Goal: Task Accomplishment & Management: Manage account settings

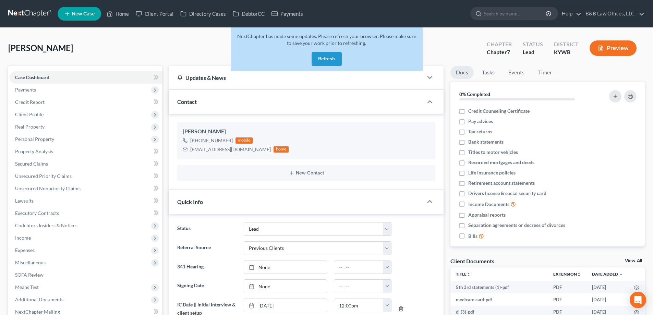
select select "10"
select select "1"
select select "0"
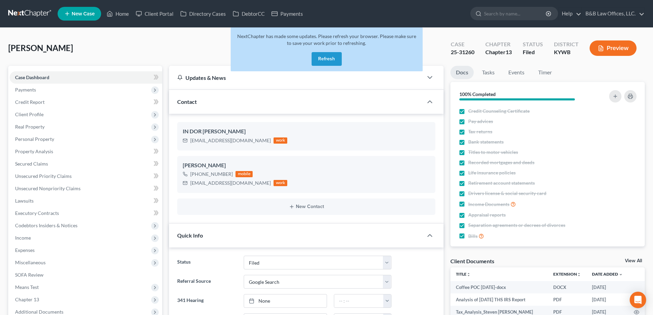
select select "6"
select select "4"
select select "0"
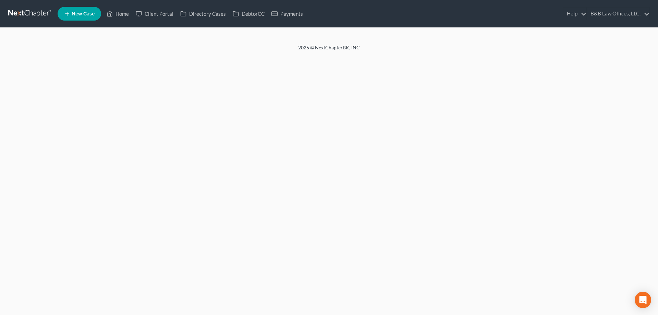
select select "7"
select select "4"
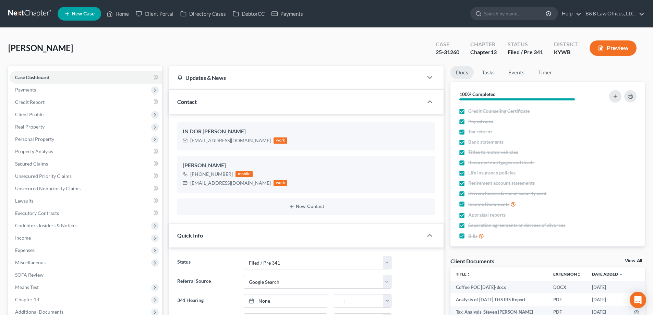
scroll to position [13364, 0]
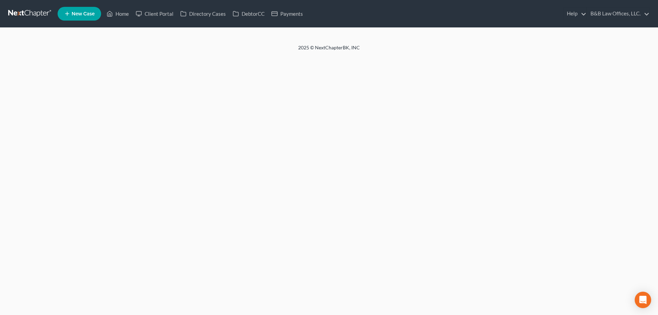
select select "10"
select select "1"
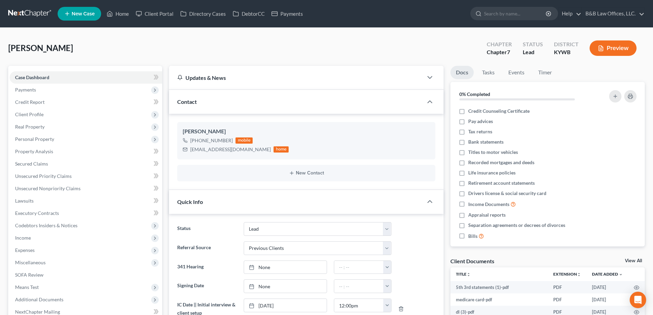
scroll to position [48, 0]
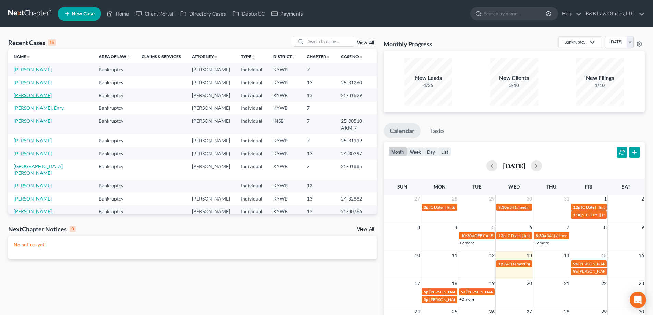
click at [17, 96] on link "[PERSON_NAME]" at bounding box center [33, 95] width 38 height 6
select select "2"
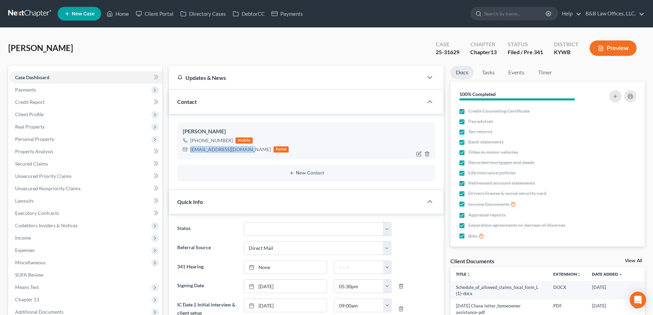
drag, startPoint x: 189, startPoint y: 151, endPoint x: 245, endPoint y: 151, distance: 55.8
click at [247, 151] on div "proberts40213@gmail.com home" at bounding box center [236, 149] width 106 height 9
copy div "proberts40213@gmail.com"
click at [516, 72] on link "Events" at bounding box center [516, 72] width 27 height 13
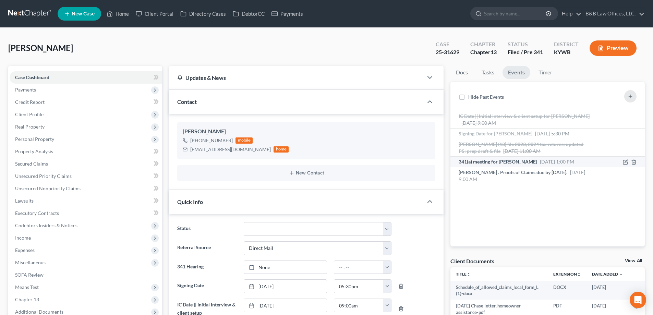
click at [499, 163] on span "341(a) meeting for [PERSON_NAME]" at bounding box center [497, 162] width 78 height 6
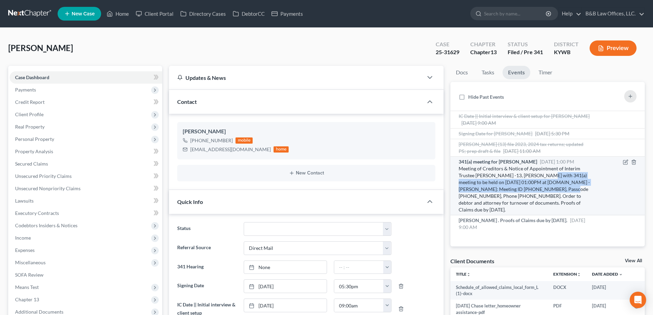
drag, startPoint x: 540, startPoint y: 176, endPoint x: 564, endPoint y: 188, distance: 27.1
click at [564, 188] on div "Meeting of Creditors & Notice of Appointment of Interim Trustee Lawrence -13, W…" at bounding box center [524, 189] width 132 height 48
copy div "341(a) meeting to be held on 8/13/2025 at 01:00PM at Zoom.us - Lawrence: Meetin…"
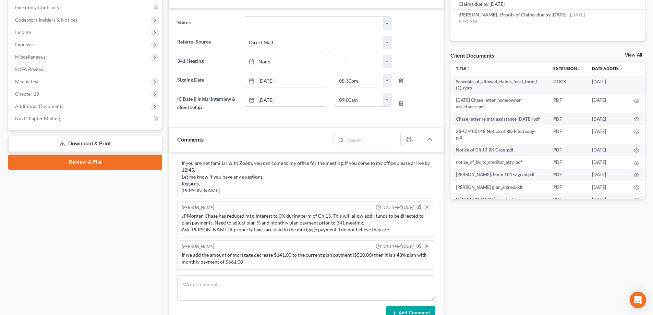
scroll to position [308, 0]
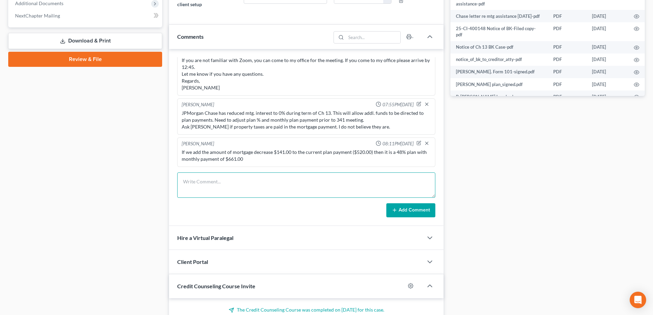
click at [202, 180] on textarea at bounding box center [306, 184] width 258 height 25
paste textarea "Reminder: Your 341 Hearing is today at 1:00 p.m. Philip Beaton <philip@bblawoff…"
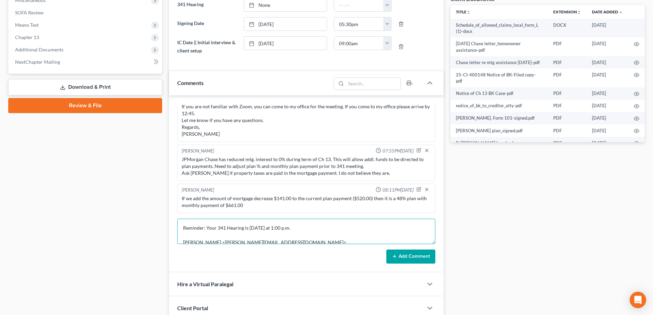
scroll to position [274, 0]
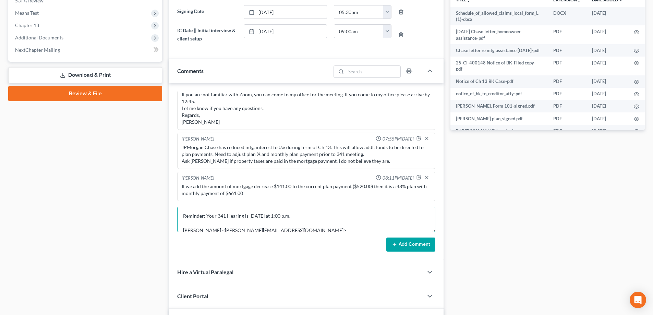
click at [197, 227] on textarea "Reminder: Your 341 Hearing is today at 1:00 p.m. Philip Beaton <philip@bblawoff…" at bounding box center [306, 219] width 258 height 25
click at [194, 221] on textarea "Reminder: Your 341 Hearing is today at 1:00 p.m. Philip Beaton <philip@bblawoff…" at bounding box center [306, 219] width 258 height 25
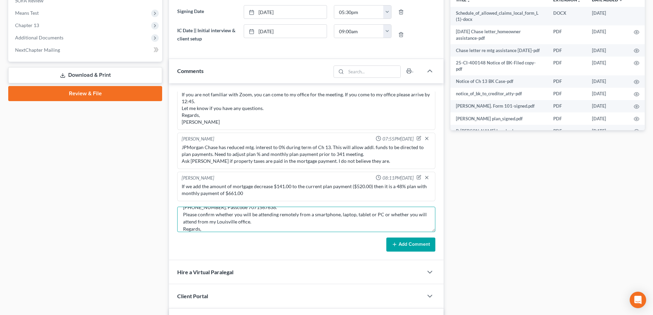
scroll to position [59, 0]
type textarea "Reminder: Your 341 Hearing is today at 1:00 p.m. Philip Beaton <philip@bblawoff…"
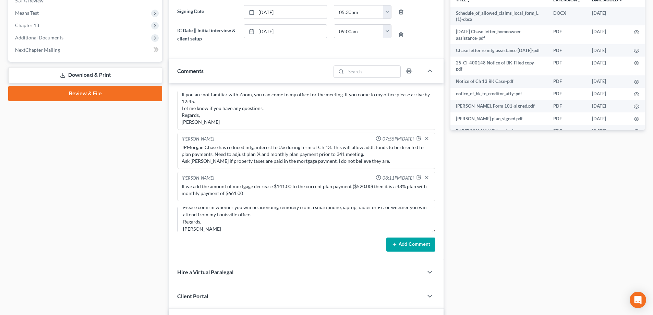
click at [420, 245] on button "Add Comment" at bounding box center [410, 244] width 49 height 14
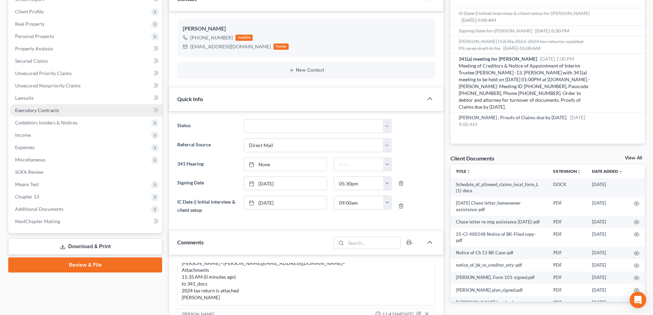
scroll to position [0, 0]
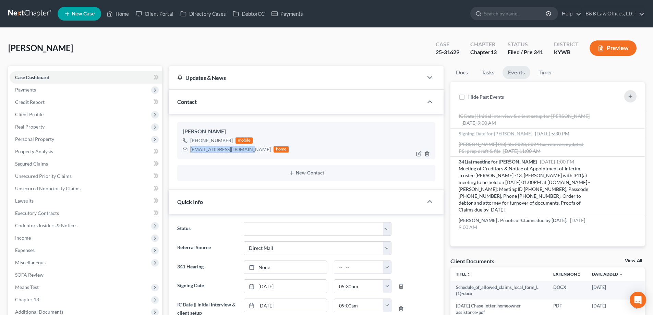
drag, startPoint x: 189, startPoint y: 151, endPoint x: 247, endPoint y: 157, distance: 57.6
click at [247, 158] on div "Pamela Roberts +1 (502) 471-4274 mobile proberts40213@gmail.com home" at bounding box center [306, 140] width 258 height 37
copy div "proberts40213@gmail.com"
click at [238, 155] on div "Pamela Roberts +1 (502) 471-4274 mobile proberts40213@gmail.com home" at bounding box center [306, 140] width 258 height 37
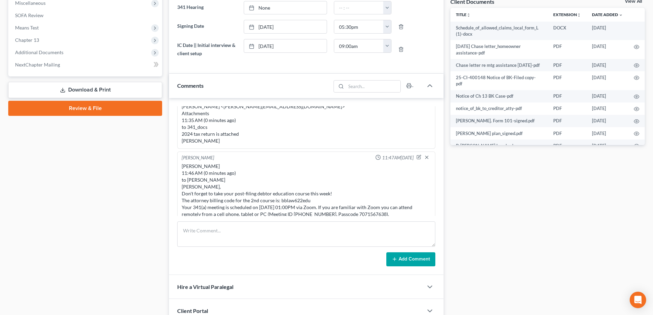
scroll to position [274, 0]
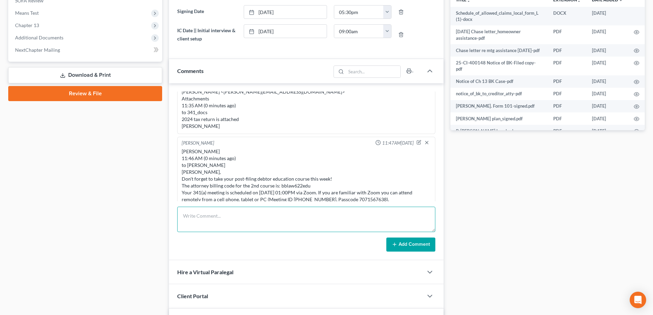
click at [222, 218] on textarea at bounding box center [306, 219] width 258 height 25
type textarea "Also left vm and sent text from my cell re: reminder of today's 1:00 Zoom 341 m…"
click at [403, 238] on button "Add Comment" at bounding box center [410, 244] width 49 height 14
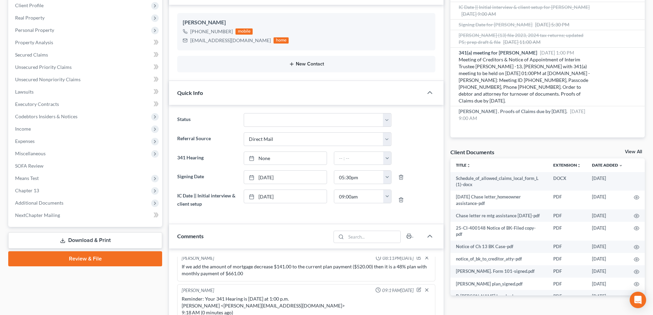
scroll to position [34, 0]
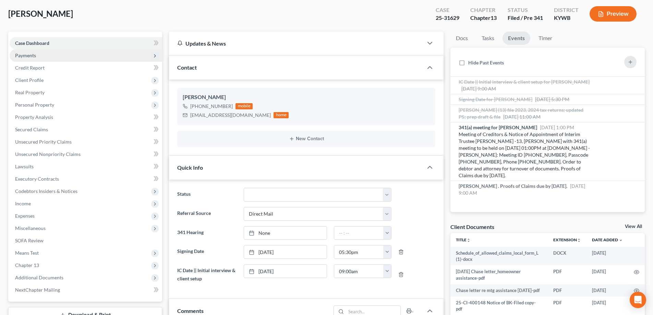
click at [36, 55] on span "Payments" at bounding box center [86, 55] width 152 height 12
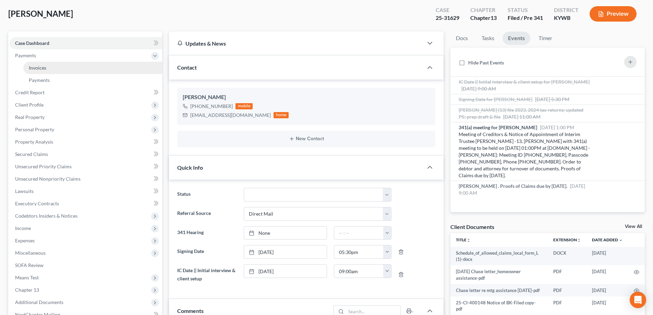
click at [46, 69] on span "Invoices" at bounding box center [37, 68] width 17 height 6
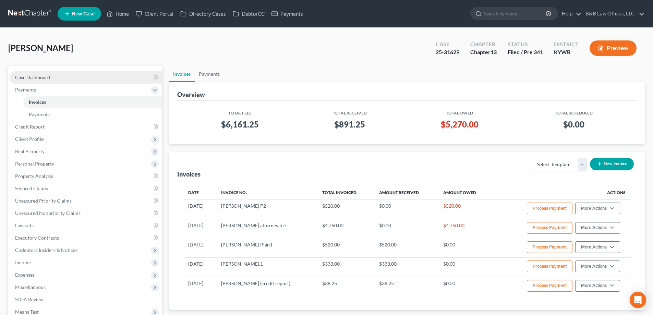
click at [55, 78] on link "Case Dashboard" at bounding box center [86, 77] width 152 height 12
select select "2"
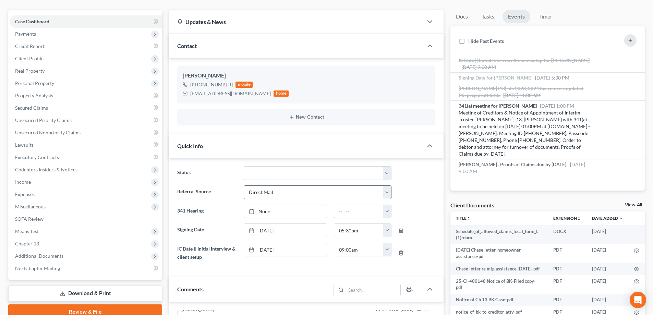
scroll to position [69, 0]
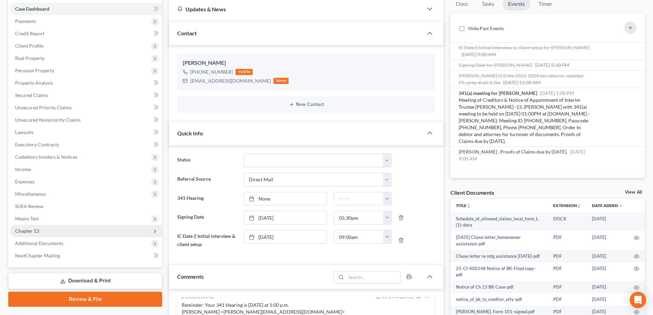
click at [40, 230] on span "Chapter 13" at bounding box center [86, 231] width 152 height 12
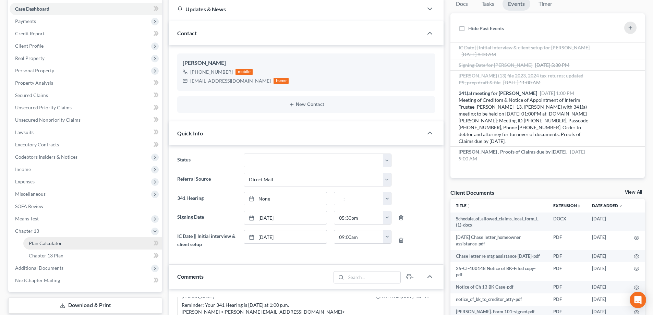
click at [55, 247] on link "Plan Calculator" at bounding box center [92, 243] width 139 height 12
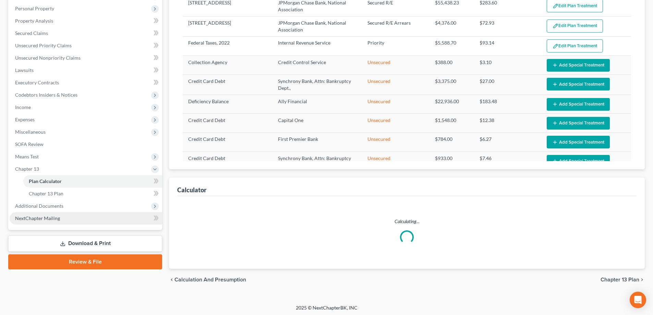
select select "59"
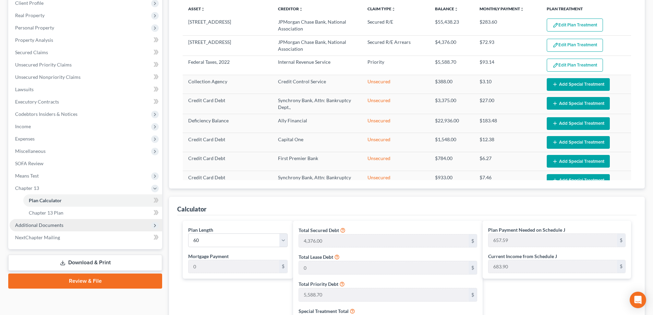
scroll to position [98, 0]
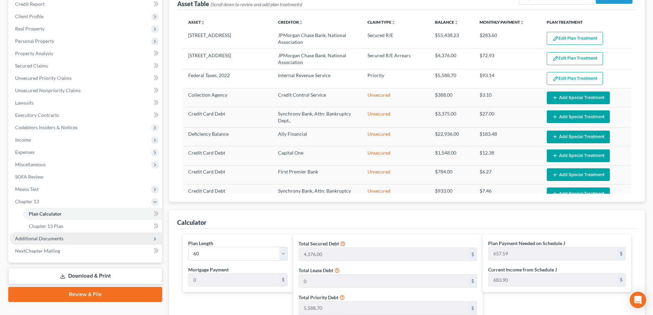
click at [52, 240] on span "Additional Documents" at bounding box center [39, 238] width 48 height 6
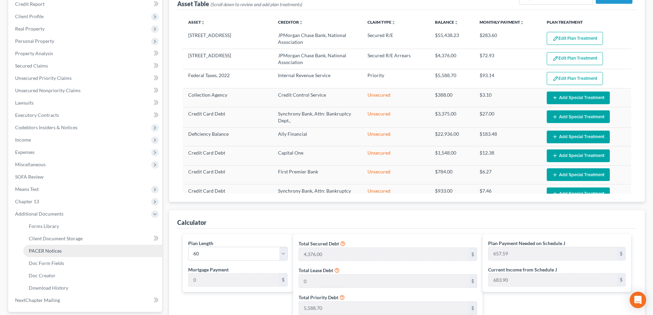
click at [51, 251] on span "PACER Notices" at bounding box center [45, 251] width 33 height 6
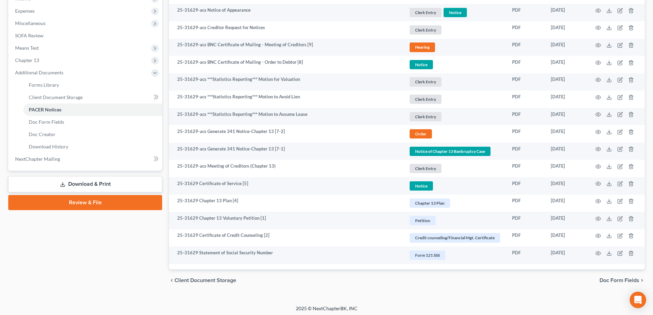
scroll to position [240, 0]
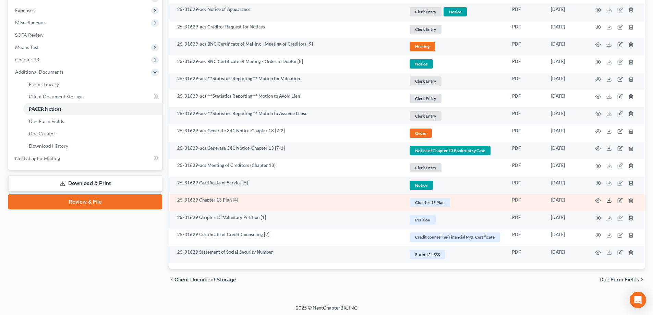
click at [607, 203] on icon at bounding box center [608, 200] width 5 height 5
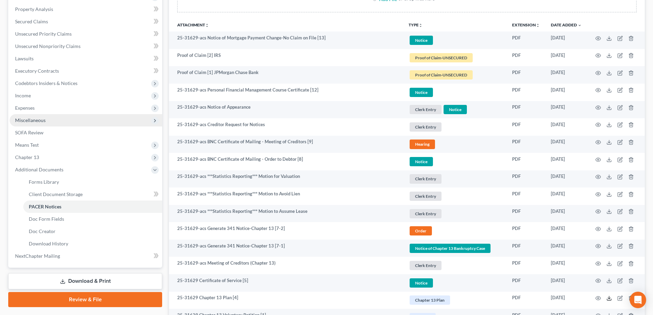
scroll to position [103, 0]
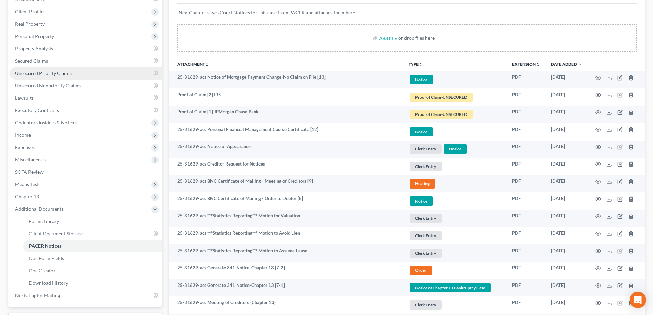
click at [48, 73] on span "Unsecured Priority Claims" at bounding box center [43, 73] width 57 height 6
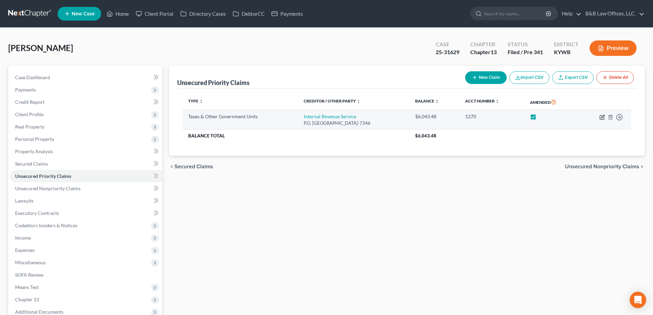
click at [600, 119] on icon "button" at bounding box center [601, 116] width 5 height 5
select select "0"
select select "39"
select select "0"
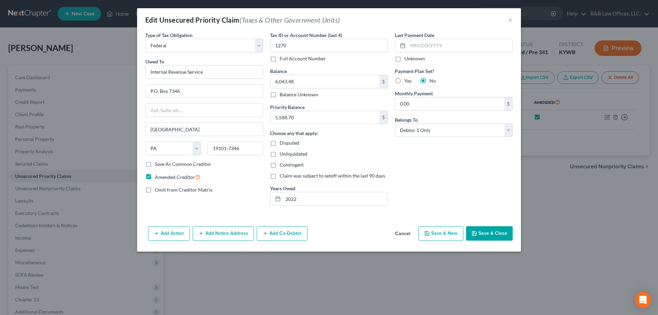
click at [405, 233] on button "Cancel" at bounding box center [402, 234] width 26 height 14
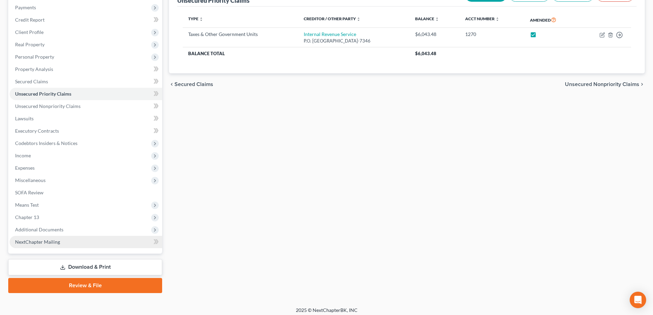
scroll to position [86, 0]
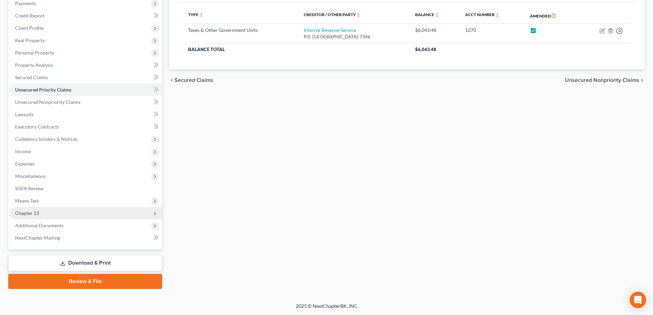
click at [47, 212] on span "Chapter 13" at bounding box center [86, 213] width 152 height 12
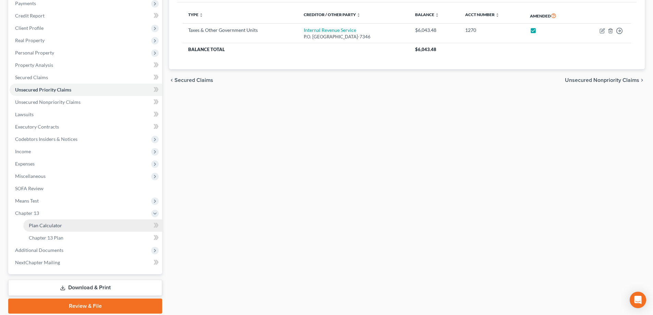
click at [48, 224] on span "Plan Calculator" at bounding box center [45, 225] width 33 height 6
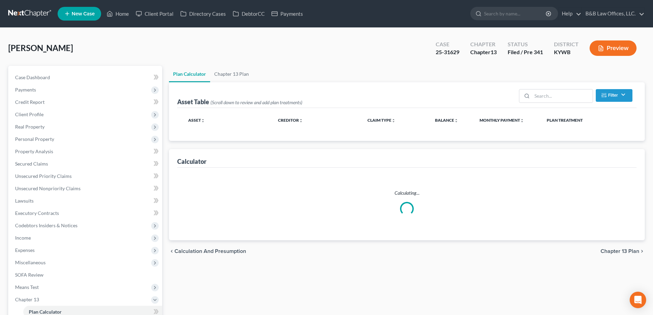
select select "59"
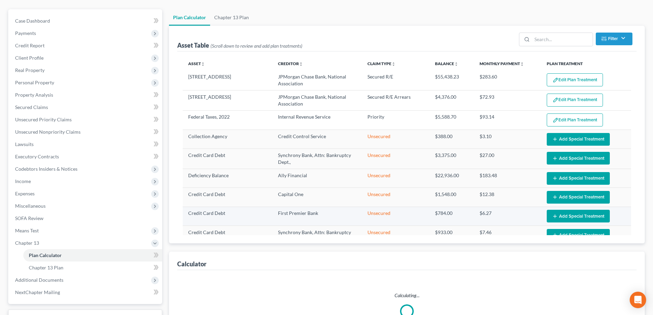
scroll to position [34, 0]
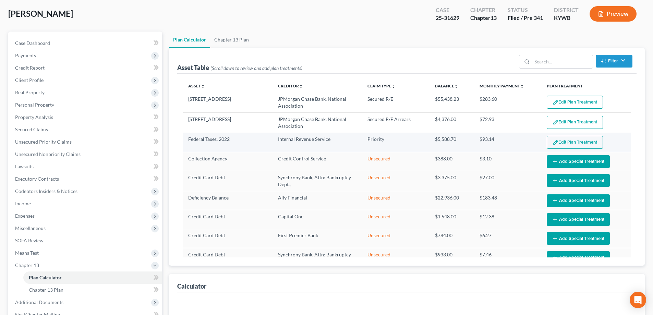
select select "59"
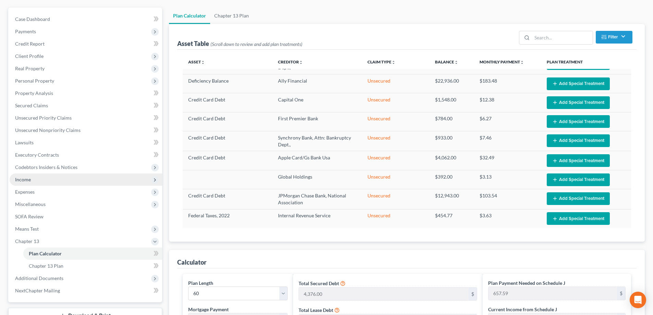
scroll to position [69, 0]
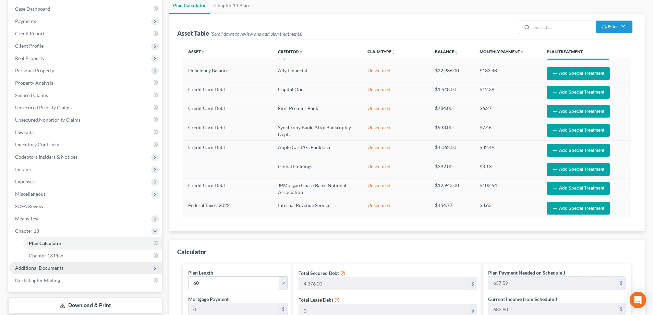
click at [73, 268] on span "Additional Documents" at bounding box center [86, 268] width 152 height 12
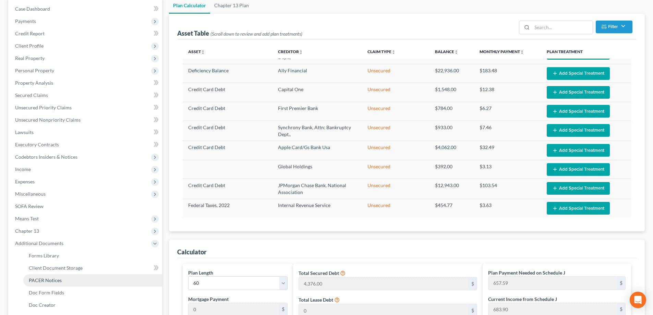
click at [61, 281] on link "PACER Notices" at bounding box center [92, 280] width 139 height 12
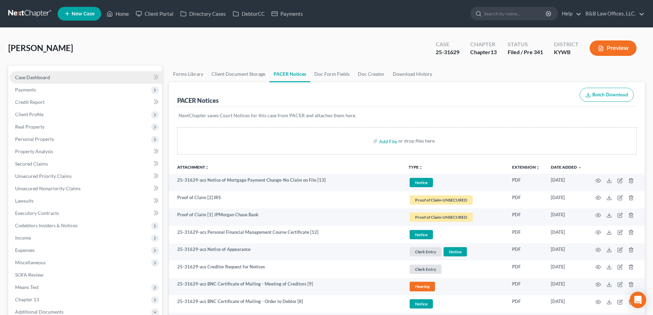
click at [56, 77] on link "Case Dashboard" at bounding box center [86, 77] width 152 height 12
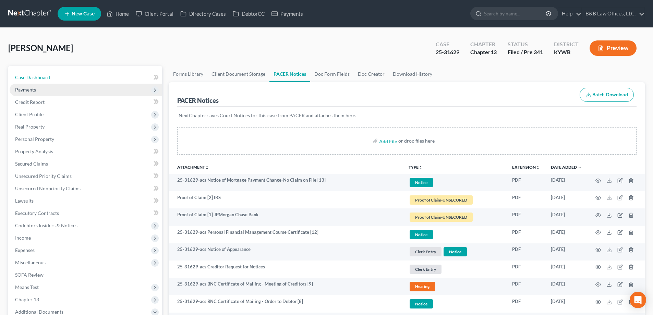
select select "2"
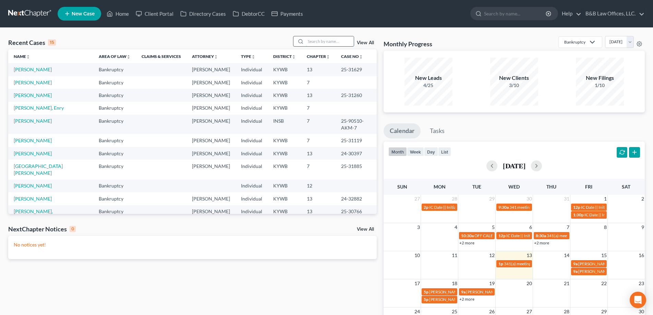
click at [317, 42] on input "search" at bounding box center [330, 41] width 48 height 10
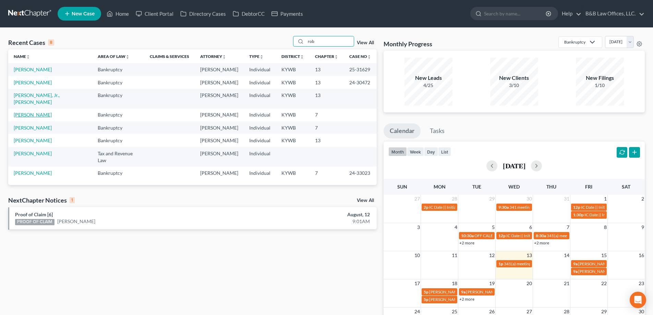
type input "rob"
click at [32, 112] on link "[PERSON_NAME]" at bounding box center [33, 115] width 38 height 6
select select "2"
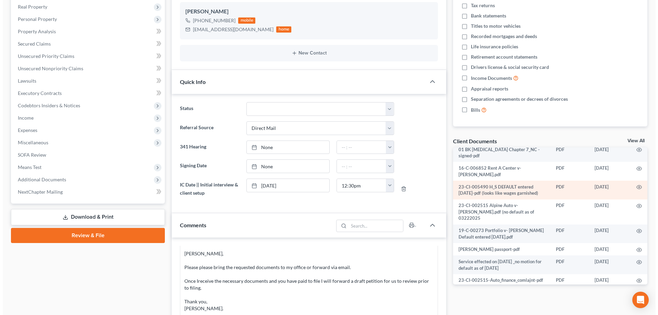
scroll to position [25, 0]
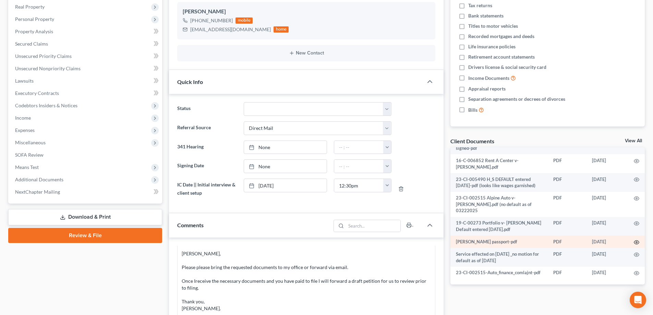
click at [633, 239] on icon "button" at bounding box center [635, 241] width 5 height 5
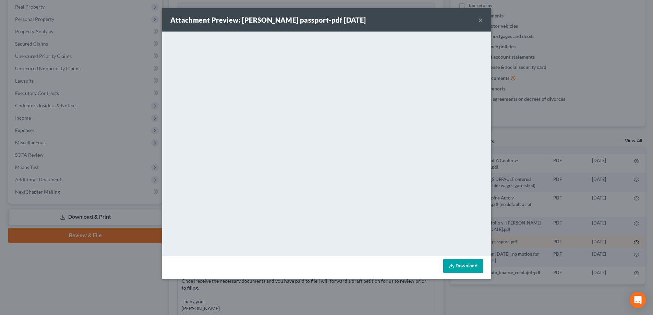
scroll to position [1078, 0]
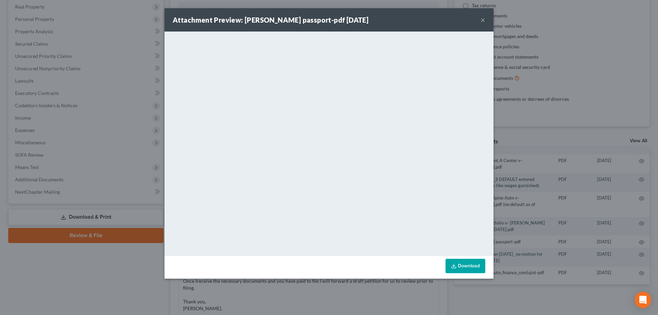
click at [484, 20] on button "×" at bounding box center [482, 20] width 5 height 8
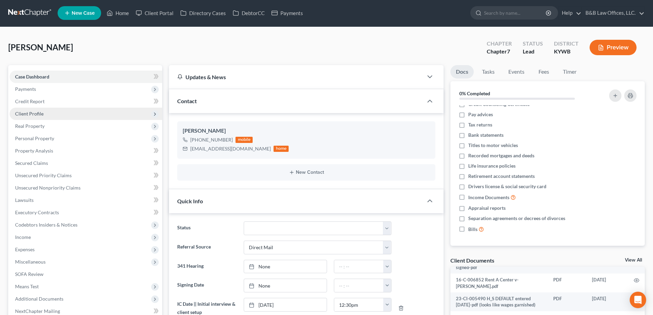
scroll to position [0, 0]
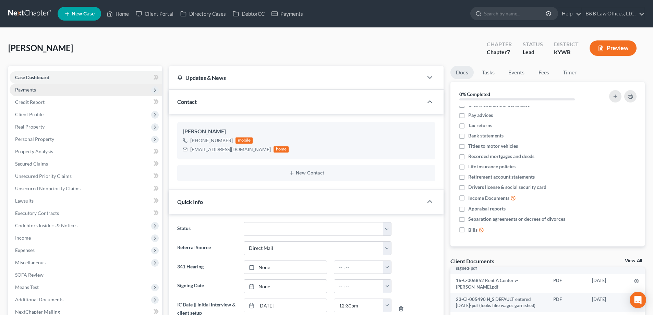
click at [51, 89] on span "Payments" at bounding box center [86, 90] width 152 height 12
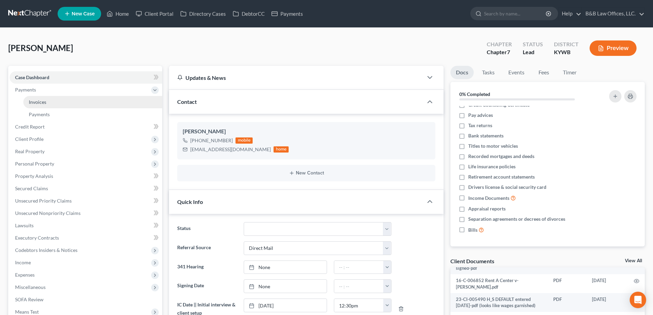
click at [49, 104] on link "Invoices" at bounding box center [92, 102] width 139 height 12
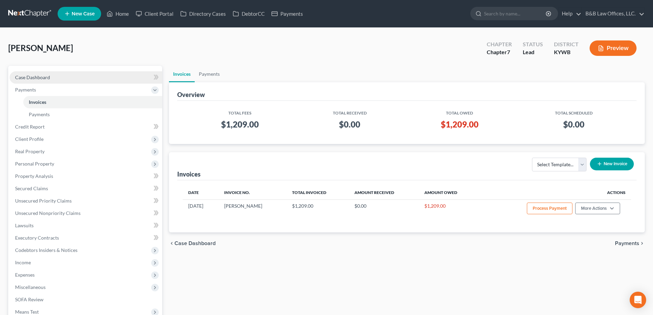
click at [30, 77] on span "Case Dashboard" at bounding box center [32, 77] width 35 height 6
select select "10"
select select "2"
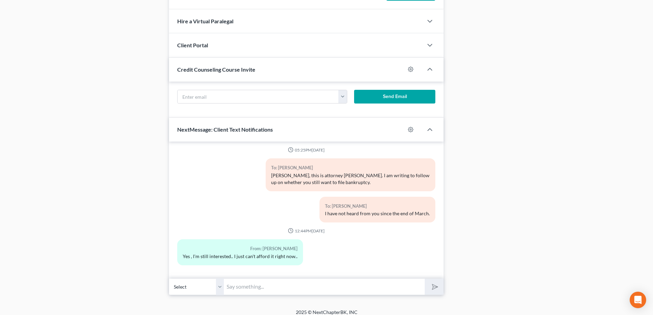
scroll to position [531, 0]
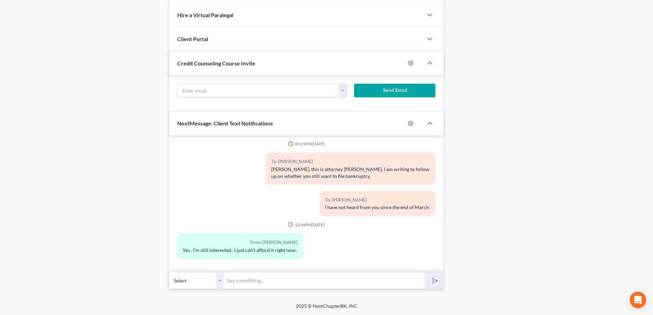
click at [245, 283] on input "text" at bounding box center [324, 280] width 201 height 17
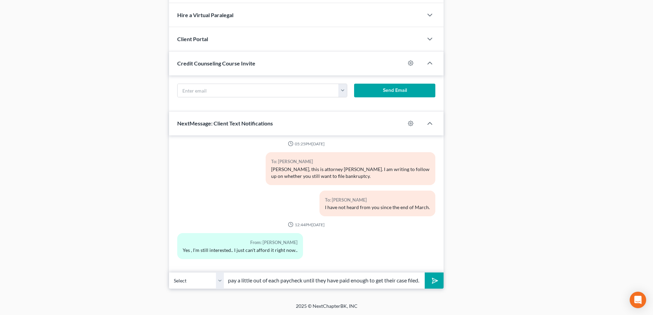
scroll to position [0, 103]
type input "Okay. So you know, many of my clients will pay a little out of each paycheck un…"
click at [424, 272] on button "submit" at bounding box center [433, 280] width 19 height 16
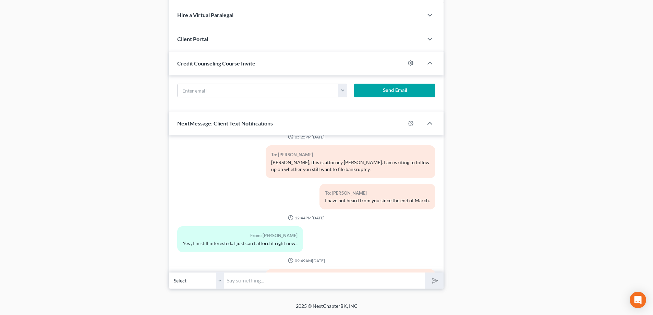
scroll to position [1272, 0]
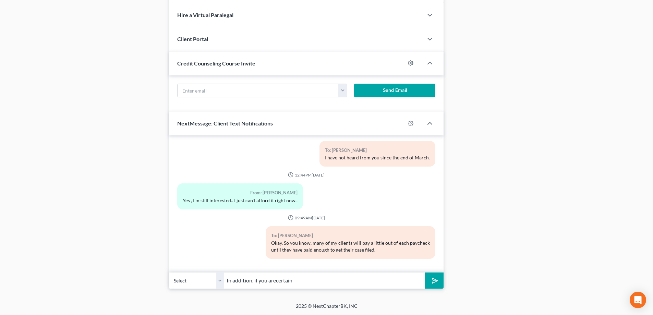
click at [277, 281] on input "In addition, if you arecertain" at bounding box center [324, 280] width 201 height 17
click at [311, 282] on input "In addition, if you are certain" at bounding box center [324, 280] width 201 height 17
type input "In addition, if you are certain that you will be filing, you may want to consid…"
click at [424, 272] on button "submit" at bounding box center [433, 280] width 19 height 16
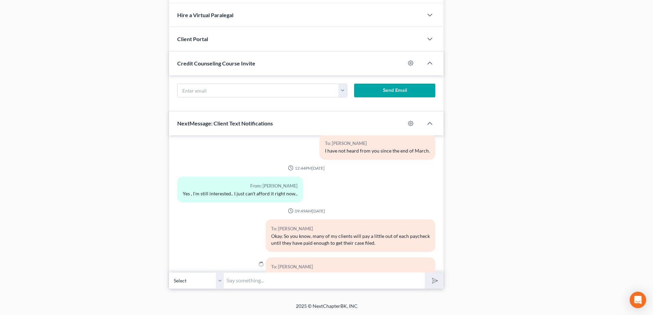
scroll to position [1316, 0]
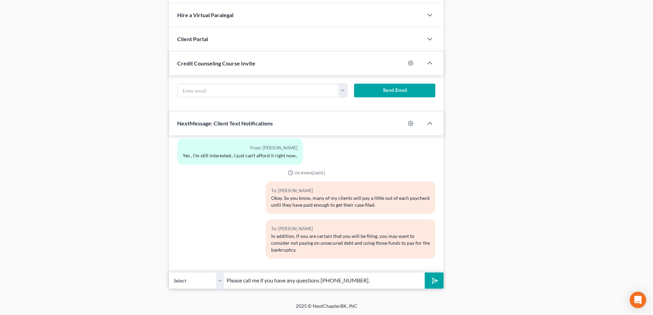
type input "Please call me if you have any questions (502) 655-9815."
click at [424, 272] on button "submit" at bounding box center [433, 280] width 19 height 16
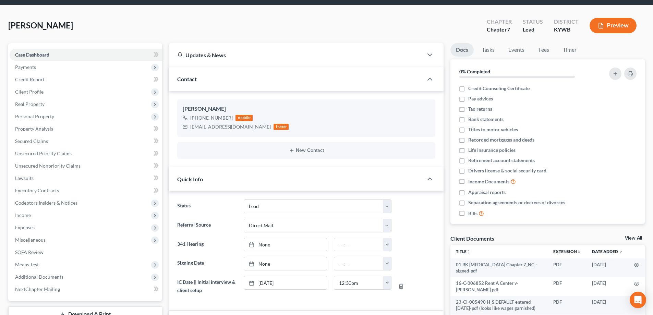
scroll to position [17, 0]
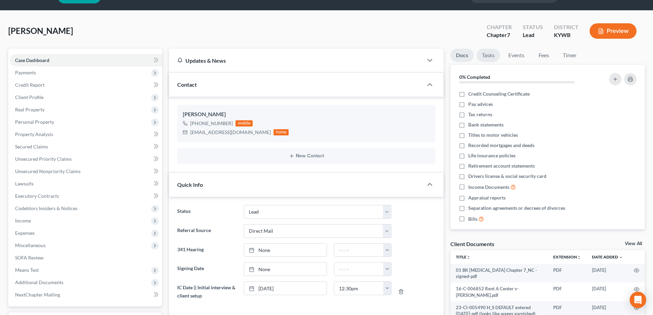
click at [494, 55] on link "Tasks" at bounding box center [488, 55] width 24 height 13
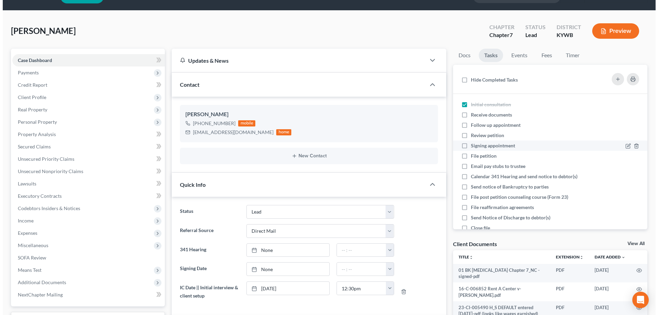
scroll to position [39, 0]
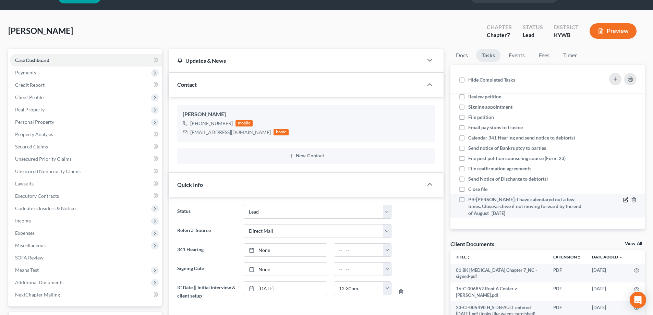
click at [624, 199] on icon at bounding box center [625, 198] width 3 height 3
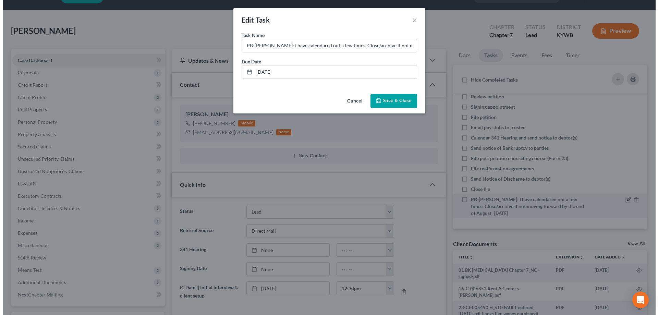
scroll to position [1341, 0]
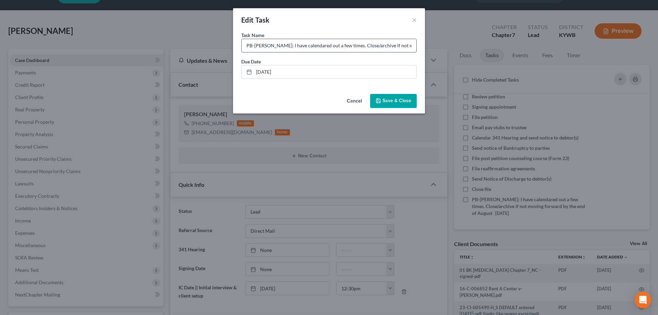
click at [292, 45] on input "PB-Simmons, Robbie: I have calendared out a few times. Close/archive if not mov…" at bounding box center [329, 45] width 175 height 13
type input "PB-Simmons, Robbie: Calendared out a few times but Robbie indicates she is stil…"
click at [267, 72] on link "8/29/2025" at bounding box center [329, 71] width 175 height 13
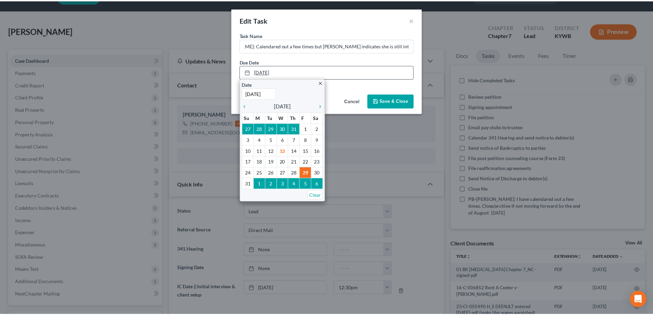
scroll to position [0, 0]
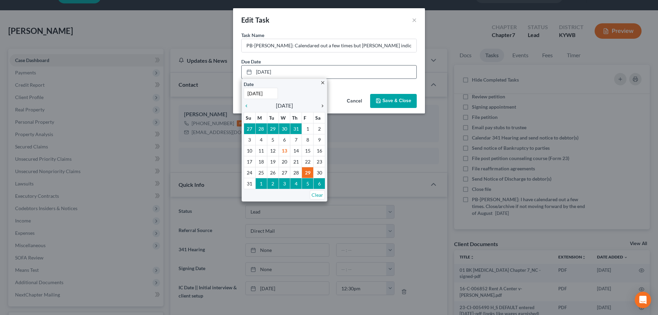
click at [322, 107] on icon "chevron_right" at bounding box center [320, 105] width 9 height 5
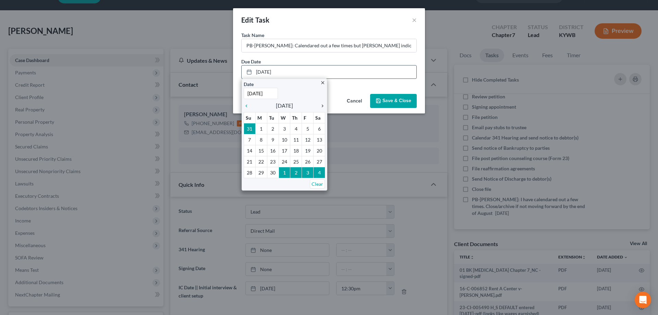
click at [322, 107] on icon "chevron_right" at bounding box center [320, 105] width 9 height 5
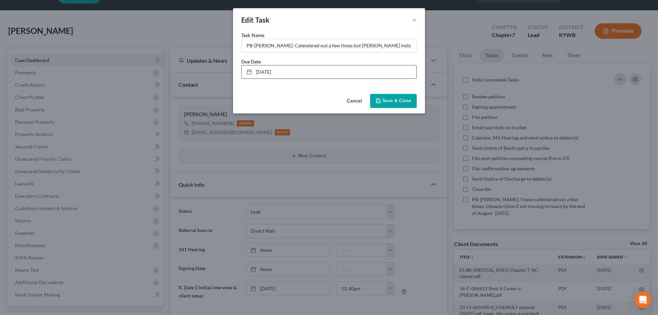
click at [400, 106] on button "Save & Close" at bounding box center [393, 101] width 47 height 14
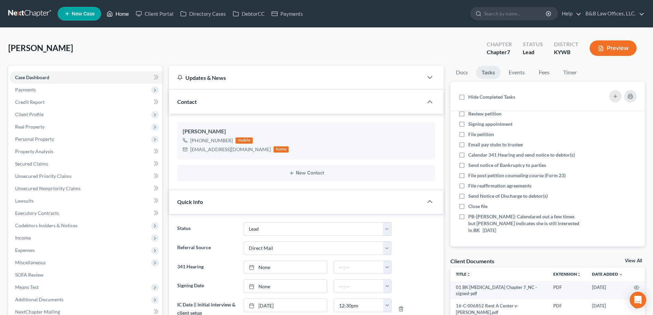
click at [119, 14] on link "Home" at bounding box center [117, 14] width 29 height 12
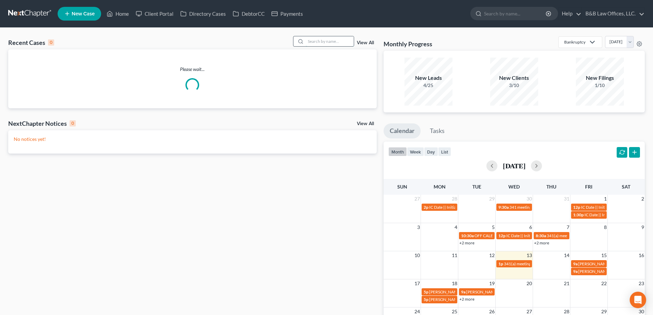
click at [311, 41] on input "search" at bounding box center [330, 41] width 48 height 10
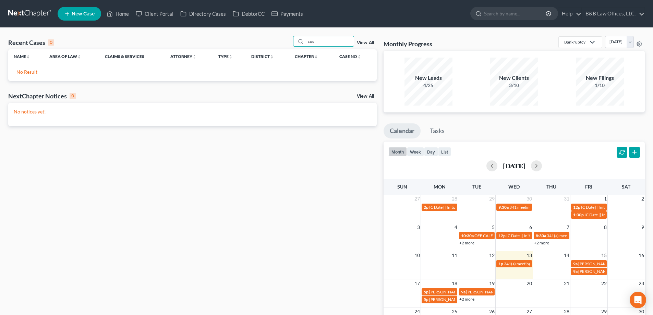
type input "cos"
click at [368, 44] on link "View All" at bounding box center [365, 42] width 17 height 5
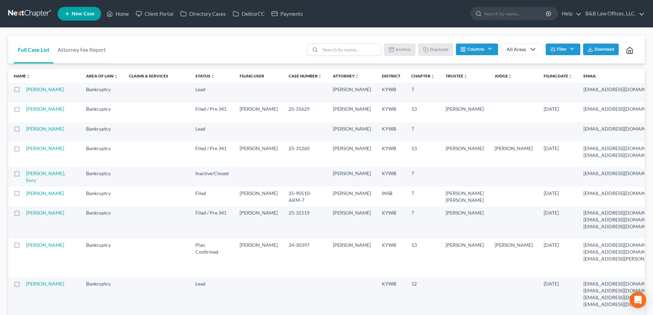
click at [559, 51] on button "Filter" at bounding box center [562, 50] width 35 height 12
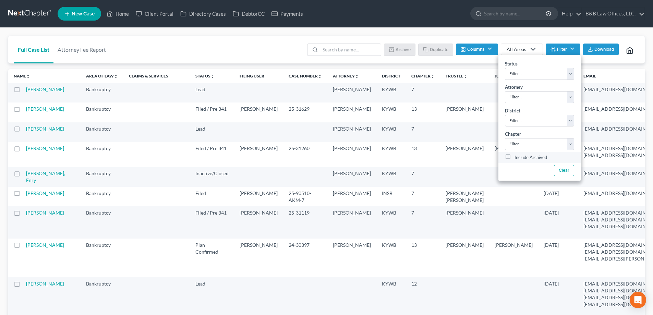
click at [514, 159] on label "Include Archived" at bounding box center [530, 157] width 33 height 8
click at [517, 158] on input "Include Archived" at bounding box center [519, 155] width 4 height 4
checkbox input "true"
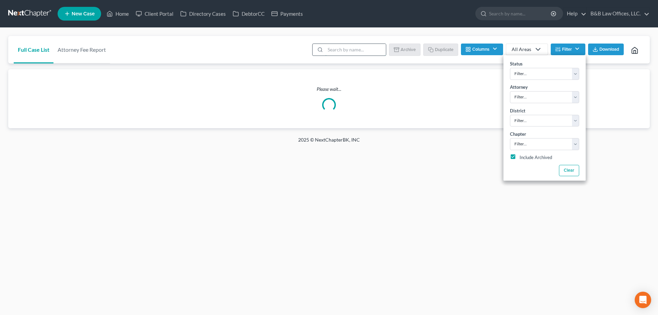
click at [338, 54] on input "search" at bounding box center [355, 50] width 61 height 12
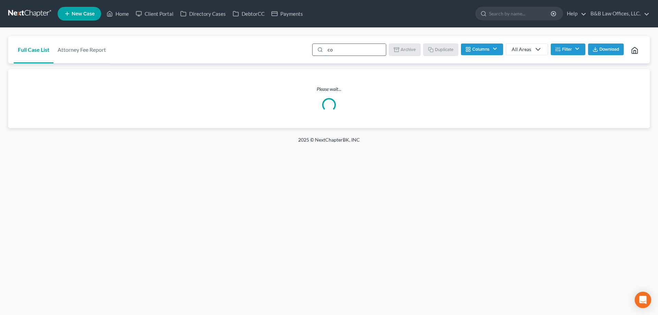
type input "cos"
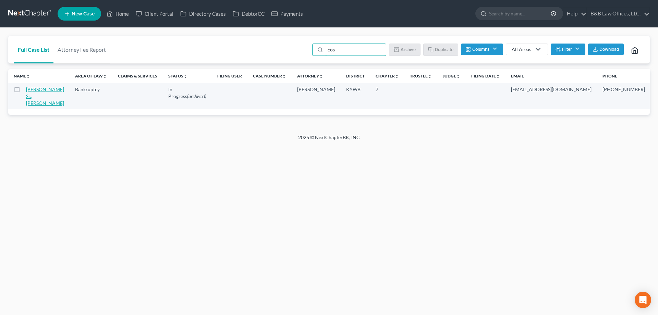
click at [31, 95] on link "Cosby Sr., Antwan" at bounding box center [45, 96] width 38 height 20
select select "6"
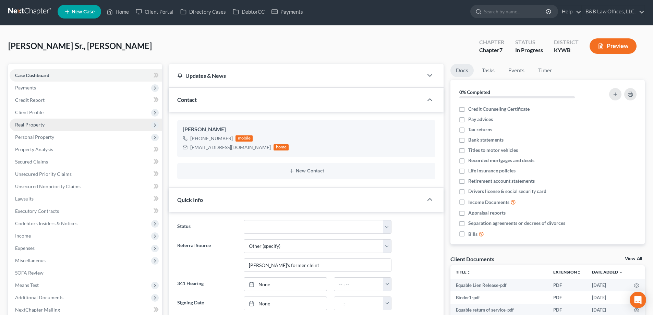
scroll to position [0, 0]
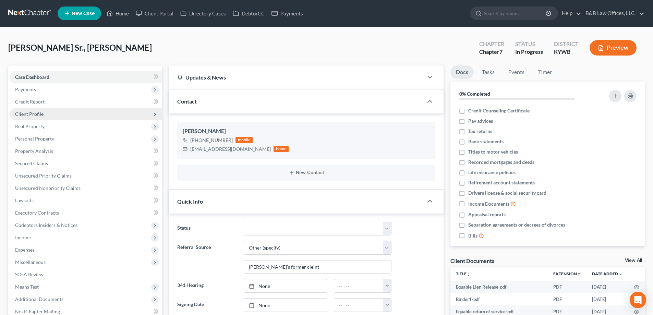
click at [27, 113] on span "Client Profile" at bounding box center [29, 114] width 28 height 6
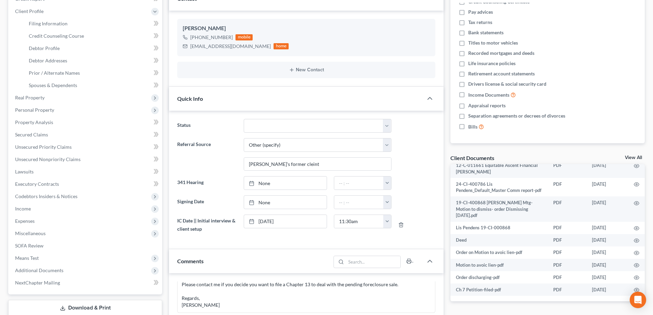
scroll to position [149, 0]
click at [633, 239] on icon "button" at bounding box center [635, 240] width 5 height 5
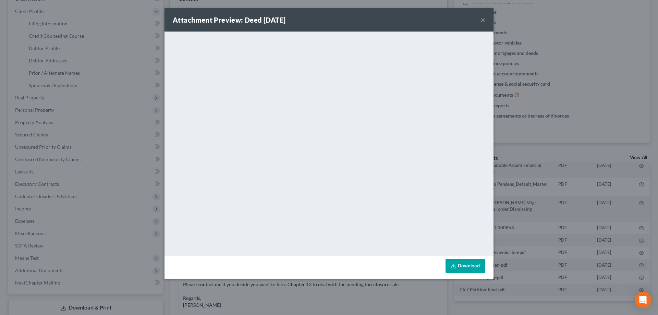
click at [482, 22] on button "×" at bounding box center [482, 20] width 5 height 8
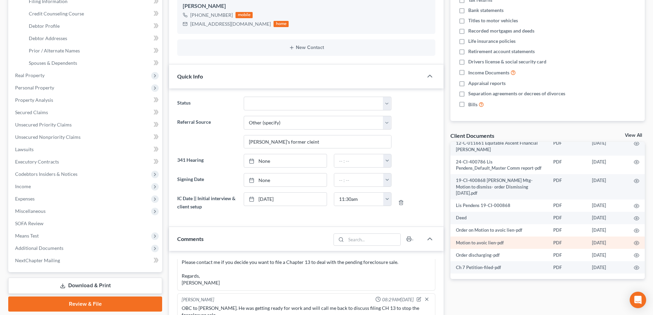
scroll to position [137, 0]
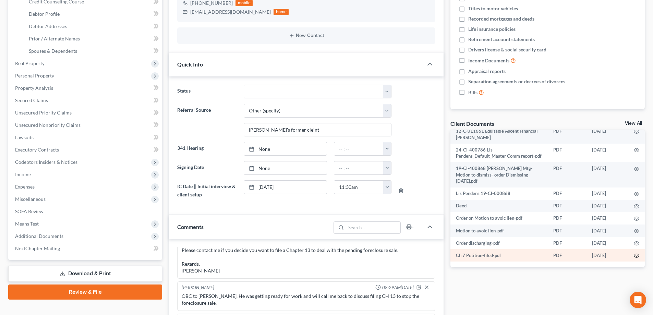
click at [635, 255] on circle "button" at bounding box center [635, 255] width 1 height 1
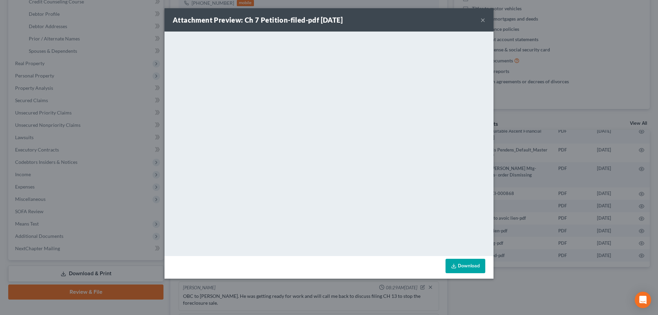
click at [483, 20] on button "×" at bounding box center [482, 20] width 5 height 8
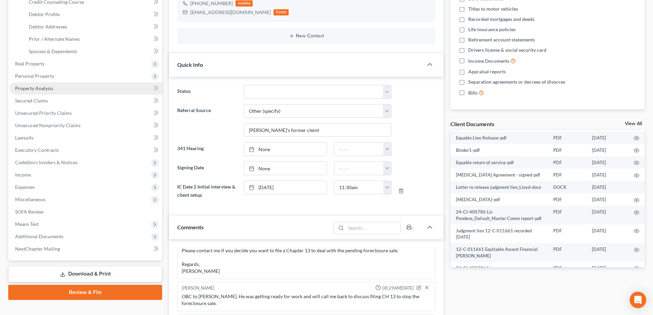
scroll to position [69, 0]
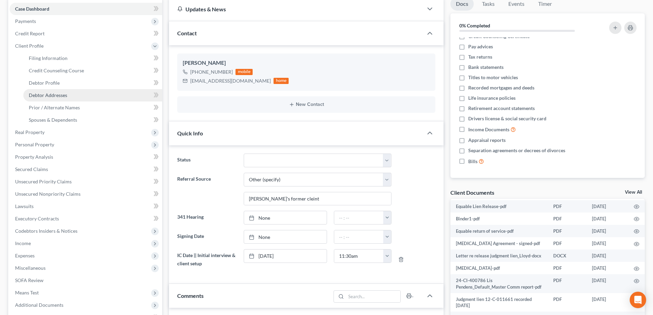
click at [53, 93] on span "Debtor Addresses" at bounding box center [48, 95] width 38 height 6
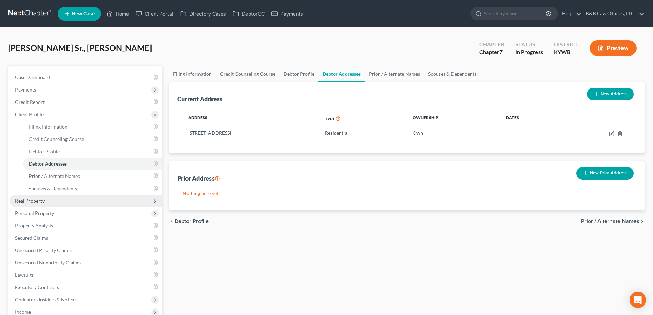
click at [50, 202] on span "Real Property" at bounding box center [86, 201] width 152 height 12
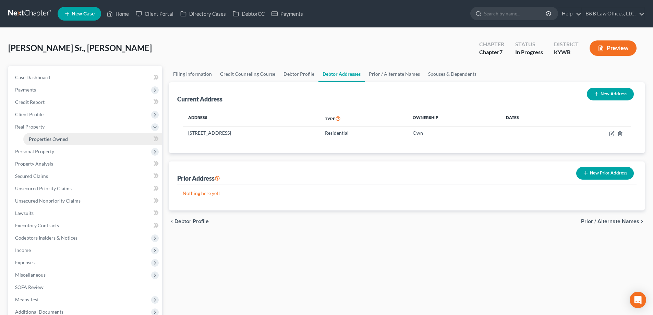
click at [63, 141] on span "Properties Owned" at bounding box center [48, 139] width 39 height 6
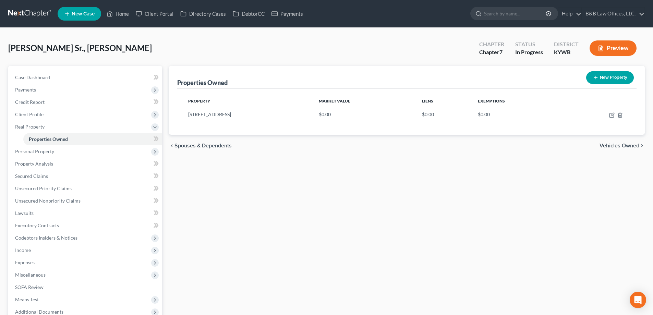
drag, startPoint x: 240, startPoint y: 114, endPoint x: 176, endPoint y: 116, distance: 63.7
click at [176, 116] on div "Properties Owned New Property Property Market Value Liens Exemptions 1631 Catal…" at bounding box center [406, 100] width 475 height 69
drag, startPoint x: 221, startPoint y: 117, endPoint x: 228, endPoint y: 118, distance: 6.9
click at [221, 117] on td "1631 Catalpa Street" at bounding box center [248, 114] width 131 height 13
click at [235, 116] on td "1631 Catalpa Street" at bounding box center [248, 114] width 131 height 13
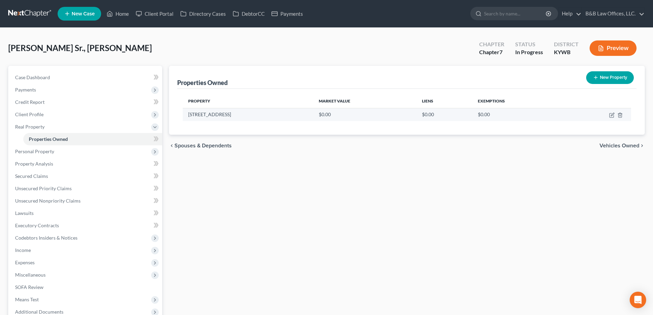
drag, startPoint x: 232, startPoint y: 114, endPoint x: 186, endPoint y: 116, distance: 46.6
click at [186, 116] on td "1631 Catalpa Street" at bounding box center [248, 114] width 131 height 13
copy td "1631 Catalpa Street"
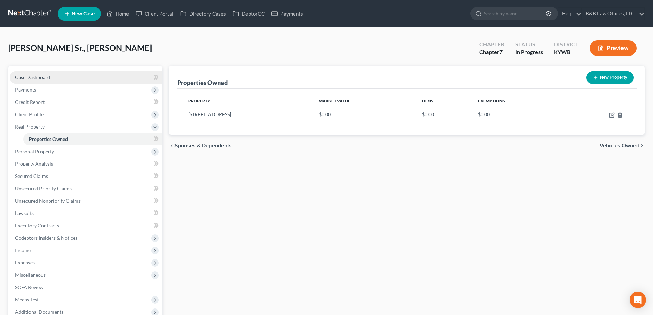
click at [65, 74] on link "Case Dashboard" at bounding box center [86, 77] width 152 height 12
select select "6"
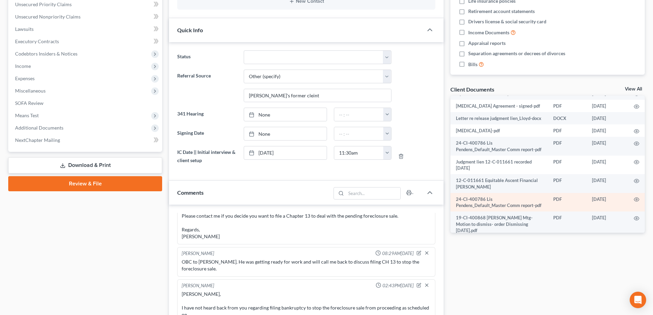
scroll to position [12, 0]
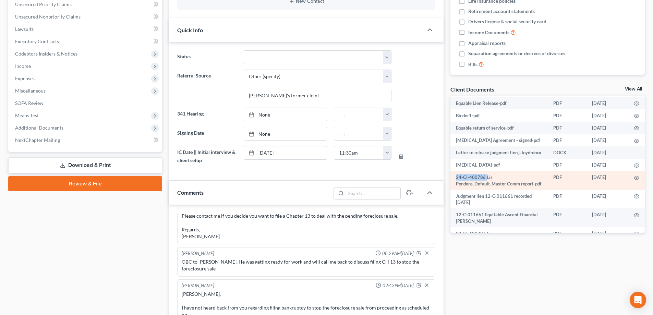
drag, startPoint x: 456, startPoint y: 185, endPoint x: 485, endPoint y: 183, distance: 28.8
click at [485, 183] on td "24-CI-400786 Lis Pendens_Default_Master Comm report-pdf" at bounding box center [498, 180] width 97 height 19
copy td "24-CI-400786"
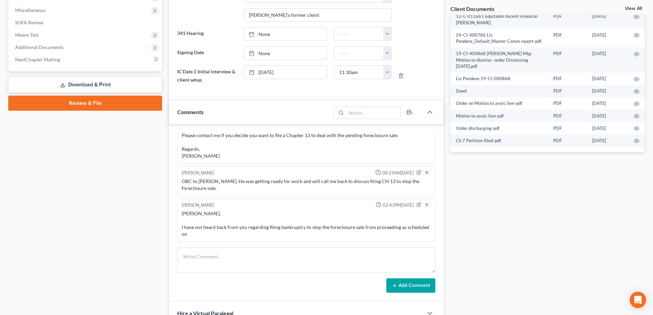
scroll to position [343, 0]
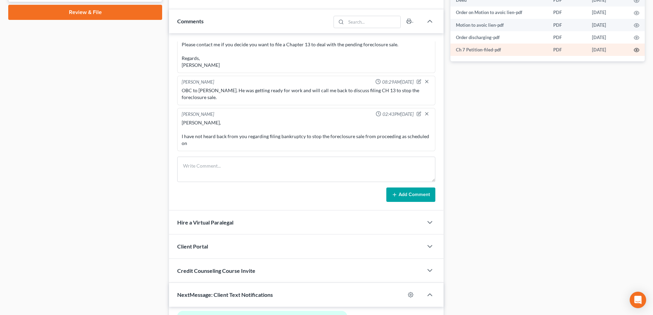
click at [635, 50] on circle "button" at bounding box center [635, 49] width 1 height 1
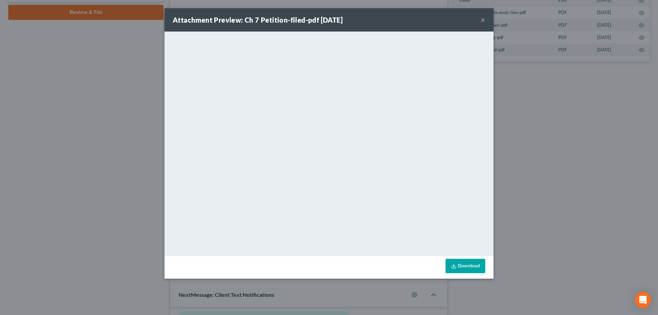
click at [482, 21] on button "×" at bounding box center [482, 20] width 5 height 8
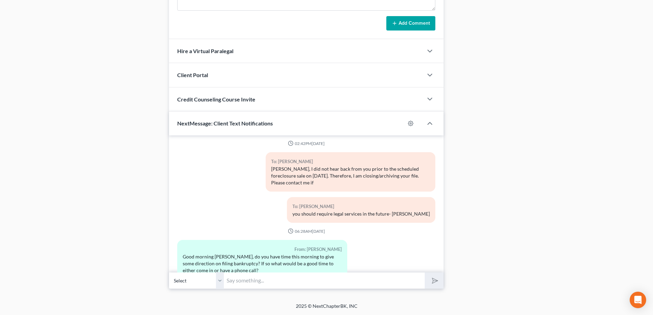
scroll to position [1295, 0]
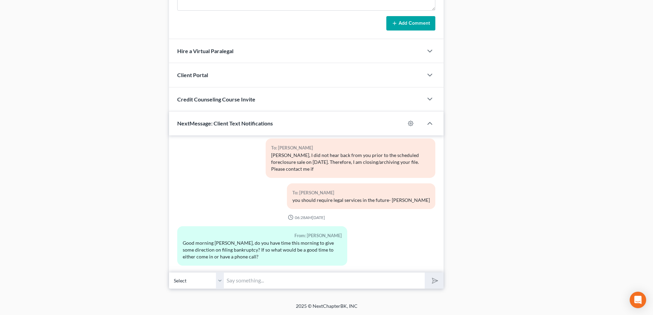
click at [258, 280] on input "text" at bounding box center [324, 280] width 201 height 17
type input "Please text a picture of your Driver's License and social security card."
click at [438, 281] on icon "submit" at bounding box center [434, 281] width 10 height 10
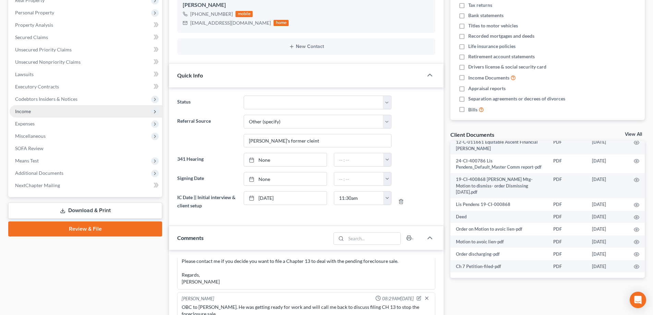
scroll to position [0, 0]
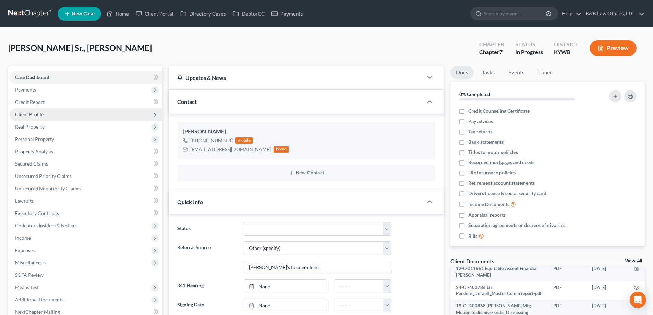
click at [75, 117] on span "Client Profile" at bounding box center [86, 114] width 152 height 12
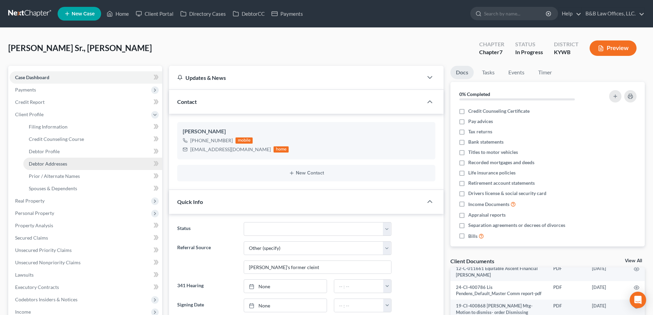
click at [72, 162] on link "Debtor Addresses" at bounding box center [92, 164] width 139 height 12
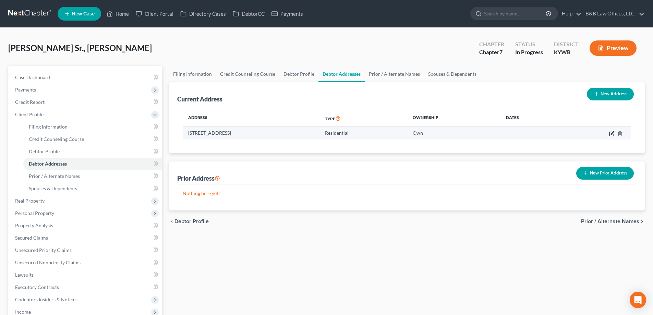
click at [611, 134] on icon "button" at bounding box center [611, 133] width 5 height 5
select select "18"
select select "0"
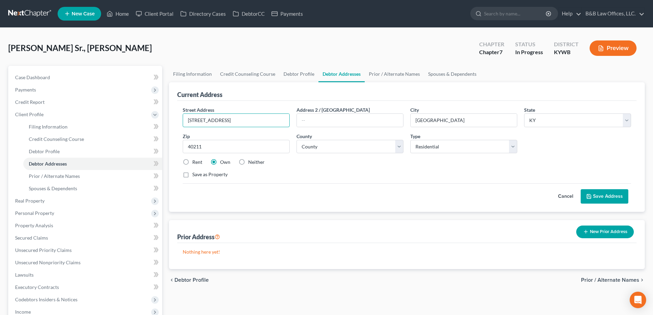
drag, startPoint x: 243, startPoint y: 119, endPoint x: 161, endPoint y: 128, distance: 82.4
click at [161, 128] on div "Petition Navigation Case Dashboard Payments Invoices Payments Payments Credit R…" at bounding box center [326, 251] width 643 height 371
type input "6008 Apex Drive"
type input "40219"
click at [192, 161] on label "Rent" at bounding box center [197, 162] width 10 height 7
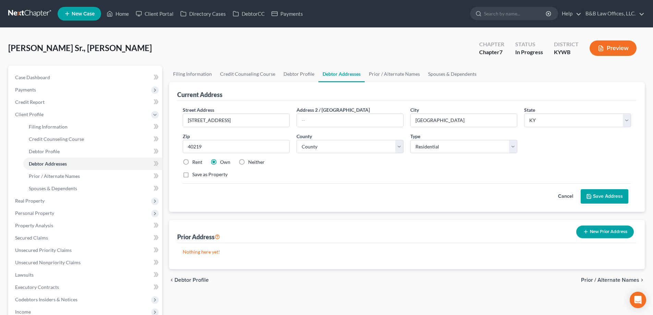
click at [195, 161] on input "Rent" at bounding box center [197, 161] width 4 height 4
radio input "true"
click at [515, 150] on select "Select Residential Mailing Rental Business" at bounding box center [463, 147] width 107 height 14
click at [410, 140] on select "Select Residential Mailing Rental Business" at bounding box center [463, 147] width 107 height 14
select select "1"
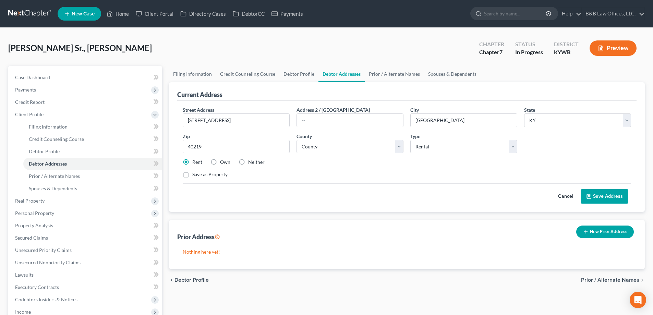
click at [600, 194] on button "Save Address" at bounding box center [604, 196] width 48 height 14
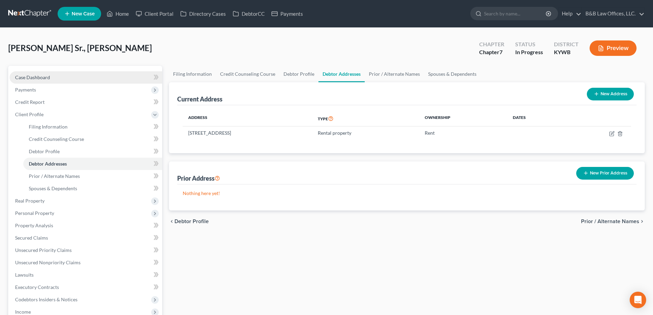
click at [59, 77] on link "Case Dashboard" at bounding box center [86, 77] width 152 height 12
select select "6"
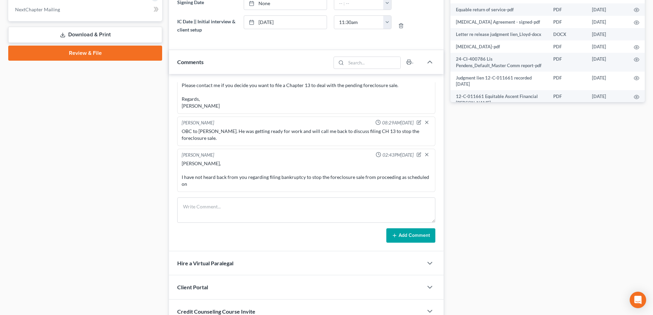
scroll to position [343, 0]
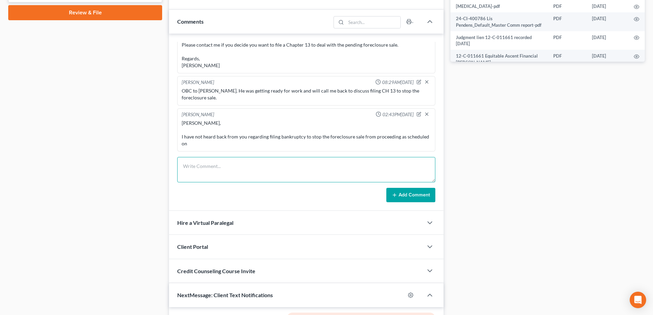
click at [205, 165] on textarea at bounding box center [306, 169] width 258 height 25
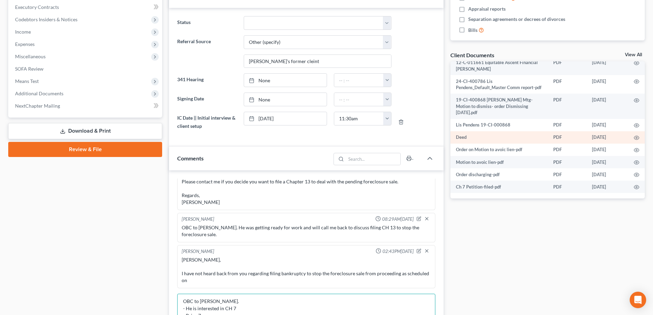
scroll to position [149, 0]
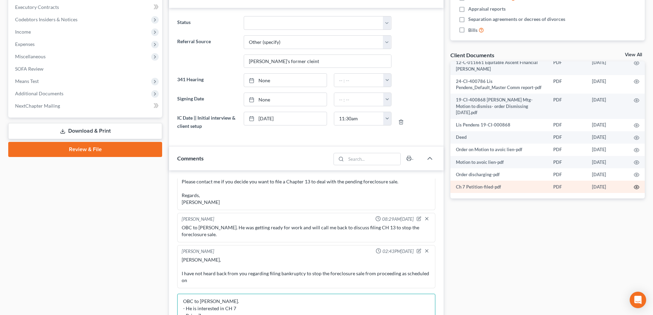
type textarea "OBC to Antwan. - He is interested in CH 7 - Prior 7 on"
click at [635, 187] on circle "button" at bounding box center [635, 186] width 1 height 1
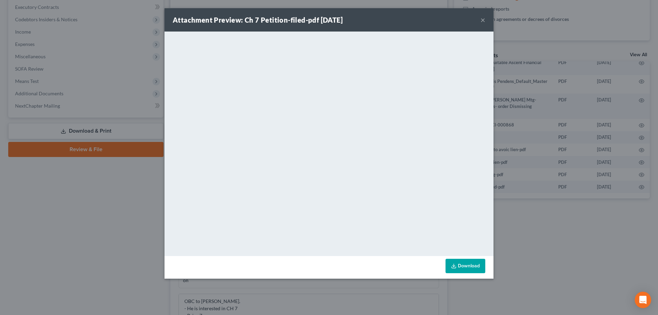
click at [484, 21] on button "×" at bounding box center [482, 20] width 5 height 8
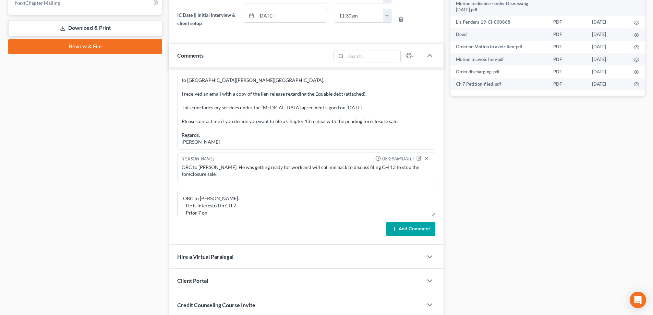
scroll to position [794, 0]
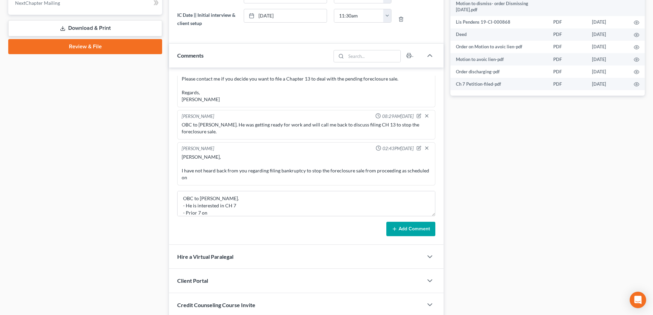
click at [209, 173] on div "Antwan, I have not heard back from you regarding filing bankruptcy to stop the …" at bounding box center [306, 166] width 249 height 27
click at [206, 179] on div "Antwan, I have not heard back from you regarding filing bankruptcy to stop the …" at bounding box center [306, 166] width 249 height 27
click at [208, 173] on div "Antwan, I have not heard back from you regarding filing bankruptcy to stop the …" at bounding box center [306, 166] width 249 height 27
click at [201, 178] on div "Antwan, I have not heard back from you regarding filing bankruptcy to stop the …" at bounding box center [306, 166] width 249 height 27
click at [202, 178] on div "Antwan, I have not heard back from you regarding filing bankruptcy to stop the …" at bounding box center [306, 166] width 249 height 27
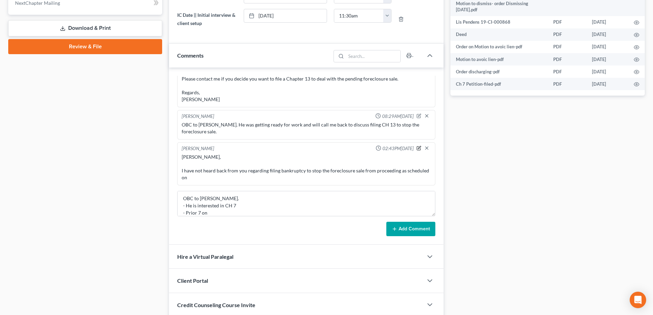
click at [416, 147] on icon "button" at bounding box center [418, 148] width 5 height 5
type textarea "Antwan, I have not heard back from you regarding filing bankruptcy to stop the …"
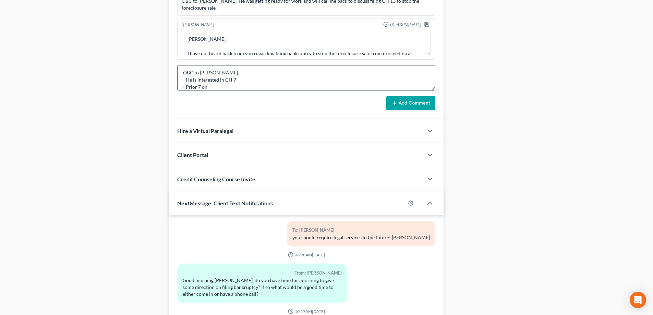
scroll to position [446, 0]
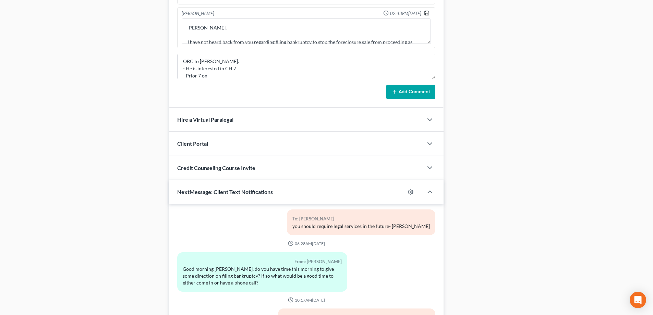
click at [424, 11] on icon "button" at bounding box center [426, 12] width 5 height 5
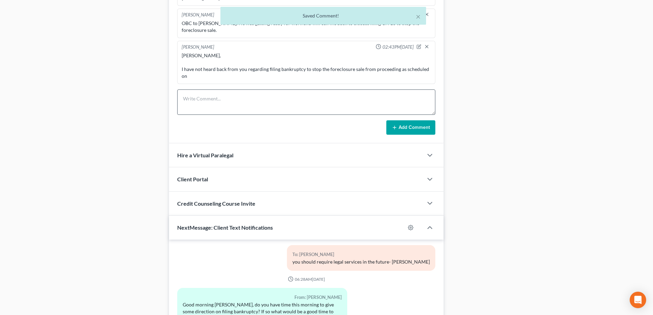
scroll to position [377, 0]
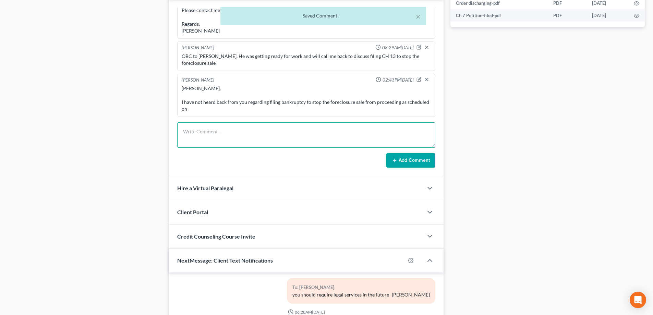
click at [207, 134] on textarea at bounding box center [306, 134] width 258 height 25
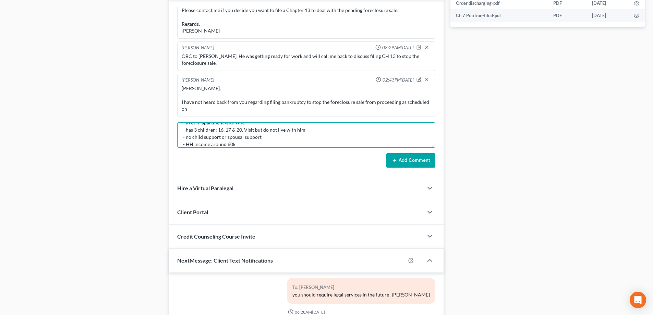
scroll to position [66, 0]
type textarea "OBC to Antwan - He wants to file CH 7 - Prior 7 on 3/27/17 - 8 years on 3/27/25…"
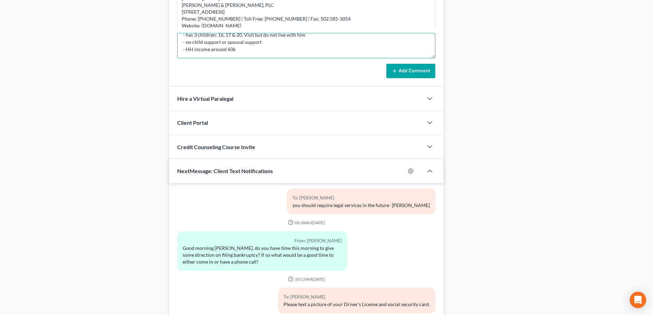
scroll to position [343, 0]
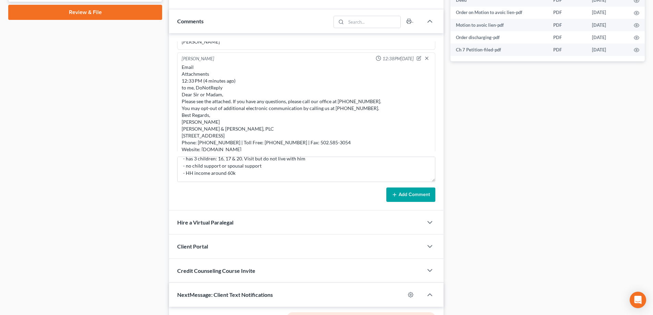
click at [409, 193] on button "Add Comment" at bounding box center [410, 194] width 49 height 14
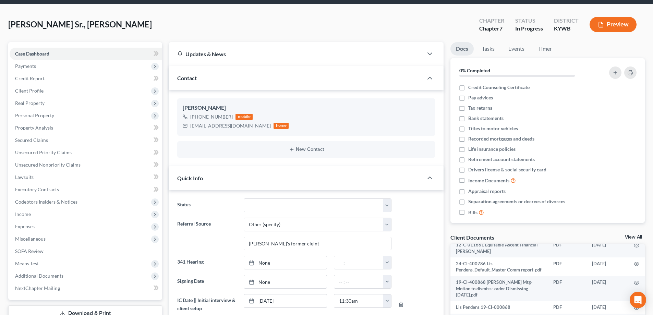
scroll to position [0, 0]
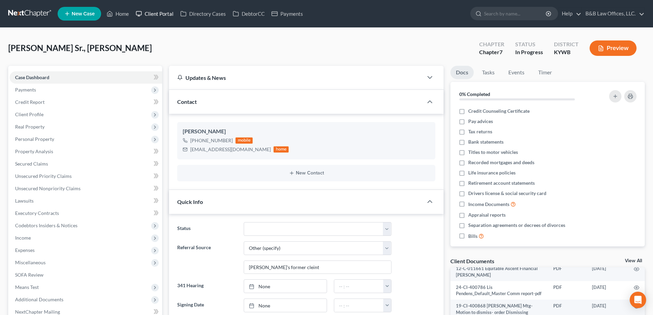
drag, startPoint x: 129, startPoint y: 20, endPoint x: 158, endPoint y: 17, distance: 29.2
click at [129, 20] on ul "New Case Home Client Portal Directory Cases DebtorCC Payments - No Result - See…" at bounding box center [351, 14] width 587 height 18
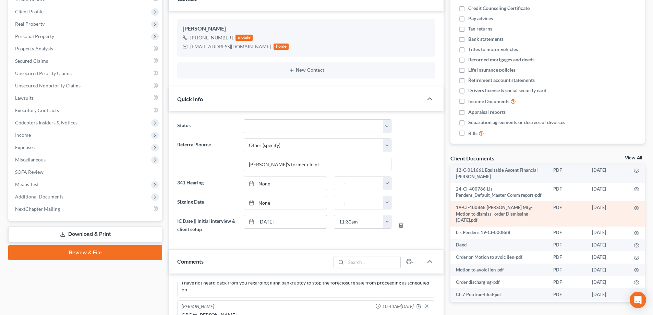
scroll to position [81, 0]
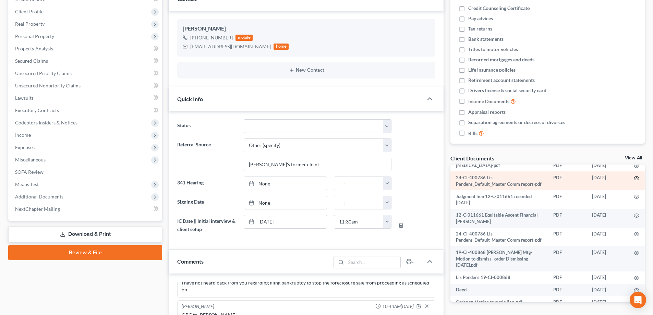
click at [633, 181] on icon "button" at bounding box center [635, 177] width 5 height 5
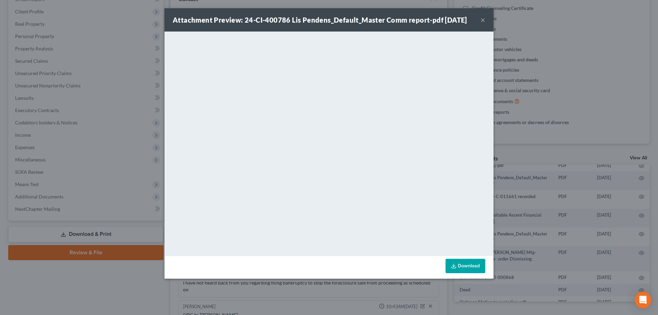
click at [483, 19] on button "×" at bounding box center [482, 20] width 5 height 8
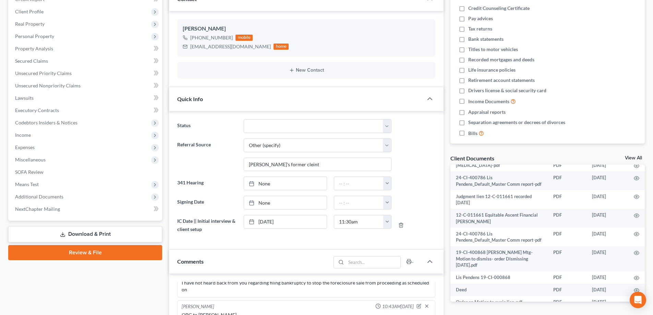
click at [632, 155] on div "Client Documents View All" at bounding box center [547, 159] width 194 height 10
click at [632, 158] on link "View All" at bounding box center [632, 158] width 17 height 5
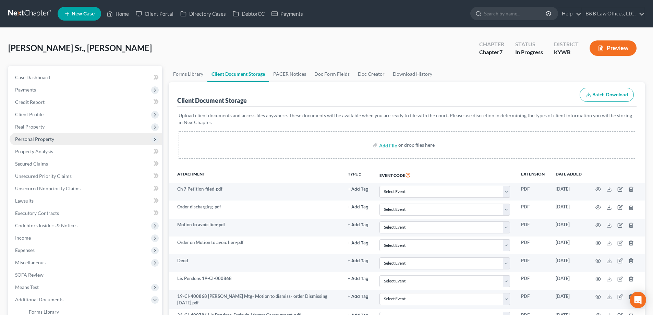
click at [30, 142] on span "Personal Property" at bounding box center [86, 139] width 152 height 12
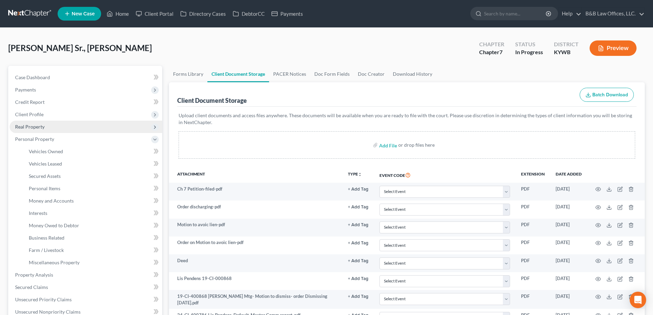
click at [34, 131] on span "Real Property" at bounding box center [86, 127] width 152 height 12
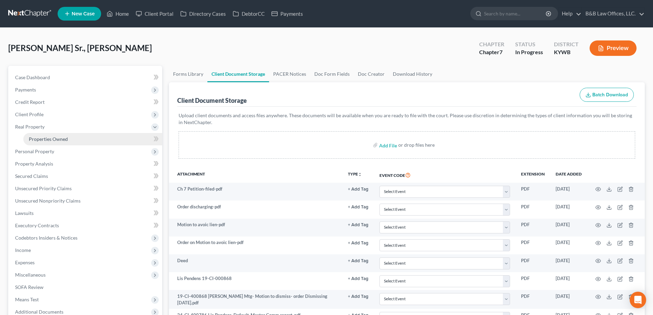
click at [39, 137] on span "Properties Owned" at bounding box center [48, 139] width 39 height 6
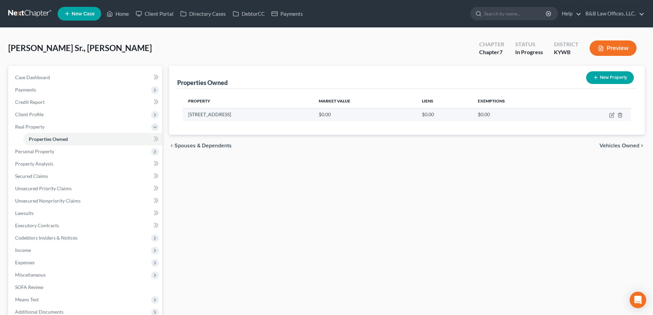
drag, startPoint x: 183, startPoint y: 117, endPoint x: 232, endPoint y: 116, distance: 48.6
click at [232, 116] on td "1631 Catalpa Street" at bounding box center [248, 114] width 131 height 13
copy td "1631 Catalpa Street"
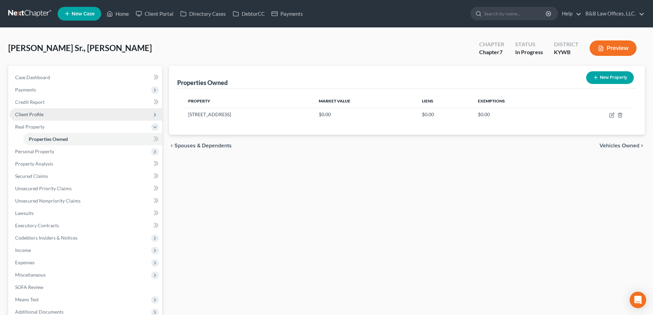
click at [49, 114] on span "Client Profile" at bounding box center [86, 114] width 152 height 12
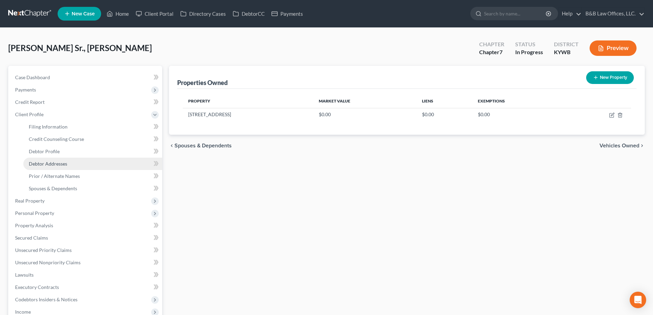
click at [59, 163] on span "Debtor Addresses" at bounding box center [48, 164] width 38 height 6
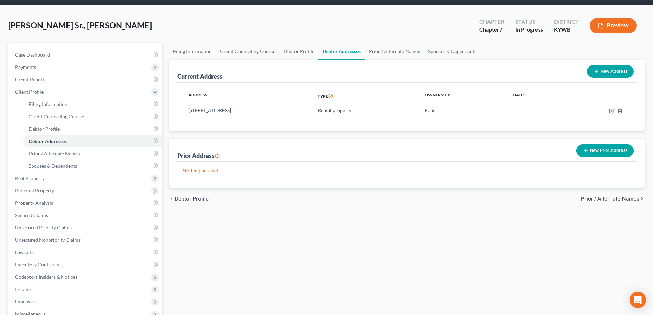
scroll to position [34, 0]
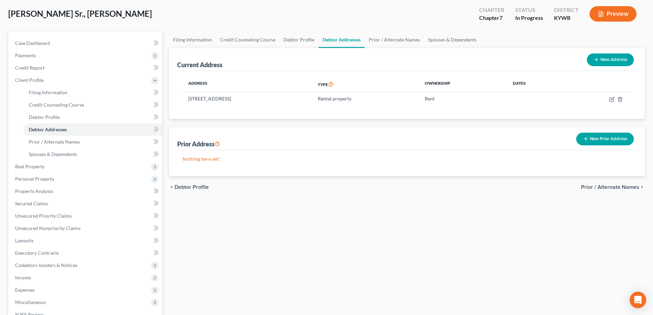
click at [600, 142] on button "New Prior Address" at bounding box center [605, 139] width 58 height 13
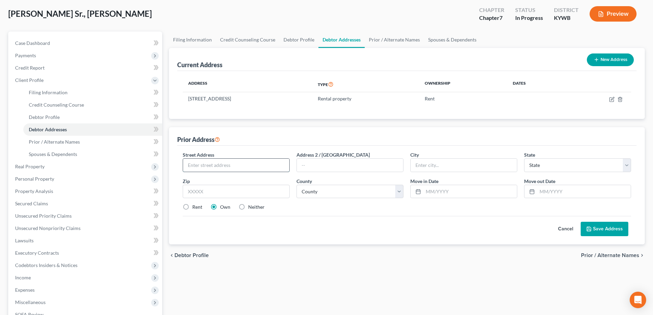
click at [209, 159] on input "text" at bounding box center [236, 165] width 106 height 13
paste input "1631 Catalpa Street"
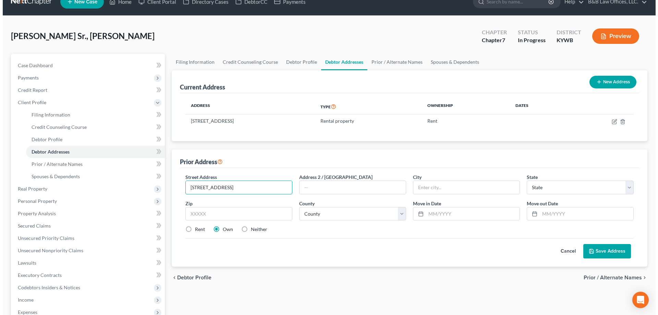
scroll to position [0, 0]
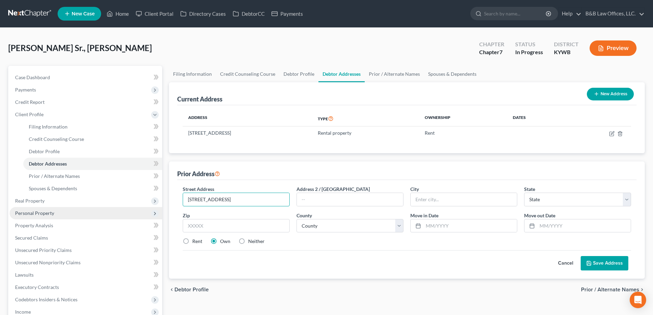
drag, startPoint x: 246, startPoint y: 197, endPoint x: 152, endPoint y: 207, distance: 94.3
click at [152, 207] on div "Petition Navigation Case Dashboard Payments Invoices Payments Payments Credit R…" at bounding box center [326, 251] width 643 height 371
type input "1631 Catalpa Street"
click at [250, 230] on input "text" at bounding box center [236, 226] width 107 height 14
type input "40211"
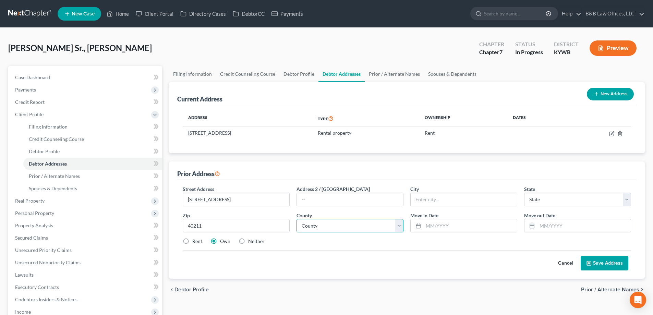
type input "Louisville"
select select "18"
select select "55"
click at [544, 227] on input "text" at bounding box center [584, 225] width 94 height 13
type input "04/01/2025"
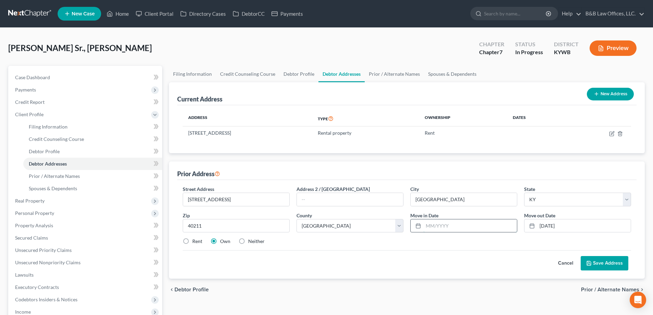
click at [435, 228] on input "text" at bounding box center [470, 225] width 94 height 13
click at [432, 222] on input "text" at bounding box center [470, 225] width 94 height 13
drag, startPoint x: 453, startPoint y: 226, endPoint x: 401, endPoint y: 234, distance: 51.6
click at [402, 233] on div "Street Address * 1631 Catalpa Street Address 2 / PO Box City * Louisville State…" at bounding box center [406, 217] width 455 height 65
type input "10/04/2021"
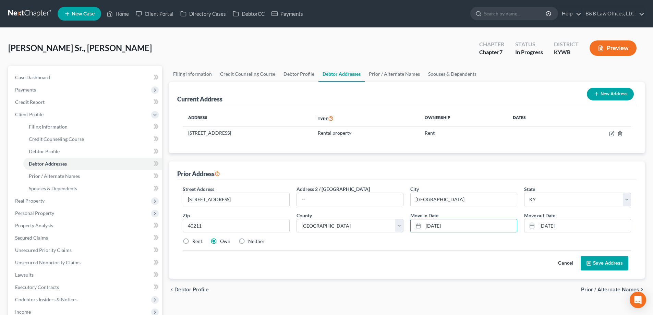
click at [608, 264] on button "Save Address" at bounding box center [604, 263] width 48 height 14
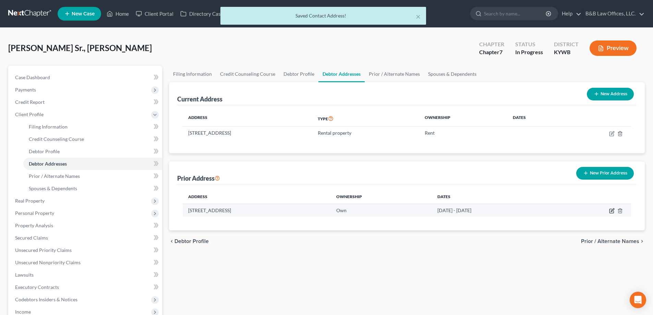
click at [611, 213] on icon "button" at bounding box center [611, 210] width 5 height 5
select select "18"
select select "55"
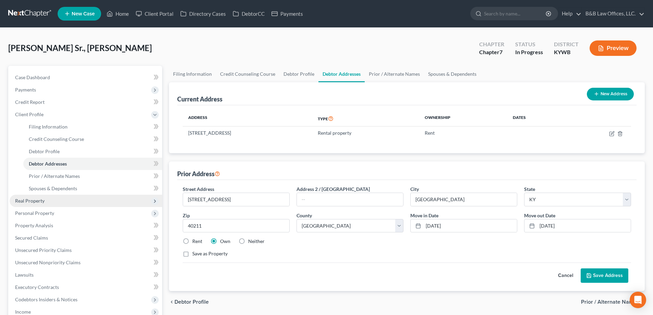
click at [35, 202] on span "Real Property" at bounding box center [29, 201] width 29 height 6
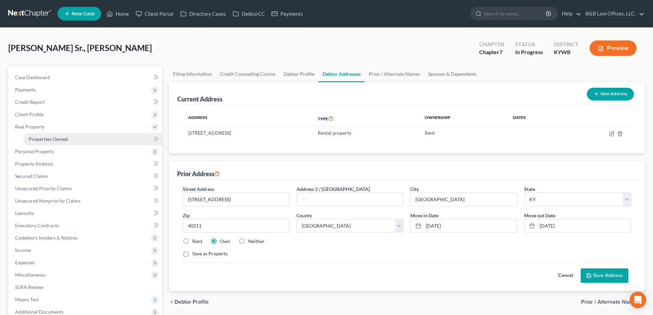
click at [51, 140] on span "Properties Owned" at bounding box center [48, 139] width 39 height 6
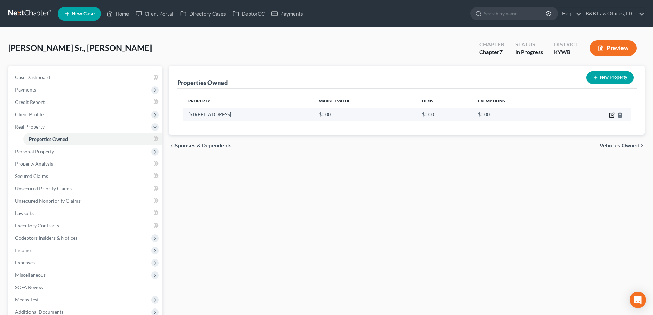
click at [610, 116] on icon "button" at bounding box center [611, 114] width 5 height 5
select select "18"
select select "55"
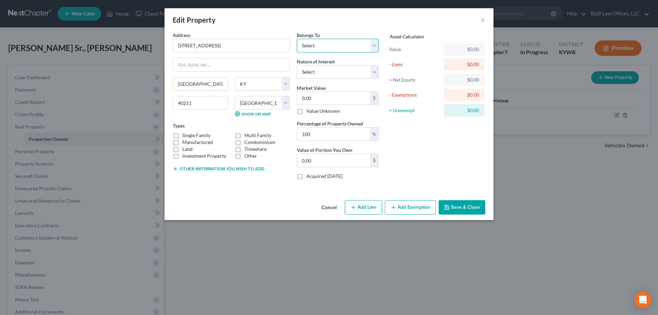
click at [325, 47] on select "Select Debtor 1 Only Debtor 2 Only Debtor 1 And Debtor 2 Only At Least One Of T…" at bounding box center [338, 46] width 82 height 14
select select "3"
click at [297, 39] on select "Select Debtor 1 Only Debtor 2 Only Debtor 1 And Debtor 2 Only At Least One Of T…" at bounding box center [338, 46] width 82 height 14
click at [317, 73] on select "Select Fee Simple Joint Tenant Life Estate Equitable Interest Future Interest T…" at bounding box center [338, 72] width 82 height 14
select select "6"
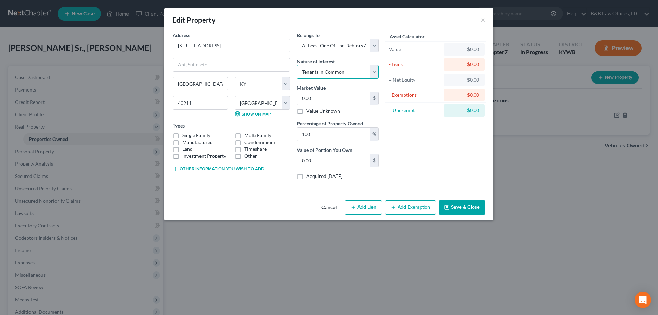
click at [297, 65] on select "Select Fee Simple Joint Tenant Life Estate Equitable Interest Future Interest T…" at bounding box center [338, 72] width 82 height 14
drag, startPoint x: 319, startPoint y: 135, endPoint x: 288, endPoint y: 132, distance: 31.1
click at [288, 132] on div "Address * 1631 Catalpa Street Louisville State AL AK AR AZ CA CO CT DE DC FL GA…" at bounding box center [275, 108] width 213 height 153
type input "5"
type input "0"
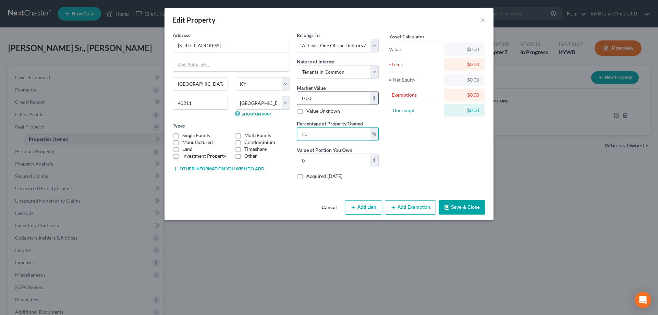
type input "50"
type input "7"
type input "3.50"
type input "75"
type input "37.50"
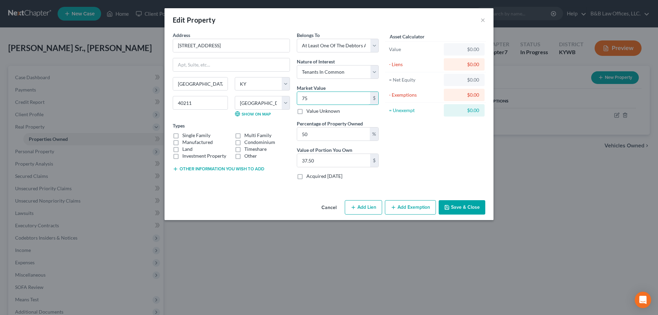
type input "750"
type input "375.00"
type input "7500"
type input "3,750.00"
type input "7,5000"
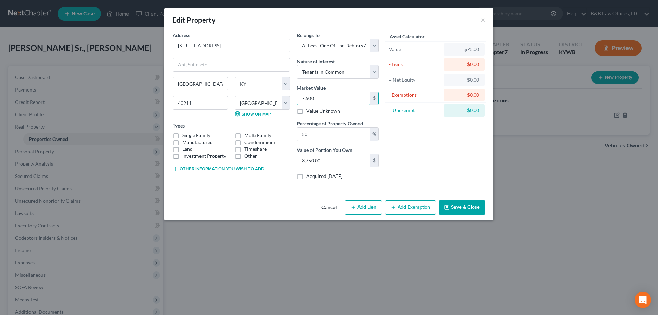
type input "37,500.00"
type input "75,000"
drag, startPoint x: 453, startPoint y: 207, endPoint x: 193, endPoint y: 129, distance: 270.9
click at [197, 127] on div "Edit Property × Address * 1631 Catalpa Street Louisville State AL AK AR AZ CA C…" at bounding box center [328, 114] width 329 height 212
click at [184, 137] on label "Single Family" at bounding box center [196, 135] width 28 height 7
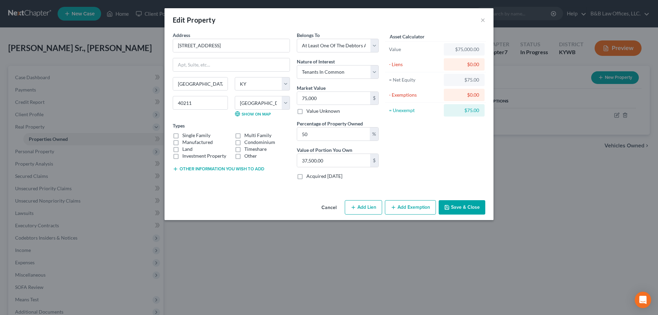
click at [185, 136] on input "Single Family" at bounding box center [187, 134] width 4 height 4
checkbox input "true"
click at [461, 209] on button "Save & Close" at bounding box center [461, 207] width 47 height 14
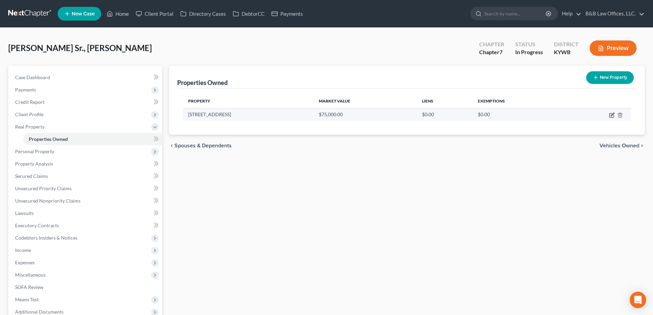
click at [613, 116] on icon "button" at bounding box center [611, 114] width 5 height 5
select select "18"
select select "55"
select select "3"
select select "6"
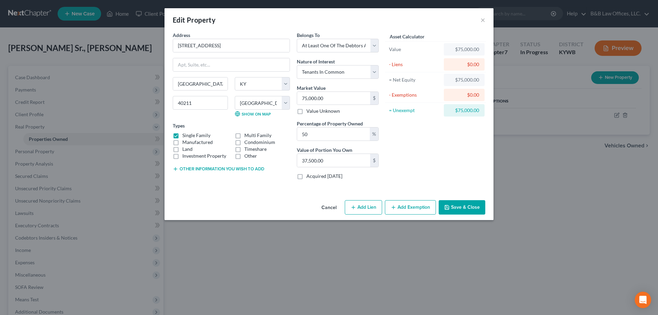
click at [450, 212] on button "Save & Close" at bounding box center [461, 207] width 47 height 14
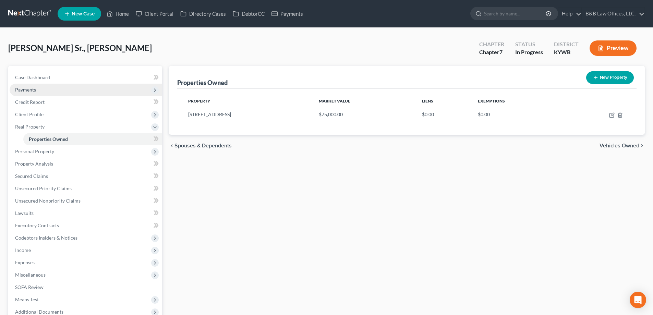
click at [38, 91] on span "Payments" at bounding box center [86, 90] width 152 height 12
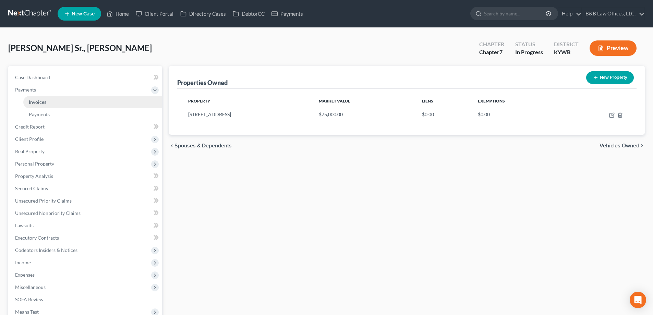
click at [40, 99] on span "Invoices" at bounding box center [37, 102] width 17 height 6
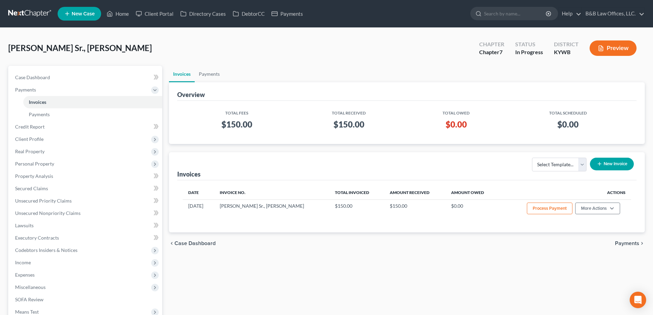
click at [610, 164] on button "New Invoice" at bounding box center [612, 164] width 44 height 13
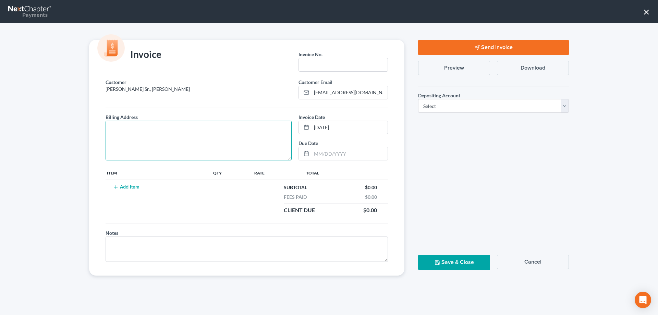
click at [151, 132] on textarea at bounding box center [199, 141] width 186 height 40
click at [657, 8] on nav "Payments ×" at bounding box center [329, 11] width 658 height 23
click at [648, 13] on nav "Payments ×" at bounding box center [329, 11] width 658 height 23
drag, startPoint x: 524, startPoint y: 263, endPoint x: 493, endPoint y: 107, distance: 159.6
click at [524, 263] on button "Cancel" at bounding box center [533, 262] width 72 height 14
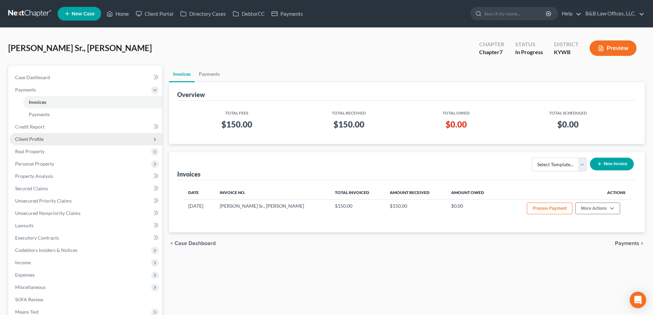
click at [34, 143] on span "Client Profile" at bounding box center [86, 139] width 152 height 12
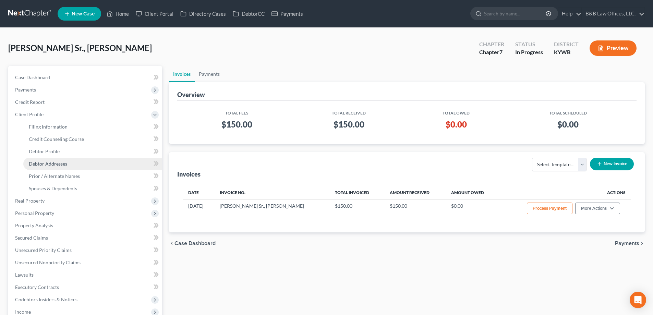
click at [43, 162] on span "Debtor Addresses" at bounding box center [48, 164] width 38 height 6
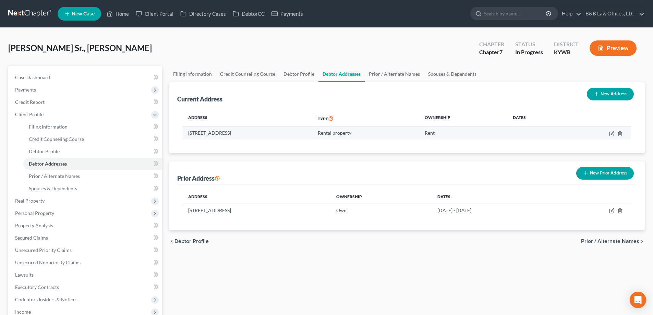
drag, startPoint x: 186, startPoint y: 136, endPoint x: 271, endPoint y: 137, distance: 84.6
click at [271, 137] on td "6008 Apex Drive, Louisville, KY 40219" at bounding box center [247, 132] width 129 height 13
copy td "6008 Apex Drive, Louisville, KY 40219"
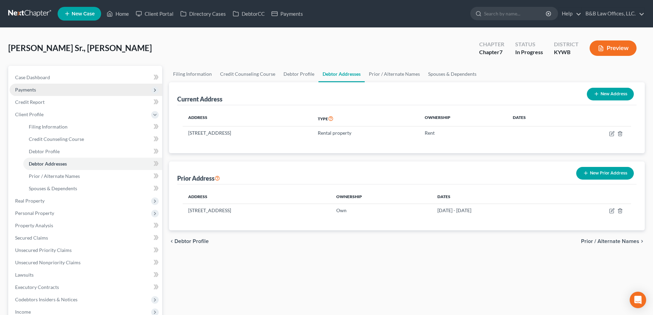
click at [28, 93] on span "Payments" at bounding box center [86, 90] width 152 height 12
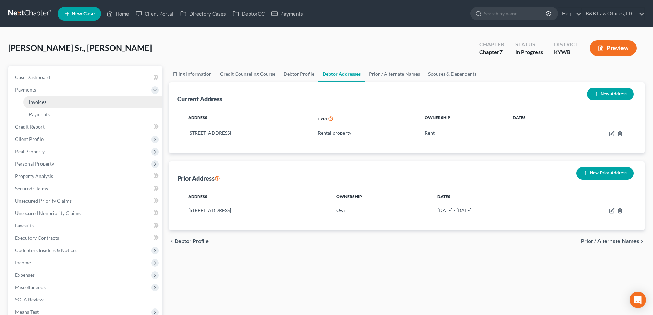
click at [36, 100] on span "Invoices" at bounding box center [37, 102] width 17 height 6
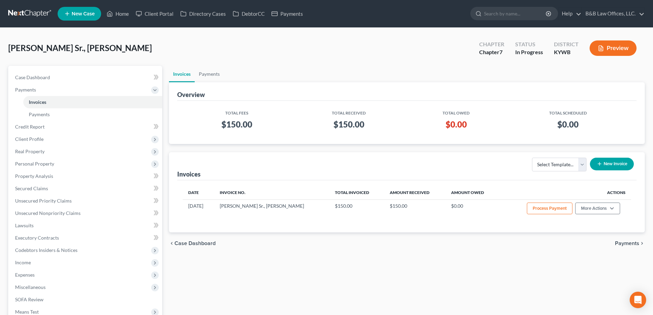
click at [617, 162] on button "New Invoice" at bounding box center [612, 164] width 44 height 13
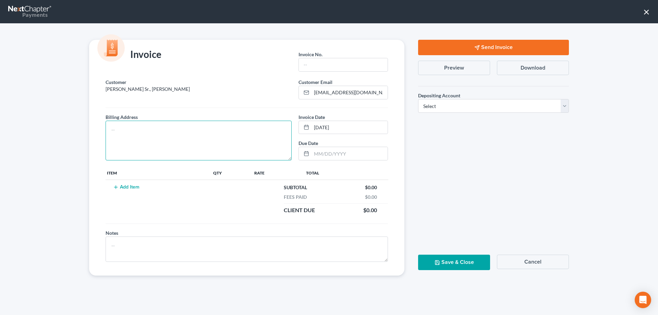
click at [128, 126] on textarea at bounding box center [199, 141] width 186 height 40
paste textarea "6008 Apex Drive, Louisville, KY 40219"
type textarea "6008 Apex Drive, Louisville, KY 40219"
click at [326, 66] on input "text" at bounding box center [343, 64] width 89 height 13
type input "Chapter 7"
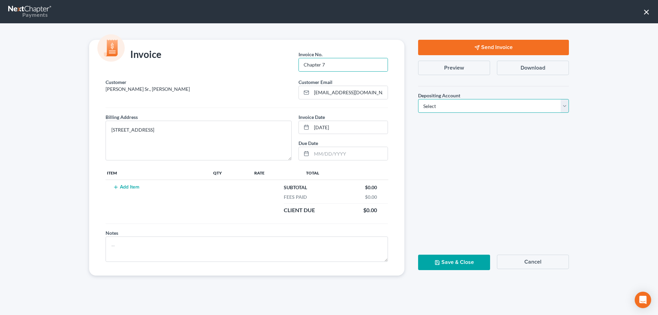
drag, startPoint x: 430, startPoint y: 109, endPoint x: 432, endPoint y: 112, distance: 4.1
click at [430, 109] on select "Select Operation Trust" at bounding box center [493, 106] width 151 height 14
select select "0"
click at [418, 99] on select "Select Operation Trust" at bounding box center [493, 106] width 151 height 14
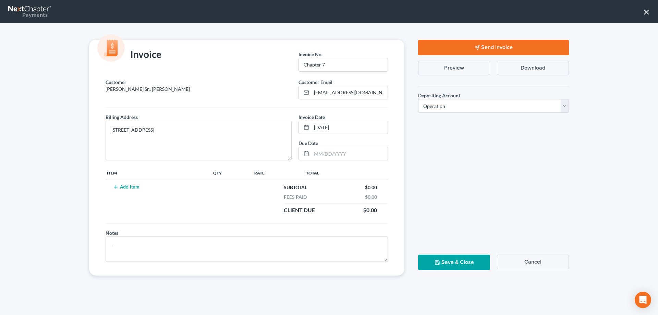
click at [124, 185] on button "Add Item" at bounding box center [126, 186] width 30 height 5
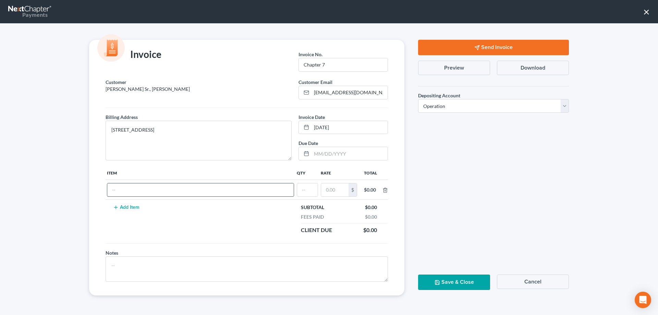
click at [133, 190] on input "text" at bounding box center [200, 189] width 186 height 13
type input "Attorney Fee"
type input "1"
type input "1,400"
click at [134, 207] on button "Add Item" at bounding box center [126, 207] width 30 height 5
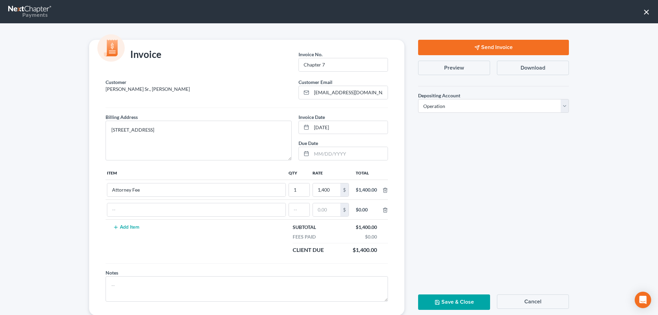
click at [111, 224] on button "Add Item" at bounding box center [126, 226] width 30 height 5
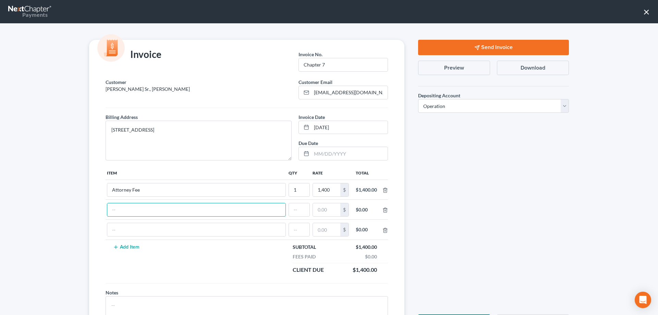
click at [134, 207] on input "text" at bounding box center [196, 209] width 178 height 13
type input "Credit Report"
type input "1"
type input "39"
click at [114, 227] on input "text" at bounding box center [196, 229] width 178 height 13
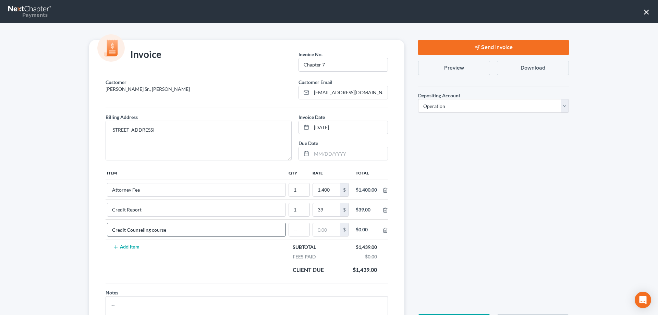
type input "Credit Counseling course"
type input "1"
type input "20"
click at [116, 248] on button "Add Item" at bounding box center [126, 246] width 30 height 5
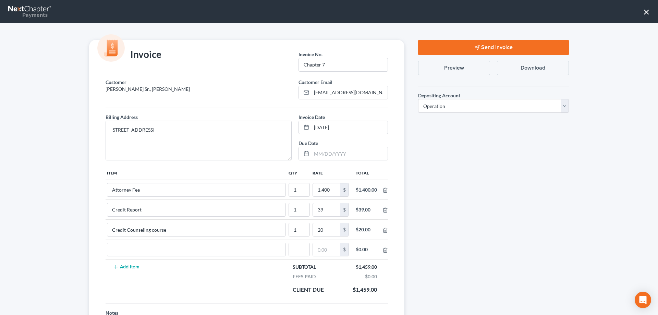
click at [111, 264] on button "Add Item" at bounding box center [126, 266] width 30 height 5
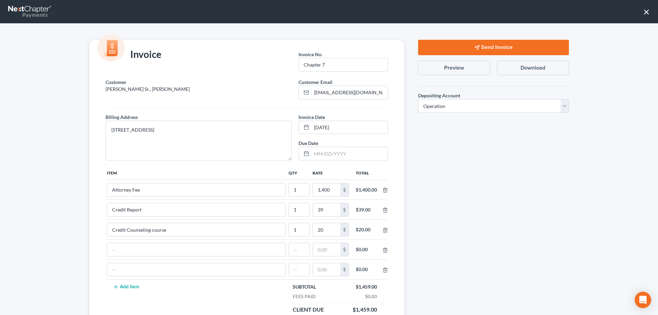
click at [111, 284] on button "Add Item" at bounding box center [126, 286] width 30 height 5
click at [116, 248] on input "text" at bounding box center [196, 249] width 178 height 13
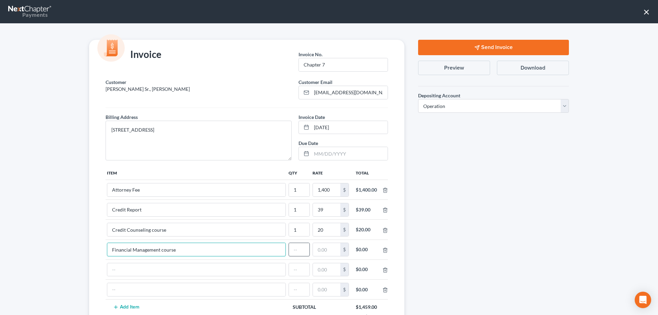
type input "Financial Management course"
click at [290, 244] on input "text" at bounding box center [299, 249] width 21 height 13
type input "1"
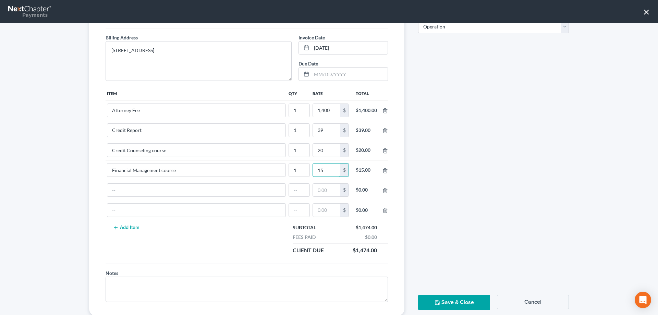
scroll to position [97, 0]
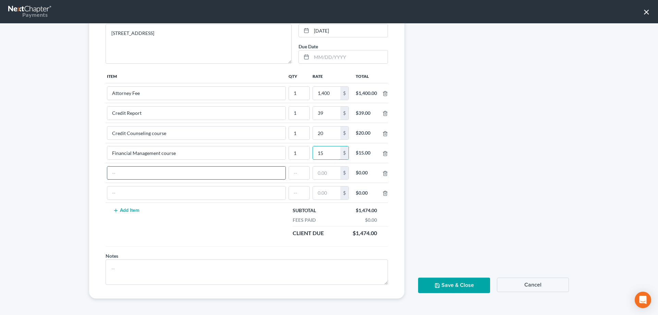
type input "15"
click at [120, 174] on input "text" at bounding box center [196, 172] width 178 height 13
type input "Filing fee"
type input "1"
type input "338"
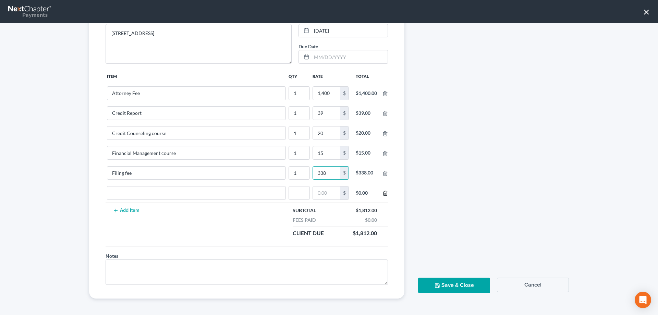
click at [383, 193] on icon "button" at bounding box center [384, 192] width 5 height 5
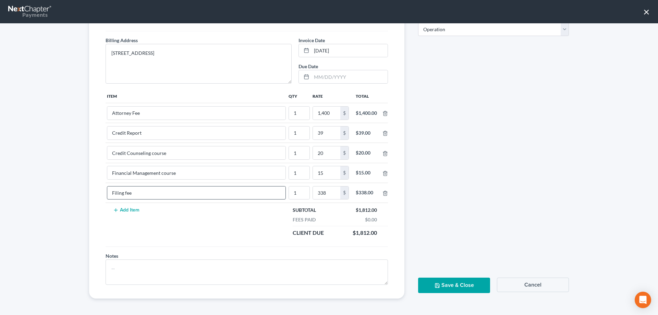
scroll to position [77, 0]
click at [109, 193] on input "Filing fee" at bounding box center [196, 192] width 178 height 13
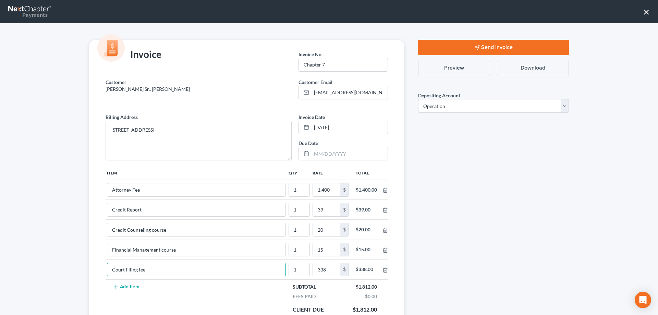
type input "Court Filing fee"
click at [477, 46] on button "Send Invoice" at bounding box center [493, 47] width 151 height 15
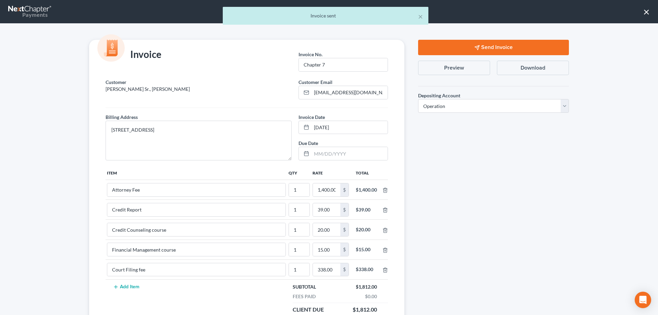
click at [477, 46] on button "Send Invoice" at bounding box center [493, 47] width 151 height 15
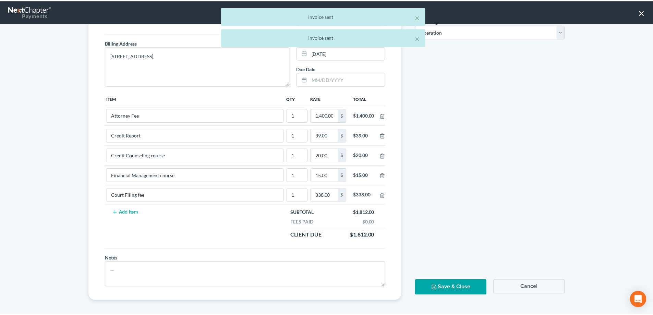
scroll to position [77, 0]
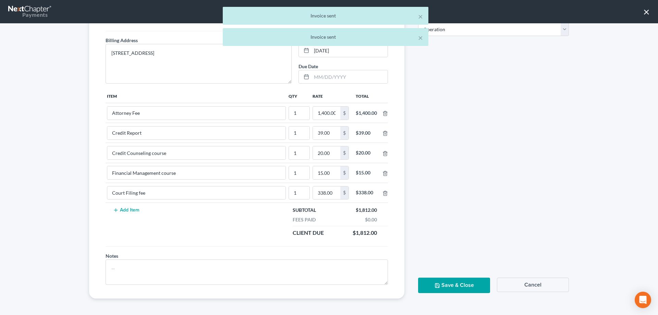
click at [451, 281] on button "Save & Close" at bounding box center [454, 284] width 72 height 15
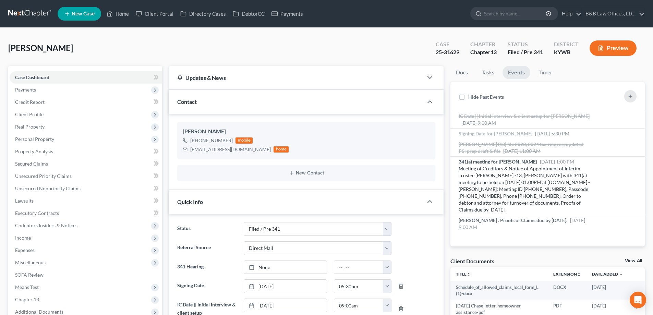
select select "7"
select select "2"
select select "0"
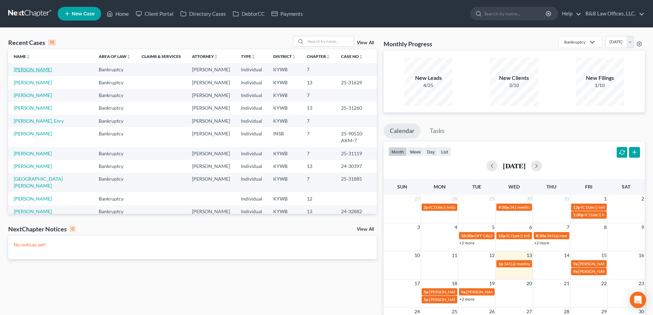
click at [22, 69] on link "[PERSON_NAME]" at bounding box center [33, 69] width 38 height 6
select select "2"
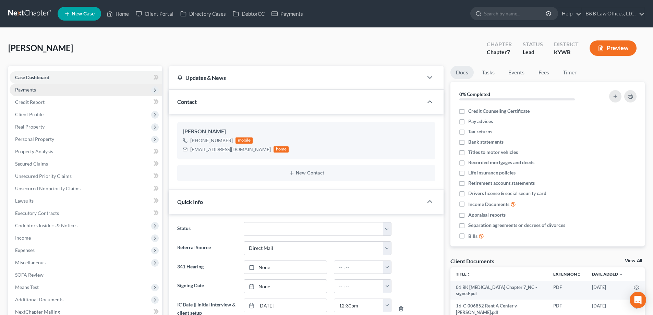
click at [48, 91] on span "Payments" at bounding box center [86, 90] width 152 height 12
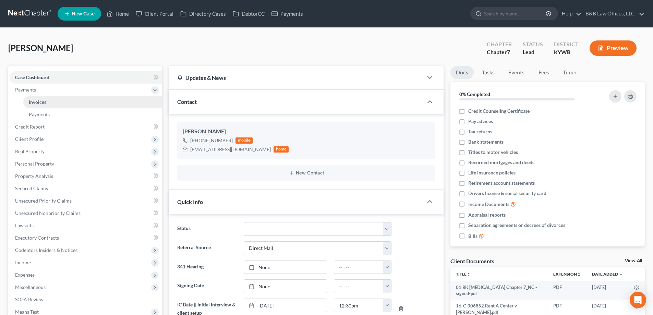
click at [50, 100] on link "Invoices" at bounding box center [92, 102] width 139 height 12
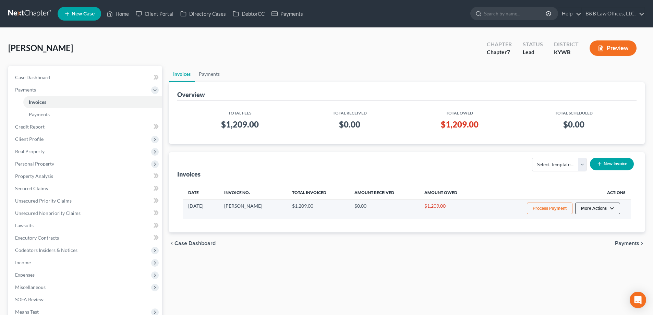
click at [578, 207] on button "More Actions" at bounding box center [597, 208] width 45 height 12
click at [585, 220] on link "View/Edit" at bounding box center [607, 223] width 80 height 12
select select "0"
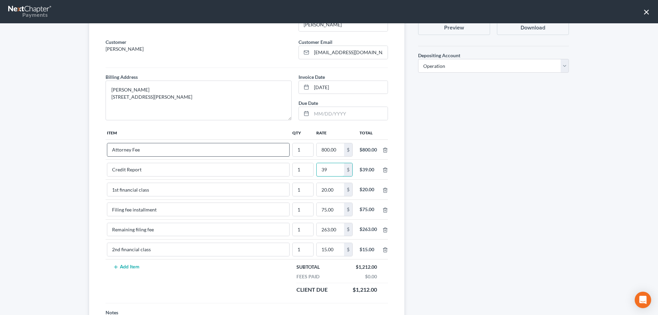
scroll to position [28, 0]
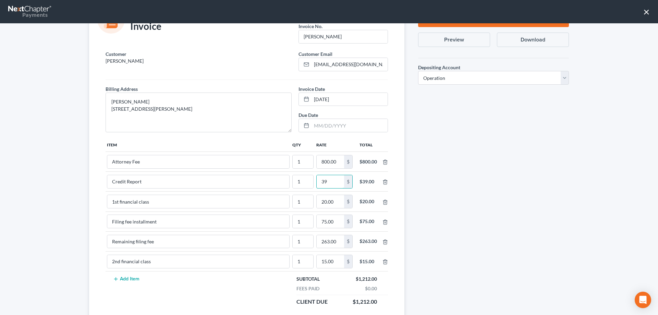
type input "39"
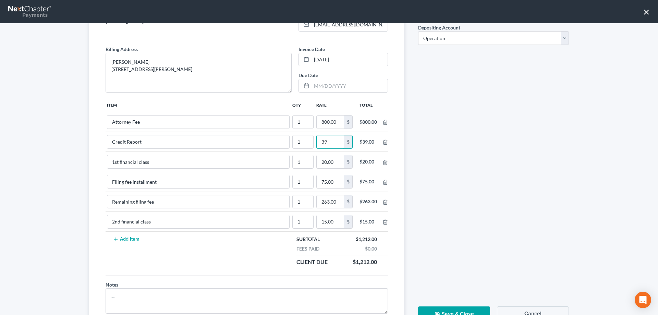
scroll to position [69, 0]
click at [333, 202] on input "263.00" at bounding box center [330, 201] width 27 height 13
click at [382, 202] on icon "button" at bounding box center [384, 201] width 5 height 5
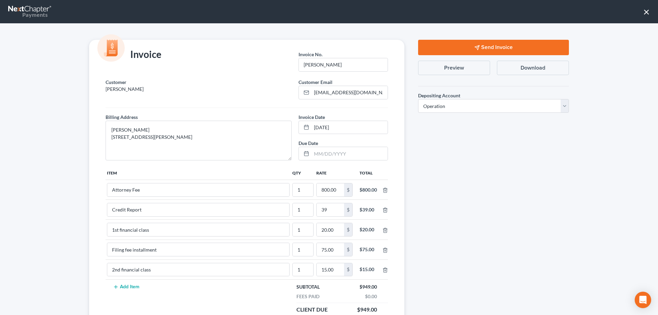
scroll to position [77, 0]
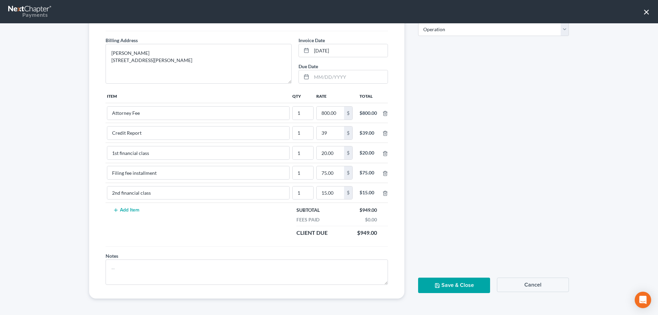
drag, startPoint x: 449, startPoint y: 287, endPoint x: 472, endPoint y: 236, distance: 55.5
click at [472, 236] on div "Send Invoice Preview Download Depositing Account * Select Operation Trust Save …" at bounding box center [493, 130] width 164 height 335
click at [136, 263] on textarea at bounding box center [247, 271] width 282 height 25
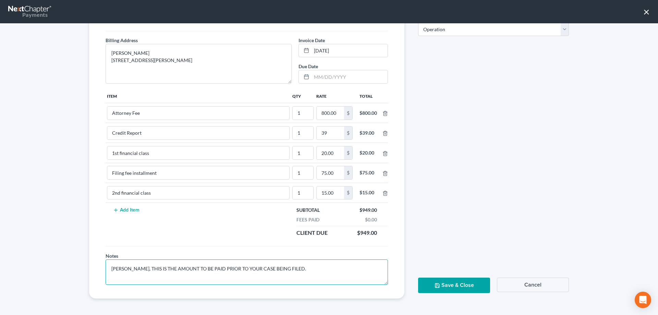
type textarea "ROBBIE, THIS IS THE AMOUNT TO BE PAID PRIOR TO YOUR CASE BEING FILED."
click at [458, 288] on button "Save & Close" at bounding box center [454, 284] width 72 height 15
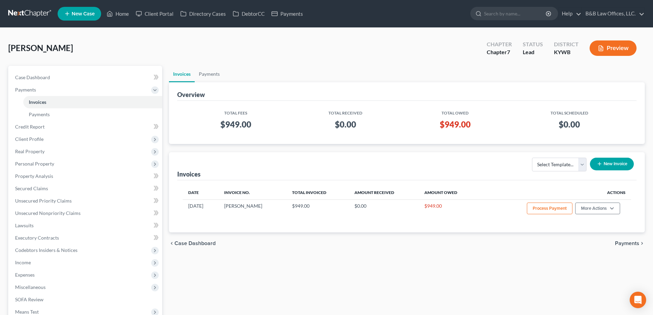
click at [604, 166] on button "New Invoice" at bounding box center [612, 164] width 44 height 13
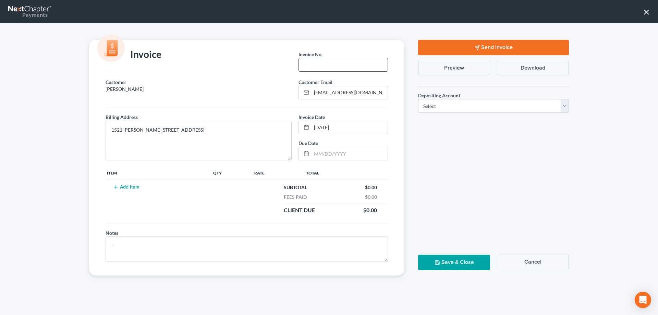
click at [315, 63] on input "text" at bounding box center [343, 64] width 89 height 13
type input "Post filing"
click at [134, 187] on button "Add Item" at bounding box center [126, 186] width 30 height 5
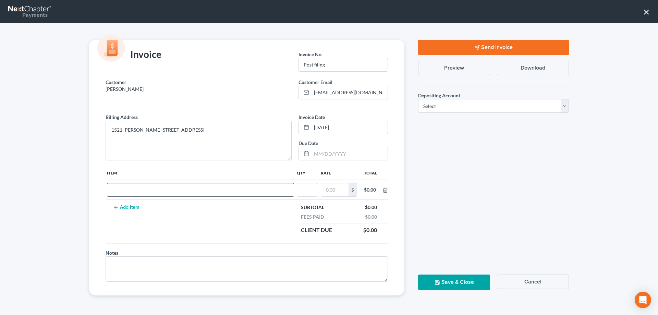
click at [135, 187] on input "text" at bounding box center [200, 189] width 186 height 13
type input "Remaining filing fee"
type input "1"
type input "263.00"
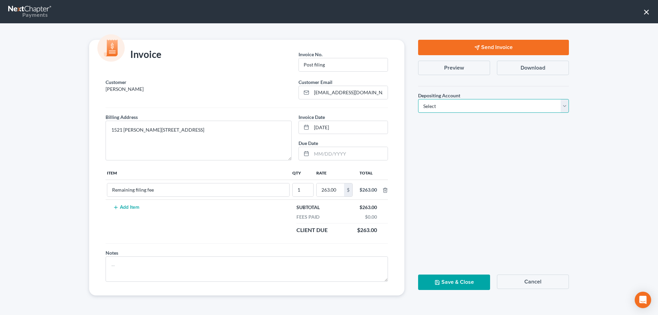
click at [429, 110] on select "Select Operation Trust" at bounding box center [493, 106] width 151 height 14
select select "0"
click at [418, 99] on select "Select Operation Trust" at bounding box center [493, 106] width 151 height 14
click at [442, 280] on button "Save & Close" at bounding box center [454, 281] width 72 height 15
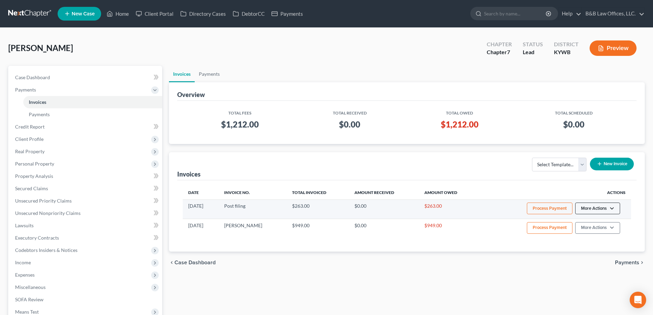
click at [599, 206] on button "More Actions" at bounding box center [597, 208] width 45 height 12
click at [582, 221] on link "View/Edit" at bounding box center [607, 223] width 80 height 12
select select "0"
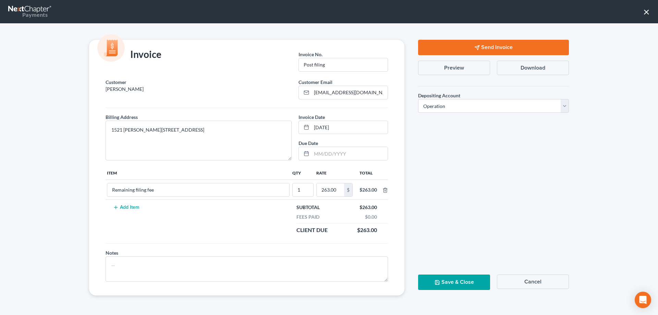
drag, startPoint x: 470, startPoint y: 49, endPoint x: 69, endPoint y: -33, distance: 409.1
click at [69, 0] on html "Home New Case Client Portal Directory Cases DebtorCC Payments B&B Law Offices, …" at bounding box center [329, 206] width 658 height 413
drag, startPoint x: 474, startPoint y: 51, endPoint x: 99, endPoint y: -23, distance: 382.2
click at [99, 0] on html "Home New Case Client Portal Directory Cases DebtorCC Payments B&B Law Offices, …" at bounding box center [329, 206] width 658 height 413
click at [482, 50] on button "Send Invoice" at bounding box center [493, 47] width 151 height 15
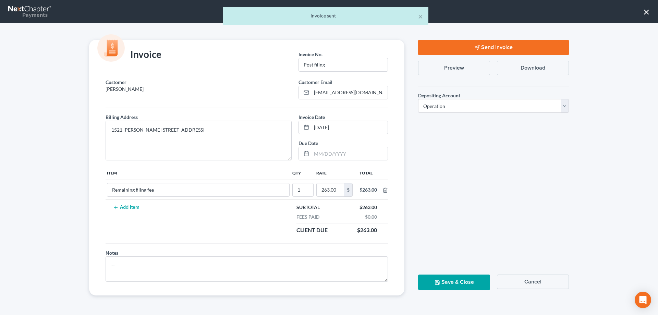
click at [459, 283] on button "Save & Close" at bounding box center [454, 281] width 72 height 15
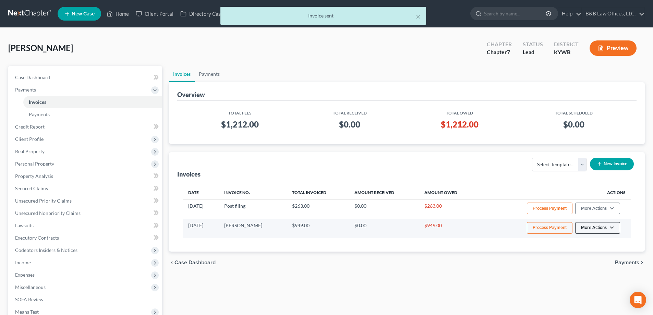
click at [598, 214] on button "More Actions" at bounding box center [597, 208] width 45 height 12
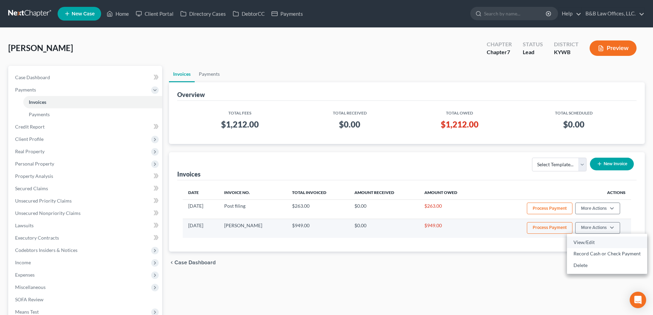
click at [590, 244] on link "View/Edit" at bounding box center [607, 242] width 80 height 12
select select "0"
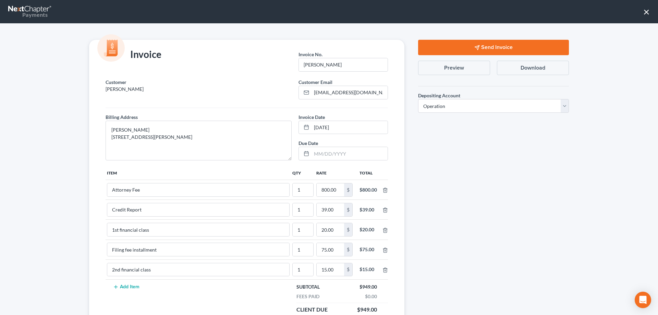
click at [499, 47] on button "Send Invoice" at bounding box center [493, 47] width 151 height 15
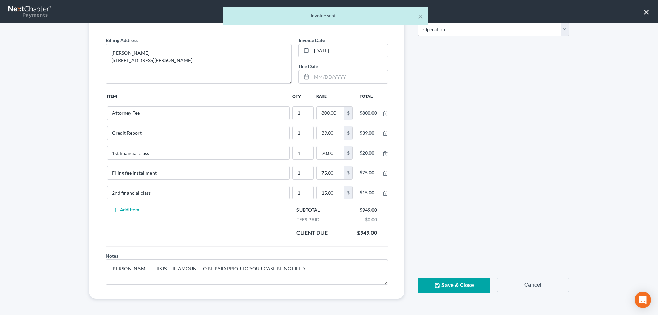
click at [449, 284] on button "Save & Close" at bounding box center [454, 284] width 72 height 15
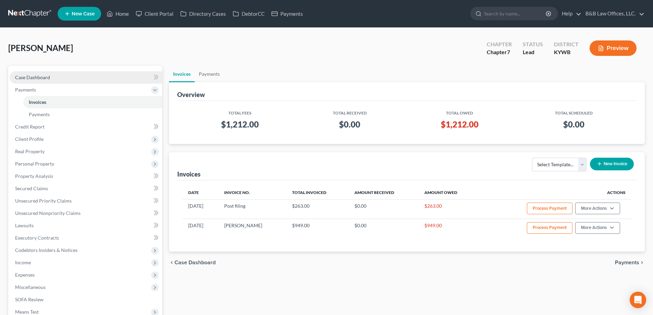
click at [60, 75] on link "Case Dashboard" at bounding box center [86, 77] width 152 height 12
select select "10"
select select "2"
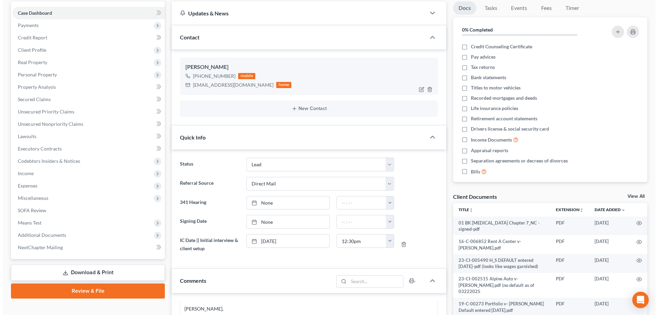
scroll to position [69, 0]
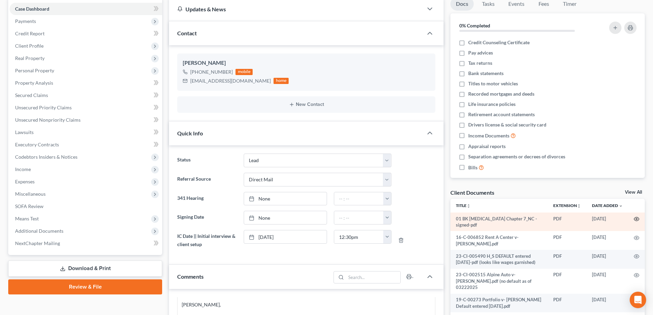
click at [635, 219] on circle "button" at bounding box center [635, 218] width 1 height 1
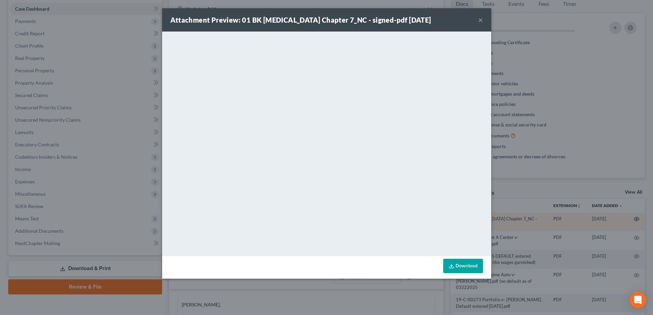
scroll to position [1341, 0]
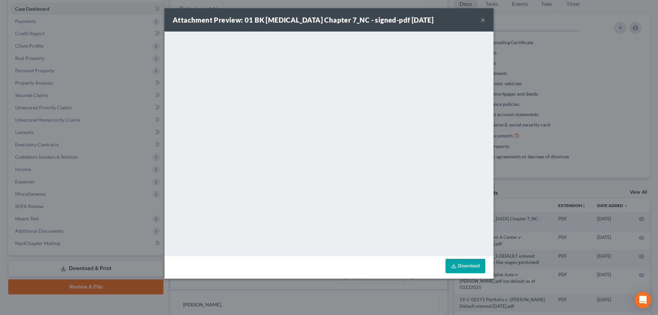
click at [484, 20] on button "×" at bounding box center [482, 20] width 5 height 8
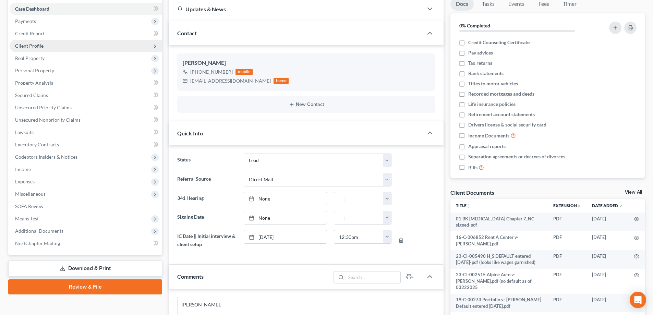
scroll to position [0, 0]
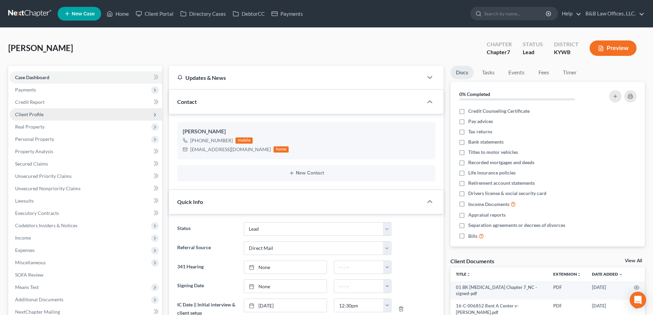
click at [37, 116] on span "Client Profile" at bounding box center [29, 114] width 28 height 6
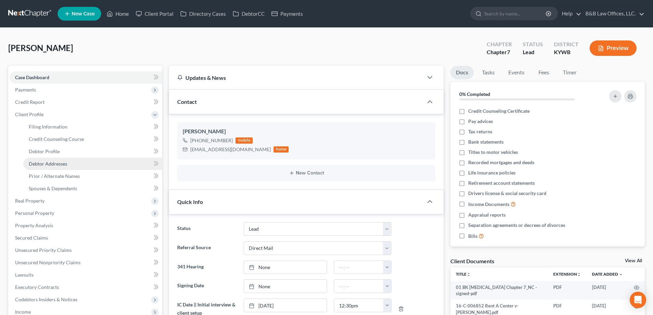
click at [62, 162] on span "Debtor Addresses" at bounding box center [48, 164] width 38 height 6
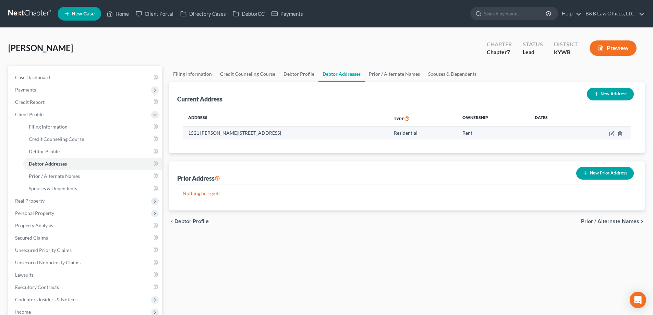
drag, startPoint x: 187, startPoint y: 134, endPoint x: 293, endPoint y: 135, distance: 105.5
click at [293, 135] on td "1521 W. Chestnut St, Louisville, KY 40203" at bounding box center [285, 132] width 205 height 13
copy td "1521 W. Chestnut St, Louisville, KY 40203"
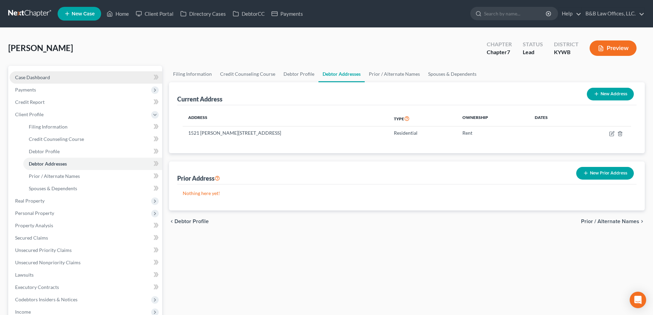
click at [55, 78] on link "Case Dashboard" at bounding box center [86, 77] width 152 height 12
select select "10"
select select "2"
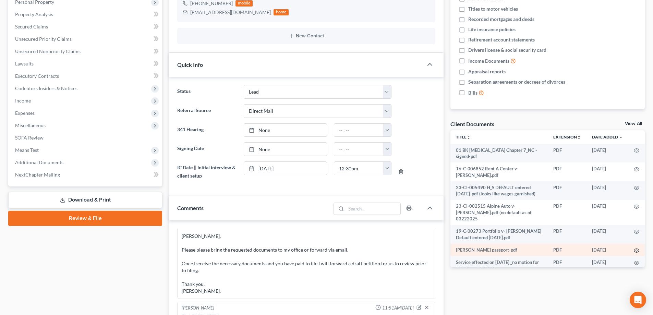
click at [633, 248] on icon "button" at bounding box center [635, 250] width 5 height 5
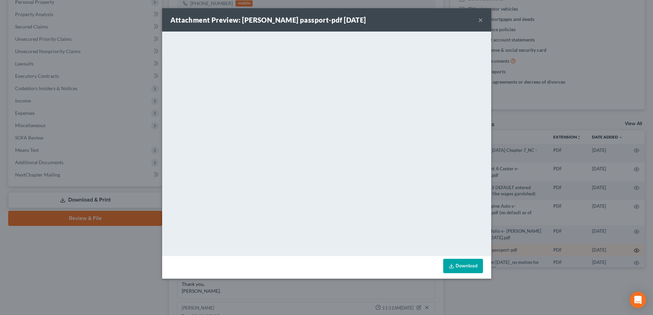
scroll to position [1341, 0]
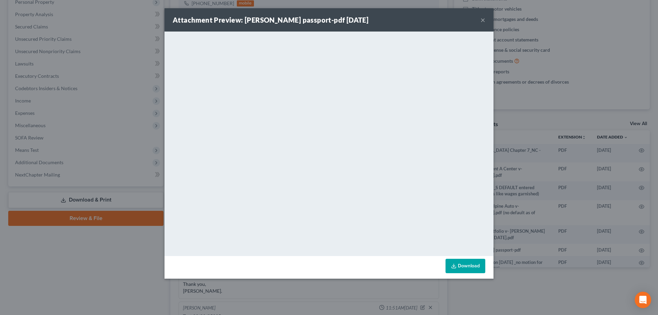
click at [484, 19] on button "×" at bounding box center [482, 20] width 5 height 8
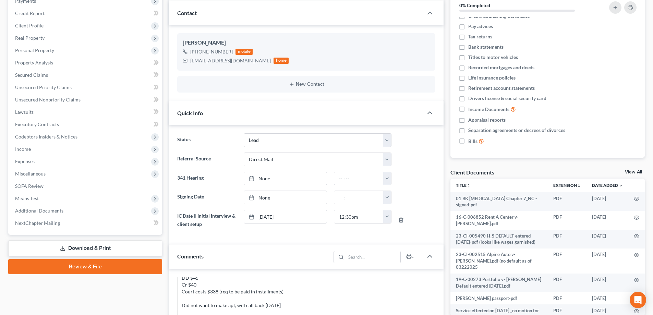
scroll to position [51, 0]
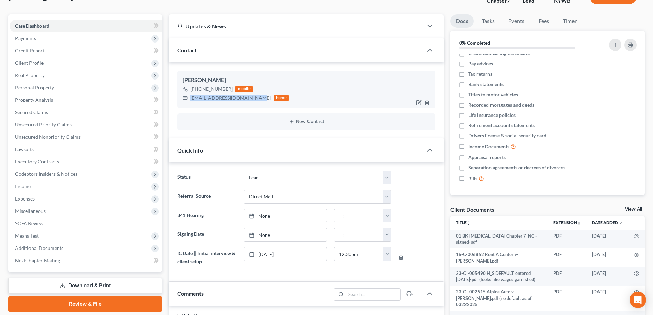
drag, startPoint x: 190, startPoint y: 98, endPoint x: 256, endPoint y: 102, distance: 65.9
click at [256, 102] on div "simmonsrobbie349@gmail.com home" at bounding box center [236, 98] width 106 height 9
copy div "[EMAIL_ADDRESS][DOMAIN_NAME]"
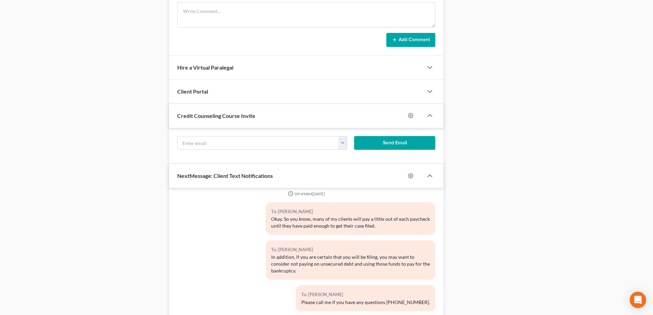
scroll to position [531, 0]
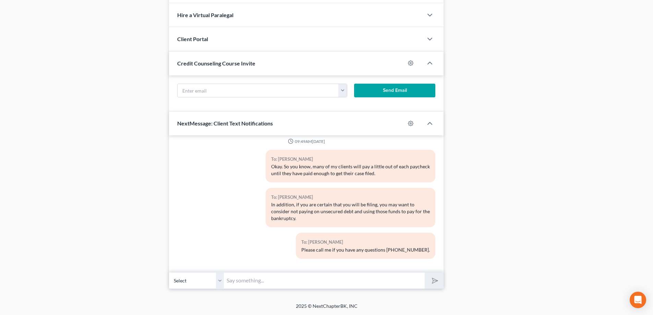
click at [252, 281] on input "text" at bounding box center [324, 280] width 201 height 17
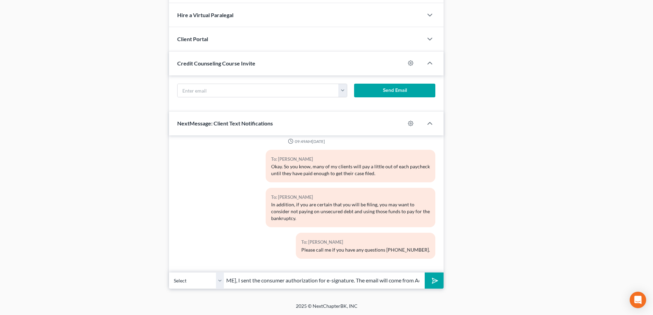
scroll to position [0, 34]
type input "Robbie, I sent the consumer authorization for e-signature. The email will come …"
click at [424, 272] on button "submit" at bounding box center [433, 280] width 19 height 16
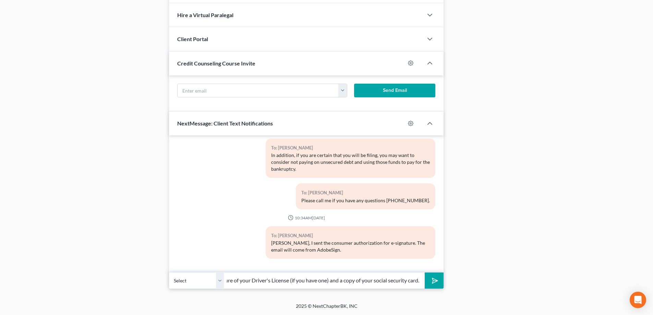
scroll to position [0, 58]
type input "Also, please text a picture of your Driver's License (if you have one) and a co…"
click at [424, 272] on button "submit" at bounding box center [433, 280] width 19 height 16
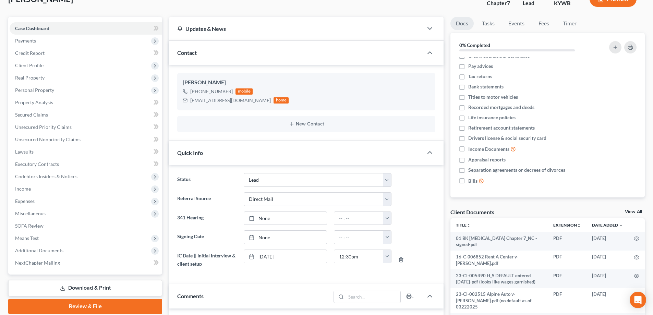
scroll to position [0, 0]
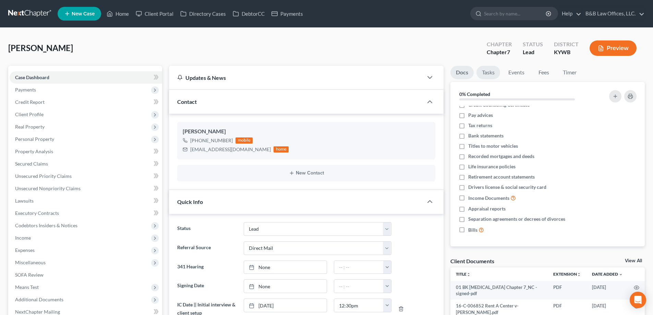
click at [492, 72] on link "Tasks" at bounding box center [488, 72] width 24 height 13
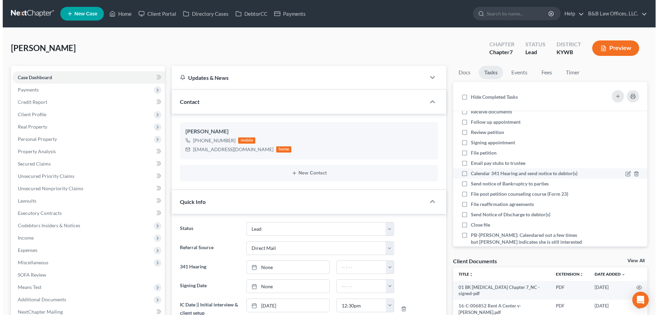
scroll to position [39, 0]
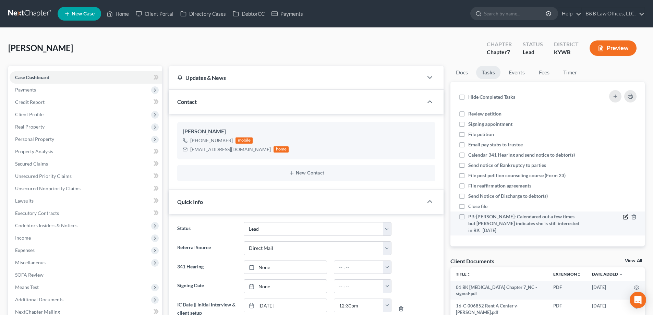
click at [622, 217] on icon at bounding box center [624, 216] width 5 height 5
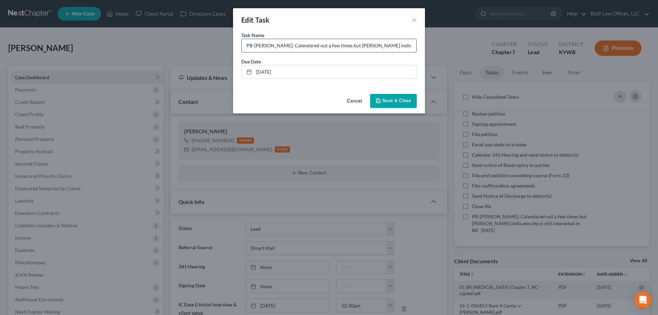
scroll to position [0, 37]
drag, startPoint x: 292, startPoint y: 46, endPoint x: 417, endPoint y: 46, distance: 125.0
click at [417, 46] on div "Task Name * PB-Simmons, Robbie: Calendared out a few times but Robbie indicates…" at bounding box center [329, 62] width 192 height 60
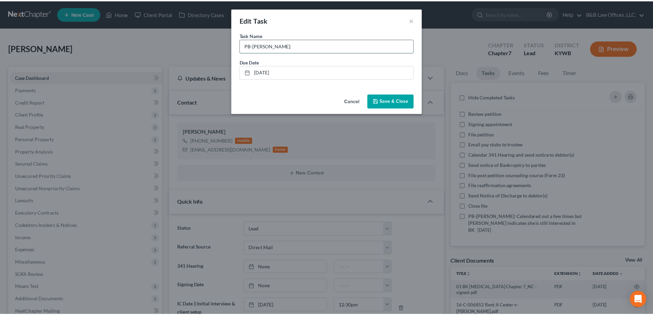
scroll to position [0, 0]
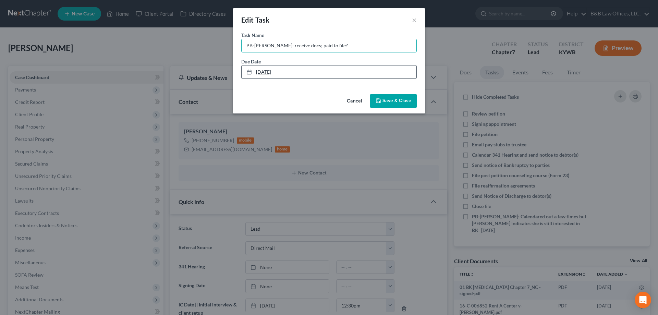
type input "PB-Simmons, Robbie: receive docs; paid to file?"
click at [283, 69] on link "10/13/2025" at bounding box center [329, 71] width 175 height 13
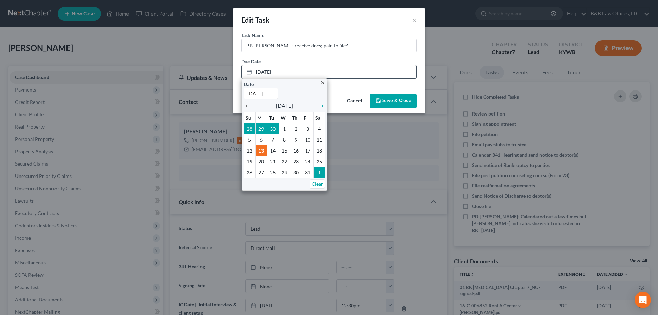
click at [246, 108] on icon "chevron_left" at bounding box center [248, 105] width 9 height 5
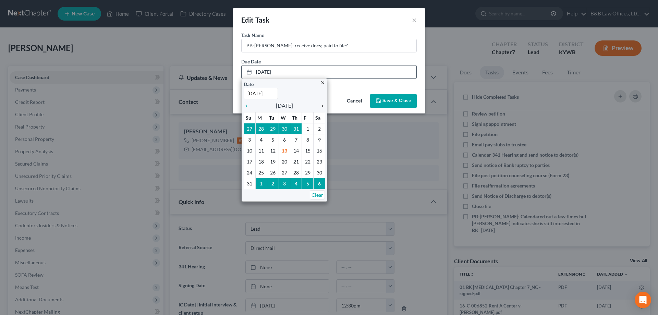
click at [321, 105] on icon "chevron_right" at bounding box center [320, 105] width 9 height 5
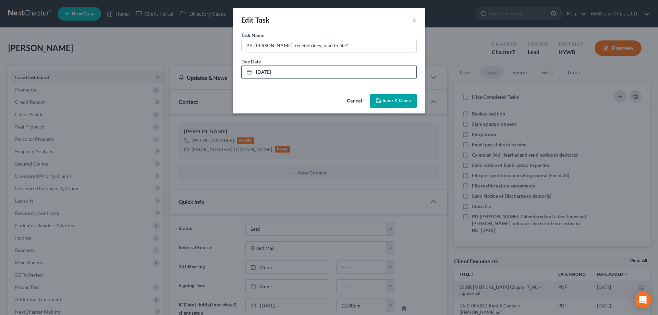
click at [383, 95] on button "Save & Close" at bounding box center [393, 101] width 47 height 14
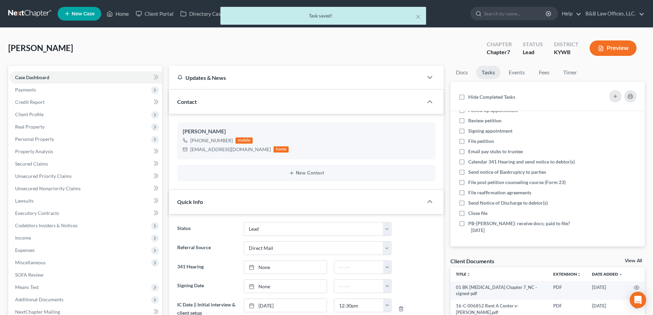
scroll to position [32, 0]
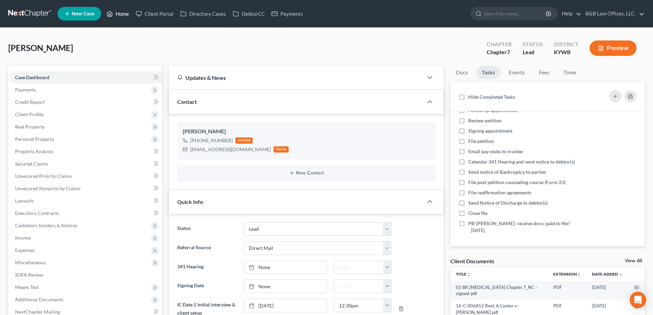
click at [120, 15] on link "Home" at bounding box center [117, 14] width 29 height 12
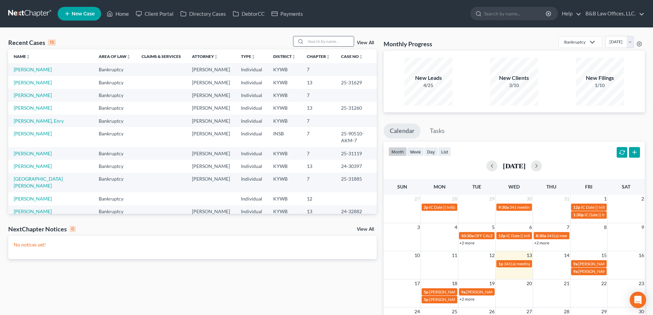
click at [326, 42] on input "search" at bounding box center [330, 41] width 48 height 10
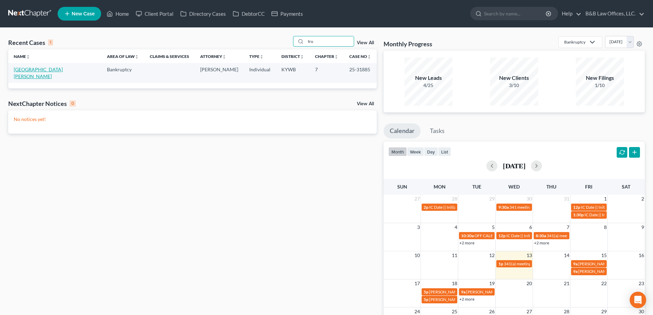
type input "tru"
click at [37, 71] on link "[GEOGRAPHIC_DATA][PERSON_NAME]" at bounding box center [38, 72] width 49 height 13
select select "2"
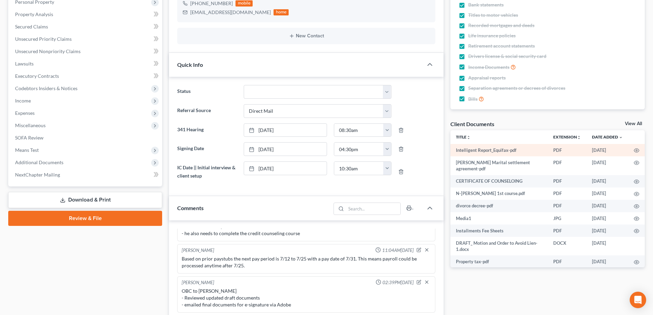
scroll to position [4489, 0]
click at [631, 122] on link "View All" at bounding box center [632, 123] width 17 height 5
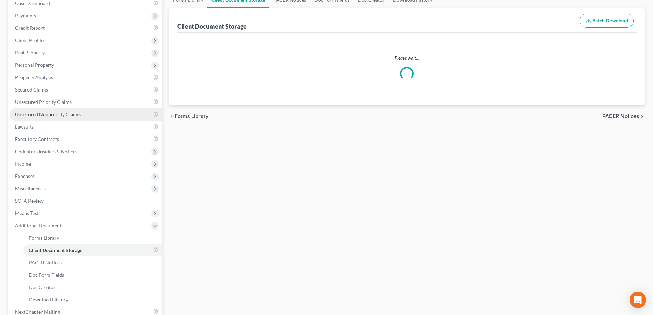
scroll to position [25, 0]
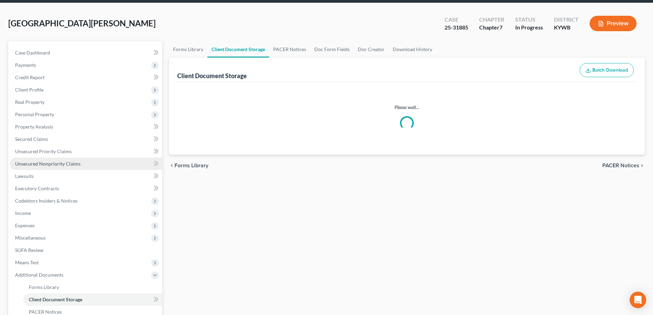
select select "7"
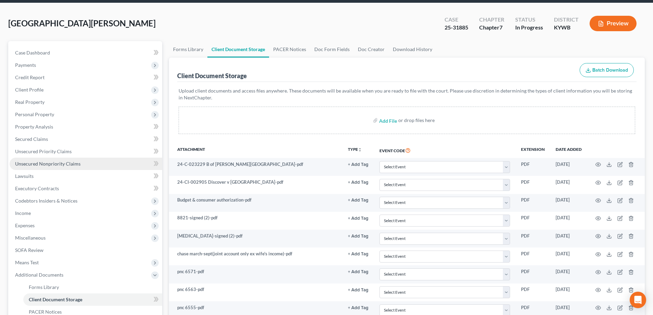
scroll to position [0, 0]
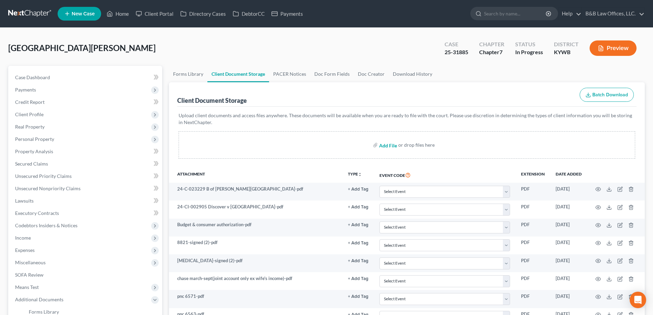
click at [384, 145] on input "file" at bounding box center [387, 145] width 16 height 12
type input "C:\fakepath\[PERSON_NAME] number - signed.pdf"
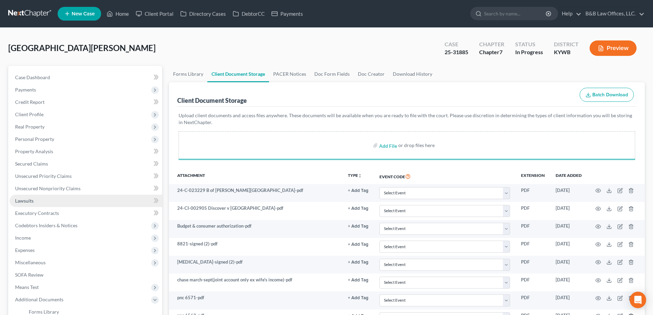
select select "7"
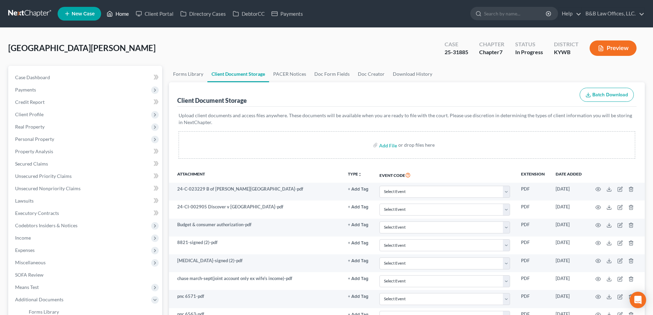
click at [119, 15] on link "Home" at bounding box center [117, 14] width 29 height 12
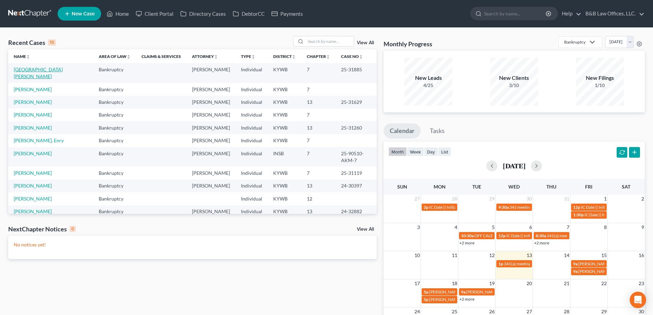
click at [24, 72] on link "[GEOGRAPHIC_DATA][PERSON_NAME]" at bounding box center [38, 72] width 49 height 13
select select "2"
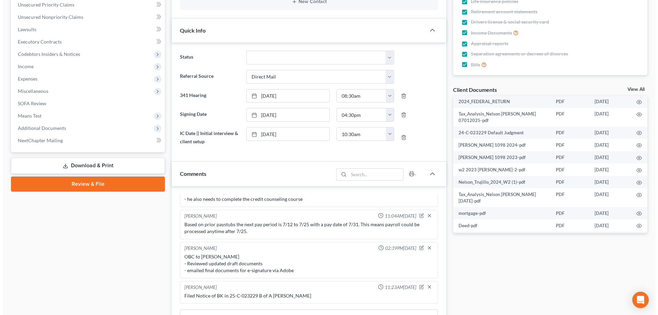
scroll to position [308, 0]
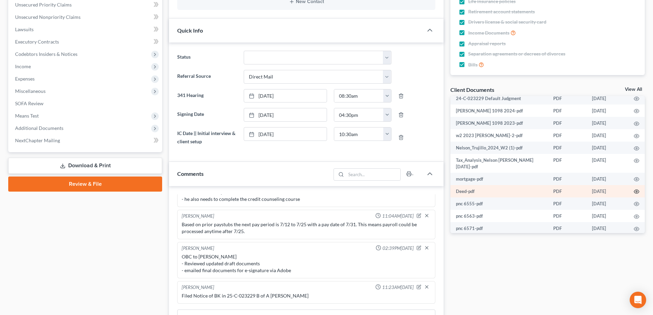
click at [633, 191] on icon "button" at bounding box center [635, 191] width 5 height 5
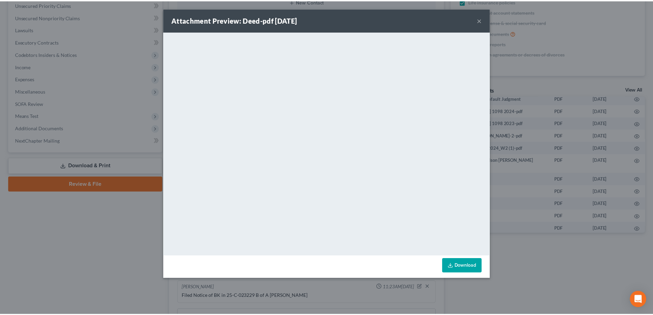
scroll to position [4475, 0]
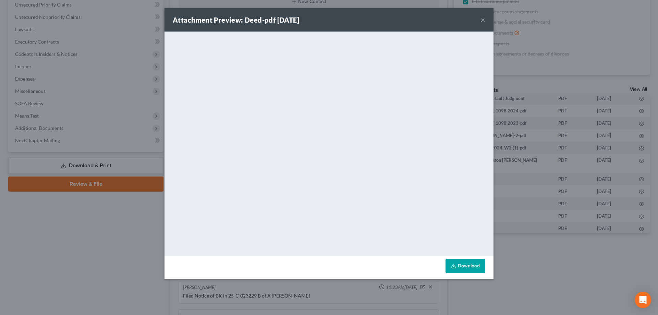
click at [482, 20] on button "×" at bounding box center [482, 20] width 5 height 8
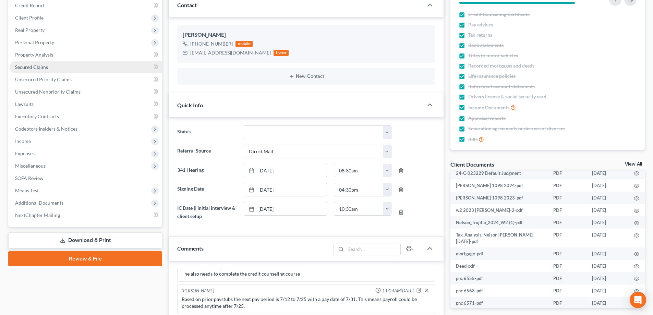
scroll to position [34, 0]
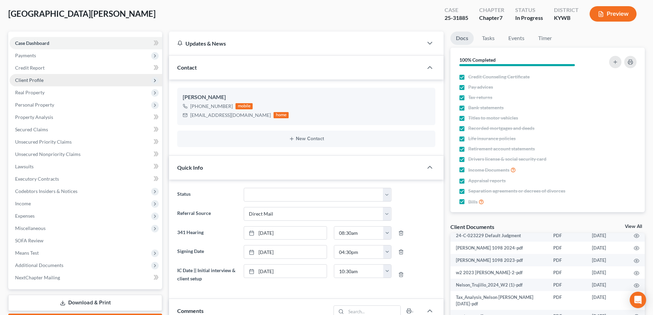
click at [39, 79] on span "Client Profile" at bounding box center [29, 80] width 28 height 6
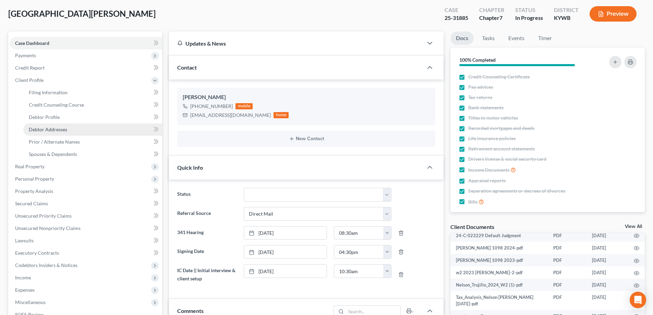
click at [51, 128] on span "Debtor Addresses" at bounding box center [48, 129] width 38 height 6
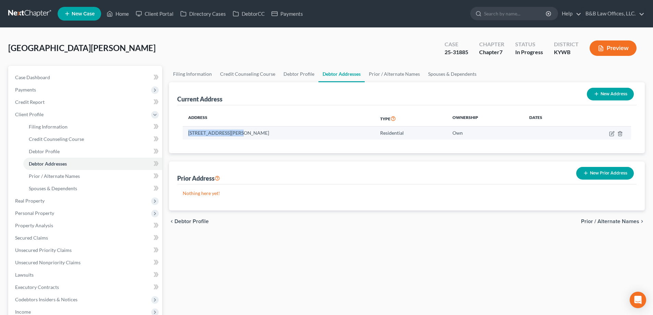
drag, startPoint x: 187, startPoint y: 133, endPoint x: 232, endPoint y: 135, distance: 45.0
click at [232, 135] on td "[STREET_ADDRESS][PERSON_NAME]" at bounding box center [279, 132] width 192 height 13
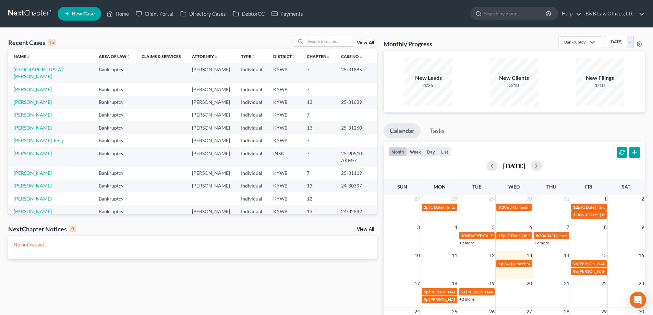
click at [41, 183] on link "[PERSON_NAME]" at bounding box center [33, 186] width 38 height 6
select select "2"
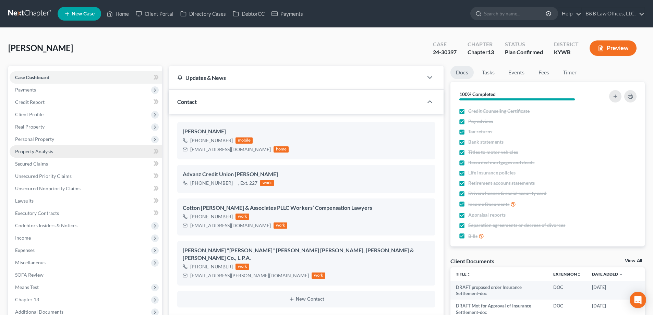
scroll to position [9957, 0]
click at [42, 125] on span "Real Property" at bounding box center [29, 127] width 29 height 6
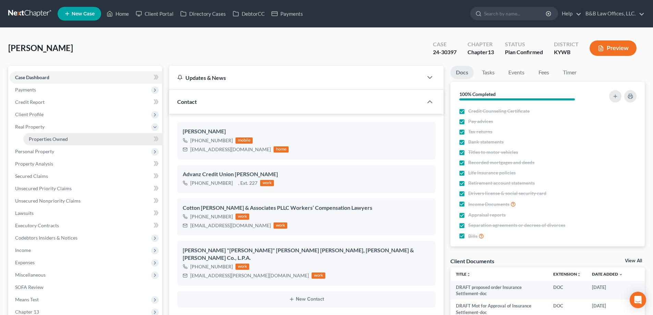
click at [51, 139] on span "Properties Owned" at bounding box center [48, 139] width 39 height 6
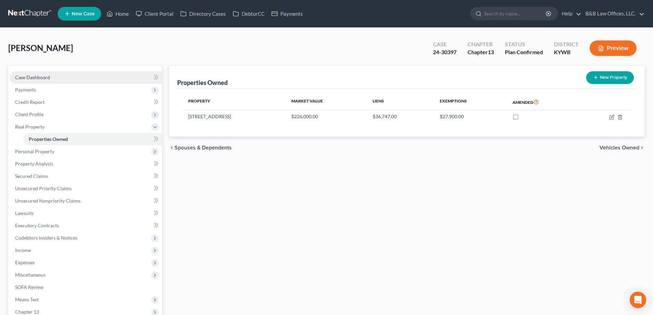
click at [40, 79] on span "Case Dashboard" at bounding box center [32, 77] width 35 height 6
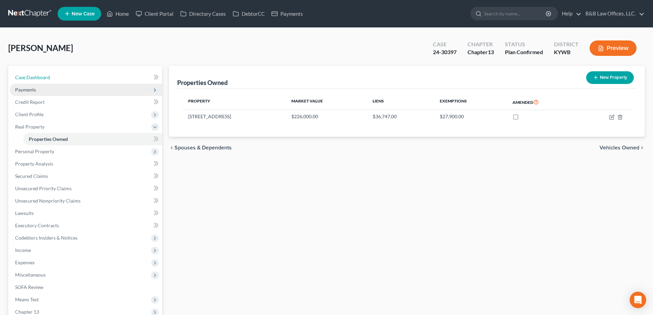
select select "2"
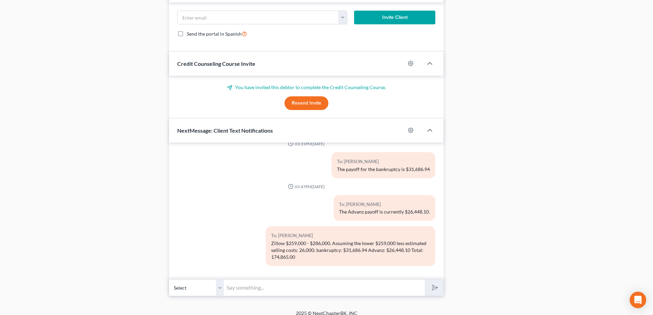
scroll to position [9956, 0]
click at [248, 282] on input "text" at bounding box center [324, 287] width 201 height 17
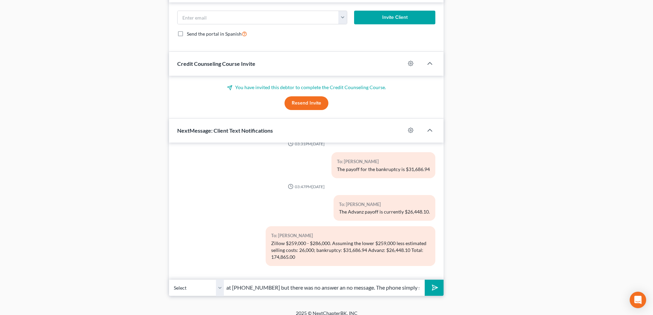
scroll to position [0, 76]
type input "I tried calling [PERSON_NAME] at [PHONE_NUMBER] but there was no answer an no m…"
click at [424, 280] on button "submit" at bounding box center [433, 288] width 19 height 16
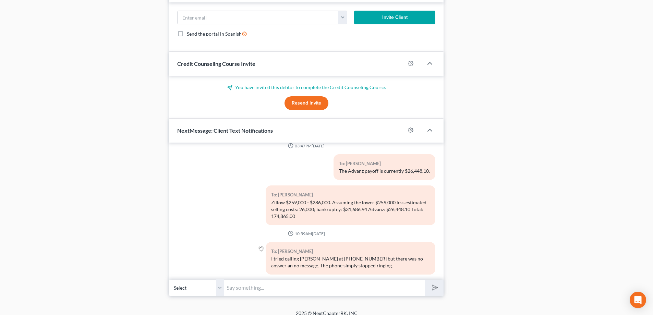
scroll to position [10006, 0]
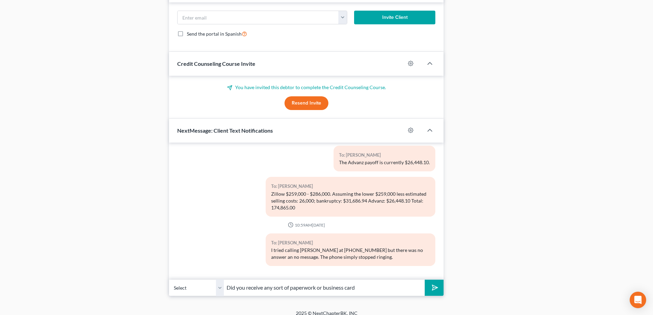
click at [382, 280] on input "Did you receive any sort of paperwork or business card" at bounding box center [324, 287] width 201 height 17
type input "Did you receive any sort of paperwork or business card?"
click at [424, 280] on button "submit" at bounding box center [433, 288] width 19 height 16
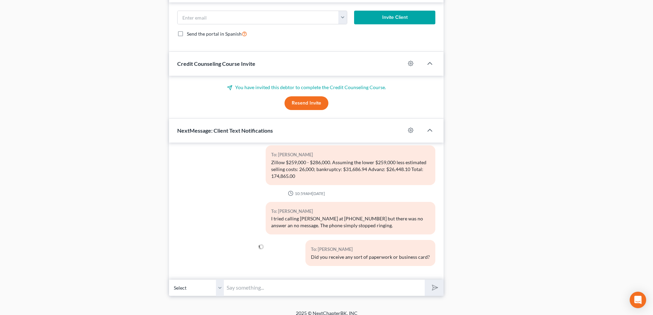
scroll to position [10038, 0]
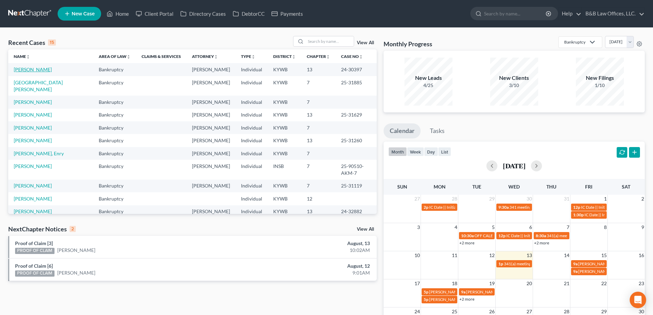
click at [36, 70] on link "[PERSON_NAME]" at bounding box center [33, 69] width 38 height 6
select select "2"
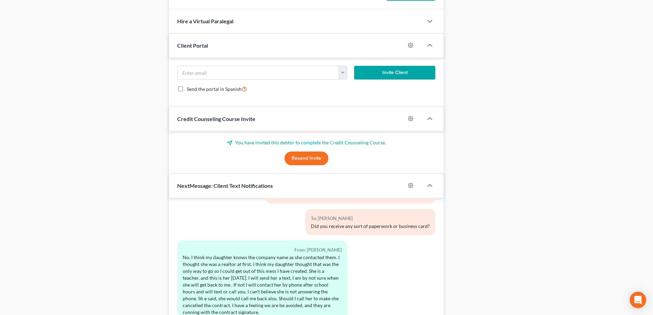
scroll to position [706, 0]
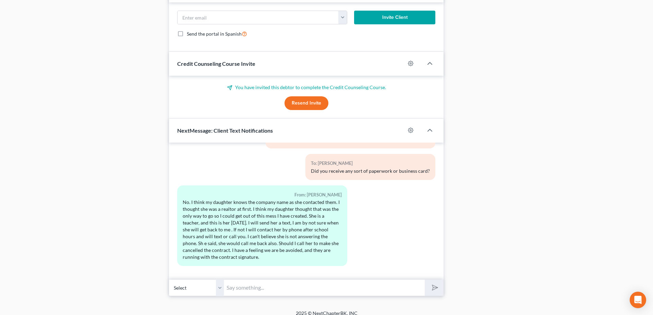
click at [239, 284] on input "text" at bounding box center [324, 287] width 201 height 17
type input "Yes, please call her & let her know you want to cancel the contract."
click at [434, 285] on button "submit" at bounding box center [433, 288] width 19 height 16
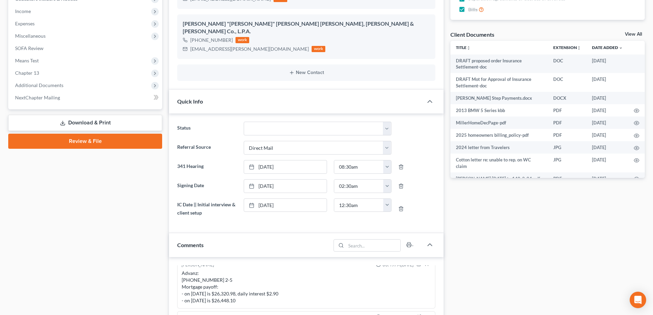
scroll to position [0, 0]
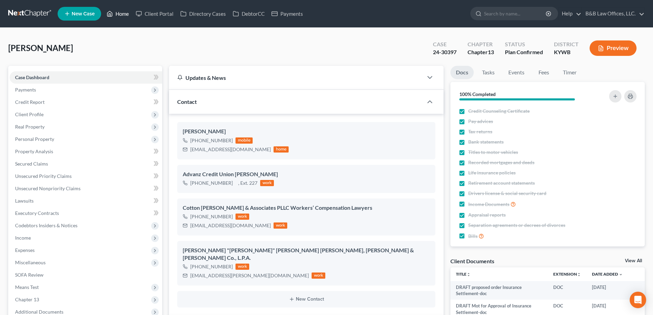
click at [121, 13] on link "Home" at bounding box center [117, 14] width 29 height 12
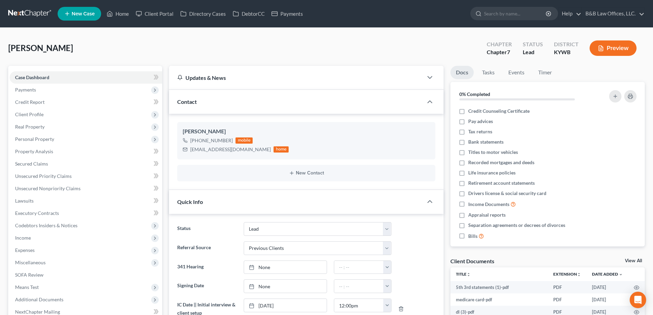
select select "10"
select select "1"
select select "0"
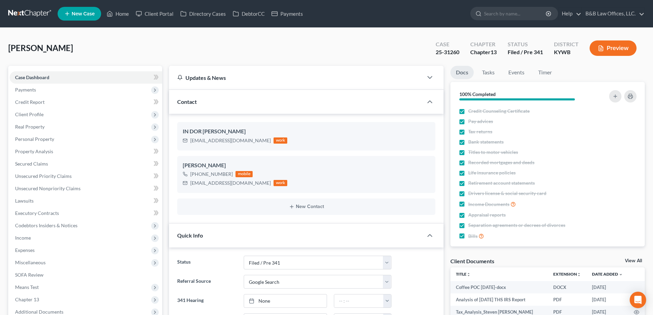
select select "7"
select select "4"
select select "0"
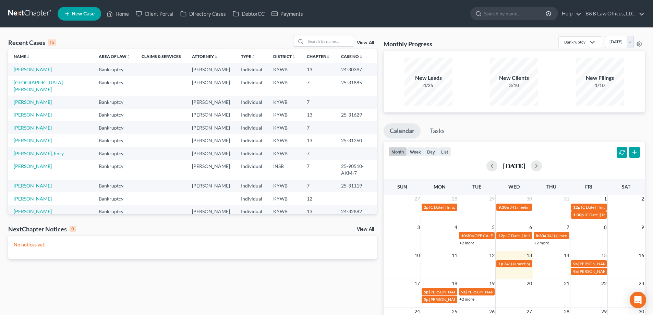
click at [364, 42] on link "View All" at bounding box center [365, 42] width 17 height 5
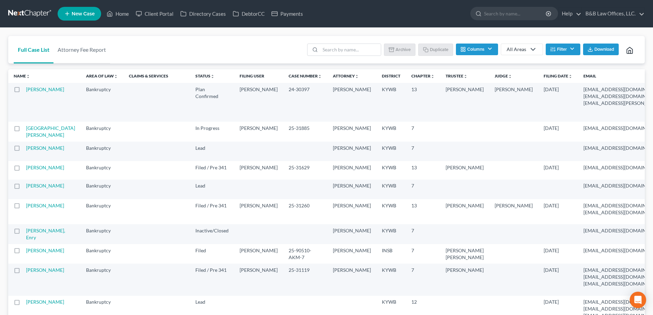
click at [565, 50] on button "Filter" at bounding box center [562, 50] width 35 height 12
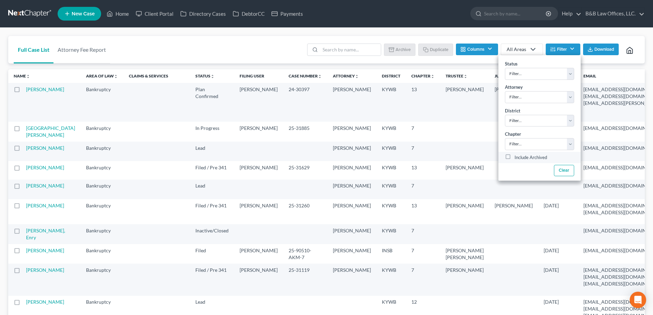
click at [514, 158] on label "Include Archived" at bounding box center [530, 157] width 33 height 8
click at [517, 158] on input "Include Archived" at bounding box center [519, 155] width 4 height 4
checkbox input "true"
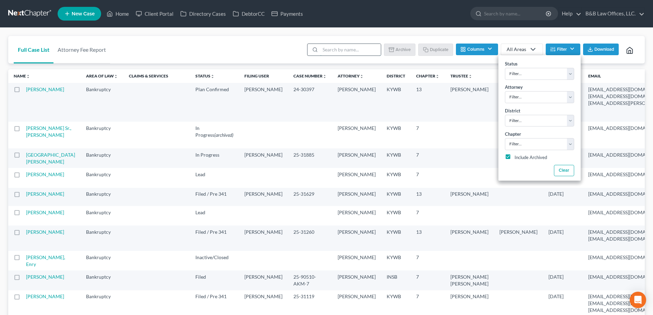
click at [352, 54] on input "search" at bounding box center [350, 50] width 61 height 12
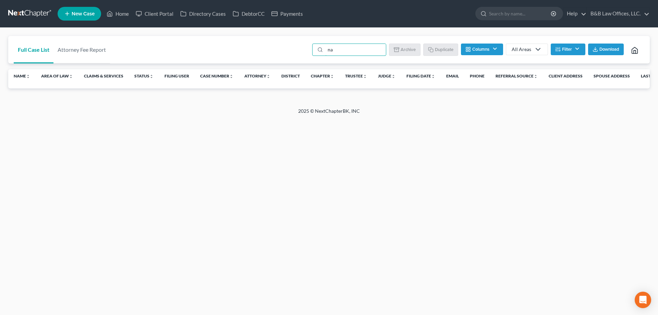
type input "n"
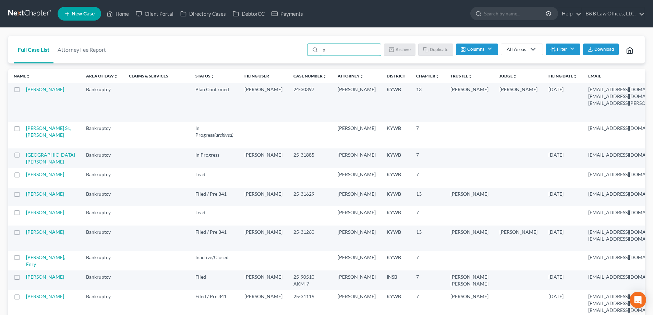
type input "pa"
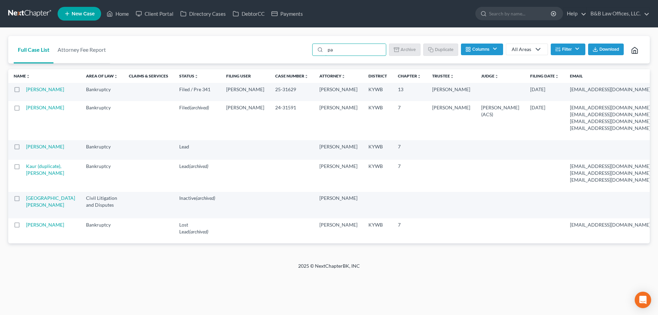
click at [41, 133] on td "[PERSON_NAME]" at bounding box center [53, 120] width 54 height 39
click at [31, 110] on link "[PERSON_NAME]" at bounding box center [45, 107] width 38 height 6
select select "2"
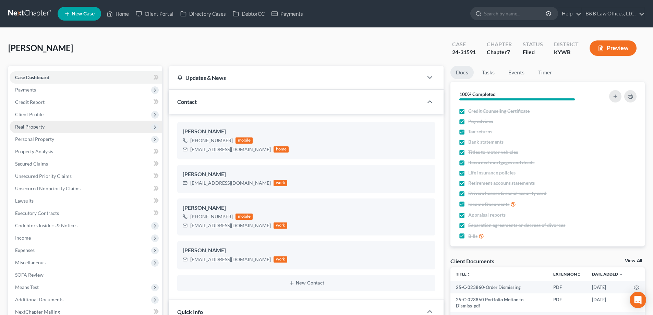
scroll to position [4320, 0]
click at [67, 116] on span "Client Profile" at bounding box center [86, 114] width 152 height 12
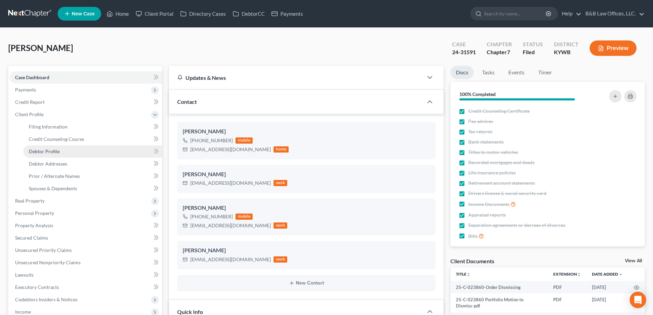
click at [53, 151] on span "Debtor Profile" at bounding box center [44, 151] width 31 height 6
select select "1"
select select "3"
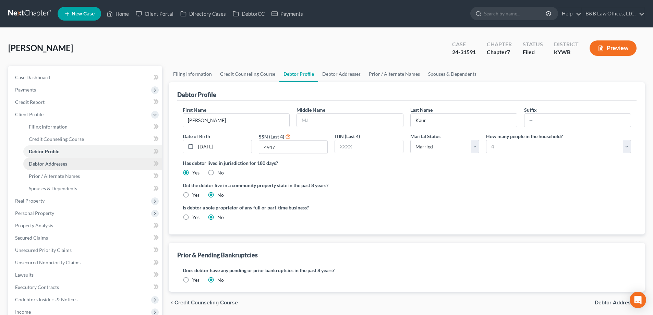
click at [55, 163] on span "Debtor Addresses" at bounding box center [48, 164] width 38 height 6
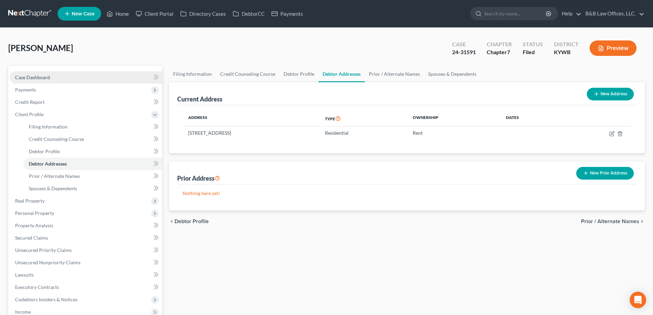
click at [46, 77] on span "Case Dashboard" at bounding box center [32, 77] width 35 height 6
select select "2"
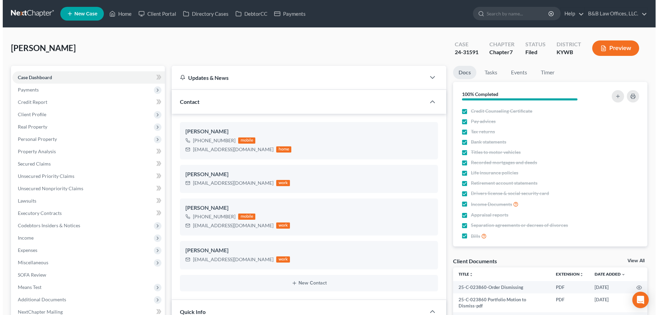
scroll to position [4320, 0]
click at [75, 14] on span "New Case" at bounding box center [83, 13] width 23 height 5
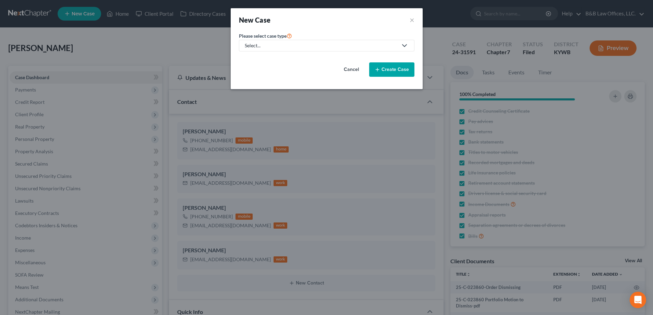
scroll to position [4313, 0]
click at [247, 44] on div "Select..." at bounding box center [323, 45] width 153 height 7
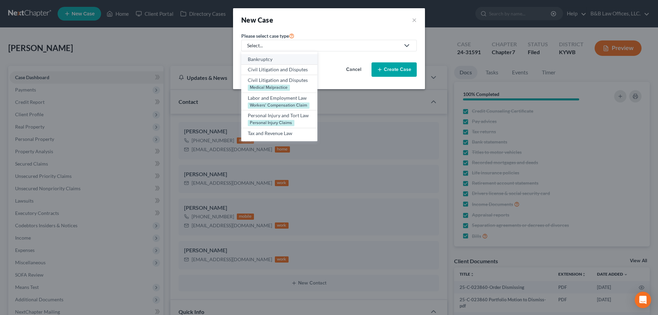
click at [258, 60] on div "Bankruptcy" at bounding box center [279, 59] width 63 height 7
select select "33"
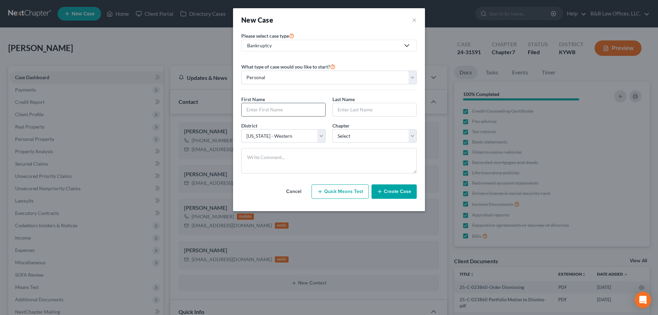
click at [251, 109] on input "text" at bounding box center [284, 109] width 84 height 13
type input "Navneet"
click at [340, 134] on select "Select 7 11 12 13" at bounding box center [374, 136] width 84 height 14
select select "0"
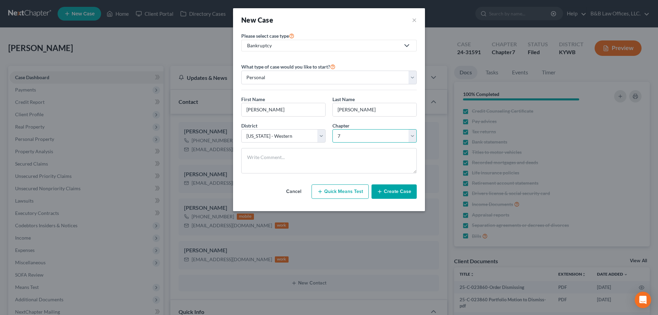
click at [332, 129] on select "Select 7 11 12 13" at bounding box center [374, 136] width 84 height 14
click at [395, 191] on button "Create Case" at bounding box center [393, 191] width 45 height 14
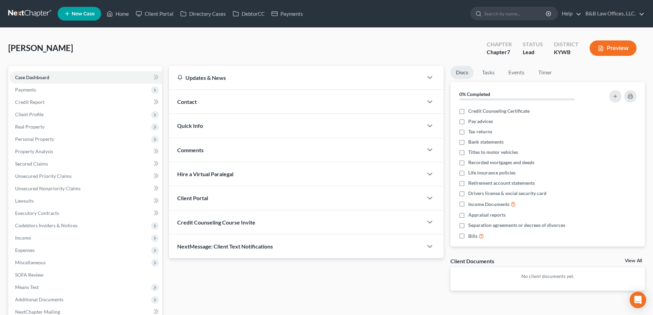
click at [216, 104] on div "Contact" at bounding box center [296, 102] width 254 height 24
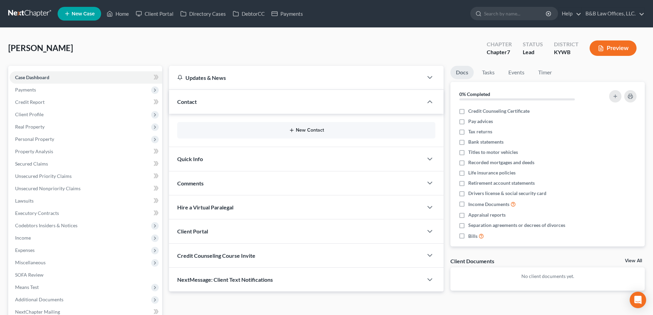
click at [293, 130] on icon "button" at bounding box center [291, 129] width 5 height 5
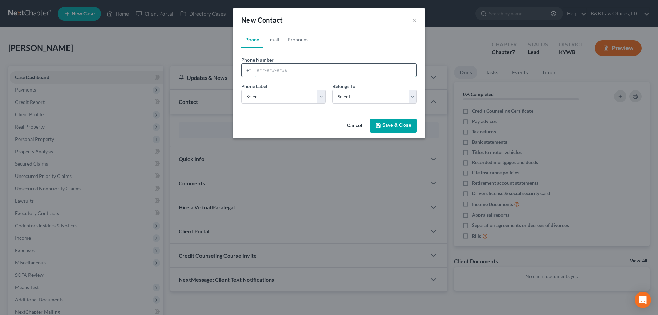
click at [269, 73] on input "tel" at bounding box center [335, 70] width 162 height 13
type input "502-644-0511"
click at [249, 101] on select "Select Mobile Home Work Other" at bounding box center [283, 97] width 84 height 14
select select "0"
click at [241, 90] on select "Select Mobile Home Work Other" at bounding box center [283, 97] width 84 height 14
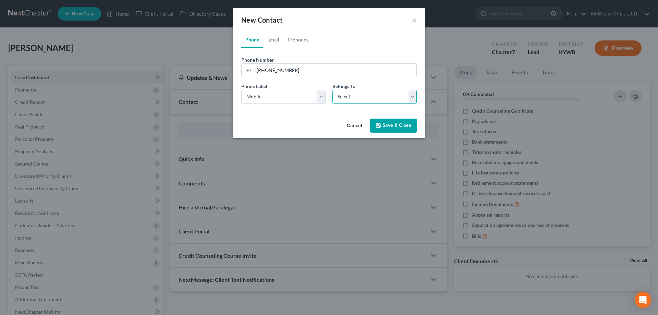
click at [338, 96] on select "Select Client Other" at bounding box center [374, 97] width 84 height 14
select select "0"
click at [332, 90] on select "Select Client Other" at bounding box center [374, 97] width 84 height 14
select select "0"
click at [275, 41] on link "Email" at bounding box center [273, 40] width 20 height 16
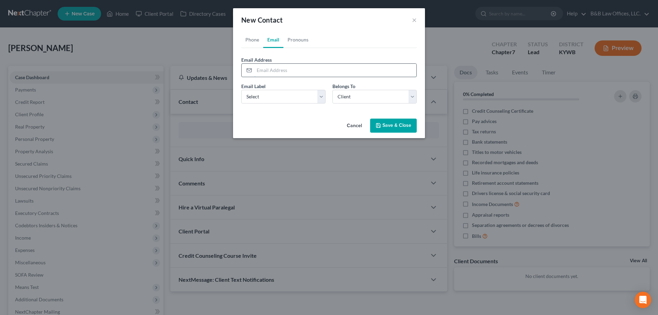
click at [269, 75] on input "email" at bounding box center [335, 70] width 162 height 13
type input "n"
type input "navneetn959@gmail.com"
click at [271, 104] on div "Email Label Select Home Work Other Belongs To * Select Client Other" at bounding box center [329, 96] width 182 height 26
click at [270, 99] on select "Select Home Work Other" at bounding box center [283, 97] width 84 height 14
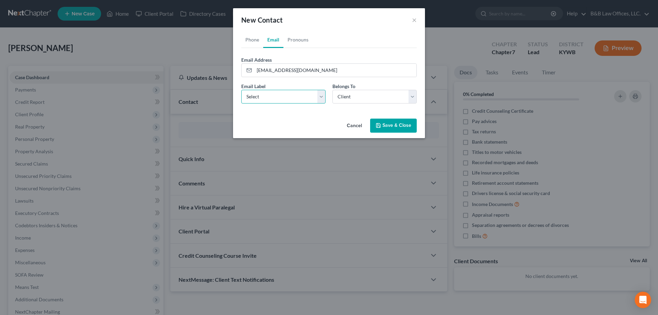
select select "0"
click at [241, 90] on select "Select Home Work Other" at bounding box center [283, 97] width 84 height 14
click at [392, 125] on button "Save & Close" at bounding box center [393, 126] width 47 height 14
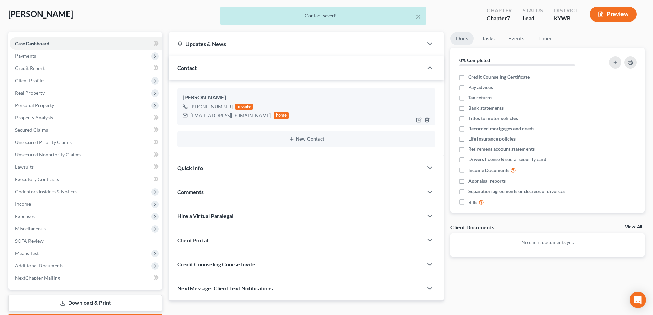
scroll to position [34, 0]
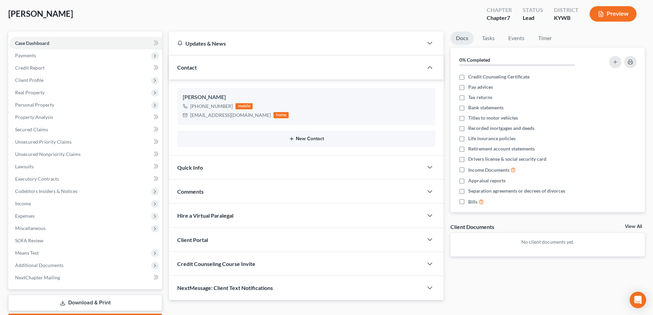
click at [309, 140] on button "New Contact" at bounding box center [306, 138] width 247 height 5
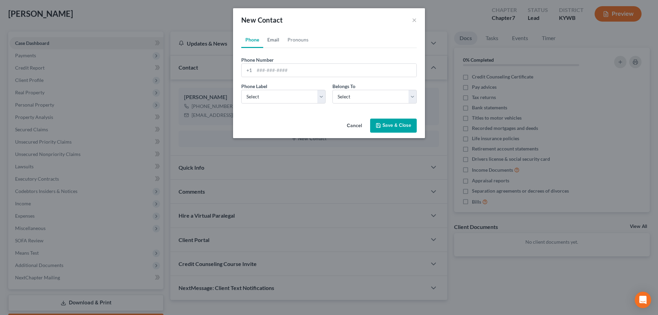
click at [276, 34] on link "Email" at bounding box center [273, 40] width 20 height 16
click at [263, 66] on input "email" at bounding box center [335, 70] width 162 height 13
type input "nantal.1122@gmail.com"
click at [267, 94] on select "Select Home Work Other" at bounding box center [283, 97] width 84 height 14
select select "1"
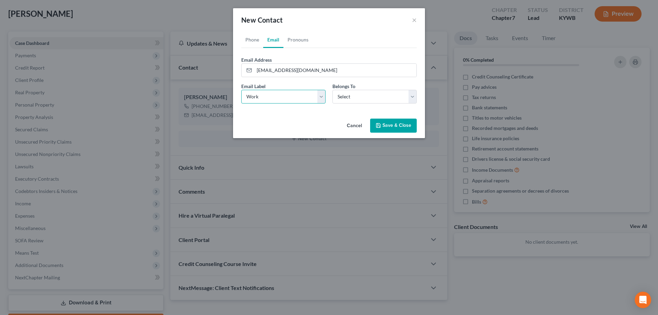
click at [241, 90] on select "Select Home Work Other" at bounding box center [283, 97] width 84 height 14
click at [371, 99] on select "Select Client Other" at bounding box center [374, 97] width 84 height 14
click at [332, 90] on select "Select Client Other" at bounding box center [374, 97] width 84 height 14
click at [359, 101] on select "Select Client Other" at bounding box center [374, 97] width 84 height 14
select select "0"
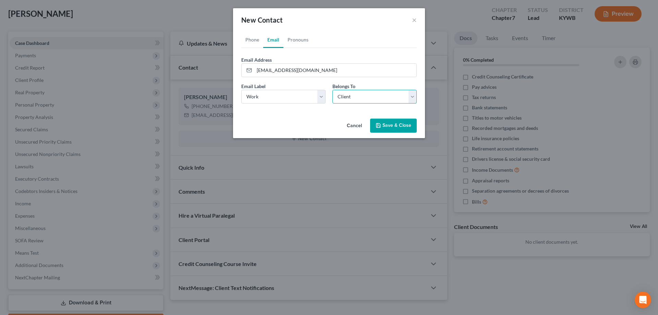
click at [332, 90] on select "Select Client Other" at bounding box center [374, 97] width 84 height 14
click at [387, 126] on button "Save & Close" at bounding box center [393, 126] width 47 height 14
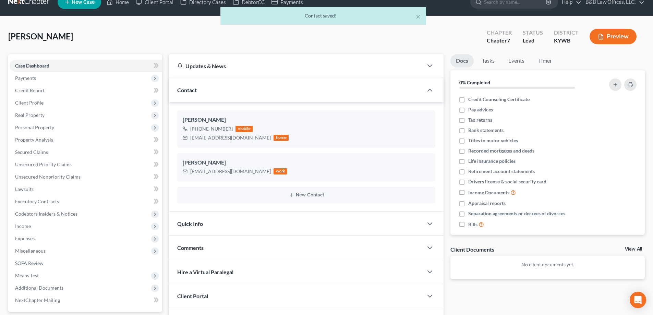
scroll to position [0, 0]
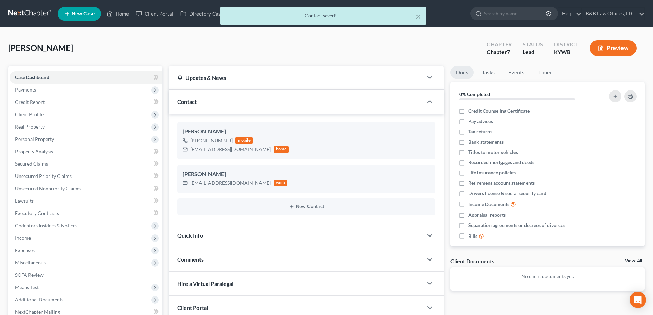
select select "2"
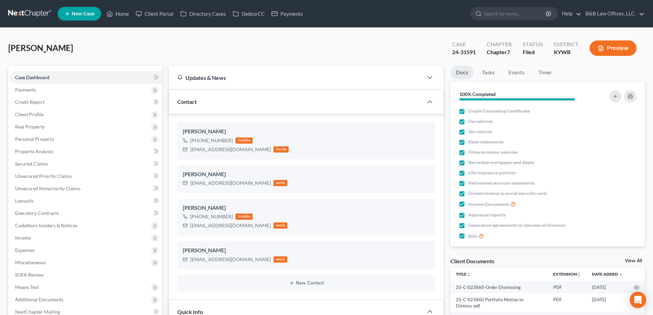
scroll to position [4320, 0]
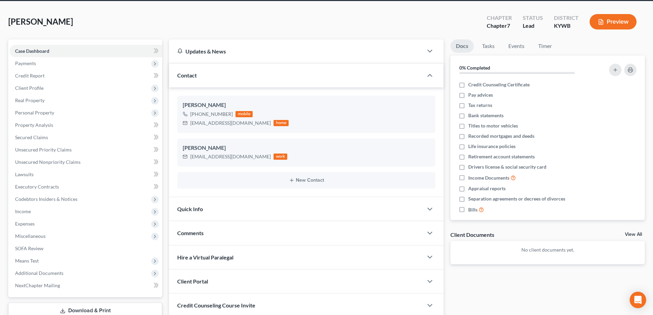
scroll to position [34, 0]
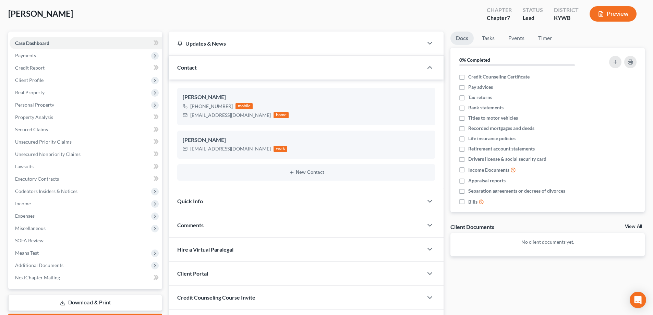
click at [227, 200] on div "Quick Info" at bounding box center [296, 201] width 254 height 24
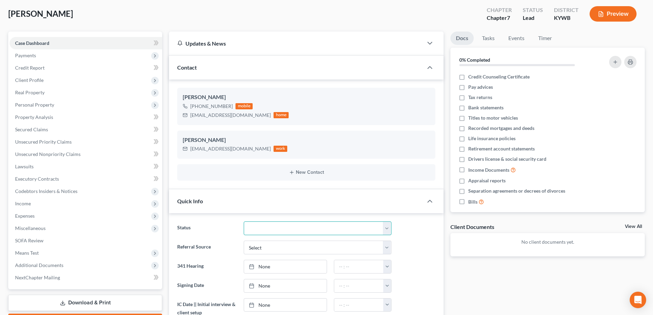
click at [265, 227] on select "Discharged Discharged & Reported Discharge Litigation Dismissal Notice Dismisse…" at bounding box center [318, 228] width 148 height 14
click at [244, 221] on select "Discharged Discharged & Reported Discharge Litigation Dismissal Notice Dismisse…" at bounding box center [318, 228] width 148 height 14
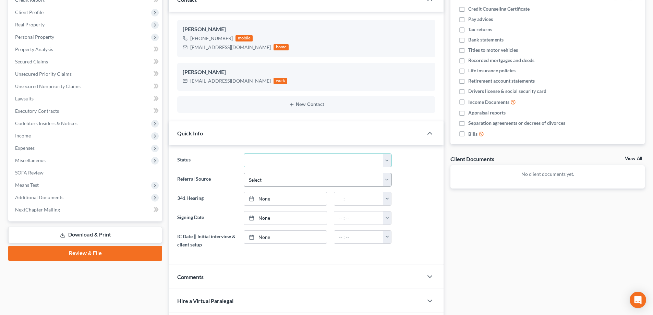
scroll to position [103, 0]
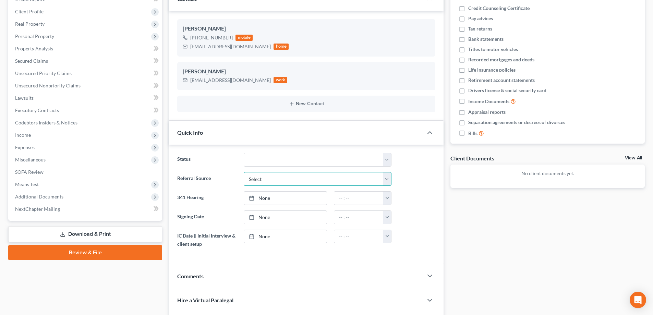
click at [260, 176] on select "Select Word Of Mouth Previous Clients Direct Mail Website Google Search Modern …" at bounding box center [318, 179] width 148 height 14
select select "1"
click at [244, 172] on select "Select Word Of Mouth Previous Clients Direct Mail Website Google Search Modern …" at bounding box center [318, 179] width 148 height 14
click at [258, 237] on div at bounding box center [254, 236] width 10 height 6
type input "[DATE]"
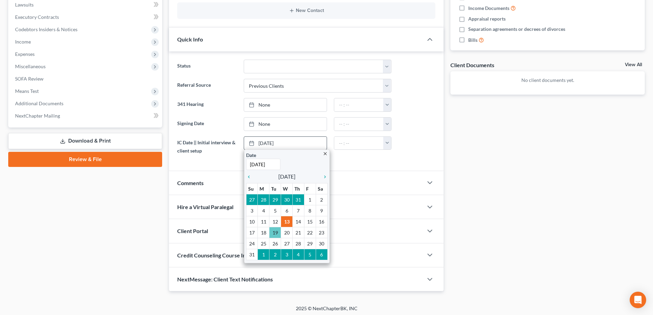
scroll to position [198, 0]
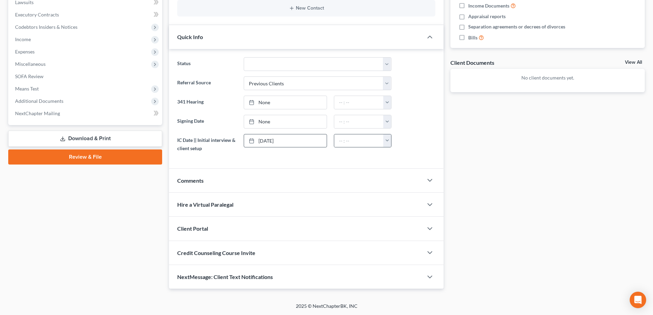
click at [387, 141] on button "button" at bounding box center [387, 140] width 8 height 13
click at [396, 204] on link "11:00am" at bounding box center [402, 204] width 38 height 12
type input "11:00am"
click at [194, 177] on span "Comments" at bounding box center [190, 180] width 26 height 7
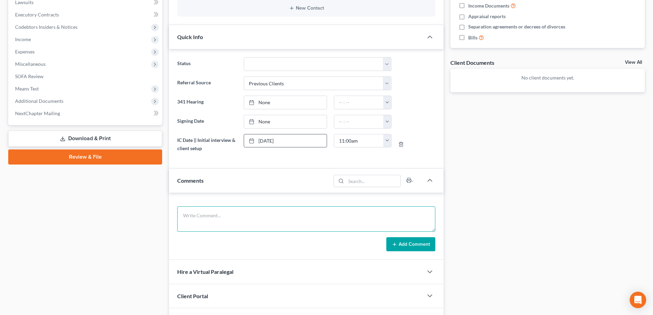
click at [205, 219] on textarea at bounding box center [306, 218] width 258 height 25
type textarea "Wants to file Ch 7 and surrender his vehicle"
click at [394, 238] on button "Add Comment" at bounding box center [410, 244] width 49 height 14
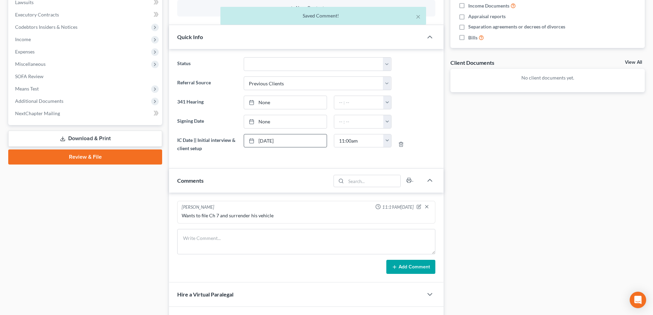
click at [634, 62] on link "View All" at bounding box center [632, 62] width 17 height 5
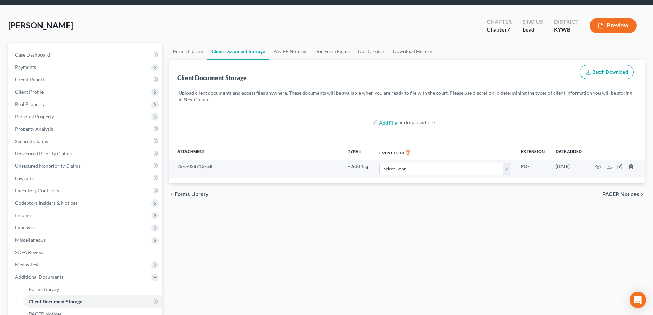
scroll to position [34, 0]
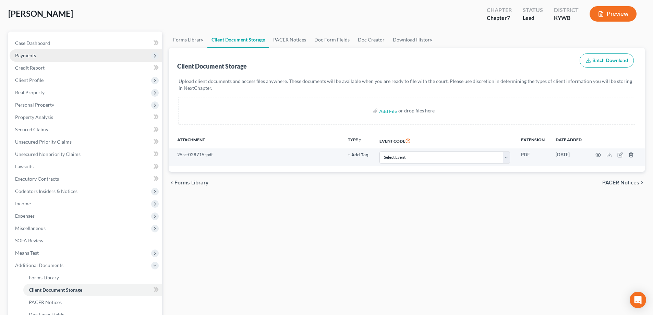
click at [41, 54] on span "Payments" at bounding box center [86, 55] width 152 height 12
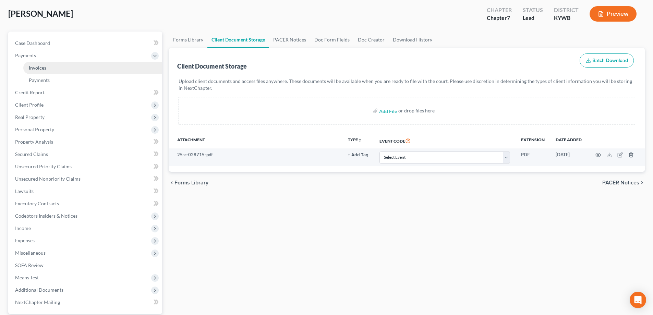
click at [46, 68] on span "Invoices" at bounding box center [37, 68] width 17 height 6
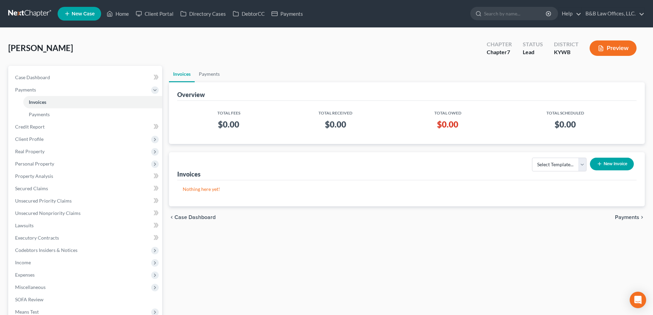
click at [603, 166] on button "New Invoice" at bounding box center [612, 164] width 44 height 13
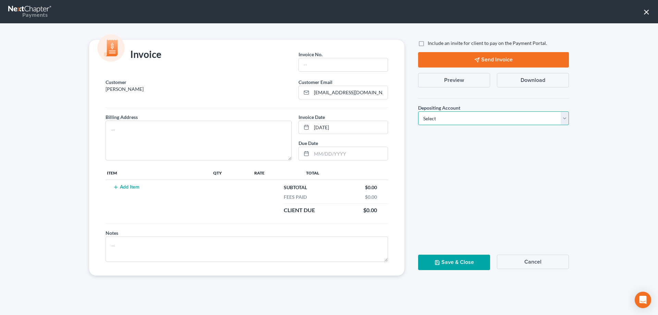
click at [447, 116] on select "Select Operation Trust" at bounding box center [493, 118] width 151 height 14
select select "0"
click at [418, 111] on select "Select Operation Trust" at bounding box center [493, 118] width 151 height 14
click at [131, 126] on textarea at bounding box center [199, 141] width 186 height 40
click at [538, 260] on button "Cancel" at bounding box center [533, 262] width 72 height 14
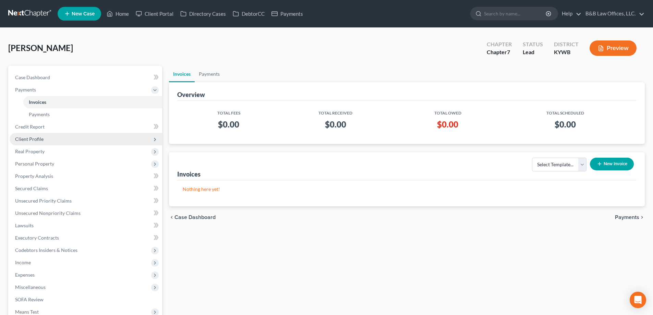
click at [43, 138] on span "Client Profile" at bounding box center [86, 139] width 152 height 12
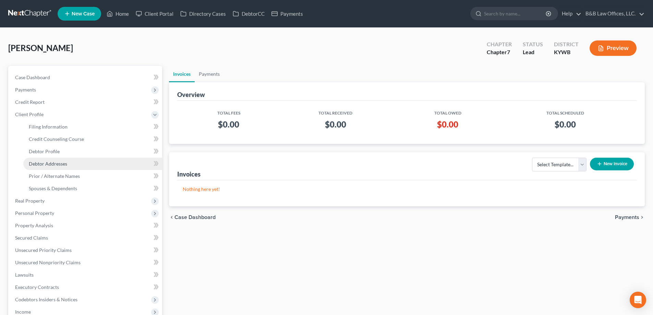
click at [54, 163] on span "Debtor Addresses" at bounding box center [48, 164] width 38 height 6
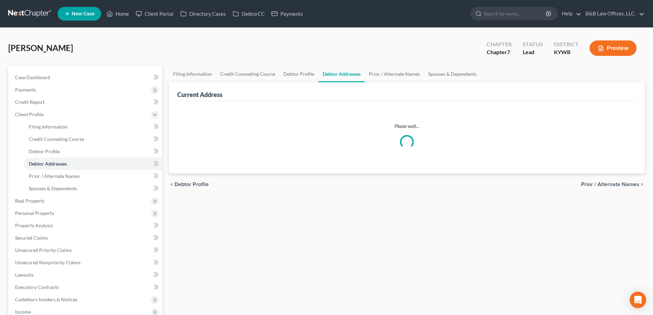
select select "0"
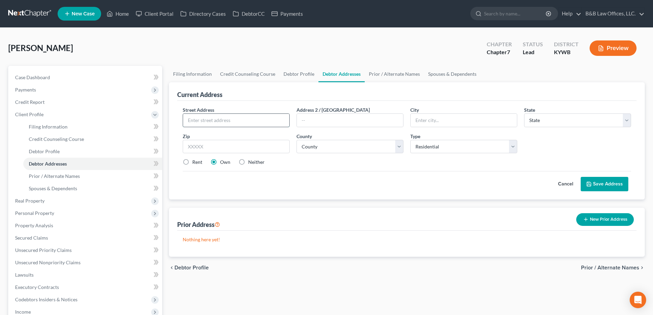
drag, startPoint x: 237, startPoint y: 122, endPoint x: 233, endPoint y: 116, distance: 7.1
click at [237, 122] on input "text" at bounding box center [236, 120] width 106 height 13
paste input "3603 Fenwick Park Place"
type input "3603 Fenwick Park Place"
click at [214, 150] on input "text" at bounding box center [236, 147] width 107 height 14
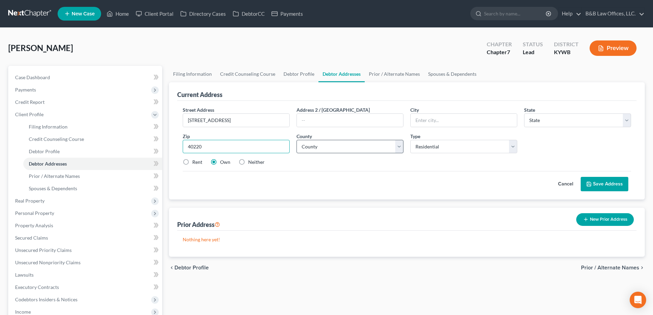
type input "40220"
type input "Louisville"
select select "18"
click at [315, 143] on select "County" at bounding box center [349, 147] width 107 height 14
select select "55"
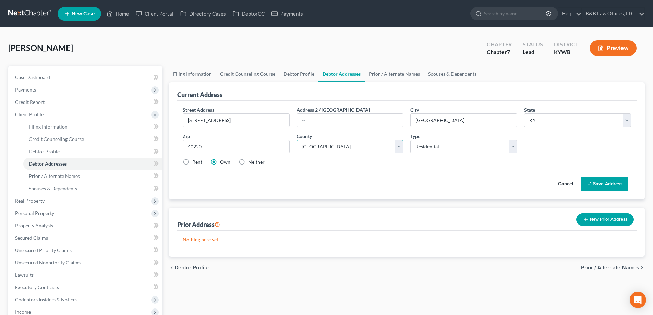
click at [296, 140] on select "County Adair County Allen County Anderson County Ballard County Barren County B…" at bounding box center [349, 147] width 107 height 14
click at [192, 162] on label "Rent" at bounding box center [197, 162] width 10 height 7
click at [195, 162] on input "Rent" at bounding box center [197, 161] width 4 height 4
radio input "true"
click at [483, 153] on div "Street Address * 3603 Fenwick Park Place Address 2 / PO Box City * Louisville S…" at bounding box center [406, 138] width 455 height 65
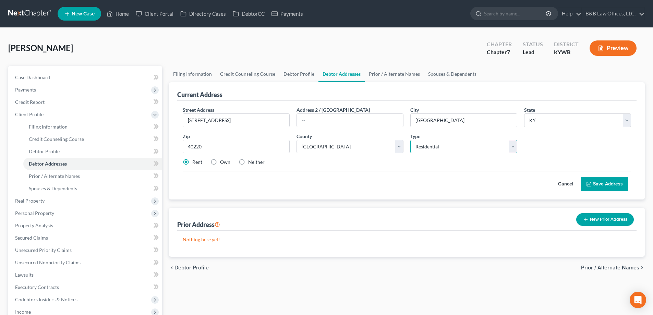
click at [481, 148] on select "Select Residential Mailing Rental Business" at bounding box center [463, 147] width 107 height 14
select select "2"
click at [410, 140] on select "Select Residential Mailing Rental Business" at bounding box center [463, 147] width 107 height 14
click at [596, 183] on button "Save Address" at bounding box center [604, 184] width 48 height 14
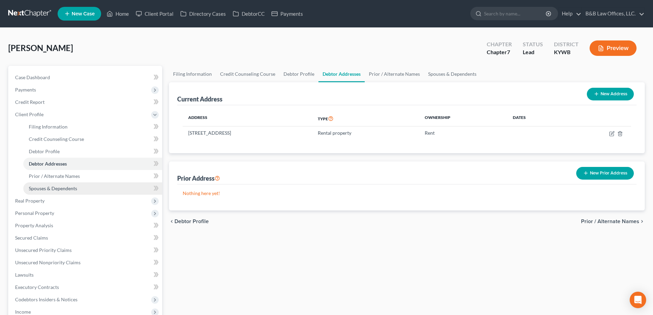
click at [60, 190] on span "Spouses & Dependents" at bounding box center [53, 188] width 48 height 6
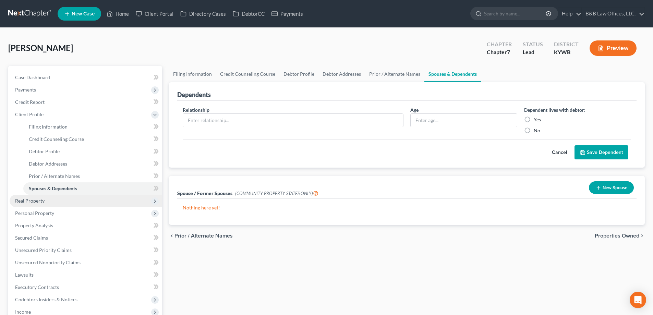
click at [48, 202] on span "Real Property" at bounding box center [86, 201] width 152 height 12
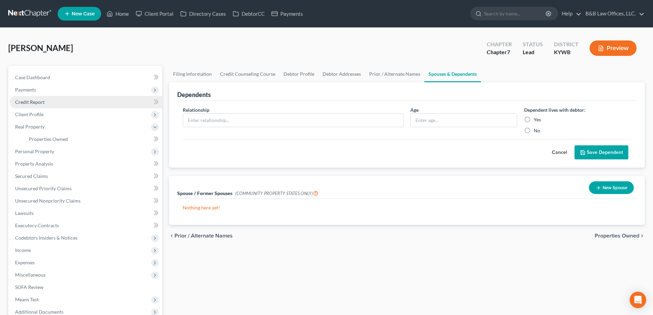
click at [38, 102] on span "Credit Report" at bounding box center [29, 102] width 29 height 6
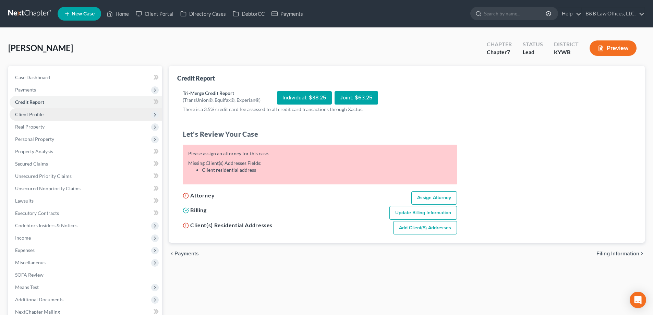
click at [43, 116] on span "Client Profile" at bounding box center [86, 114] width 152 height 12
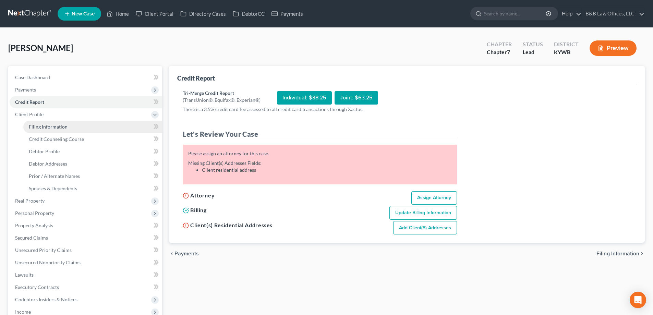
click at [45, 129] on span "Filing Information" at bounding box center [48, 127] width 39 height 6
select select "1"
select select "0"
select select "33"
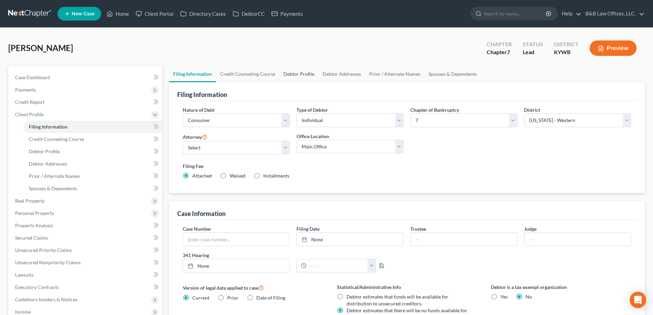
click at [294, 71] on link "Debtor Profile" at bounding box center [298, 74] width 39 height 16
select select "0"
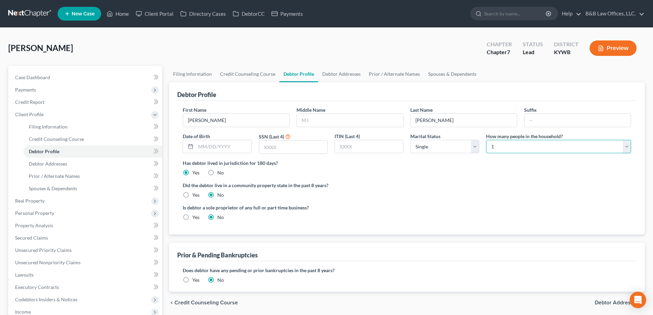
click at [501, 148] on select "Select 1 2 3 4 5 6 7 8 9 10 11 12 13 14 15 16 17 18 19 20" at bounding box center [558, 147] width 145 height 14
select select "1"
click at [486, 140] on select "Select 1 2 3 4 5 6 7 8 9 10 11 12 13 14 15 16 17 18 19 20" at bounding box center [558, 147] width 145 height 14
click at [437, 144] on select "Select Single Married Separated Divorced Widowed" at bounding box center [444, 147] width 69 height 14
select select "1"
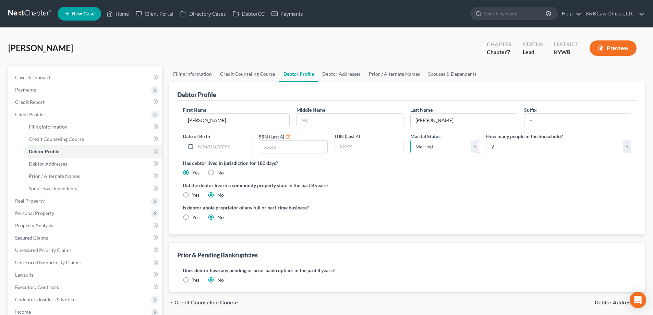
click at [410, 140] on select "Select Single Married Separated Divorced Widowed" at bounding box center [444, 147] width 69 height 14
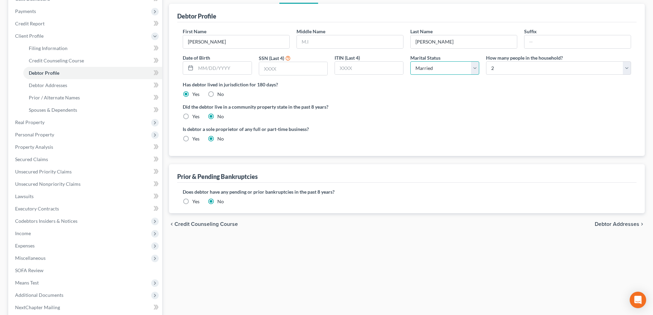
scroll to position [69, 0]
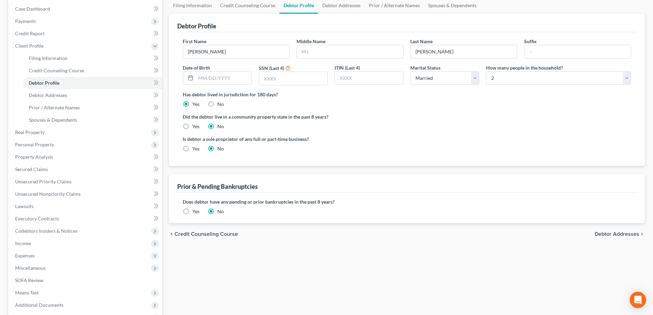
click at [618, 237] on span "Debtor Addresses" at bounding box center [616, 233] width 45 height 5
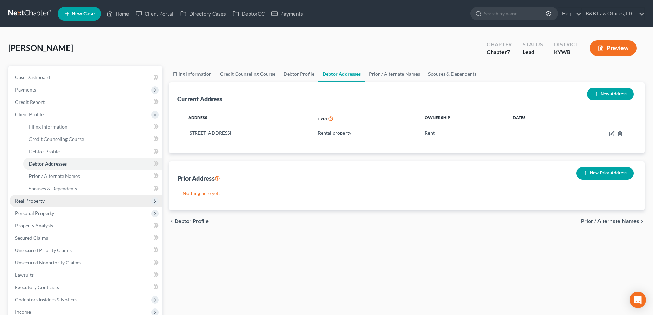
click at [45, 198] on span "Real Property" at bounding box center [86, 201] width 152 height 12
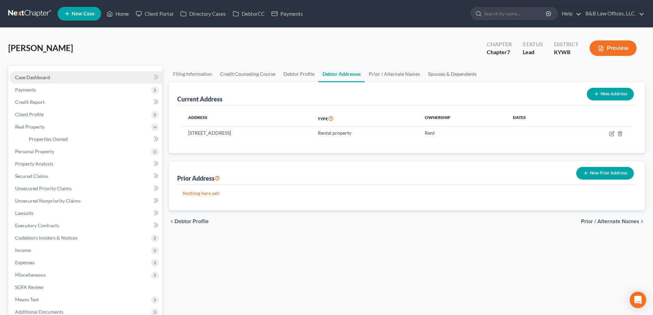
click at [50, 75] on link "Case Dashboard" at bounding box center [86, 77] width 152 height 12
select select "1"
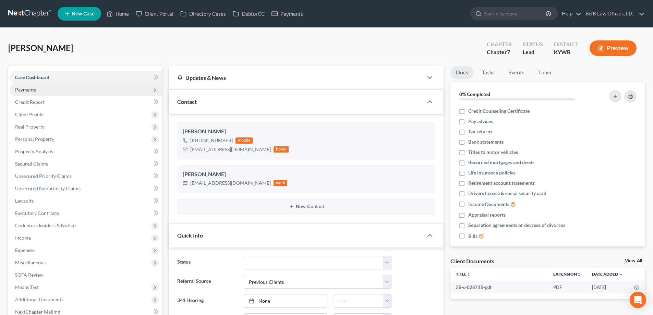
click at [46, 92] on span "Payments" at bounding box center [86, 90] width 152 height 12
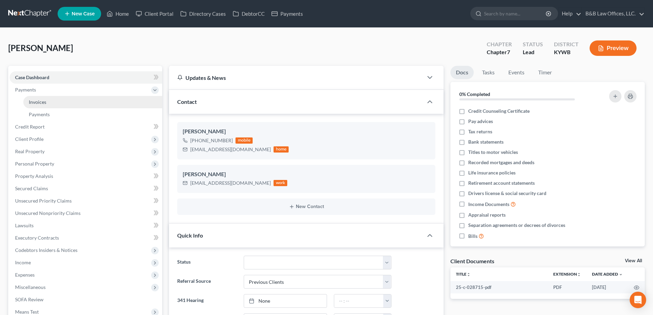
click at [51, 101] on link "Invoices" at bounding box center [92, 102] width 139 height 12
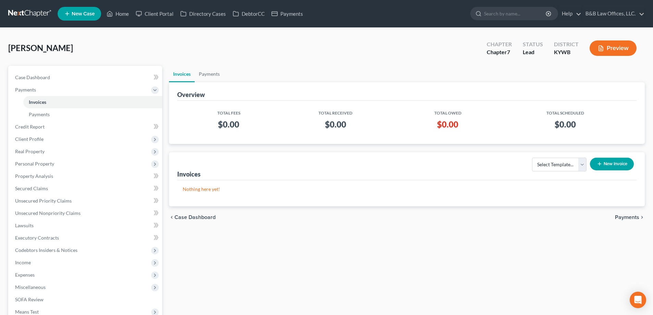
click at [608, 164] on button "New Invoice" at bounding box center [612, 164] width 44 height 13
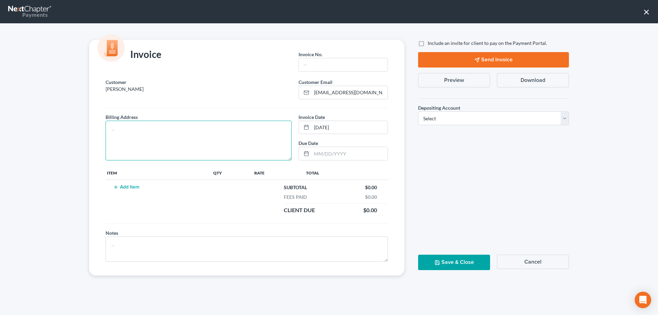
click at [146, 131] on textarea at bounding box center [199, 141] width 186 height 40
click at [536, 263] on button "Cancel" at bounding box center [533, 262] width 72 height 14
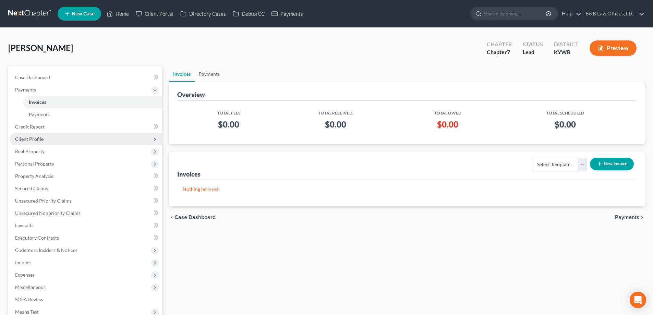
click at [45, 138] on span "Client Profile" at bounding box center [86, 139] width 152 height 12
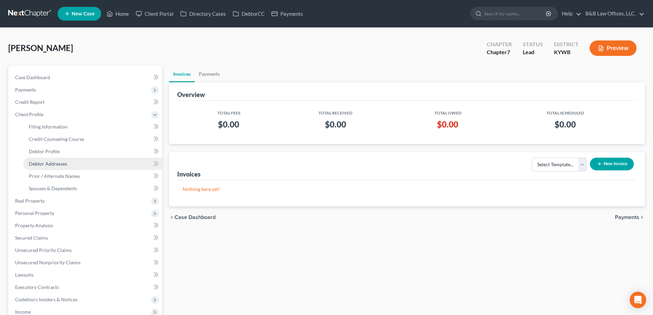
click at [55, 161] on span "Debtor Addresses" at bounding box center [48, 164] width 38 height 6
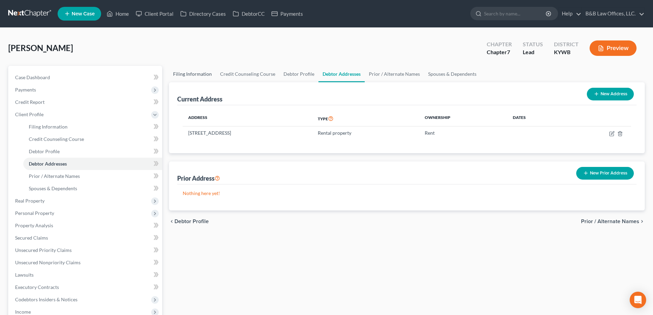
click at [197, 73] on link "Filing Information" at bounding box center [192, 74] width 47 height 16
select select "1"
select select "0"
select select "33"
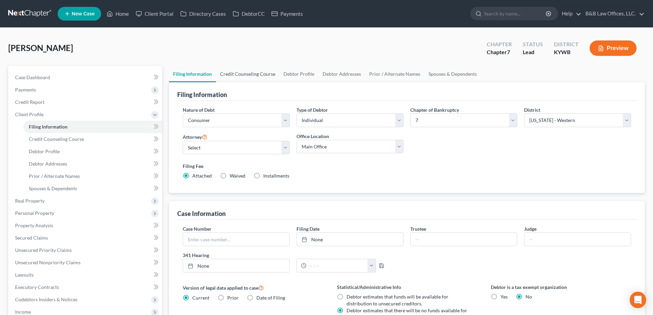
click at [241, 77] on link "Credit Counseling Course" at bounding box center [247, 74] width 63 height 16
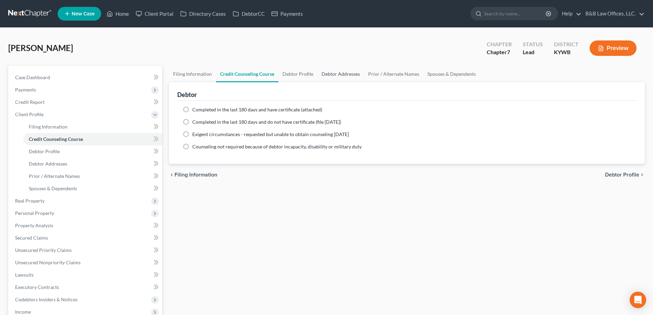
click at [339, 73] on link "Debtor Addresses" at bounding box center [340, 74] width 47 height 16
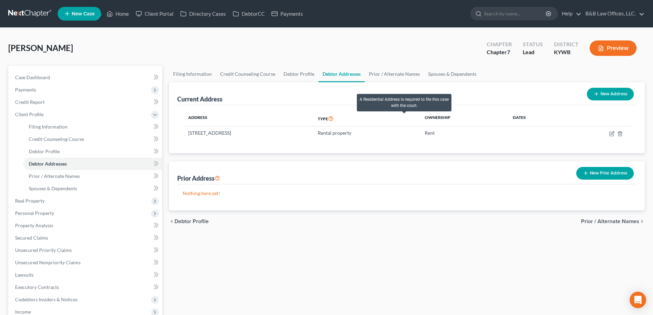
click at [333, 118] on icon at bounding box center [330, 118] width 5 height 7
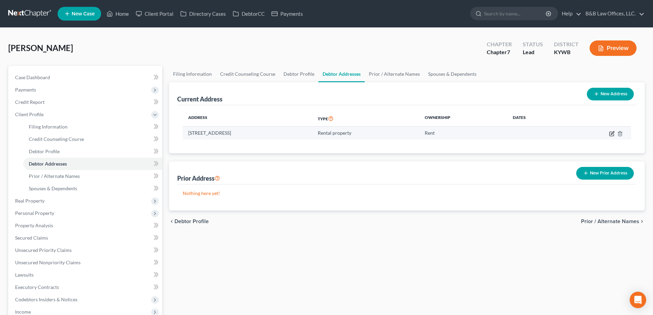
click at [610, 135] on icon "button" at bounding box center [611, 133] width 5 height 5
select select "18"
select select "55"
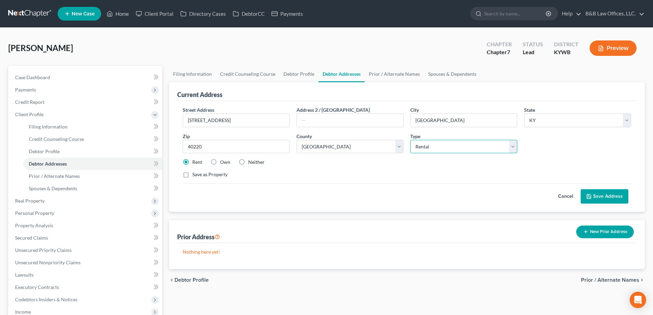
click at [478, 145] on select "Select Residential Mailing Rental Business" at bounding box center [463, 147] width 107 height 14
select select "0"
click at [410, 140] on select "Select Residential Mailing Rental Business" at bounding box center [463, 147] width 107 height 14
click at [611, 197] on button "Save Address" at bounding box center [604, 196] width 48 height 14
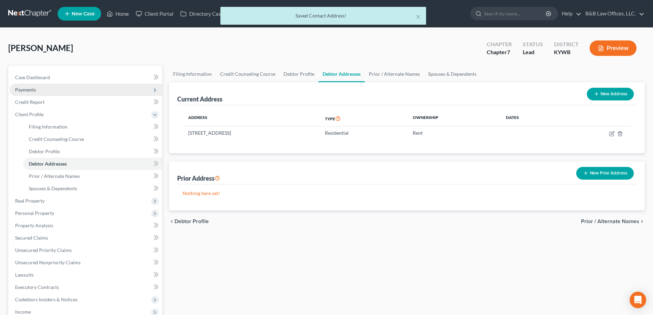
click at [39, 87] on span "Payments" at bounding box center [86, 90] width 152 height 12
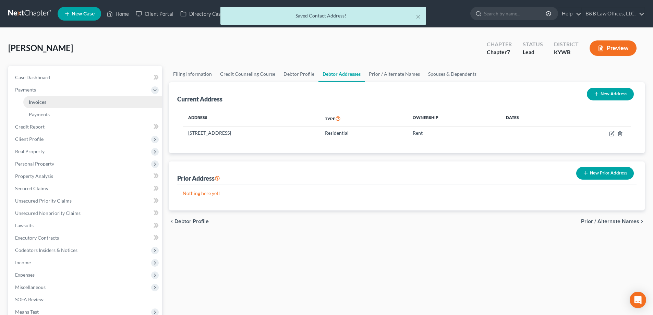
click at [41, 98] on link "Invoices" at bounding box center [92, 102] width 139 height 12
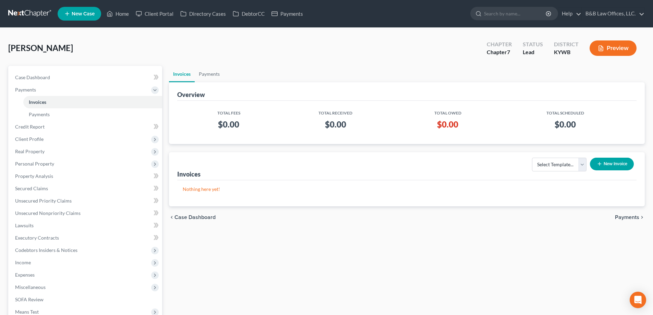
click at [605, 167] on button "New Invoice" at bounding box center [612, 164] width 44 height 13
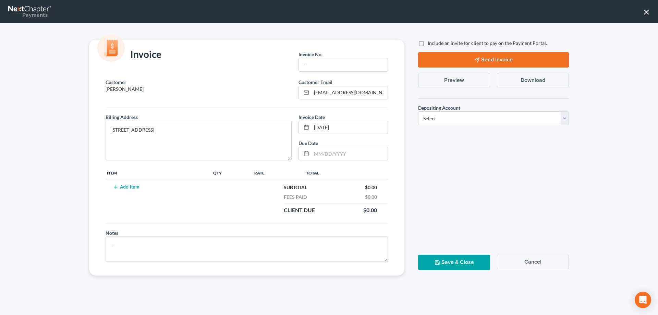
click at [120, 186] on button "Add Item" at bounding box center [126, 186] width 30 height 5
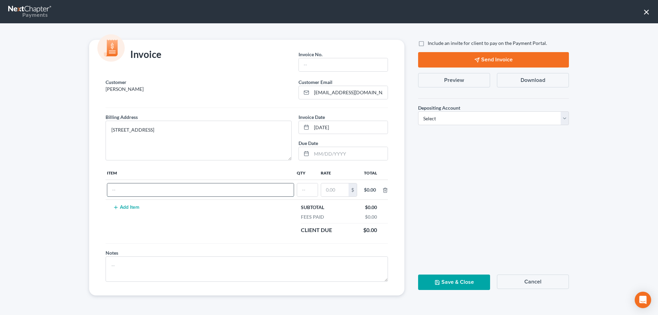
click at [134, 187] on input "text" at bounding box center [200, 189] width 186 height 13
type input "Attorney Fee"
type input "1"
type input "1,200"
click at [134, 209] on button "Add Item" at bounding box center [126, 207] width 30 height 5
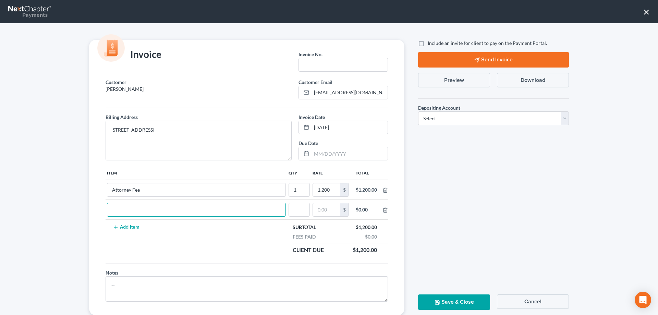
click at [134, 209] on input "text" at bounding box center [196, 209] width 178 height 13
type input "Credit report"
type input "1"
type input "39"
click at [132, 228] on button "Add Item" at bounding box center [126, 226] width 30 height 5
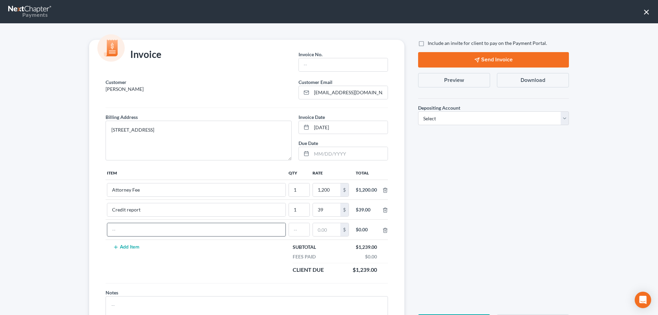
click at [111, 244] on button "Add Item" at bounding box center [126, 246] width 30 height 5
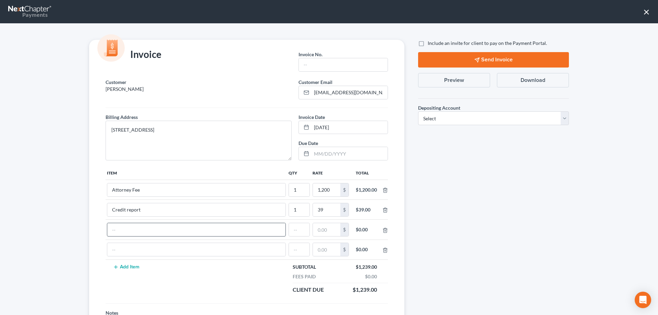
click at [111, 264] on button "Add Item" at bounding box center [126, 266] width 30 height 5
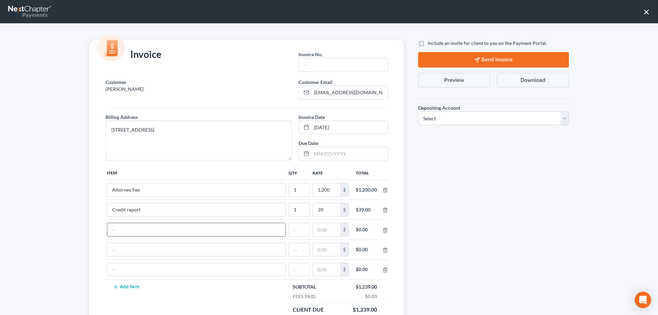
click at [132, 225] on input "text" at bounding box center [196, 229] width 178 height 13
type input "Credit Counseling course"
type input "1"
type input "20"
click at [132, 242] on td at bounding box center [197, 249] width 182 height 20
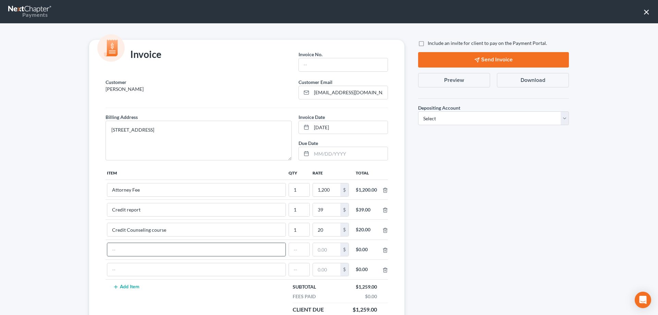
click at [126, 253] on input "text" at bounding box center [196, 249] width 178 height 13
type input "Financial Management course"
drag, startPoint x: 293, startPoint y: 247, endPoint x: 292, endPoint y: 237, distance: 10.4
click at [293, 247] on input "text" at bounding box center [299, 249] width 21 height 13
type input "1"
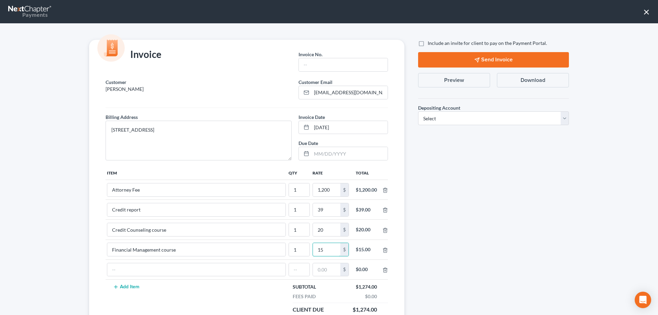
type input "15"
click at [157, 267] on input "text" at bounding box center [196, 269] width 178 height 13
type input "Filing fee"
type input "1"
type input "338"
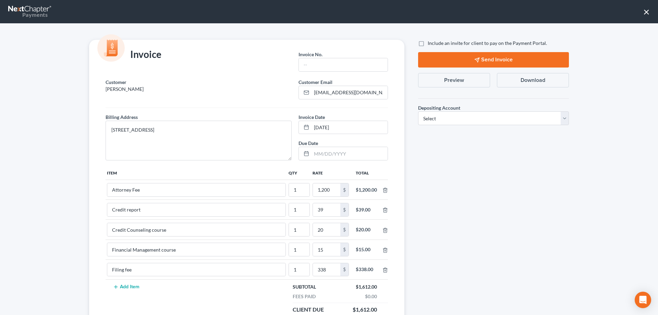
click at [462, 110] on div "Depositing Account * Select Operation Trust" at bounding box center [493, 114] width 151 height 21
click at [462, 113] on select "Select Operation Trust" at bounding box center [493, 118] width 151 height 14
select select "0"
click at [418, 111] on select "Select Operation Trust" at bounding box center [493, 118] width 151 height 14
click at [309, 62] on input "text" at bounding box center [343, 64] width 89 height 13
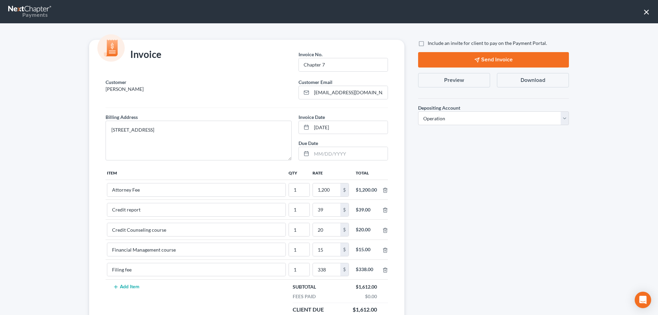
click at [147, 87] on p "Navneet, Navneet" at bounding box center [199, 89] width 186 height 7
click at [300, 66] on input "Chapter 7" at bounding box center [343, 64] width 89 height 13
click at [339, 64] on input "Chapter 7" at bounding box center [343, 64] width 89 height 13
type input "Chapter 7_N.Navneet"
drag, startPoint x: 468, startPoint y: 57, endPoint x: 496, endPoint y: 165, distance: 111.6
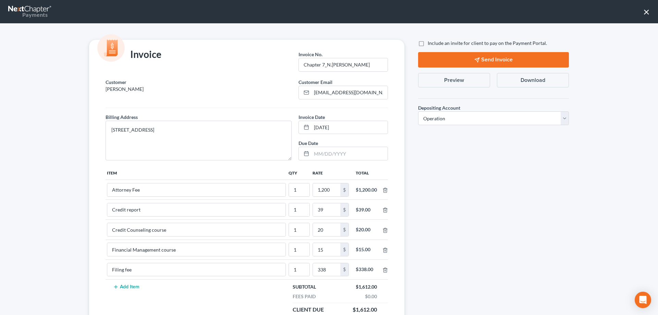
click at [496, 165] on div "Include an invite for client to pay on the Payment Portal. Send Invoice Preview…" at bounding box center [493, 207] width 164 height 335
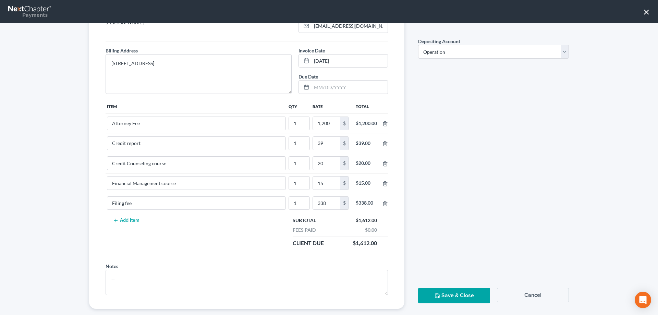
scroll to position [77, 0]
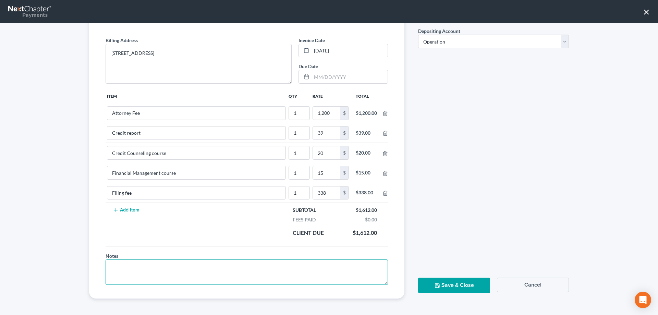
click at [139, 266] on textarea at bounding box center [247, 271] width 282 height 25
click at [443, 288] on button "Save & Close" at bounding box center [454, 284] width 72 height 15
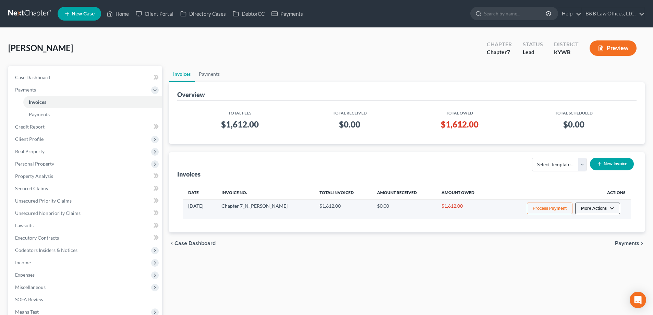
click at [601, 205] on button "More Actions" at bounding box center [597, 208] width 45 height 12
click at [582, 225] on link "View/Edit" at bounding box center [607, 223] width 80 height 12
select select "0"
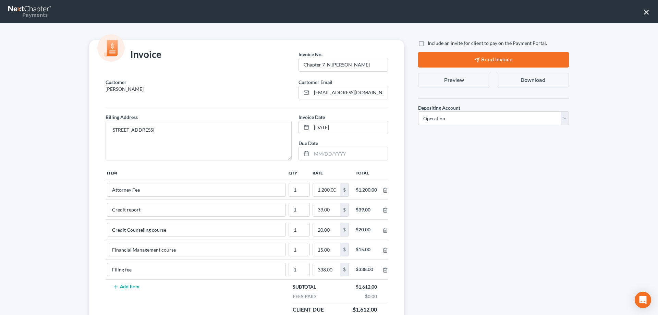
click at [496, 56] on button "Send Invoice" at bounding box center [493, 59] width 151 height 15
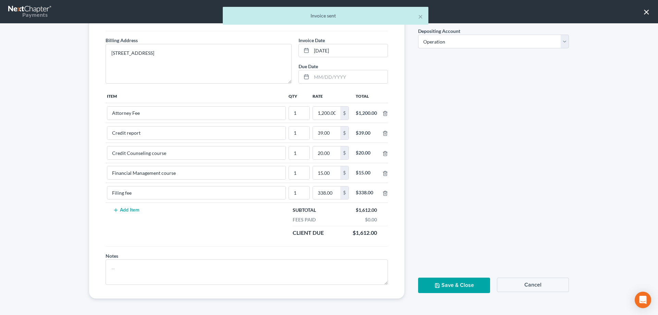
click at [449, 284] on button "Save & Close" at bounding box center [454, 284] width 72 height 15
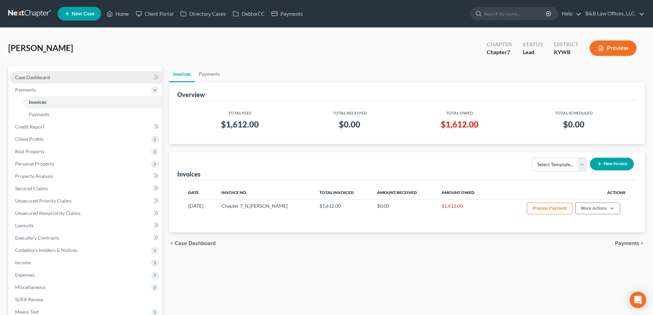
click at [65, 80] on link "Case Dashboard" at bounding box center [86, 77] width 152 height 12
select select "1"
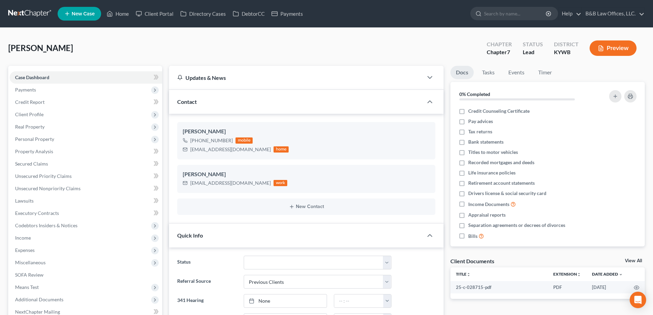
drag, startPoint x: 81, startPoint y: 47, endPoint x: 7, endPoint y: 53, distance: 74.2
click at [7, 53] on div "Navneet, Navneet Upgraded Chapter Chapter 7 Status Lead District KYWB Preview P…" at bounding box center [326, 309] width 653 height 563
copy span "Navneet, Navneet"
click at [37, 116] on span "Client Profile" at bounding box center [29, 114] width 28 height 6
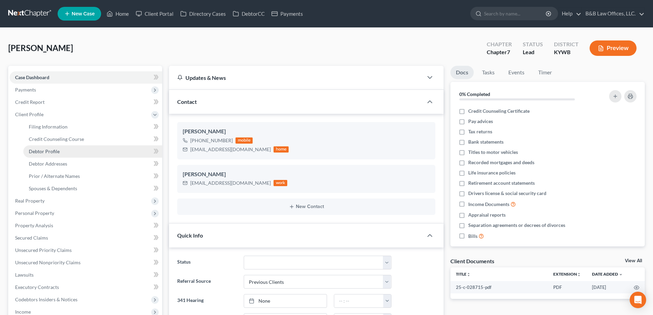
click at [44, 150] on span "Debtor Profile" at bounding box center [44, 151] width 31 height 6
select select "1"
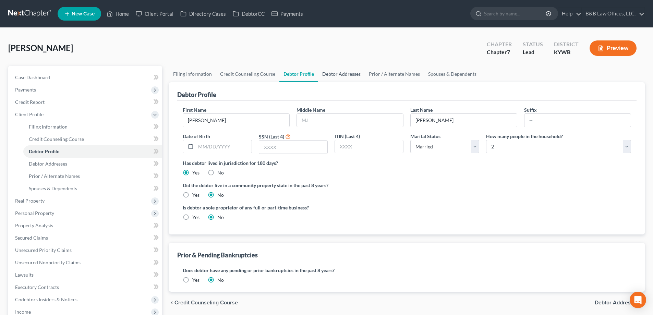
click at [332, 72] on link "Debtor Addresses" at bounding box center [341, 74] width 47 height 16
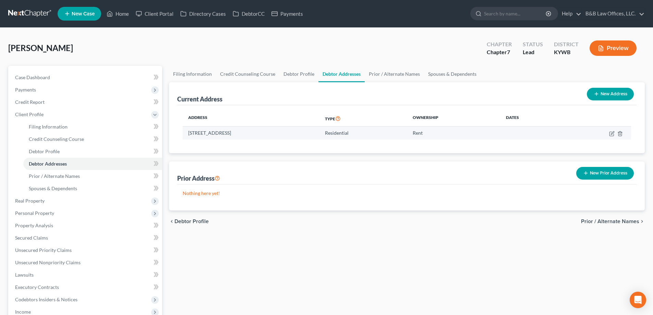
drag, startPoint x: 188, startPoint y: 132, endPoint x: 286, endPoint y: 131, distance: 97.6
click at [286, 131] on td "3603 Fenwick Park Place, Louisville, KY 40220" at bounding box center [251, 132] width 137 height 13
copy td "3603 Fenwick Park Place, Louisville, KY 40220"
drag, startPoint x: 60, startPoint y: 74, endPoint x: 1, endPoint y: 90, distance: 61.3
click at [60, 74] on link "Case Dashboard" at bounding box center [86, 77] width 152 height 12
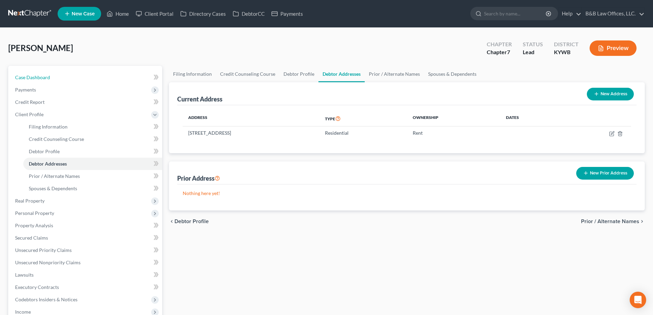
select select "1"
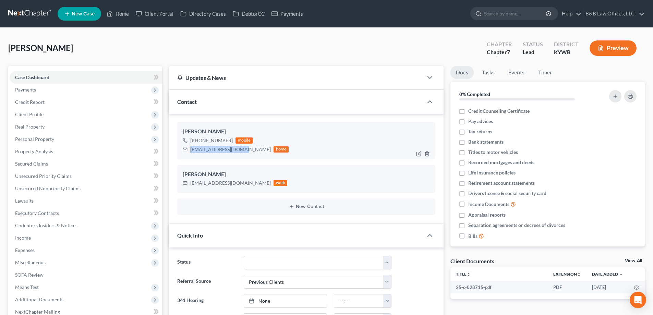
drag, startPoint x: 191, startPoint y: 151, endPoint x: 244, endPoint y: 150, distance: 52.8
click at [244, 150] on div "navneetn959@gmail.com home" at bounding box center [236, 149] width 106 height 9
copy div "[EMAIL_ADDRESS][DOMAIN_NAME]"
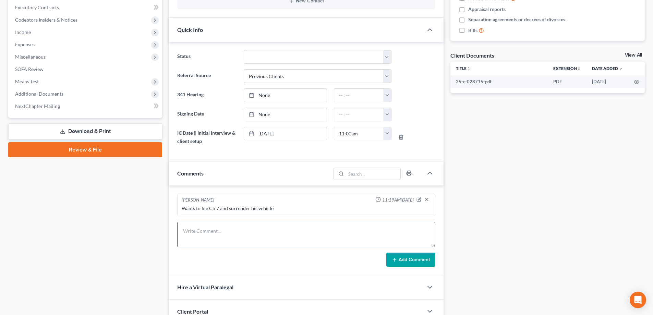
scroll to position [240, 0]
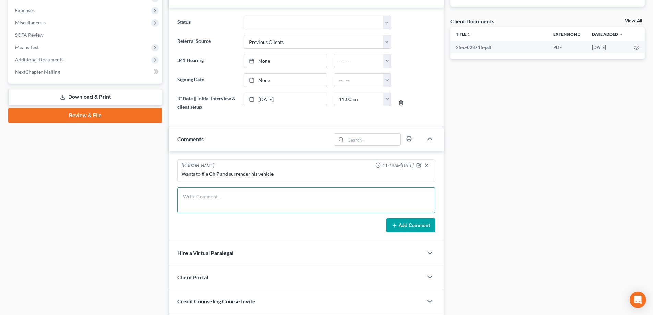
click at [242, 200] on textarea at bounding box center [306, 199] width 258 height 25
type textarea "emailed consumer auth for e-signature"
drag, startPoint x: 402, startPoint y: 226, endPoint x: 353, endPoint y: 195, distance: 57.7
click at [353, 195] on textarea "emailed consumer auth for e-signature" at bounding box center [306, 199] width 258 height 25
click at [389, 221] on button "Add Comment" at bounding box center [410, 225] width 49 height 14
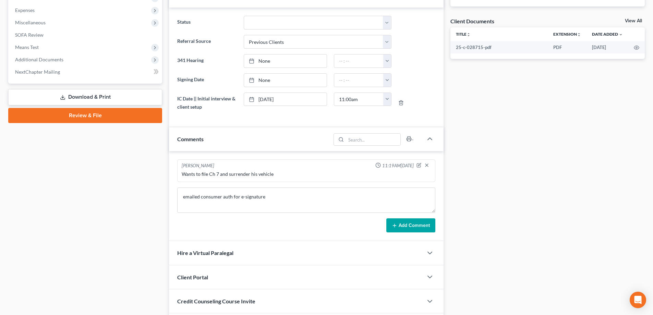
click at [400, 225] on button "Add Comment" at bounding box center [410, 225] width 49 height 14
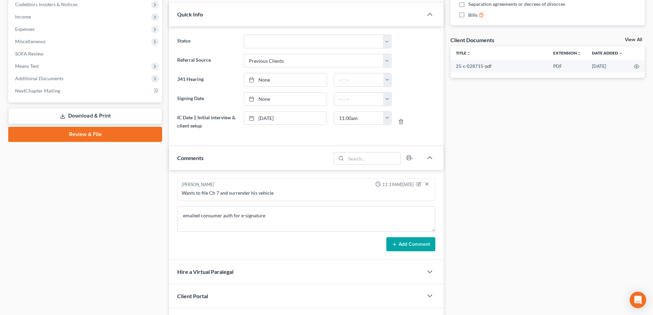
click at [401, 226] on form "emailed consumer auth for e-signature Add Comment" at bounding box center [306, 228] width 258 height 45
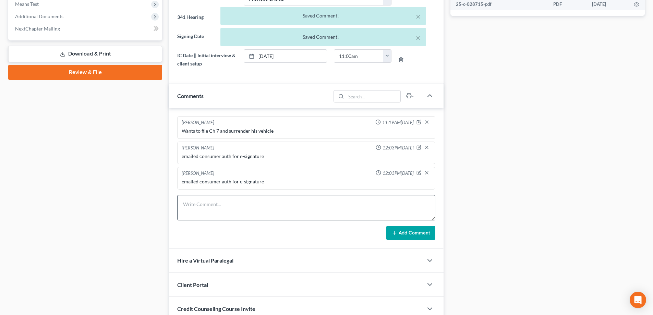
scroll to position [288, 0]
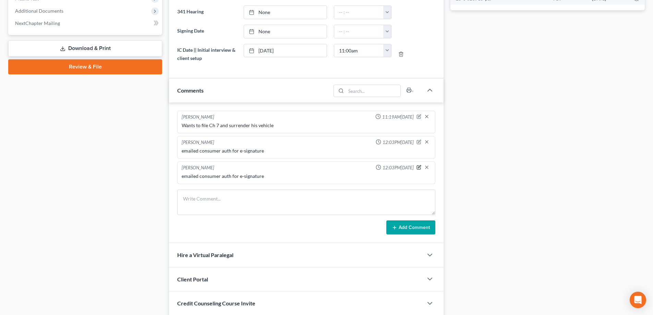
click at [420, 167] on icon "button" at bounding box center [418, 167] width 5 height 5
type textarea "emailed consumer auth for e-signature"
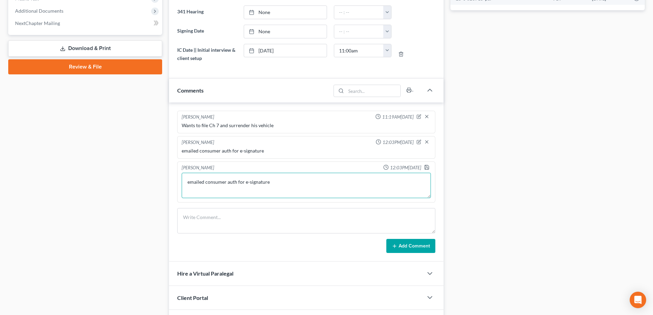
drag, startPoint x: 310, startPoint y: 180, endPoint x: 138, endPoint y: 185, distance: 171.7
click at [138, 185] on div "Petition Navigation Case Dashboard Payments Invoices Payments Payments Credit R…" at bounding box center [326, 67] width 643 height 581
click at [426, 169] on icon "button" at bounding box center [426, 166] width 5 height 5
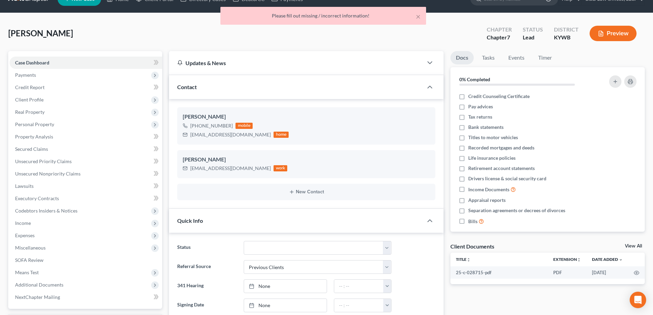
scroll to position [0, 0]
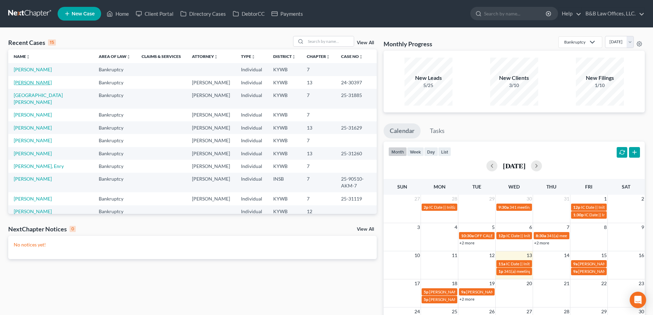
click at [41, 83] on link "[PERSON_NAME]" at bounding box center [33, 82] width 38 height 6
select select "2"
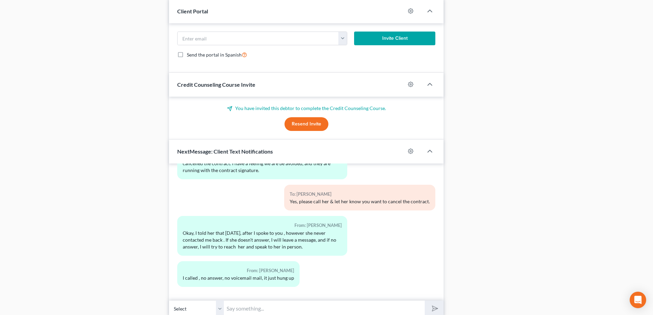
scroll to position [706, 0]
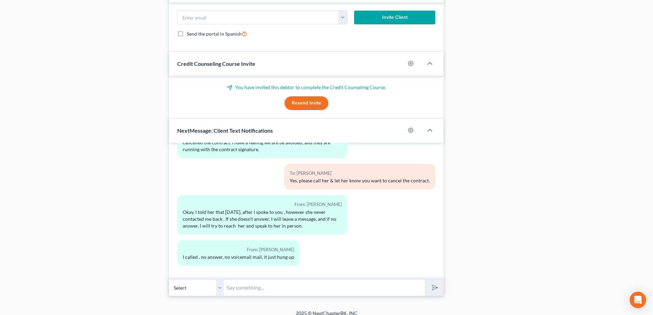
click at [272, 286] on input "text" at bounding box center [324, 287] width 201 height 17
type input "That is what happened when I called."
click at [424, 280] on button "submit" at bounding box center [433, 288] width 19 height 16
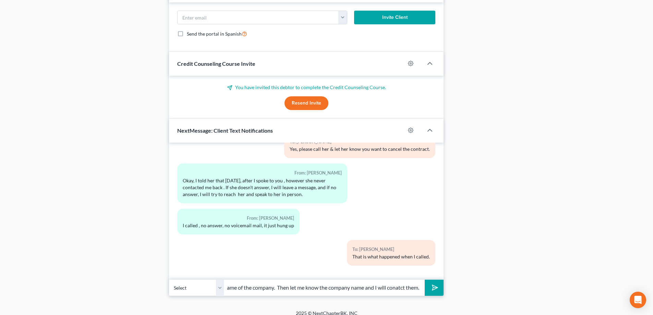
scroll to position [0, 149]
type input "Wait until your daughter contacts you and lets you know the name of the company…"
click at [433, 284] on polygon "submit" at bounding box center [433, 288] width 8 height 8
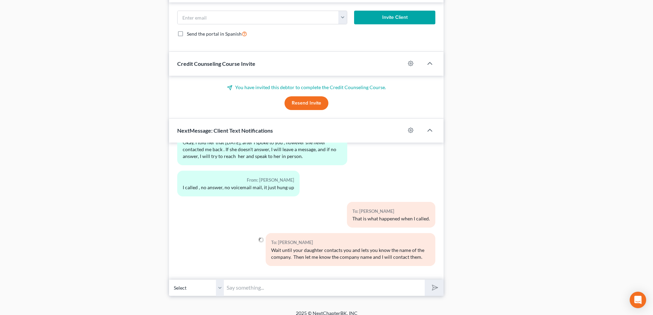
scroll to position [10301, 0]
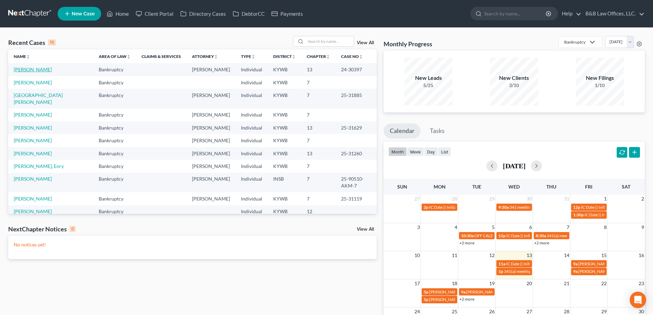
click at [35, 69] on link "[PERSON_NAME]" at bounding box center [33, 69] width 38 height 6
select select "2"
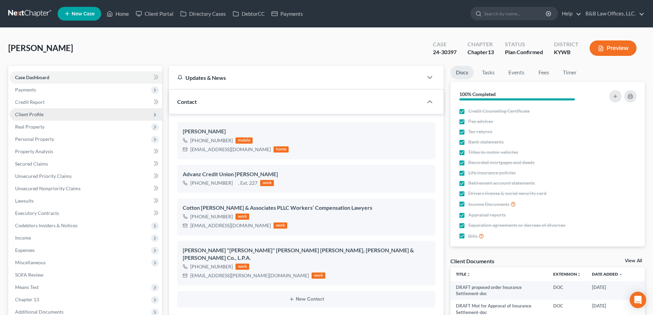
click at [34, 116] on span "Client Profile" at bounding box center [29, 114] width 28 height 6
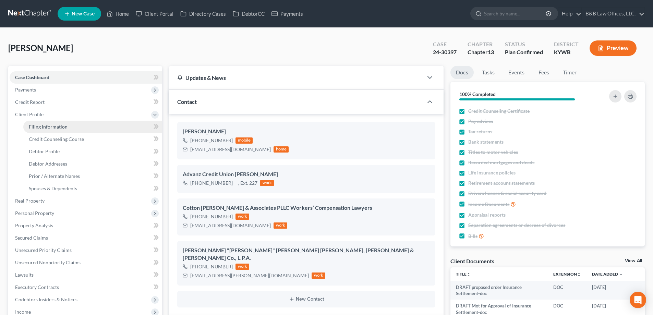
scroll to position [10301, 0]
click at [40, 128] on span "Filing Information" at bounding box center [48, 127] width 39 height 6
select select "1"
select select "0"
select select "3"
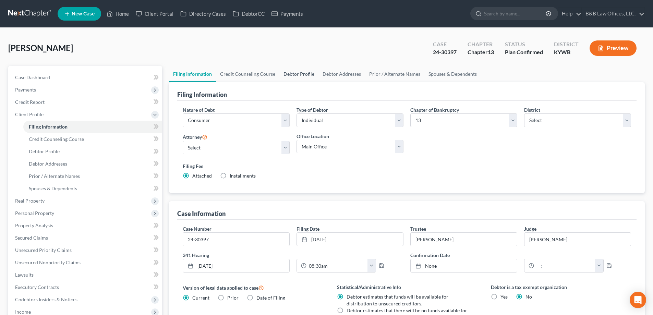
click at [290, 71] on link "Debtor Profile" at bounding box center [298, 74] width 39 height 16
select select "0"
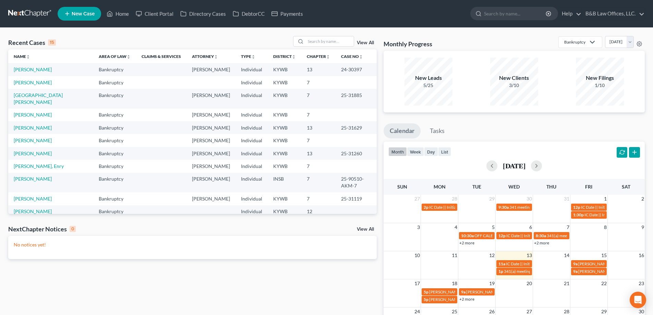
click at [368, 42] on link "View All" at bounding box center [365, 42] width 17 height 5
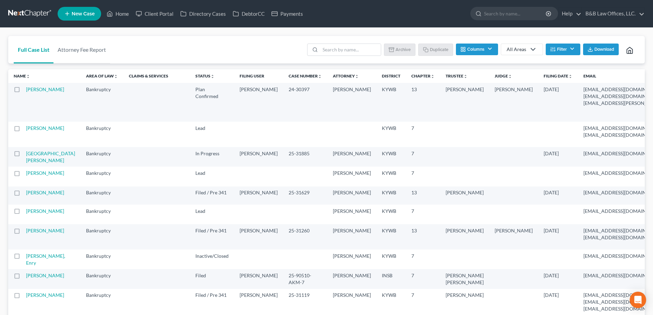
click at [570, 47] on button "Filter" at bounding box center [562, 50] width 35 height 12
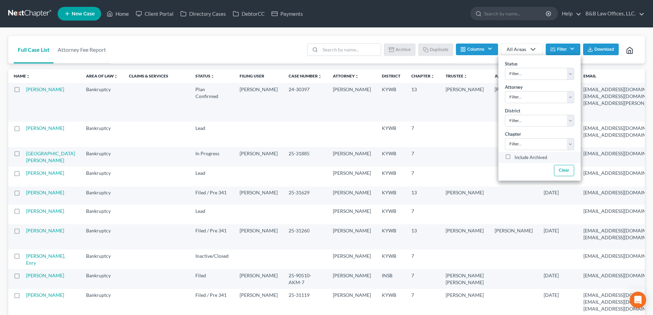
click at [514, 158] on label "Include Archived" at bounding box center [530, 157] width 33 height 8
click at [517, 158] on input "Include Archived" at bounding box center [519, 155] width 4 height 4
checkbox input "true"
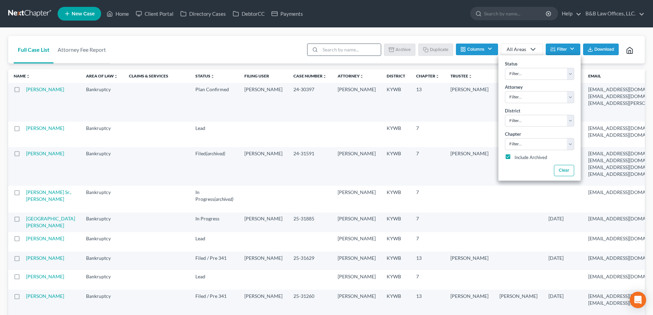
click at [328, 52] on input "search" at bounding box center [350, 50] width 61 height 12
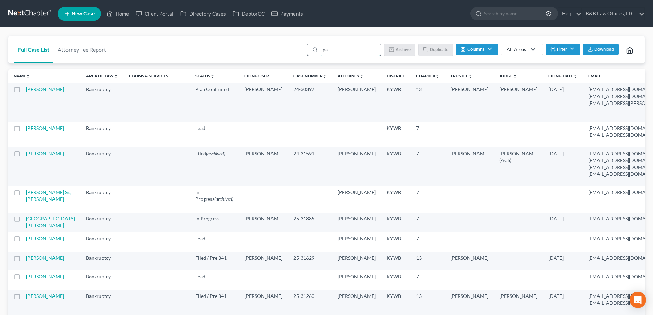
type input "par"
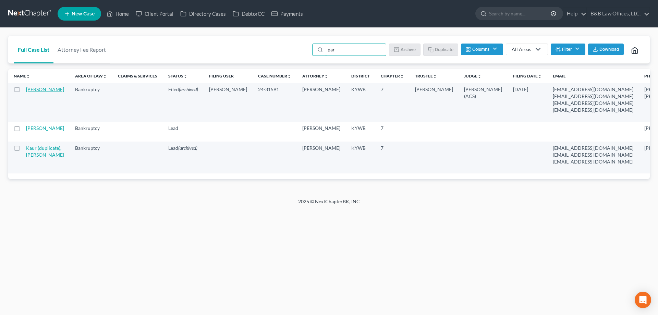
click at [28, 92] on link "[PERSON_NAME]" at bounding box center [45, 89] width 38 height 6
select select "2"
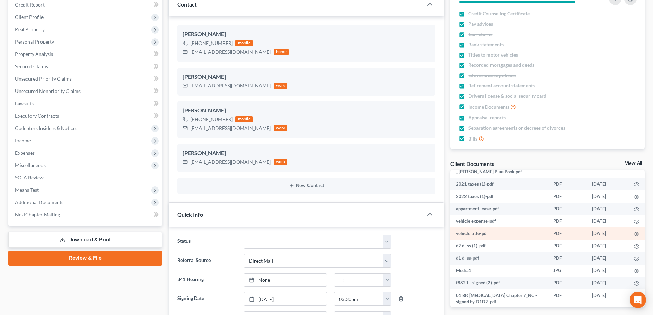
scroll to position [103, 0]
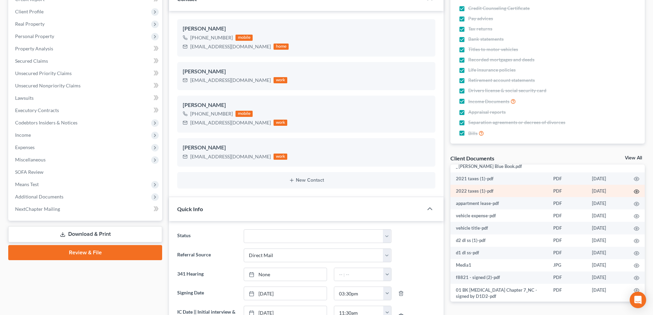
click at [633, 189] on icon "button" at bounding box center [635, 191] width 5 height 5
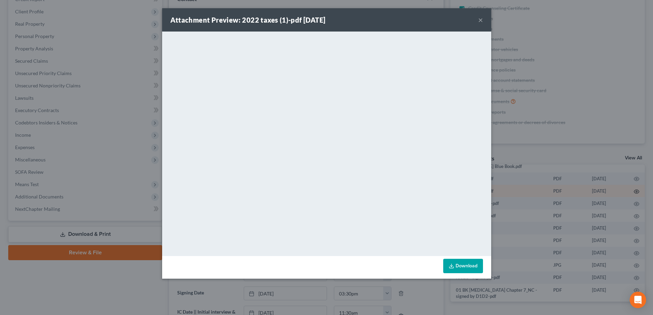
scroll to position [4313, 0]
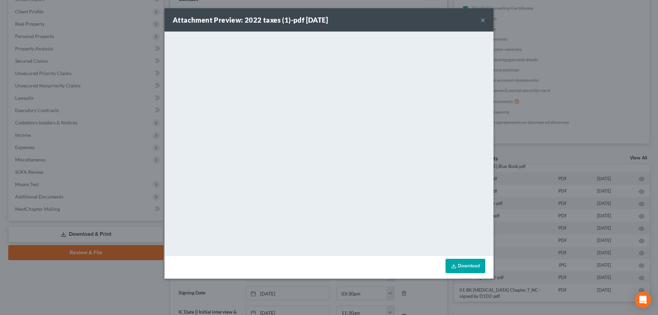
click at [483, 21] on button "×" at bounding box center [482, 20] width 5 height 8
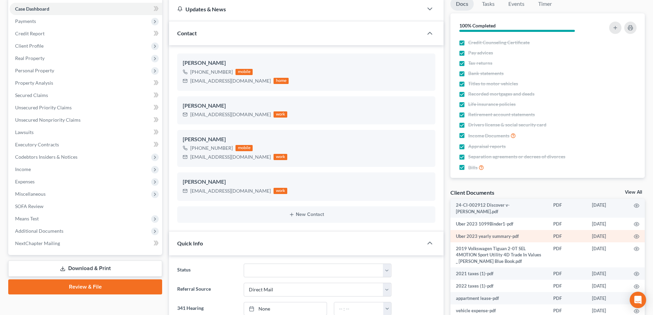
scroll to position [137, 0]
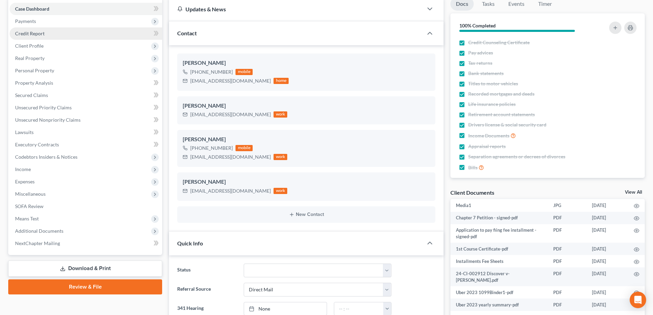
click at [39, 36] on link "Credit Report" at bounding box center [86, 33] width 152 height 12
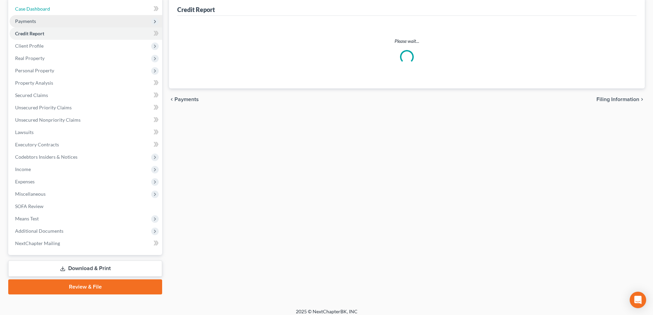
scroll to position [4, 0]
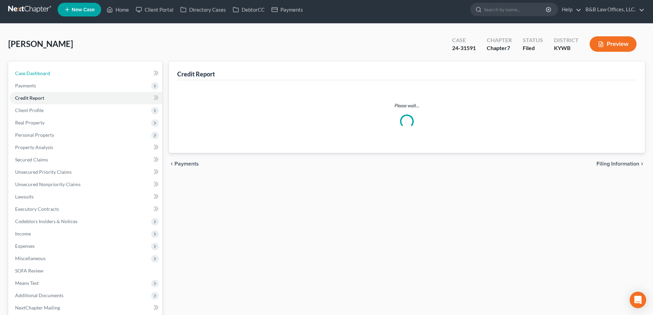
click at [38, 23] on main "Kaur, Paramjeet Upgraded Case 24-31591 Chapter Chapter 7 Status Filed District …" at bounding box center [326, 197] width 653 height 349
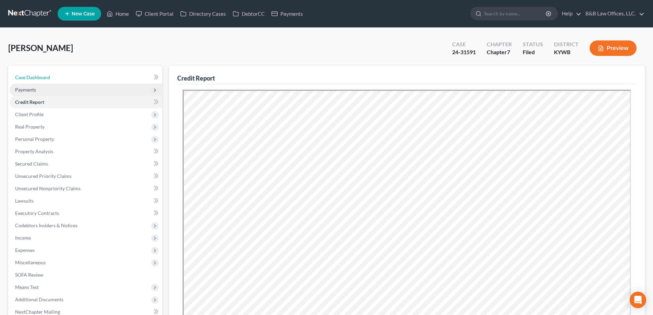
scroll to position [0, 0]
click at [34, 90] on span "Payments" at bounding box center [25, 90] width 21 height 6
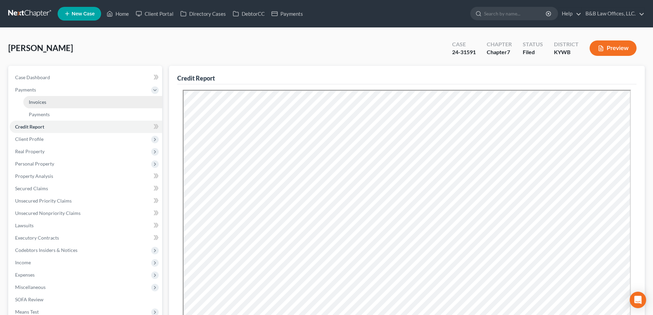
click at [42, 104] on span "Invoices" at bounding box center [37, 102] width 17 height 6
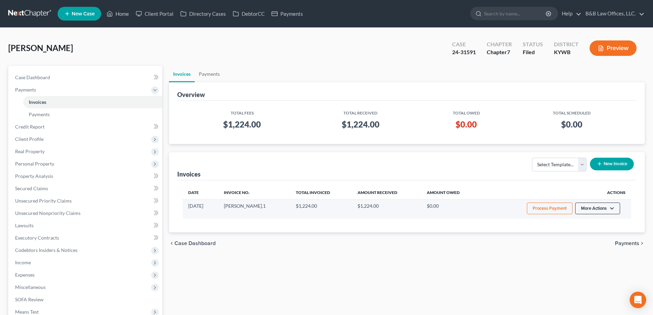
click at [590, 209] on button "More Actions" at bounding box center [597, 208] width 45 height 12
click at [587, 223] on link "View/Edit" at bounding box center [607, 223] width 80 height 12
select select "0"
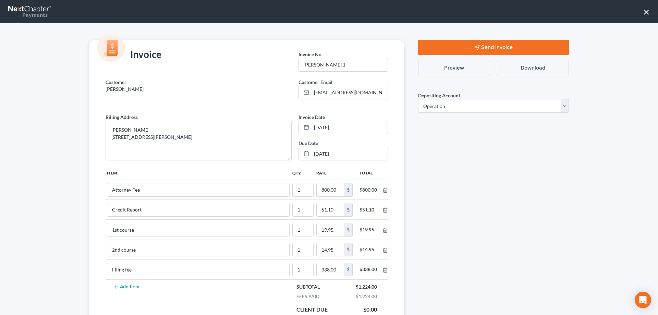
click at [644, 14] on button "×" at bounding box center [646, 11] width 7 height 11
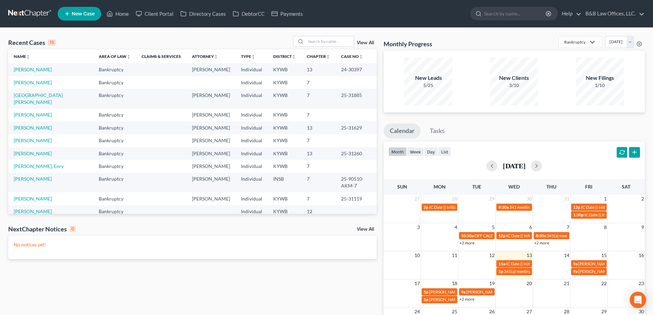
click at [367, 40] on link "View All" at bounding box center [365, 42] width 17 height 5
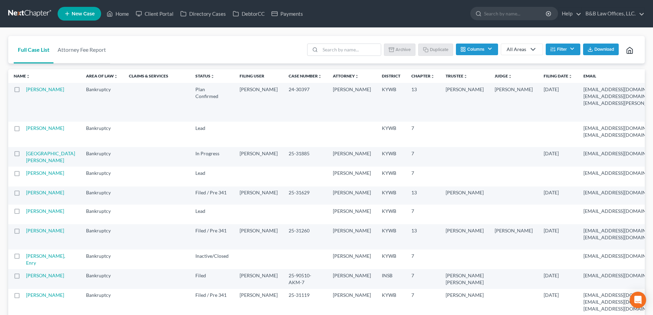
click at [568, 50] on button "Filter" at bounding box center [562, 50] width 35 height 12
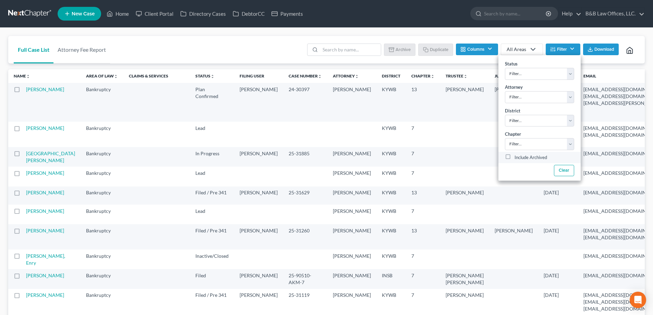
click at [513, 158] on div "Include Archived" at bounding box center [539, 157] width 69 height 8
click at [514, 158] on label "Include Archived" at bounding box center [530, 157] width 33 height 8
click at [517, 158] on input "Include Archived" at bounding box center [519, 155] width 4 height 4
checkbox input "true"
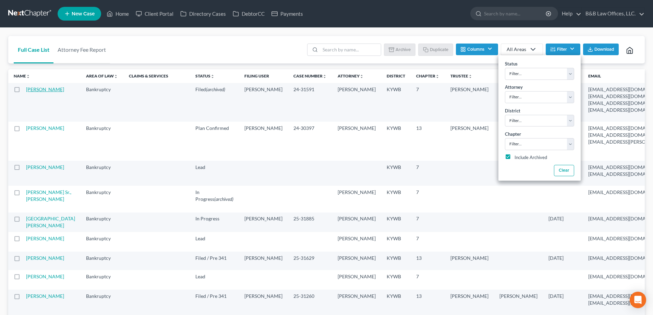
click at [35, 92] on link "[PERSON_NAME]" at bounding box center [45, 89] width 38 height 6
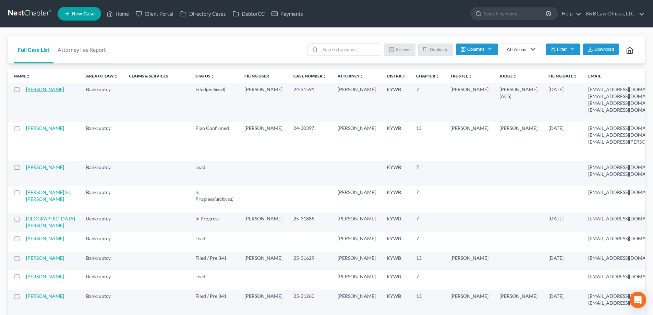
select select "2"
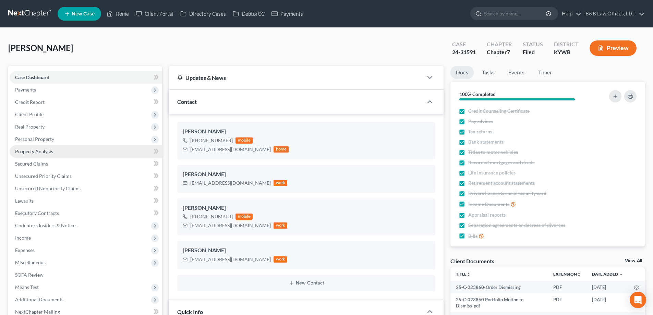
scroll to position [4320, 0]
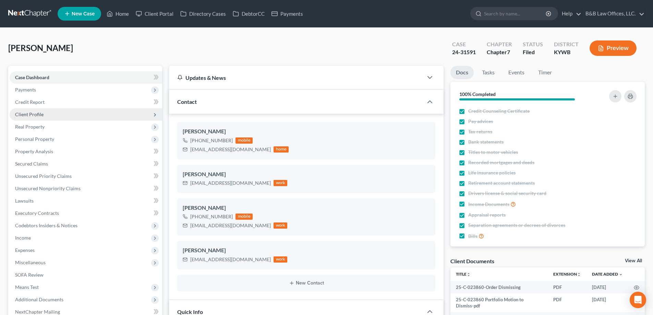
click at [38, 118] on span "Client Profile" at bounding box center [86, 114] width 152 height 12
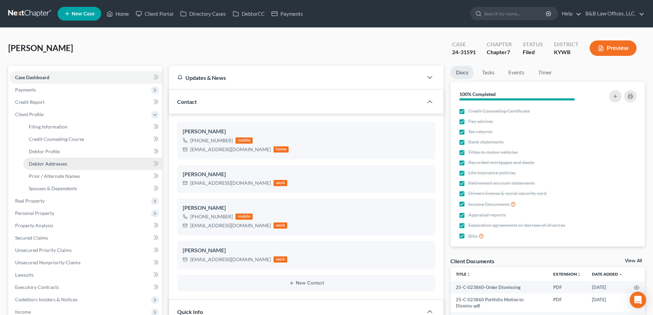
click at [48, 163] on span "Debtor Addresses" at bounding box center [48, 164] width 38 height 6
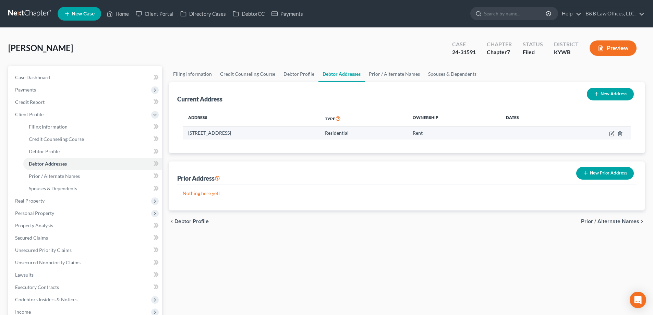
drag, startPoint x: 188, startPoint y: 132, endPoint x: 240, endPoint y: 134, distance: 52.5
click at [240, 134] on td "[STREET_ADDRESS]" at bounding box center [251, 132] width 137 height 13
copy td "[STREET_ADDRESS]"
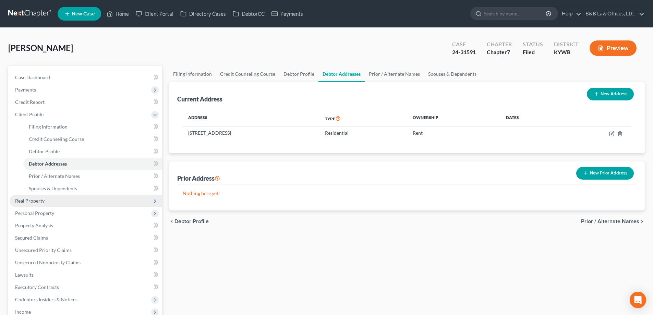
click at [36, 202] on span "Real Property" at bounding box center [29, 201] width 29 height 6
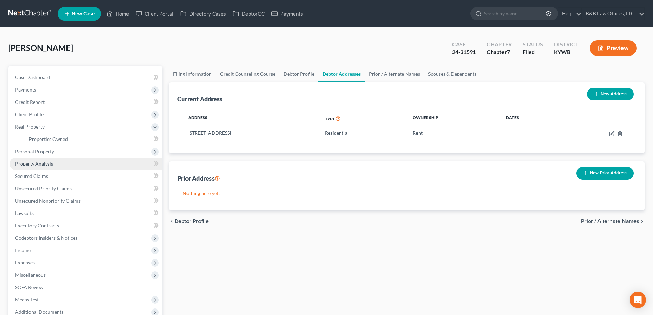
click at [41, 163] on span "Property Analysis" at bounding box center [34, 164] width 38 height 6
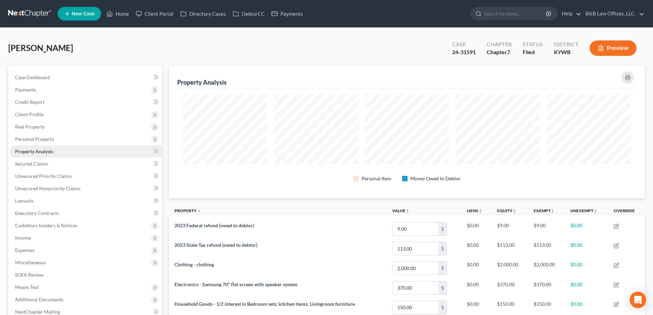
scroll to position [133, 475]
click at [40, 127] on span "Real Property" at bounding box center [29, 127] width 29 height 6
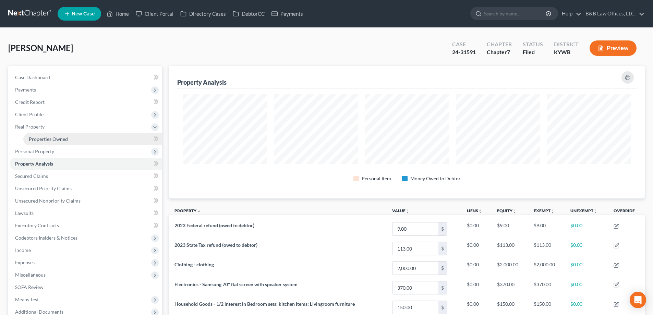
click at [41, 136] on span "Properties Owned" at bounding box center [48, 139] width 39 height 6
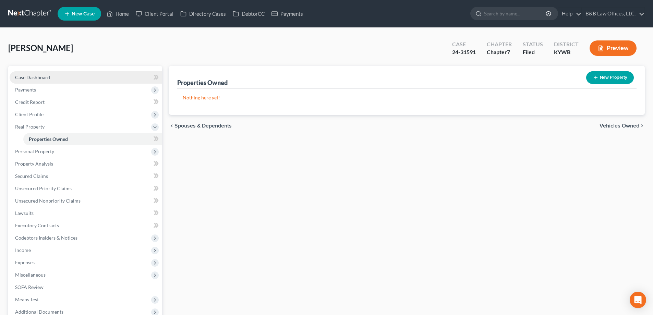
click at [34, 75] on span "Case Dashboard" at bounding box center [32, 77] width 35 height 6
select select "2"
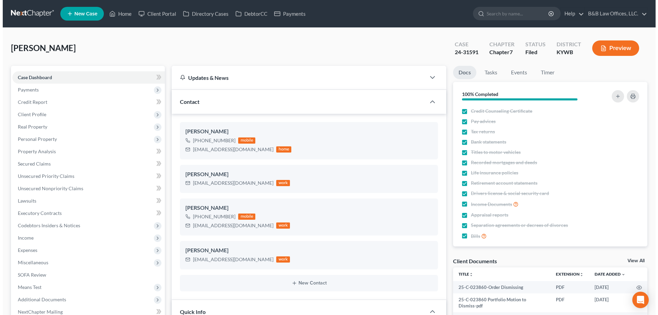
scroll to position [4320, 0]
click at [418, 154] on icon "button" at bounding box center [419, 152] width 3 height 3
select select "0"
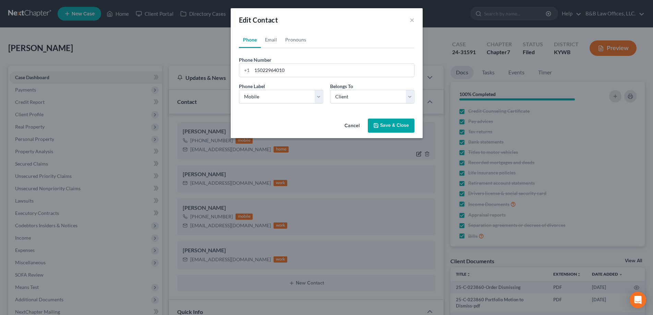
scroll to position [4313, 0]
drag, startPoint x: 304, startPoint y: 71, endPoint x: 190, endPoint y: 75, distance: 114.1
click at [190, 75] on div "Edit Contact × Phone Email Pronouns Phone Number * +1 15022964010 Ext. Phone La…" at bounding box center [329, 157] width 658 height 315
click at [354, 126] on button "Cancel" at bounding box center [354, 126] width 26 height 14
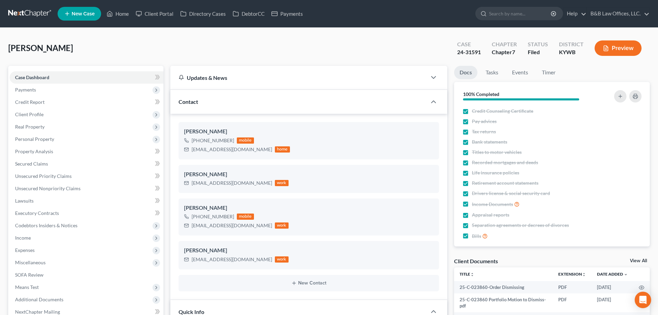
scroll to position [4320, 0]
click at [426, 187] on icon "button" at bounding box center [426, 187] width 5 height 5
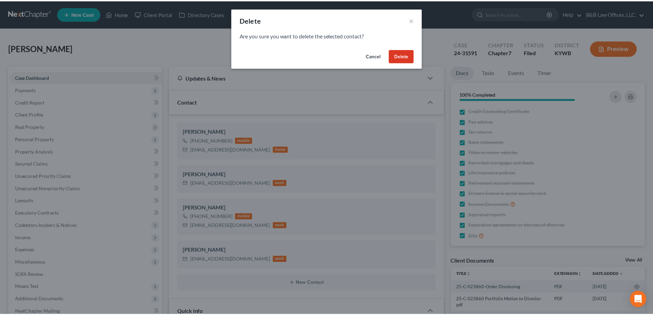
scroll to position [4313, 0]
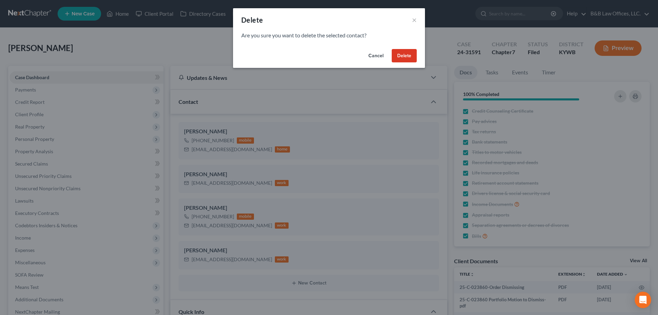
click at [400, 52] on button "Delete" at bounding box center [404, 56] width 25 height 14
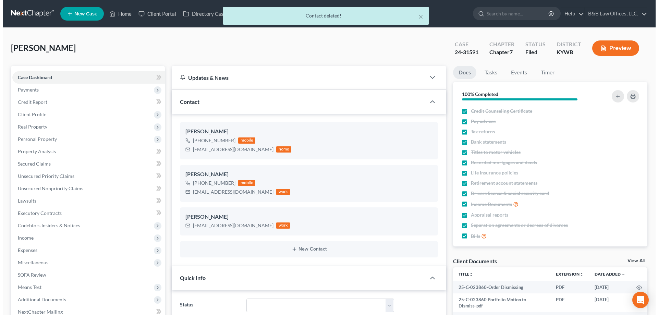
scroll to position [4320, 0]
click at [426, 198] on icon "button" at bounding box center [426, 196] width 3 height 4
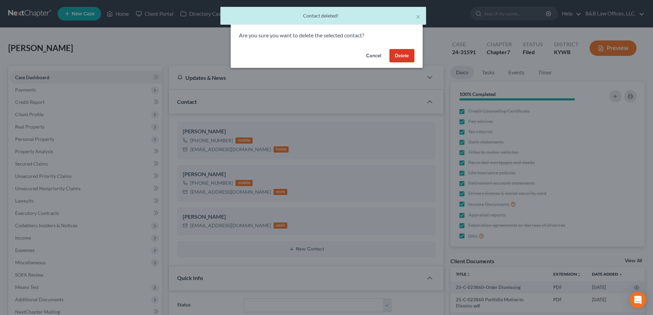
scroll to position [4313, 0]
drag, startPoint x: 404, startPoint y: 51, endPoint x: 406, endPoint y: 58, distance: 7.4
click at [404, 51] on button "Delete" at bounding box center [404, 56] width 25 height 14
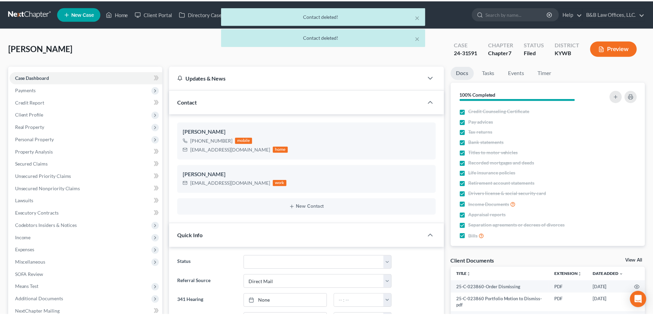
scroll to position [4320, 0]
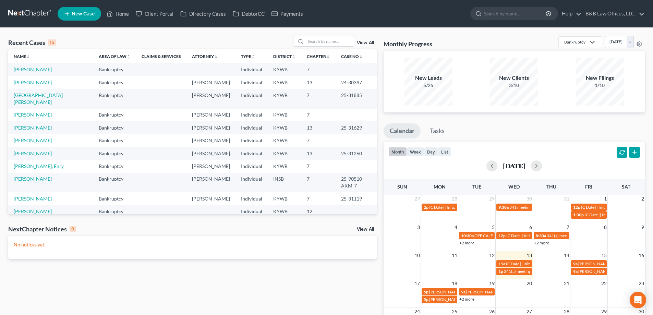
click at [25, 112] on link "[PERSON_NAME]" at bounding box center [33, 115] width 38 height 6
select select "2"
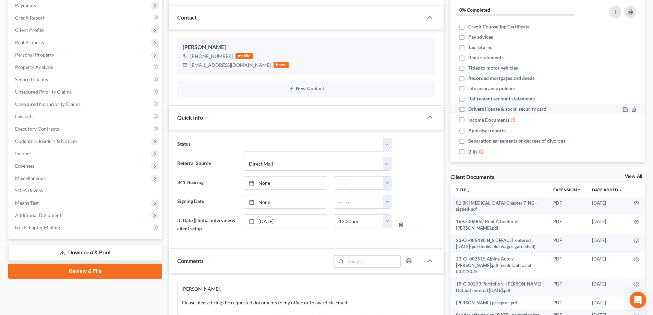
scroll to position [69, 0]
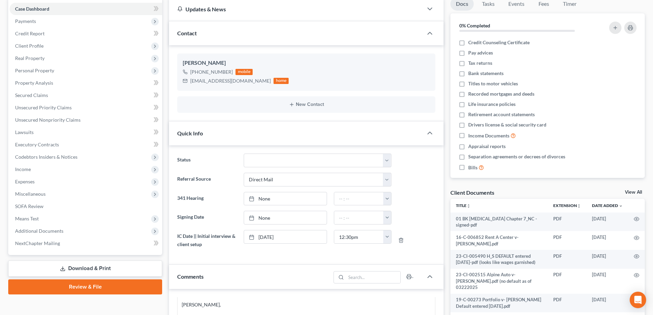
click at [630, 191] on link "View All" at bounding box center [632, 192] width 17 height 5
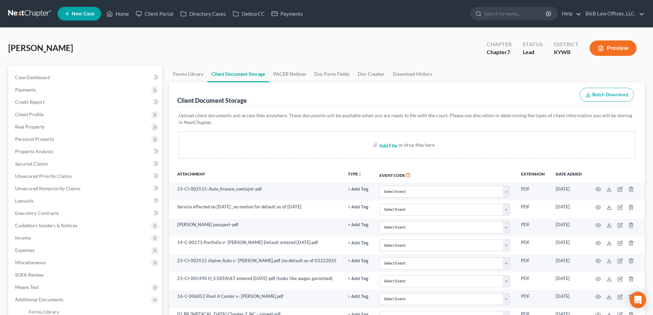
click at [383, 146] on input "file" at bounding box center [387, 145] width 16 height 12
type input "C:\fakepath\Consumer Authorization - signed.pdf"
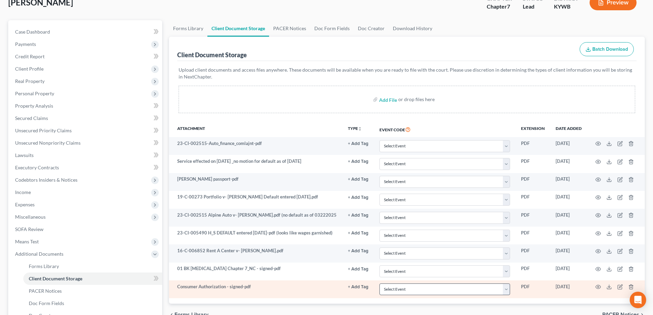
scroll to position [148, 0]
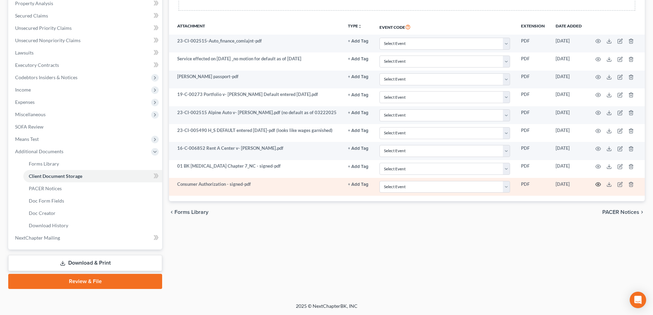
click at [598, 186] on icon "button" at bounding box center [597, 184] width 5 height 5
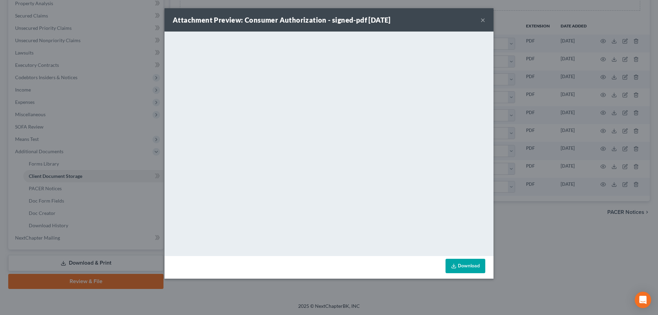
click at [482, 20] on button "×" at bounding box center [482, 20] width 5 height 8
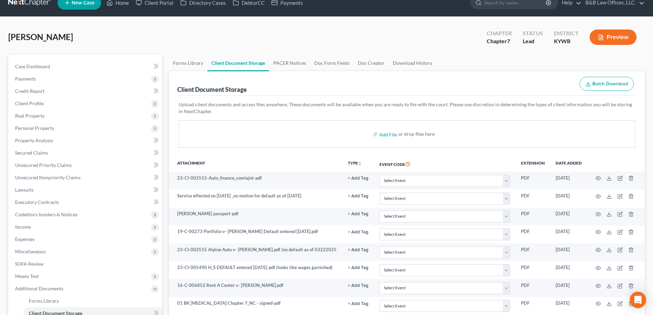
scroll to position [0, 0]
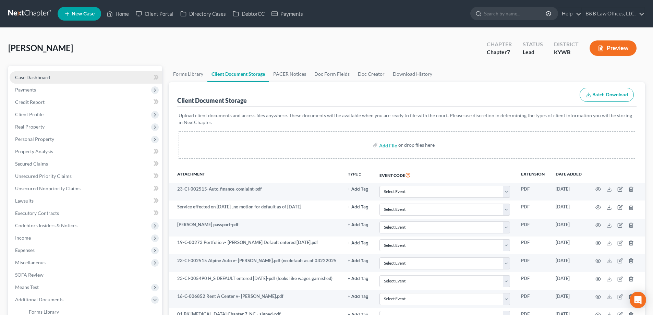
drag, startPoint x: 51, startPoint y: 73, endPoint x: 67, endPoint y: 75, distance: 15.6
click at [51, 73] on link "Case Dashboard" at bounding box center [86, 77] width 152 height 12
select select "10"
select select "2"
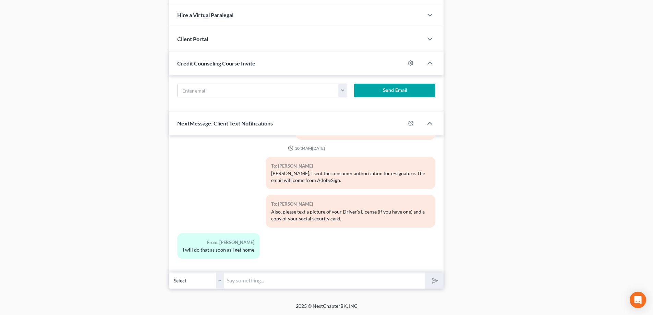
scroll to position [1467, 0]
click at [268, 279] on input "text" at bounding box center [324, 280] width 201 height 17
click at [397, 278] on input "The other documents needed are: 6 months of bank statements; 6" at bounding box center [324, 280] width 201 height 17
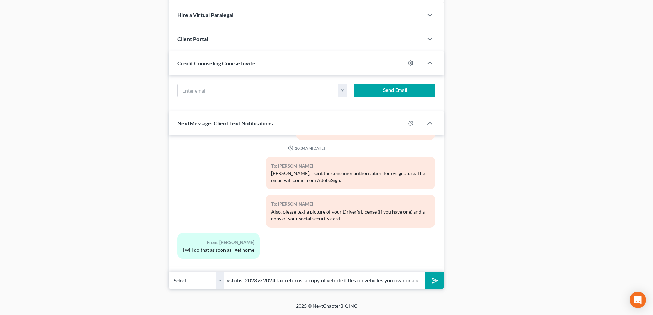
scroll to position [0, 193]
type input "The other documents needed are: 6 months of bank statements; 6 months of paystu…"
click at [424, 272] on button "submit" at bounding box center [433, 280] width 19 height 16
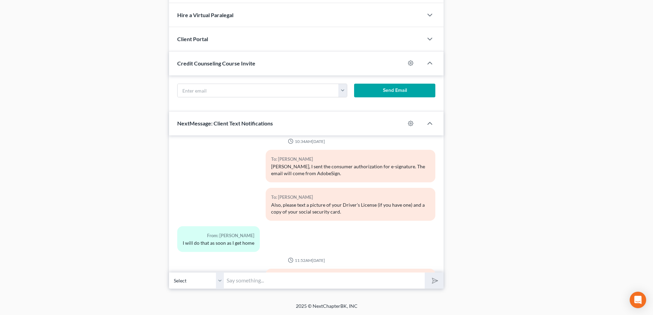
scroll to position [1523, 0]
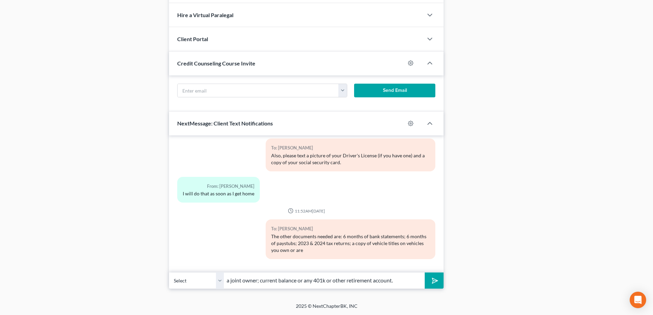
type input "a joint owner; current balance or any 401k or other retirement account."
click at [424, 272] on button "submit" at bounding box center [433, 280] width 19 height 16
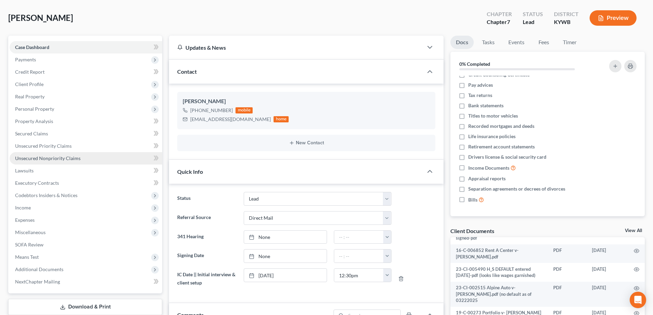
scroll to position [0, 0]
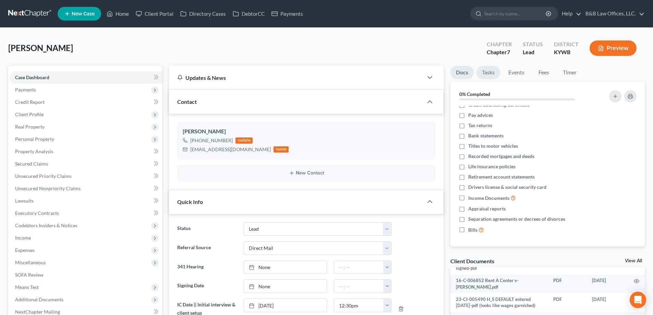
click at [487, 73] on link "Tasks" at bounding box center [488, 72] width 24 height 13
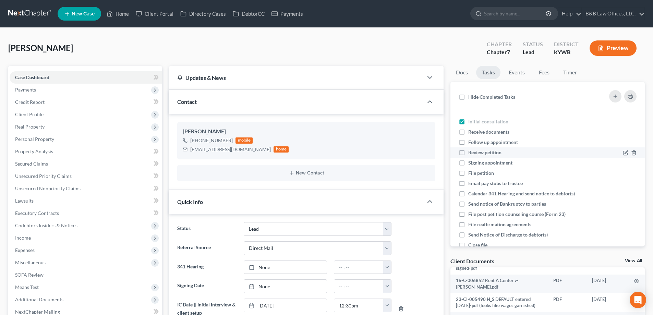
scroll to position [32, 0]
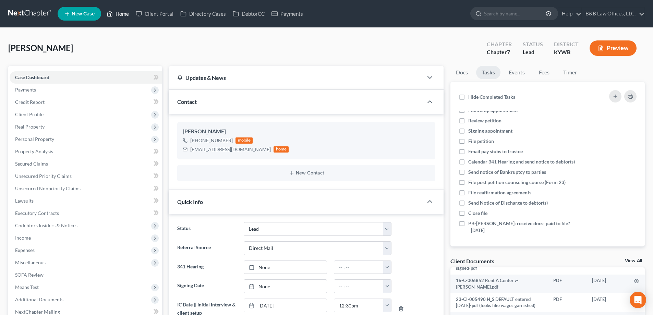
click at [117, 13] on link "Home" at bounding box center [117, 14] width 29 height 12
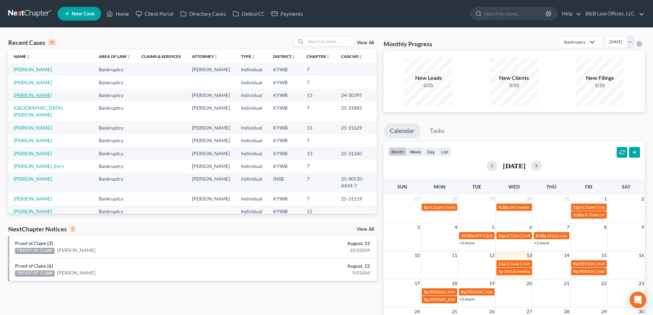
click at [28, 96] on link "[PERSON_NAME]" at bounding box center [33, 95] width 38 height 6
select select "2"
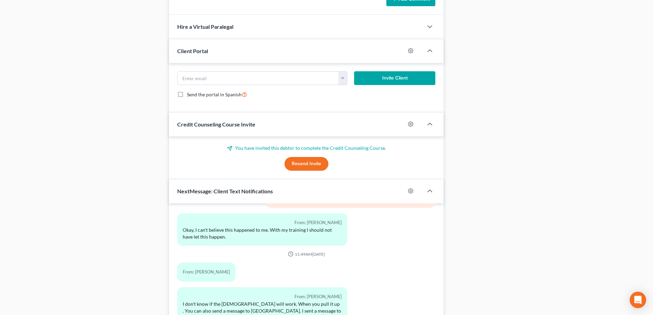
scroll to position [706, 0]
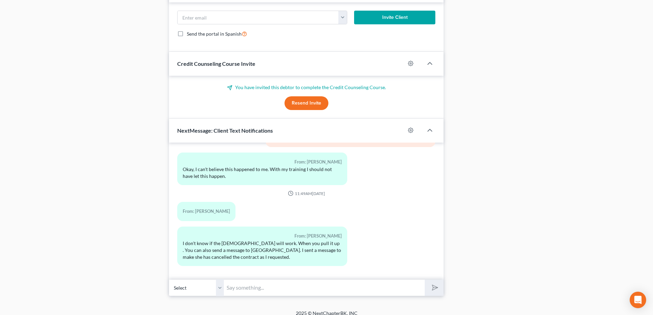
click at [251, 284] on input "text" at bounding box center [324, 287] width 201 height 17
type input "I am unable to open"
click at [424, 280] on button "submit" at bounding box center [433, 288] width 19 height 16
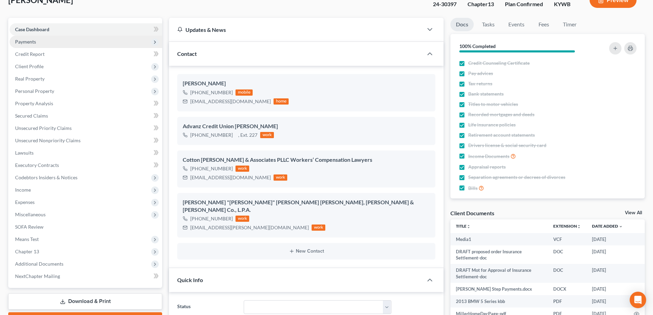
scroll to position [0, 0]
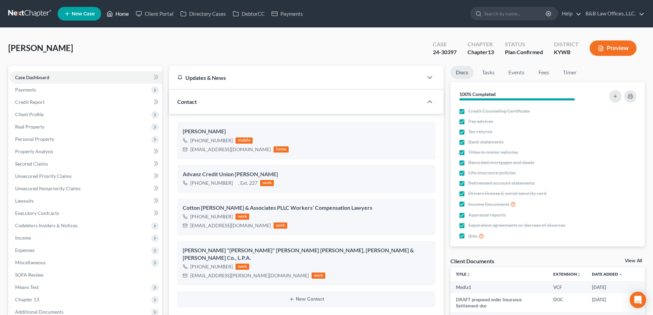
click at [124, 13] on link "Home" at bounding box center [117, 14] width 29 height 12
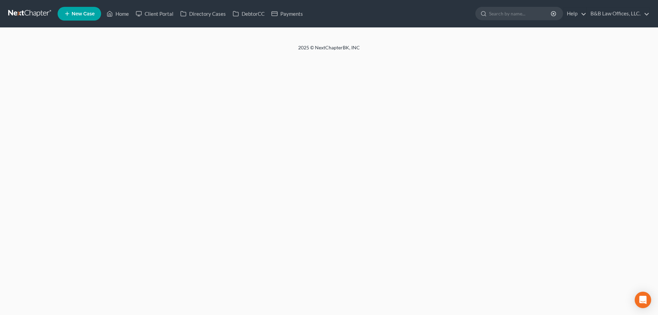
select select "1"
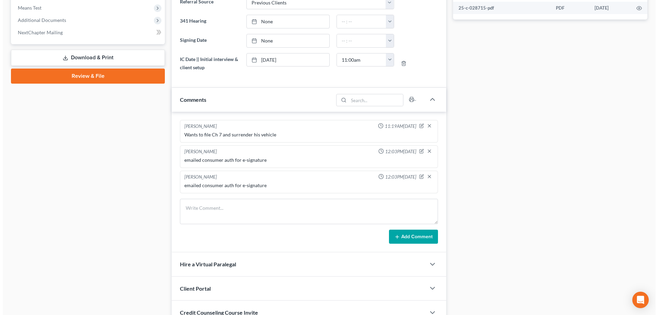
scroll to position [339, 0]
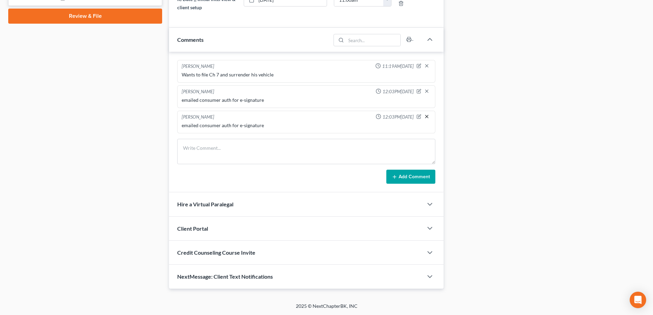
click at [426, 117] on line "button" at bounding box center [426, 116] width 3 height 3
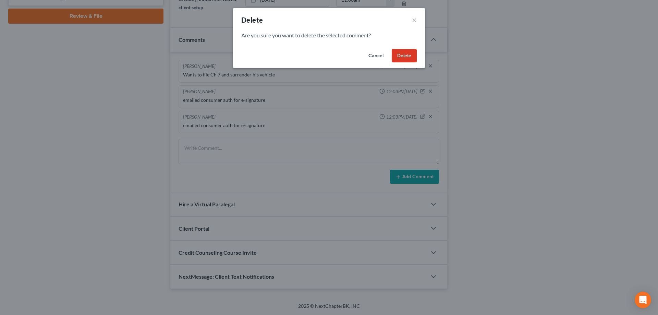
click at [406, 52] on button "Delete" at bounding box center [404, 56] width 25 height 14
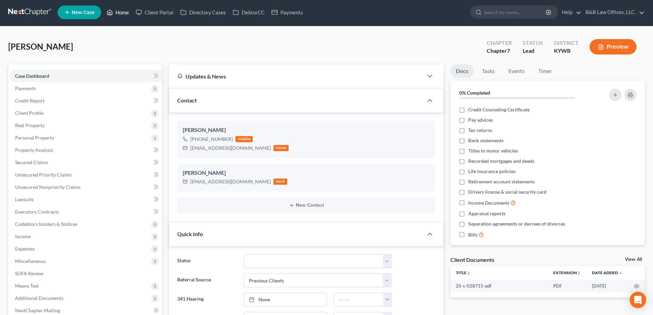
scroll to position [0, 0]
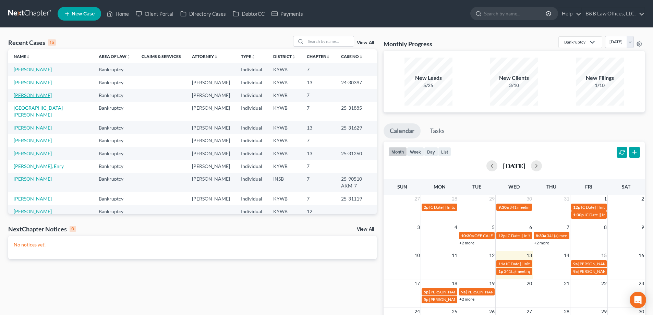
click at [32, 96] on link "[PERSON_NAME]" at bounding box center [33, 95] width 38 height 6
select select "2"
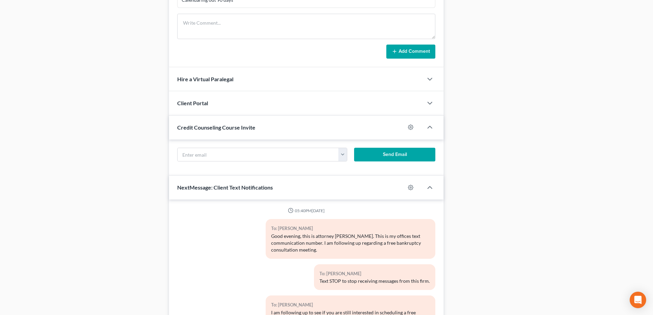
scroll to position [1624, 0]
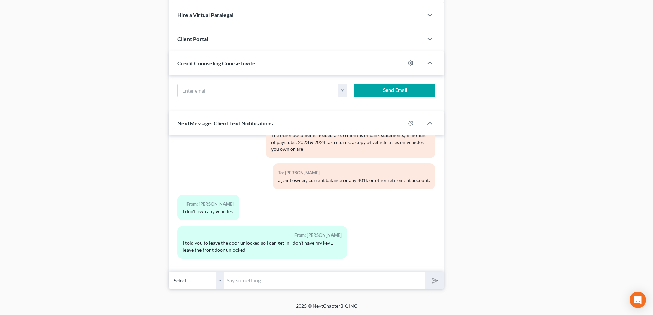
click at [253, 284] on input "text" at bounding box center [324, 280] width 201 height 17
type input "I think you sent the message about the front door to me by mistake."
click at [424, 272] on button "submit" at bounding box center [433, 280] width 19 height 16
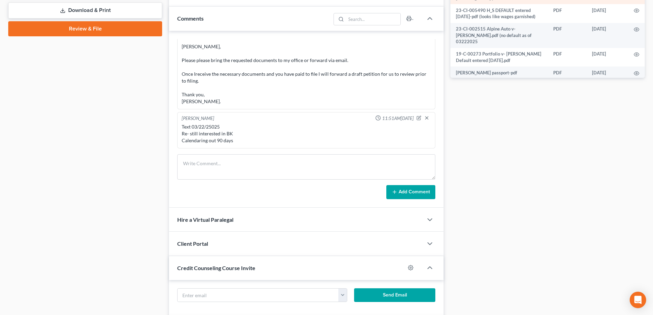
scroll to position [325, 0]
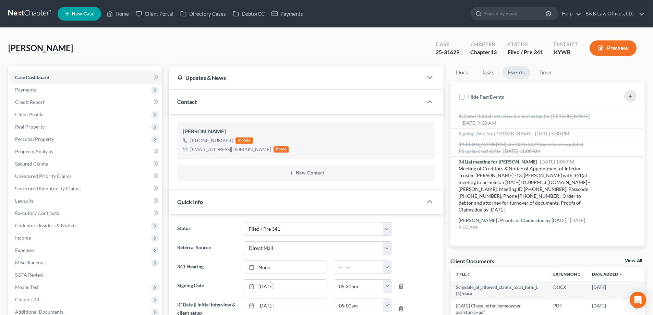
select select "7"
select select "2"
select select "0"
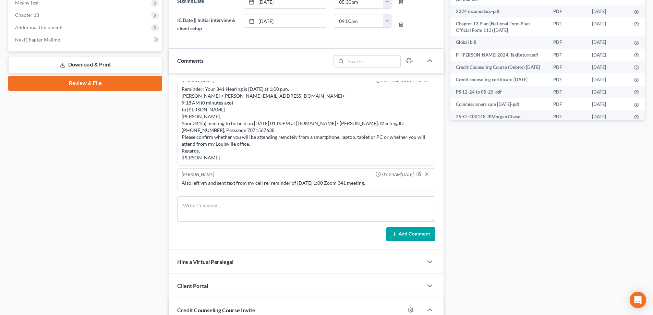
scroll to position [79, 0]
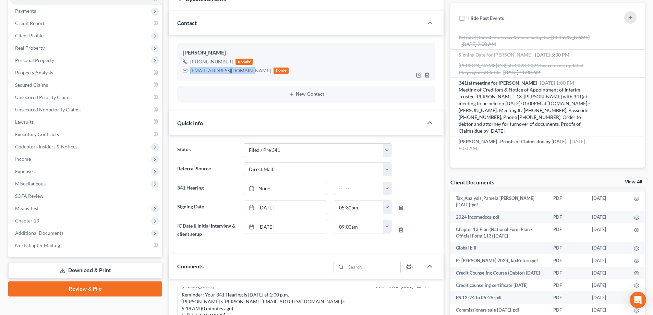
drag, startPoint x: 190, startPoint y: 70, endPoint x: 247, endPoint y: 74, distance: 57.0
click at [247, 74] on div "[EMAIL_ADDRESS][DOMAIN_NAME] home" at bounding box center [236, 70] width 106 height 9
copy div "[EMAIL_ADDRESS][DOMAIN_NAME]"
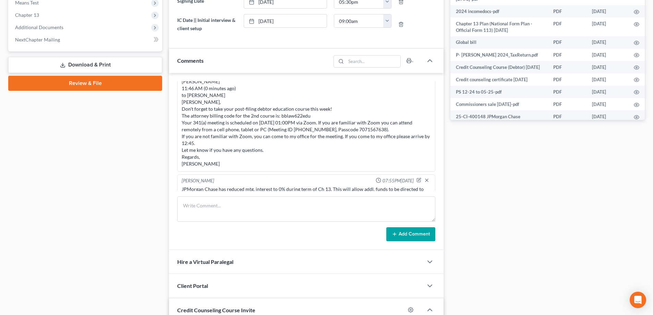
scroll to position [985, 0]
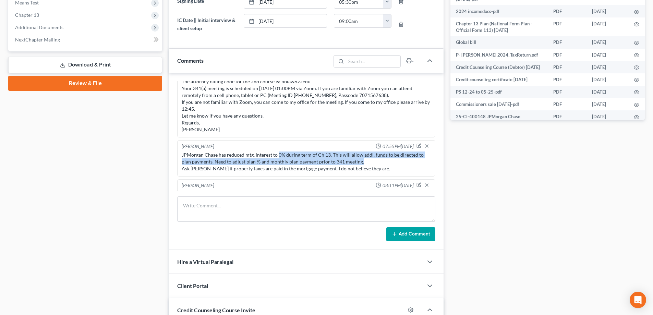
drag, startPoint x: 277, startPoint y: 153, endPoint x: 386, endPoint y: 158, distance: 108.4
click at [387, 159] on div "JPMorgan Chase has reduced mtg. interest to 0% during term of Ch 13. This will …" at bounding box center [306, 161] width 249 height 21
click at [385, 158] on div "JPMorgan Chase has reduced mtg. interest to 0% during term of Ch 13. This will …" at bounding box center [306, 161] width 249 height 21
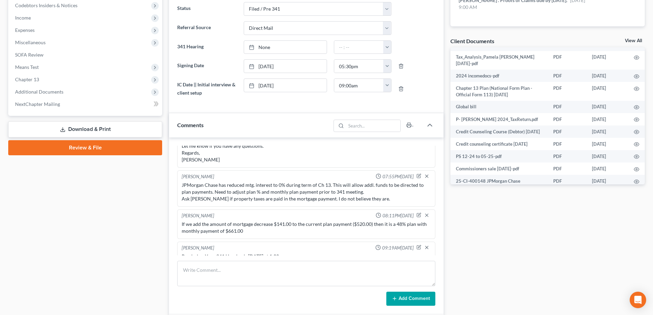
scroll to position [113, 0]
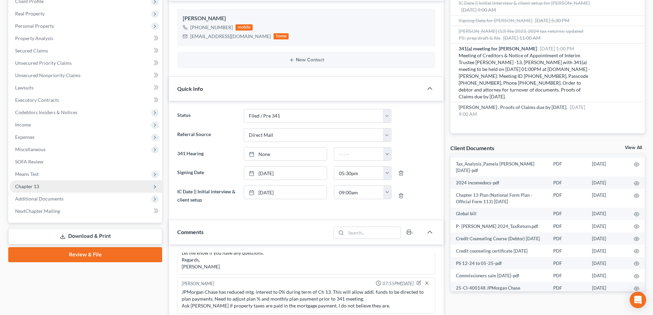
click at [71, 186] on span "Chapter 13" at bounding box center [86, 186] width 152 height 12
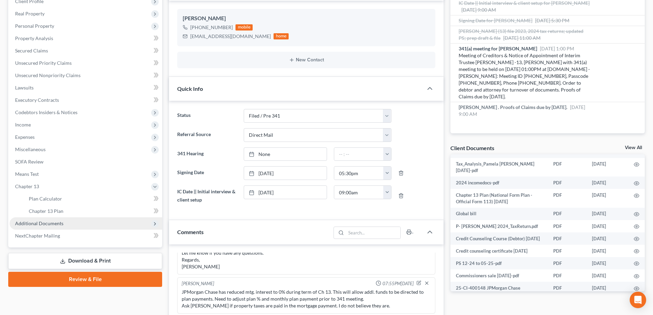
click at [58, 227] on span "Additional Documents" at bounding box center [86, 223] width 152 height 12
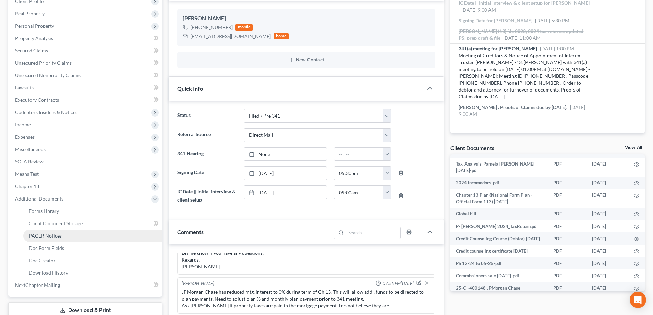
click at [57, 239] on link "PACER Notices" at bounding box center [92, 236] width 139 height 12
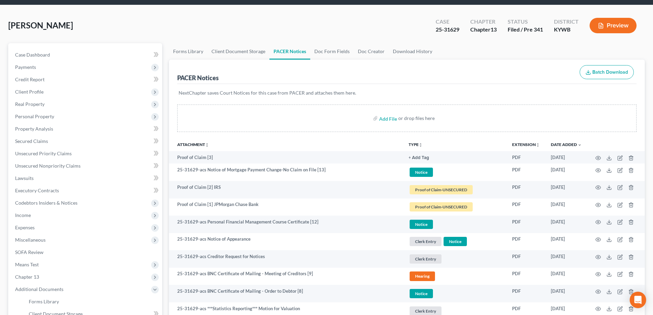
scroll to position [34, 0]
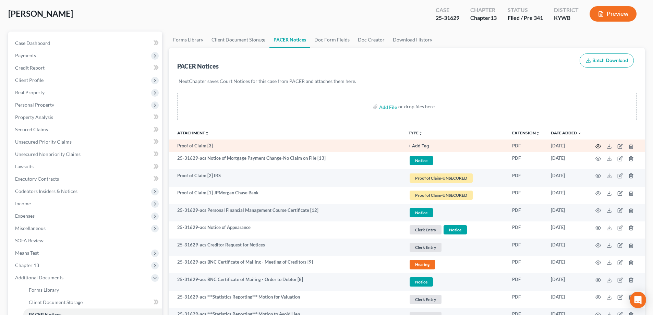
click at [596, 146] on icon "button" at bounding box center [597, 146] width 5 height 5
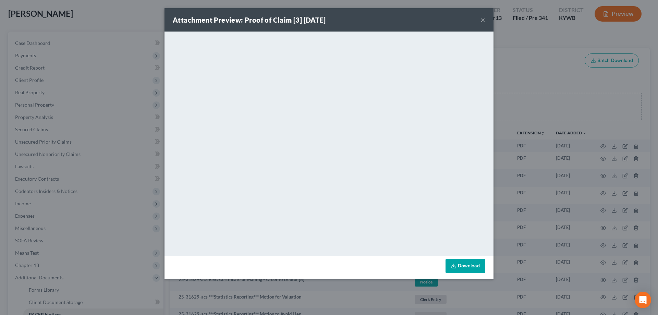
click at [481, 22] on button "×" at bounding box center [482, 20] width 5 height 8
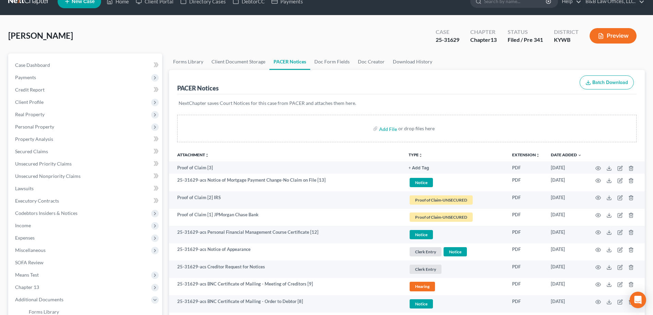
scroll to position [0, 0]
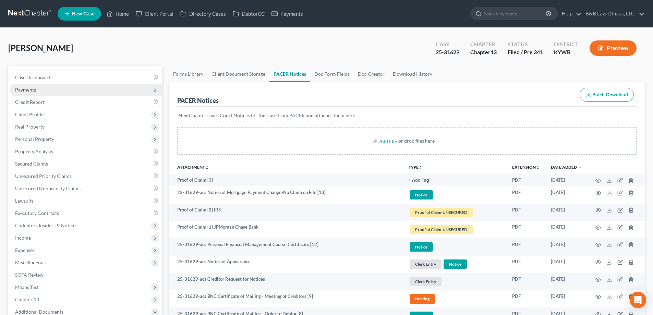
click at [58, 94] on span "Payments" at bounding box center [86, 90] width 152 height 12
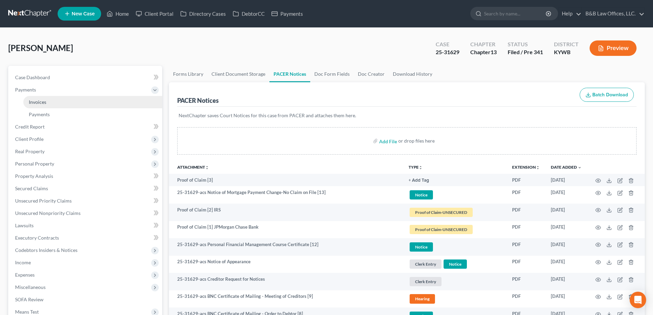
click at [60, 102] on link "Invoices" at bounding box center [92, 102] width 139 height 12
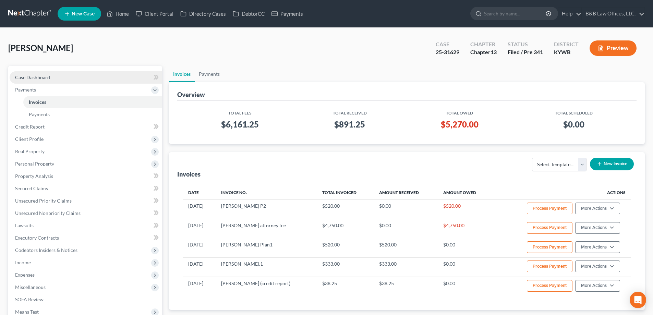
click at [49, 78] on span "Case Dashboard" at bounding box center [32, 77] width 35 height 6
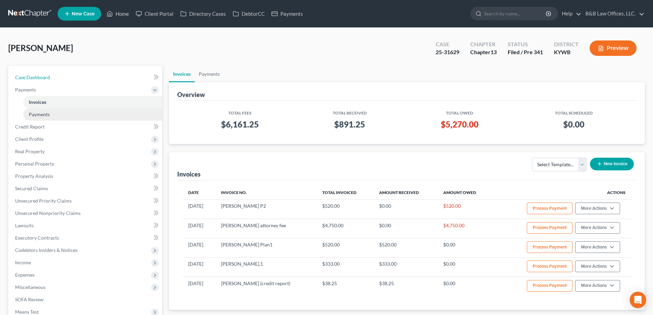
select select "2"
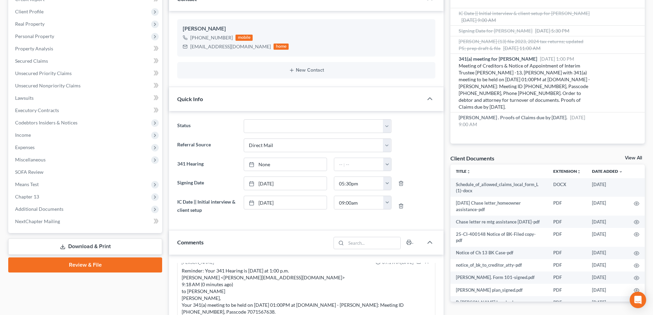
scroll to position [88, 0]
click at [58, 197] on span "Chapter 13" at bounding box center [86, 196] width 152 height 12
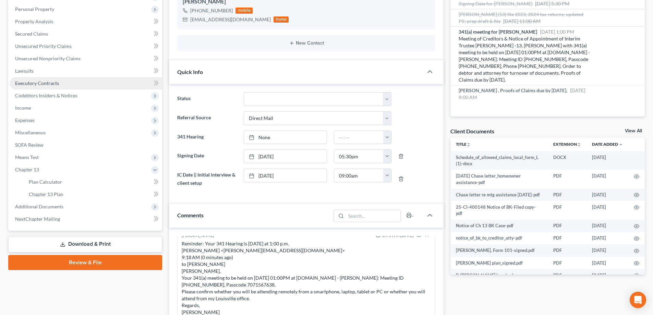
scroll to position [206, 0]
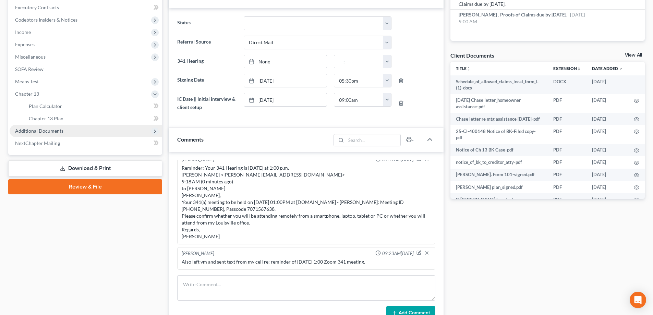
click at [57, 128] on span "Additional Documents" at bounding box center [39, 131] width 48 height 6
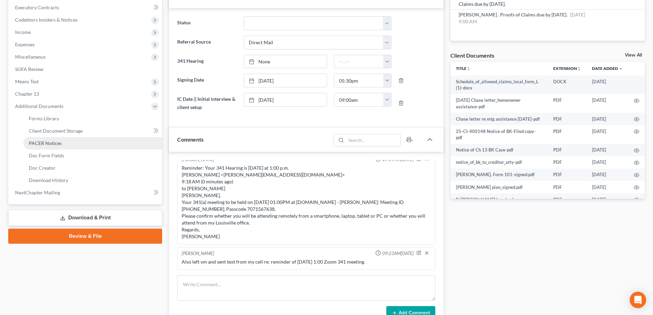
click at [59, 139] on link "PACER Notices" at bounding box center [92, 143] width 139 height 12
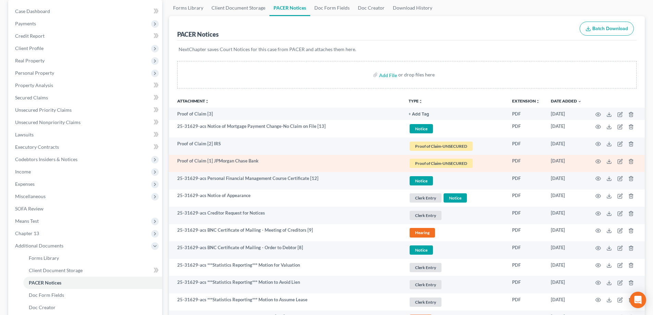
scroll to position [69, 0]
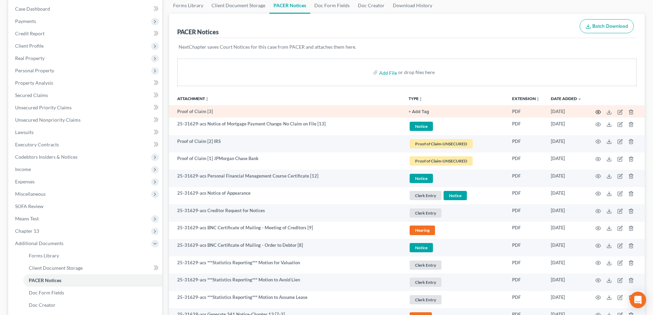
click at [598, 112] on icon "button" at bounding box center [597, 111] width 5 height 5
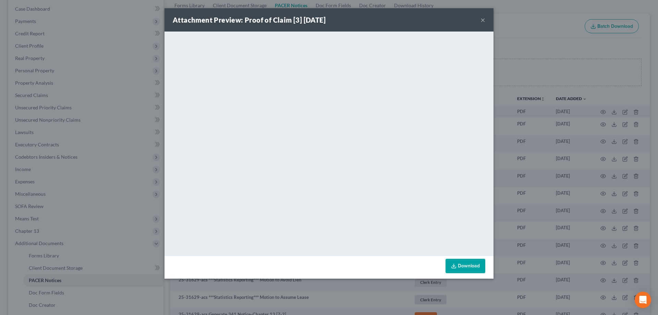
click at [482, 18] on button "×" at bounding box center [482, 20] width 5 height 8
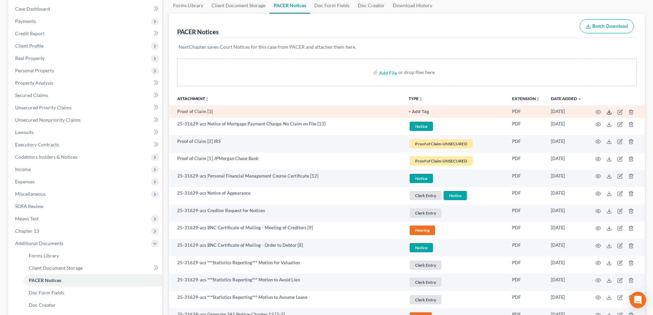
click at [608, 113] on icon at bounding box center [608, 111] width 5 height 5
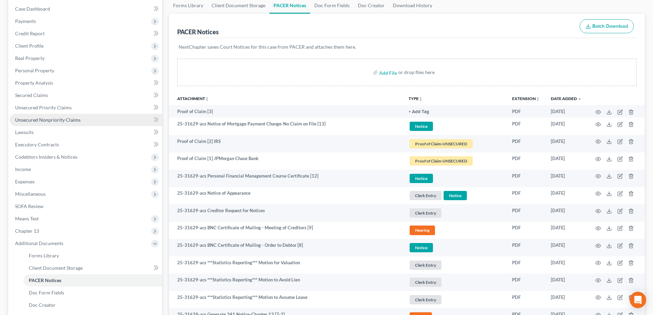
click at [57, 118] on span "Unsecured Nonpriority Claims" at bounding box center [47, 120] width 65 height 6
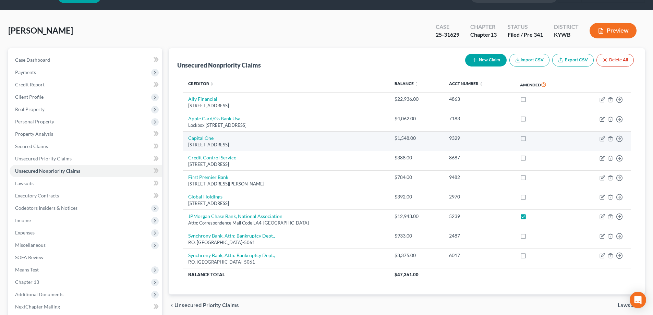
scroll to position [34, 0]
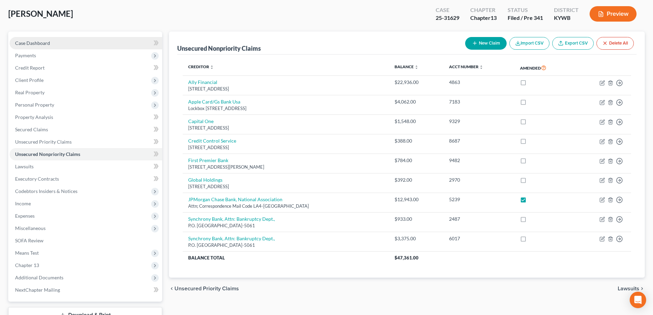
click at [53, 40] on link "Case Dashboard" at bounding box center [86, 43] width 152 height 12
select select "2"
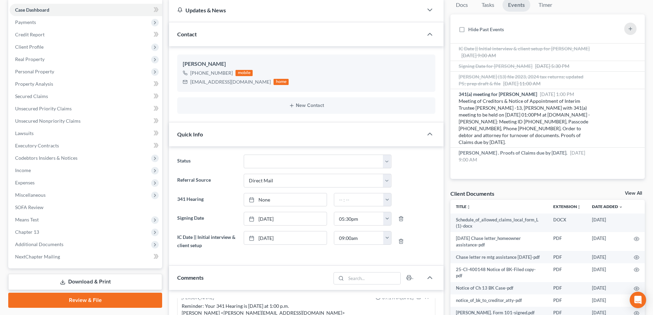
scroll to position [79, 0]
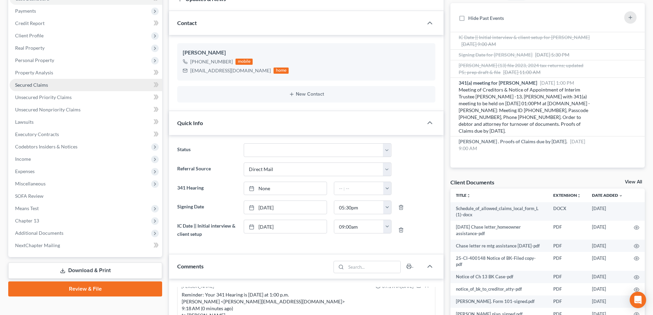
click at [44, 88] on link "Secured Claims" at bounding box center [86, 85] width 152 height 12
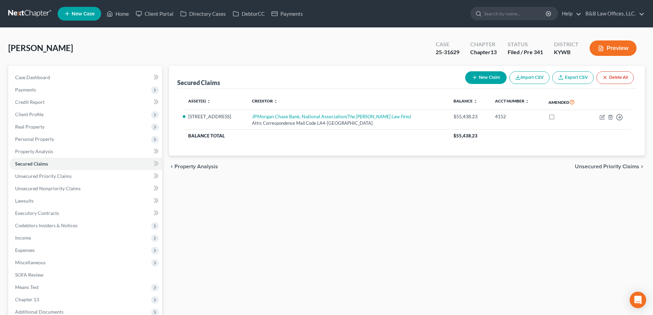
click at [490, 79] on button "New Claim" at bounding box center [485, 77] width 41 height 13
select select "0"
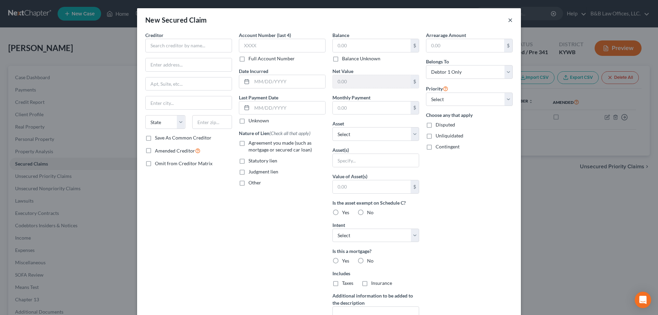
click at [508, 23] on button "×" at bounding box center [510, 20] width 5 height 8
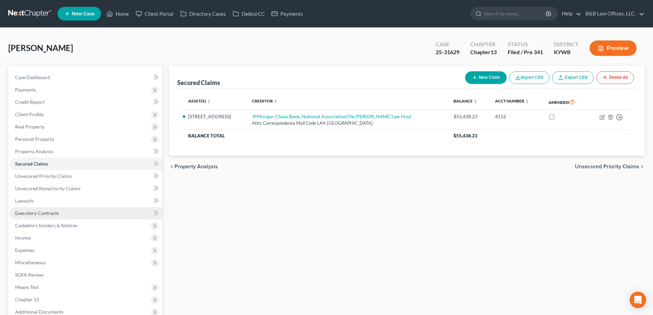
click at [42, 215] on span "Executory Contracts" at bounding box center [37, 213] width 44 height 6
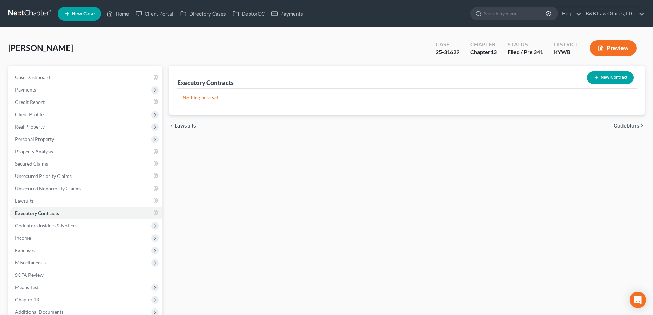
click at [611, 77] on button "New Contract" at bounding box center [609, 77] width 47 height 13
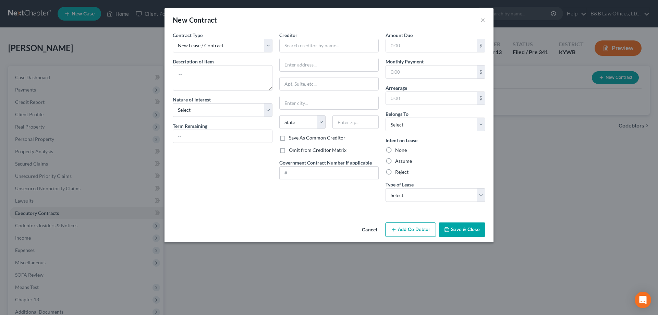
click at [369, 231] on button "Cancel" at bounding box center [369, 230] width 26 height 14
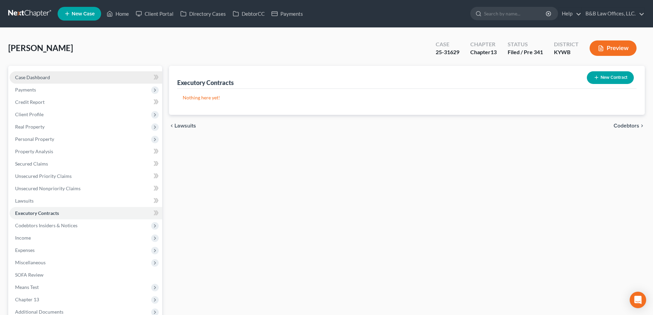
click at [44, 78] on span "Case Dashboard" at bounding box center [32, 77] width 35 height 6
select select "2"
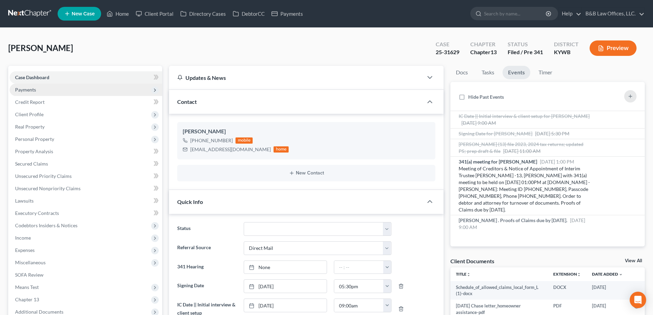
scroll to position [88, 0]
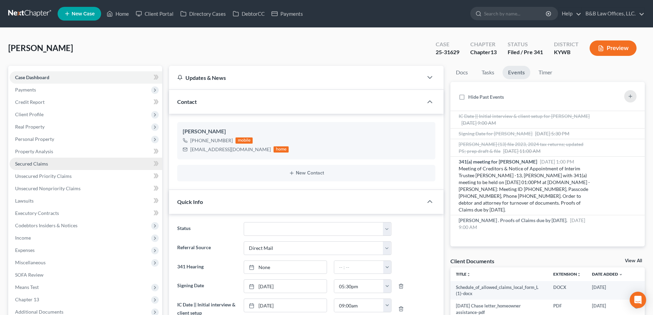
click at [49, 166] on link "Secured Claims" at bounding box center [86, 164] width 152 height 12
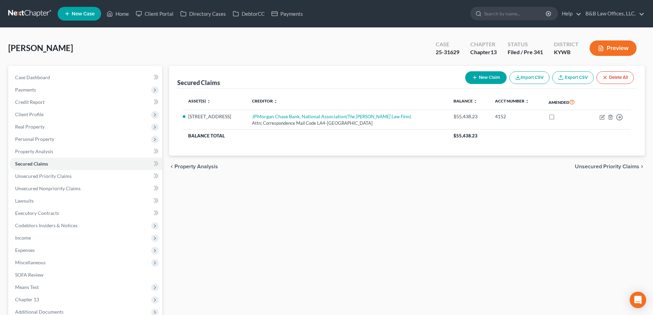
click at [481, 80] on button "New Claim" at bounding box center [485, 77] width 41 height 13
select select "0"
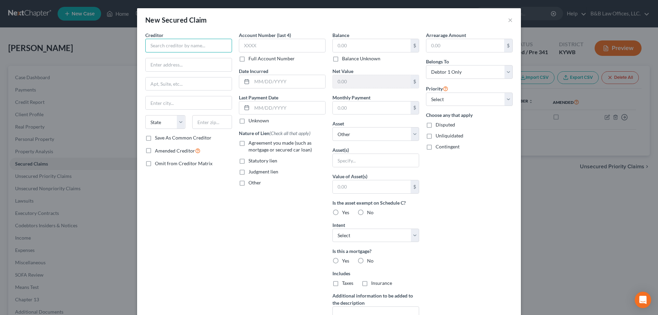
click at [175, 49] on input "text" at bounding box center [188, 46] width 87 height 14
click at [508, 22] on button "×" at bounding box center [510, 20] width 5 height 8
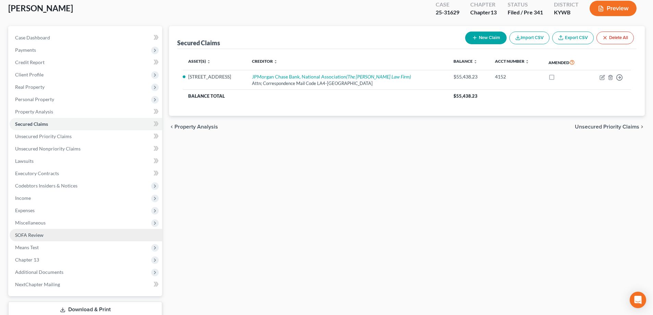
scroll to position [69, 0]
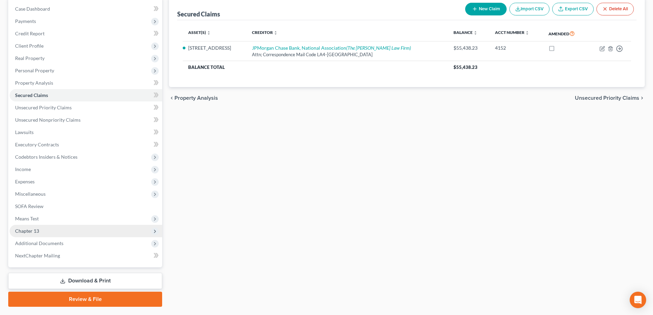
click at [50, 234] on span "Chapter 13" at bounding box center [86, 231] width 152 height 12
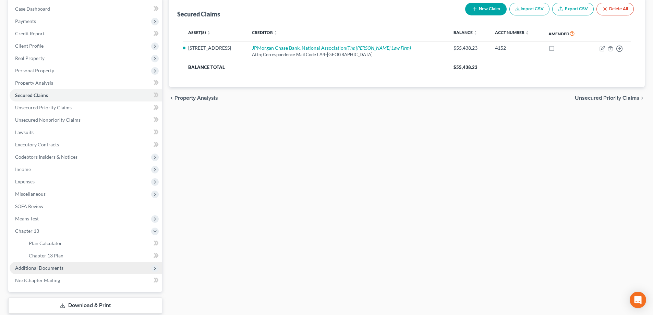
click at [58, 268] on span "Additional Documents" at bounding box center [39, 268] width 48 height 6
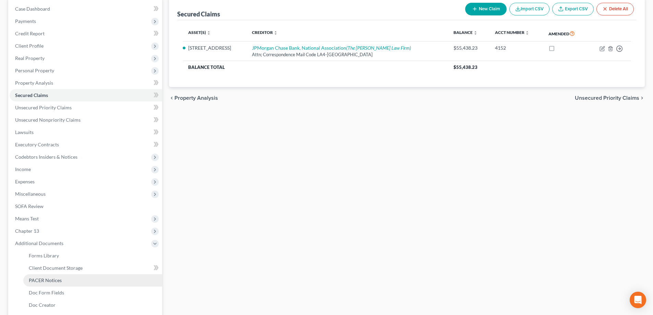
click at [51, 281] on span "PACER Notices" at bounding box center [45, 280] width 33 height 6
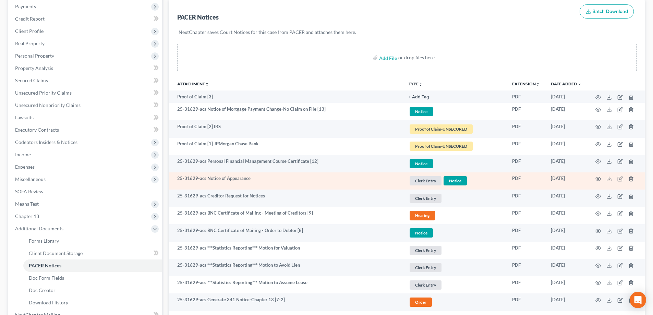
scroll to position [103, 0]
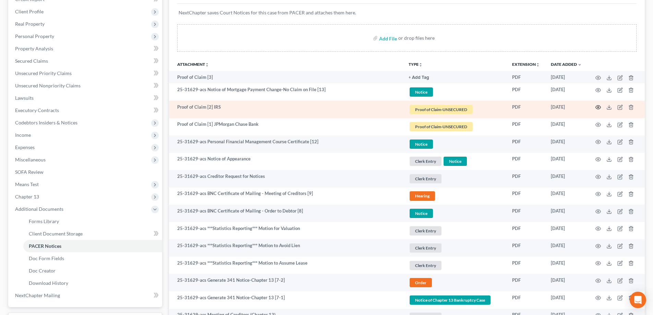
click at [597, 108] on icon "button" at bounding box center [597, 106] width 5 height 5
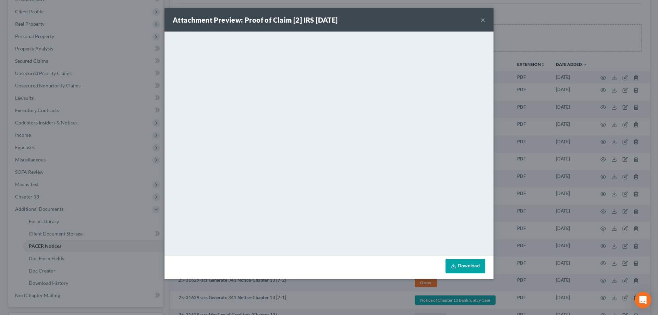
click at [483, 20] on button "×" at bounding box center [482, 20] width 5 height 8
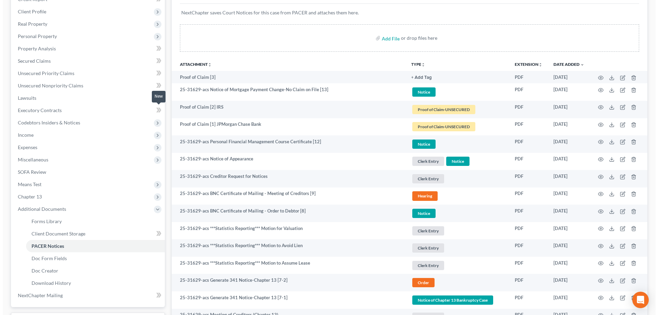
scroll to position [0, 0]
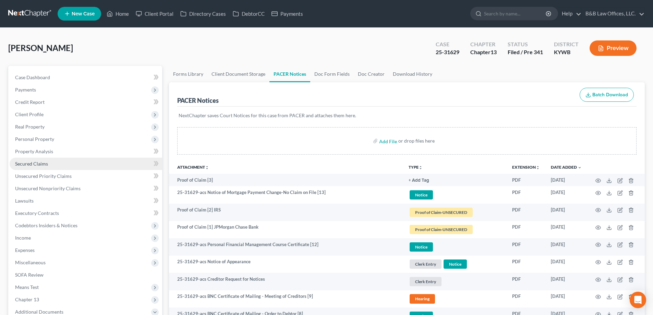
click at [40, 162] on span "Secured Claims" at bounding box center [31, 164] width 33 height 6
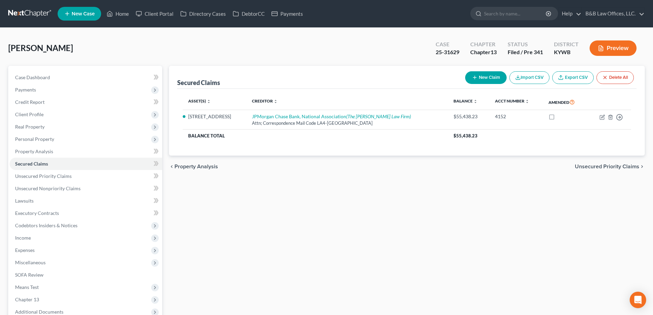
click at [486, 75] on button "New Claim" at bounding box center [485, 77] width 41 height 13
select select "0"
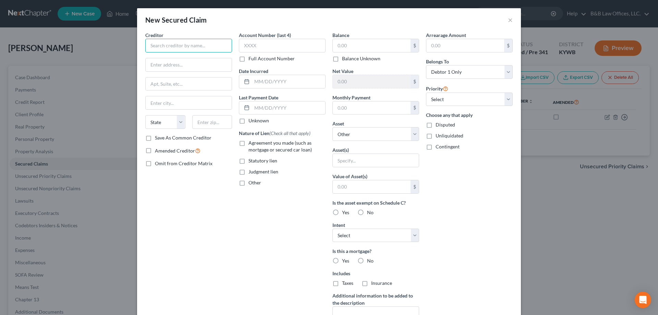
click at [179, 47] on input "text" at bounding box center [188, 46] width 87 height 14
type input "Quantum 3 Group LLC as agent for Sadino Funding LLC"
type input "PO Box 788"
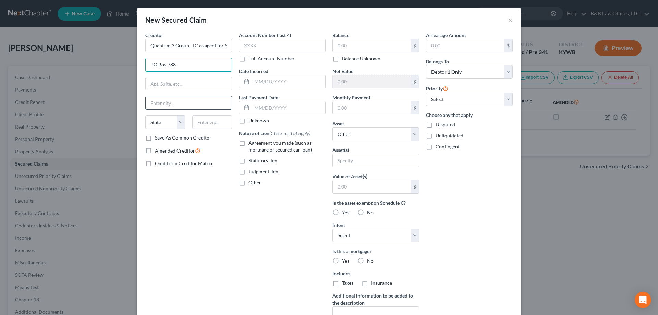
click at [161, 105] on input "text" at bounding box center [189, 102] width 86 height 13
type input "[PERSON_NAME]"
type input "98083"
select select "50"
click at [243, 46] on input "text" at bounding box center [282, 46] width 87 height 14
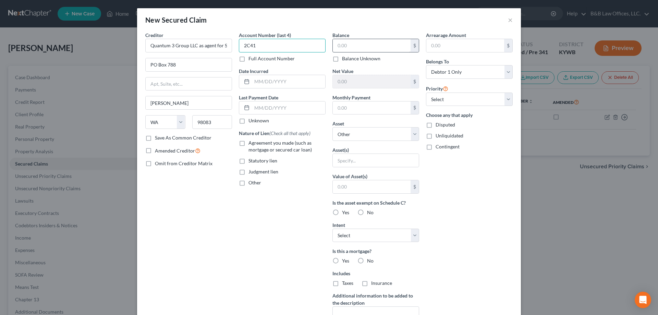
type input "2C41"
click at [336, 46] on input "text" at bounding box center [372, 45] width 78 height 13
type input "984.65"
click at [248, 144] on label "Agreement you made (such as mortgage or secured car loan)" at bounding box center [286, 146] width 77 height 14
click at [251, 144] on input "Agreement you made (such as mortgage or secured car loan)" at bounding box center [253, 141] width 4 height 4
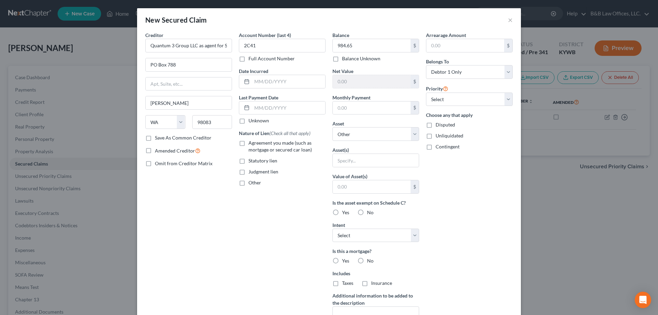
checkbox input "true"
click at [445, 100] on select "Select 1st 2nd 3rd 4th 5th 6th 7th 8th 9th 10th 11th 12th 13th 14th 15th 16th 1…" at bounding box center [469, 99] width 87 height 14
drag, startPoint x: 508, startPoint y: 21, endPoint x: 257, endPoint y: 31, distance: 251.0
click at [261, 35] on div "New Secured Claim × Creditor * Quantum 3 Group LLC as agent for Sadino Funding …" at bounding box center [329, 190] width 384 height 364
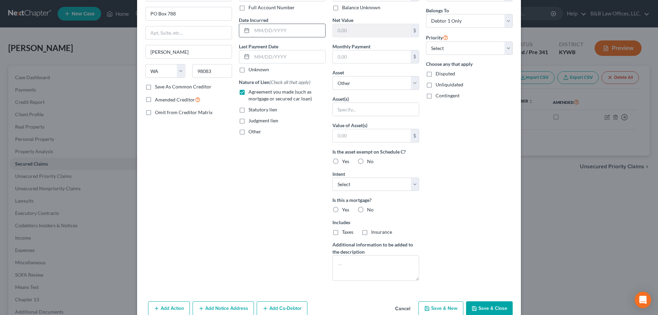
scroll to position [65, 0]
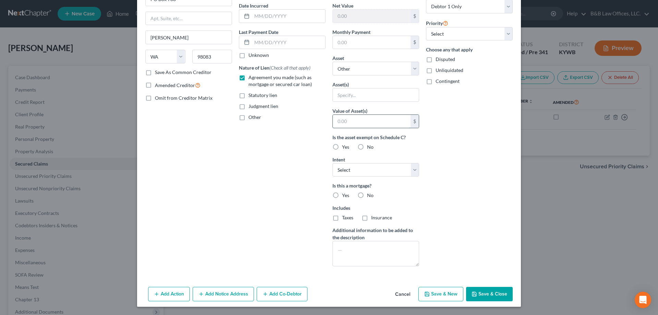
click at [349, 120] on input "text" at bounding box center [372, 121] width 78 height 13
type input "623"
click at [365, 95] on input "text" at bounding box center [376, 94] width 86 height 13
type input "Misc personal property"
click at [408, 72] on select "Select Other Multiple Assets State Street Financial (husband's pension) no cash…" at bounding box center [375, 69] width 87 height 14
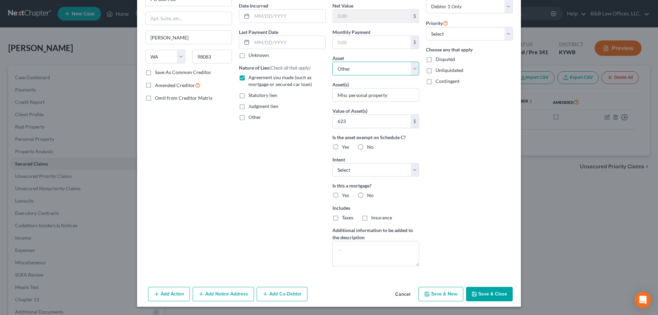
click at [332, 62] on select "Select Other Multiple Assets State Street Financial (husband's pension) no cash…" at bounding box center [375, 69] width 87 height 14
click at [466, 133] on div "Arrearage Amount $ Belongs To * Select Debtor 1 Only Debtor 2 Only Debtor 1 And…" at bounding box center [469, 119] width 94 height 306
click at [367, 195] on label "No" at bounding box center [370, 195] width 7 height 7
click at [370, 195] on input "No" at bounding box center [372, 194] width 4 height 4
radio input "true"
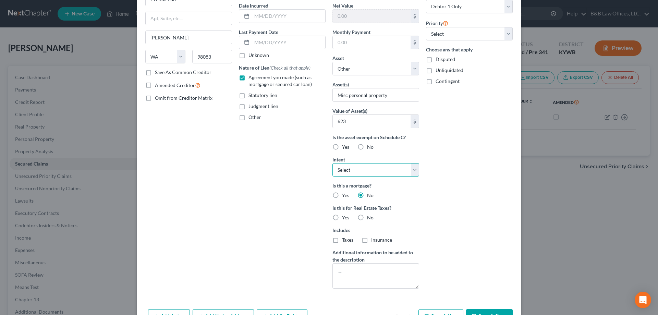
click at [414, 171] on select "Select Surrender Redeem Reaffirm Avoid Other" at bounding box center [375, 170] width 87 height 14
click at [349, 171] on select "Select Surrender Redeem Reaffirm Avoid Other" at bounding box center [375, 170] width 87 height 14
drag, startPoint x: 349, startPoint y: 171, endPoint x: 365, endPoint y: 171, distance: 16.1
click at [349, 171] on select "Select Surrender Redeem Reaffirm Avoid Other" at bounding box center [375, 170] width 87 height 14
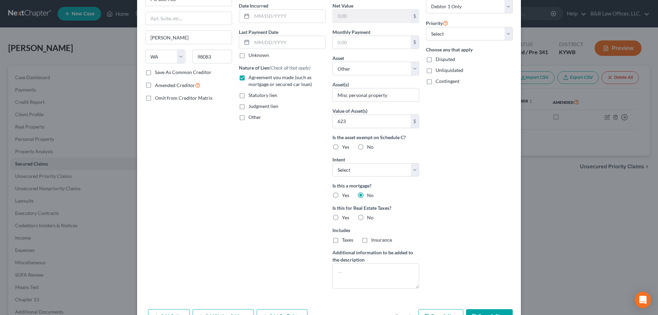
click at [367, 147] on label "No" at bounding box center [370, 147] width 7 height 7
click at [370, 147] on input "No" at bounding box center [372, 146] width 4 height 4
radio input "true"
click at [367, 217] on label "No" at bounding box center [370, 217] width 7 height 7
click at [370, 217] on input "No" at bounding box center [372, 216] width 4 height 4
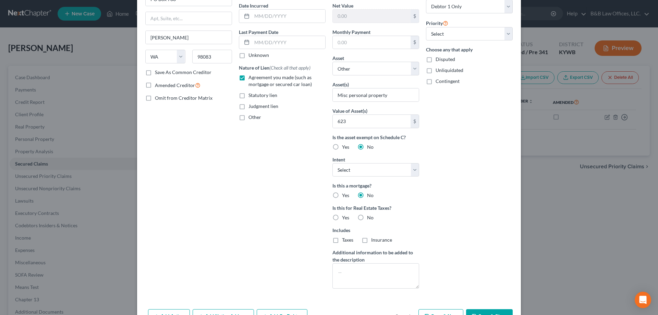
radio input "true"
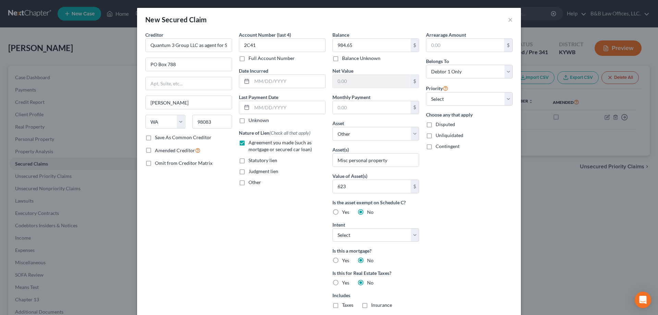
scroll to position [0, 0]
click at [461, 98] on select "Select 1st 2nd 3rd 4th 5th 6th 7th 8th 9th 10th 11th 12th 13th 14th 15th 16th 1…" at bounding box center [469, 99] width 87 height 14
select select "0"
click at [426, 92] on select "Select 1st 2nd 3rd 4th 5th 6th 7th 8th 9th 10th 11th 12th 13th 14th 15th 16th 1…" at bounding box center [469, 99] width 87 height 14
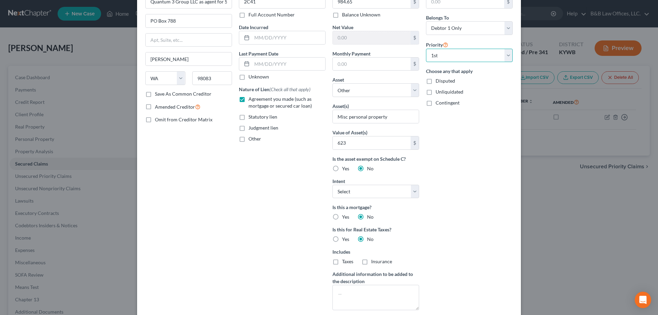
scroll to position [88, 0]
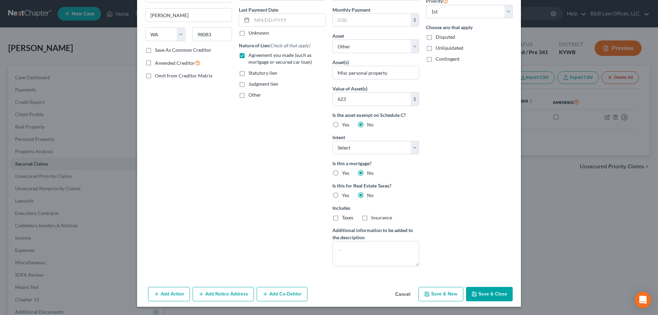
click at [493, 295] on button "Save & Close" at bounding box center [489, 294] width 47 height 14
select select
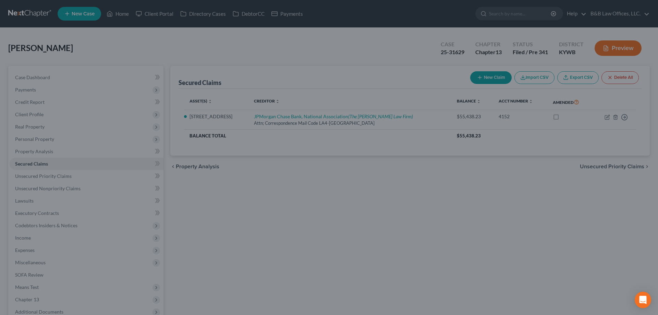
scroll to position [13, 0]
type input "623"
type input "0.00"
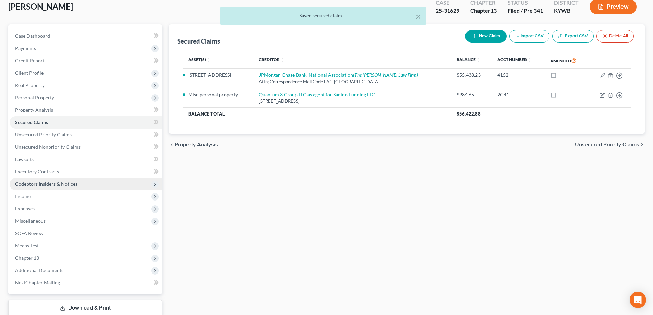
scroll to position [86, 0]
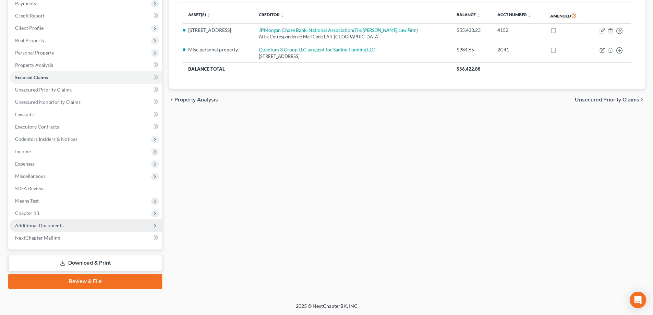
click at [57, 228] on span "Additional Documents" at bounding box center [86, 225] width 152 height 12
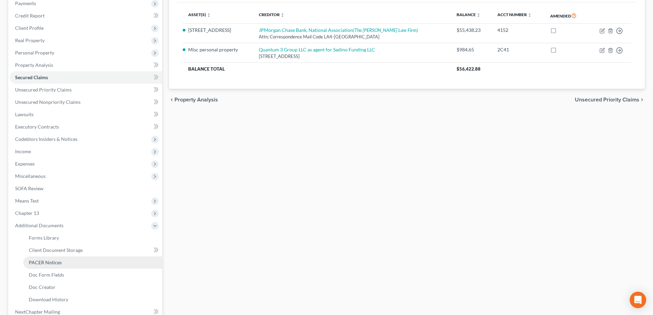
click at [60, 260] on span "PACER Notices" at bounding box center [45, 262] width 33 height 6
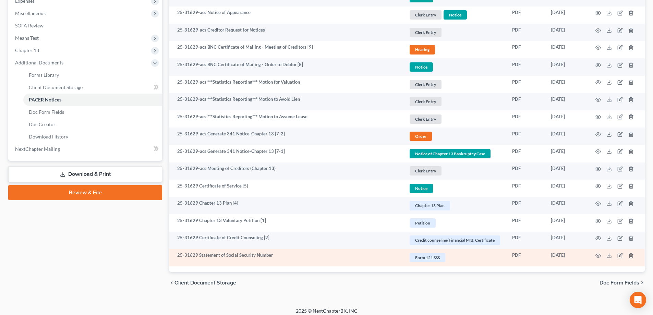
scroll to position [254, 0]
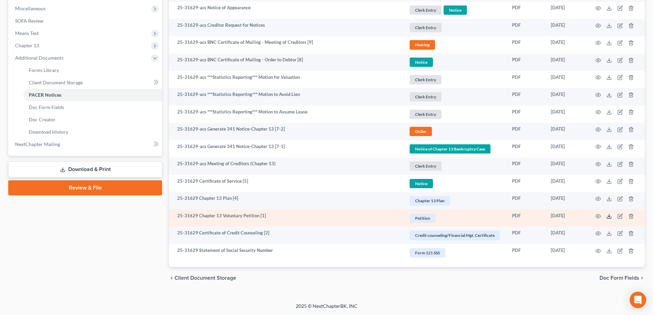
click at [609, 215] on icon at bounding box center [608, 215] width 5 height 5
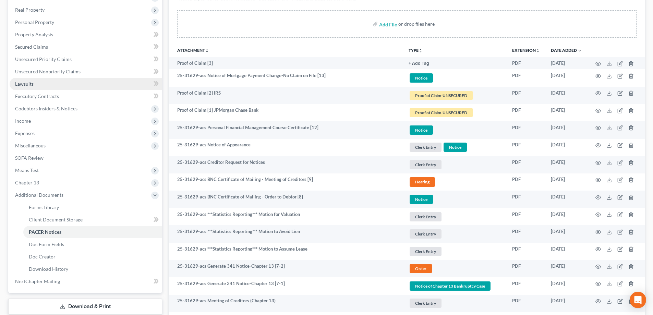
scroll to position [48, 0]
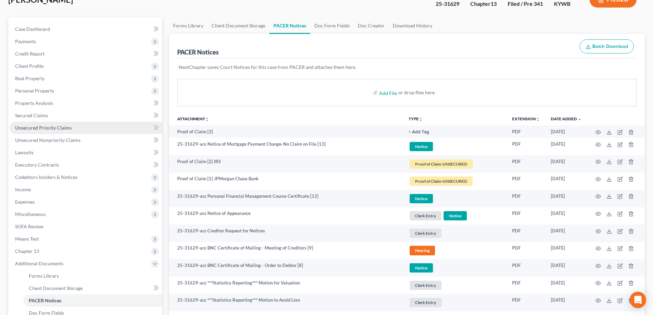
click at [43, 128] on span "Unsecured Priority Claims" at bounding box center [43, 128] width 57 height 6
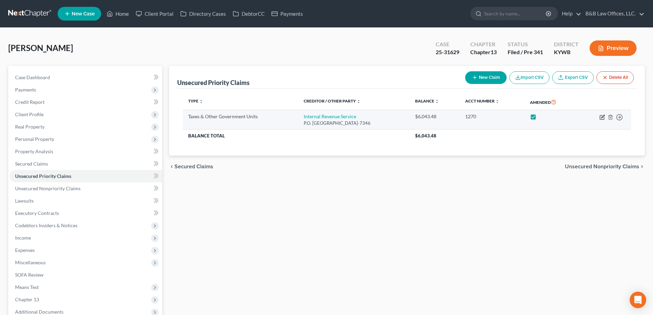
click at [602, 119] on icon "button" at bounding box center [601, 116] width 5 height 5
select select "0"
select select "39"
select select "0"
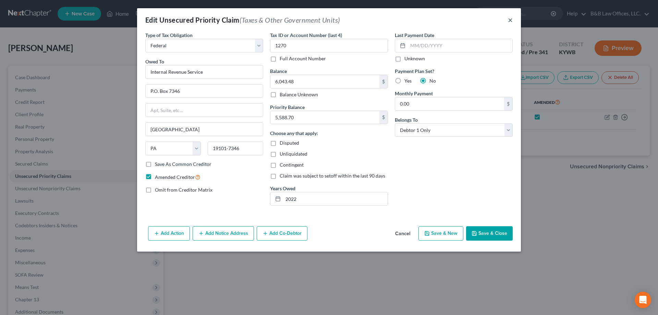
click at [512, 21] on button "×" at bounding box center [510, 20] width 5 height 8
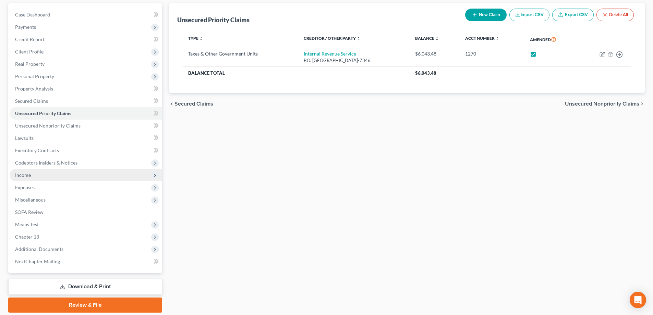
scroll to position [86, 0]
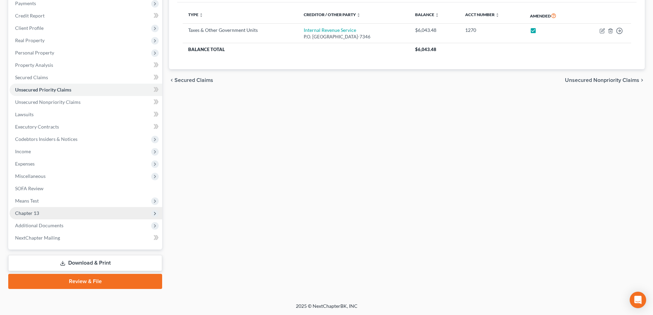
click at [47, 213] on span "Chapter 13" at bounding box center [86, 213] width 152 height 12
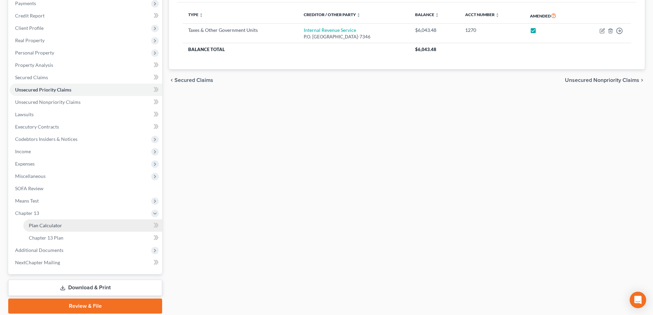
click at [62, 226] on link "Plan Calculator" at bounding box center [92, 225] width 139 height 12
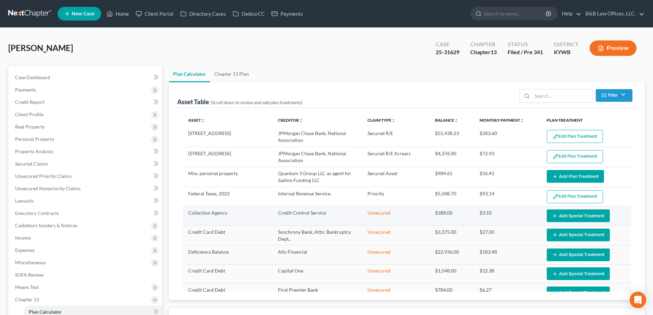
select select "59"
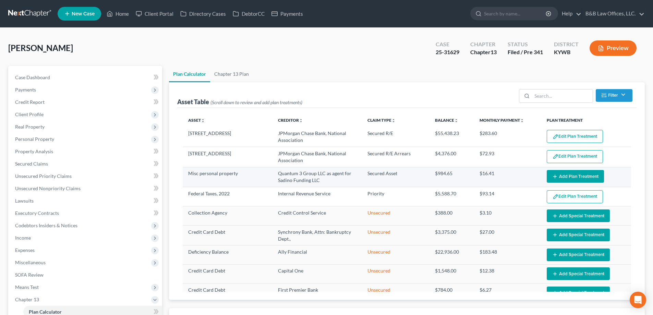
click at [554, 177] on button "Add Plan Treatment" at bounding box center [574, 176] width 57 height 13
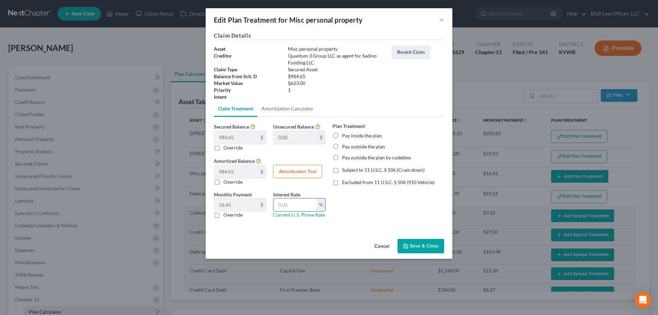
click at [289, 202] on input "text" at bounding box center [294, 204] width 43 height 13
type input "0.00"
click at [342, 137] on label "Pay inside the plan" at bounding box center [362, 135] width 40 height 7
click at [345, 137] on input "Pay inside the plan" at bounding box center [347, 134] width 4 height 4
radio input "true"
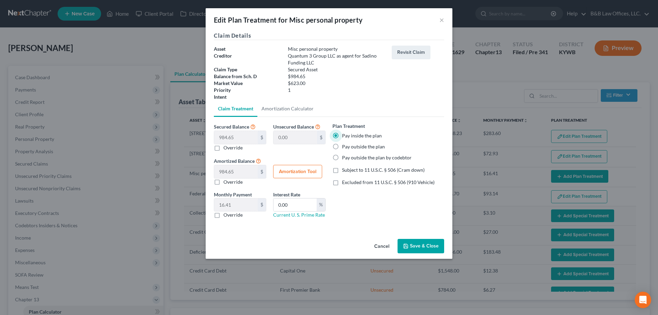
click at [223, 148] on label "Override" at bounding box center [232, 147] width 19 height 7
click at [226, 148] on input "Override" at bounding box center [228, 146] width 4 height 4
checkbox input "true"
click at [231, 137] on input "text" at bounding box center [236, 137] width 44 height 13
type input "6"
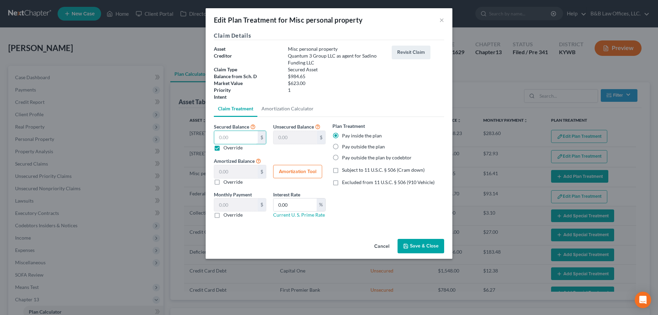
type input "978.65"
type input "6.00"
type input "0.10"
type input "62"
type input "922.65"
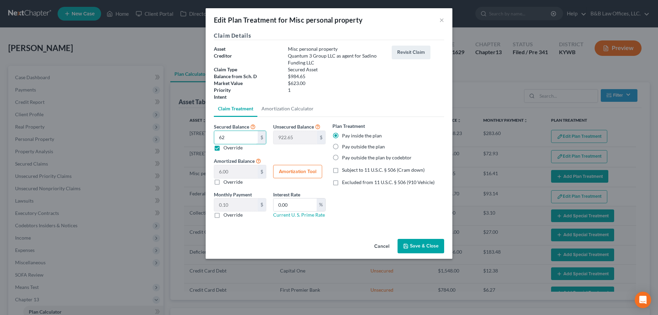
type input "62.00"
type input "1.03"
type input "623"
type input "361.65"
type input "623.00"
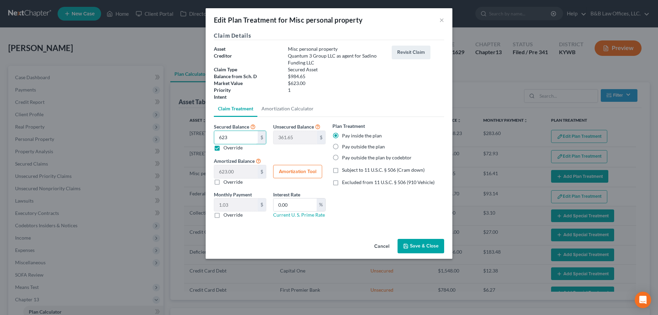
type input "10.38"
type input "623"
click at [297, 171] on button "Amortization Tool" at bounding box center [297, 172] width 49 height 14
type input "623.00"
type input "0.00"
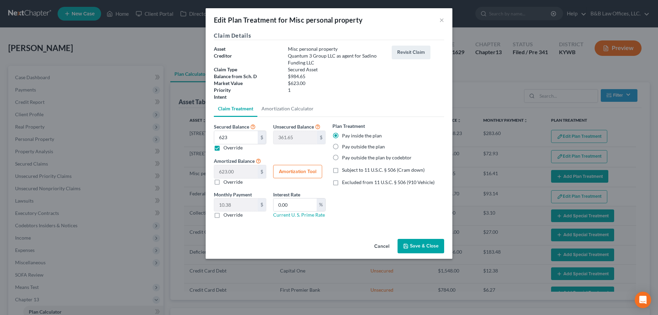
type input "60"
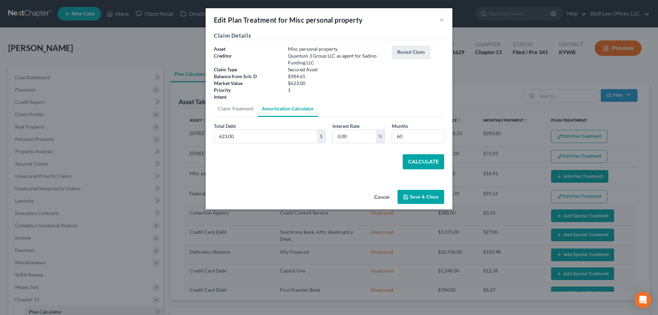
click at [422, 160] on button "Calculate" at bounding box center [423, 161] width 41 height 15
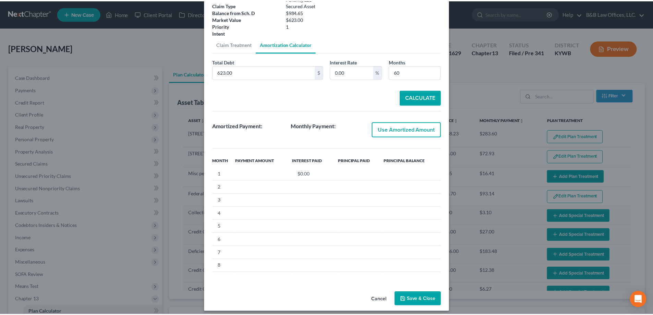
scroll to position [69, 0]
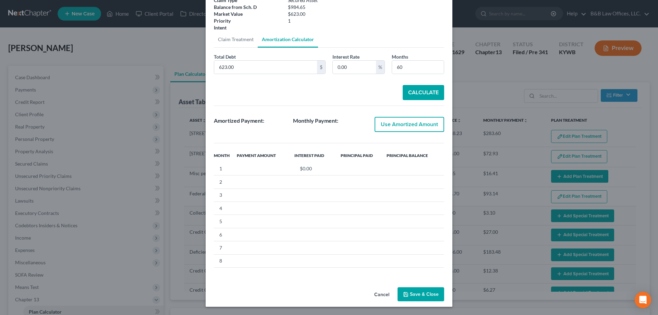
click at [376, 293] on button "Cancel" at bounding box center [382, 295] width 26 height 14
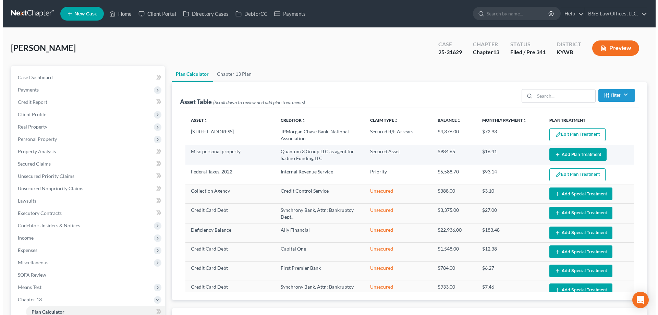
scroll to position [10, 0]
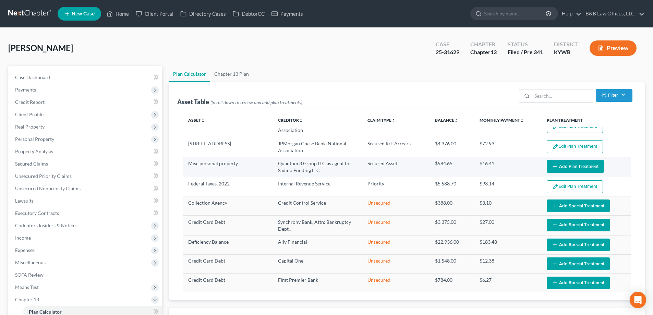
click at [573, 166] on button "Add Plan Treatment" at bounding box center [574, 166] width 57 height 13
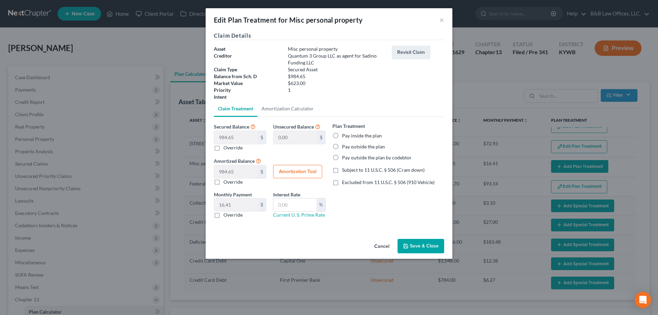
click at [342, 136] on label "Pay inside the plan" at bounding box center [362, 135] width 40 height 7
click at [345, 136] on input "Pay inside the plan" at bounding box center [347, 134] width 4 height 4
radio input "true"
drag, startPoint x: 292, startPoint y: 205, endPoint x: 293, endPoint y: 209, distance: 4.1
click at [293, 205] on input "text" at bounding box center [294, 204] width 43 height 13
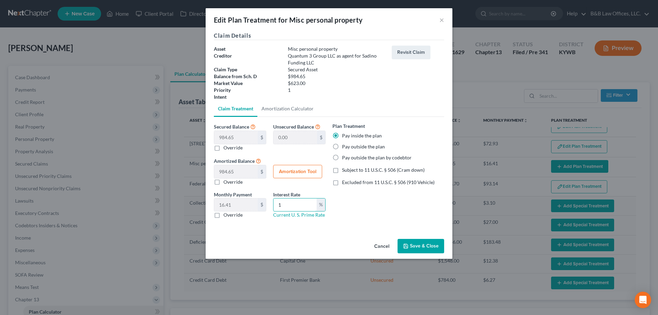
type input "1"
click at [288, 166] on button "Amortization Tool" at bounding box center [297, 172] width 49 height 14
type input "984.65"
type input "1"
type input "60"
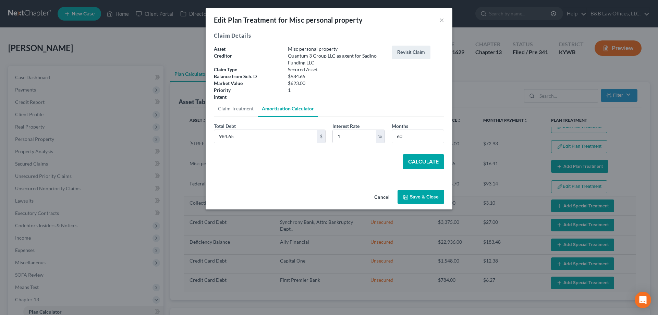
click at [424, 162] on button "Calculate" at bounding box center [423, 161] width 41 height 15
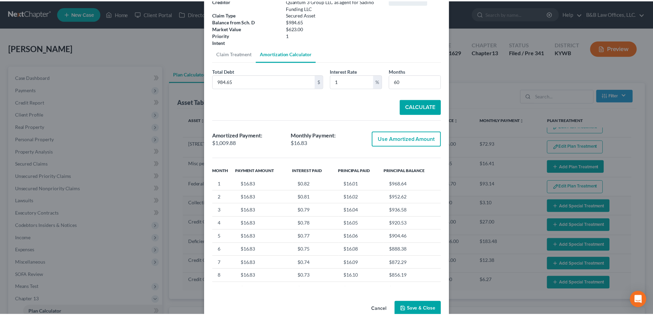
scroll to position [70, 0]
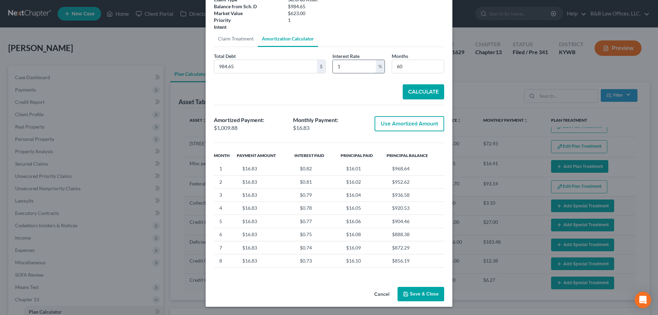
click at [348, 72] on input "1" at bounding box center [354, 66] width 43 height 13
type input ".001"
click at [413, 89] on button "Calculate" at bounding box center [423, 91] width 41 height 15
click at [418, 296] on button "Save & Close" at bounding box center [420, 294] width 47 height 14
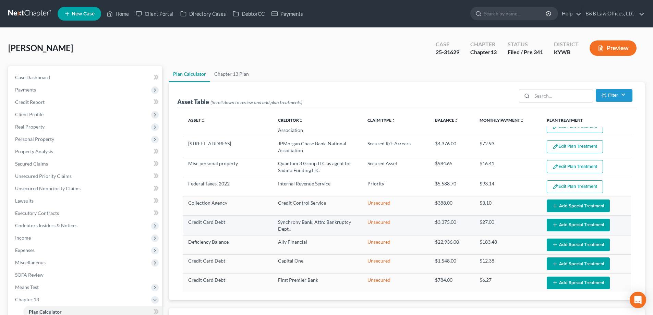
select select "59"
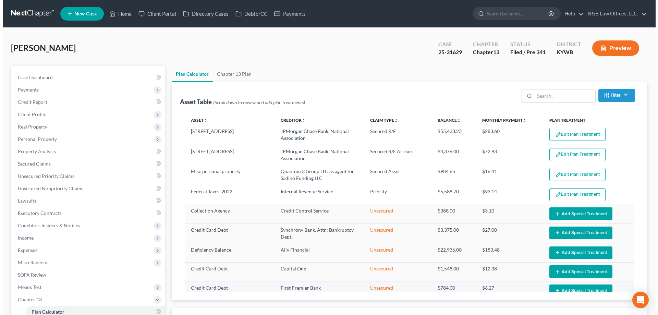
scroll to position [0, 0]
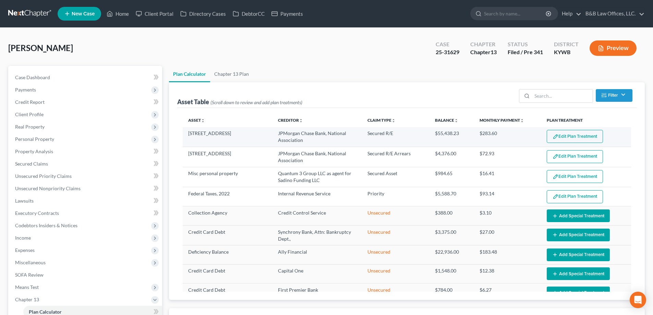
click at [553, 134] on img "button" at bounding box center [555, 137] width 6 height 6
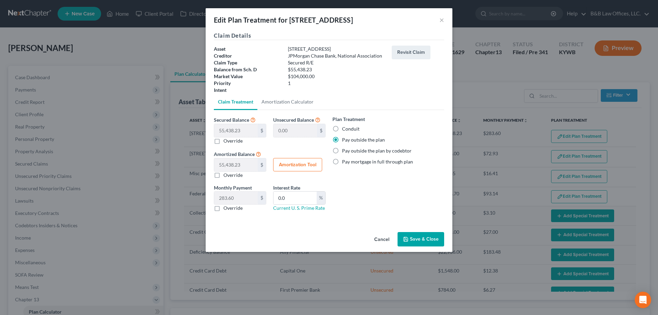
click at [380, 239] on button "Cancel" at bounding box center [382, 240] width 26 height 14
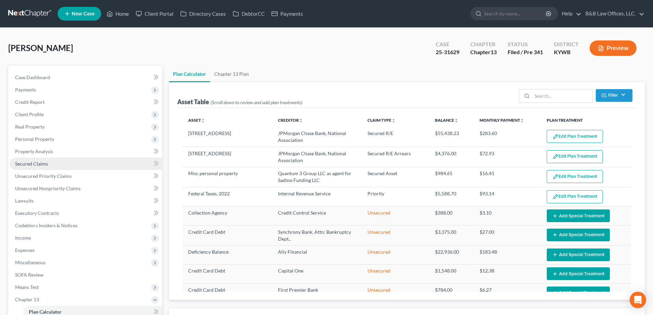
click at [41, 164] on span "Secured Claims" at bounding box center [31, 164] width 33 height 6
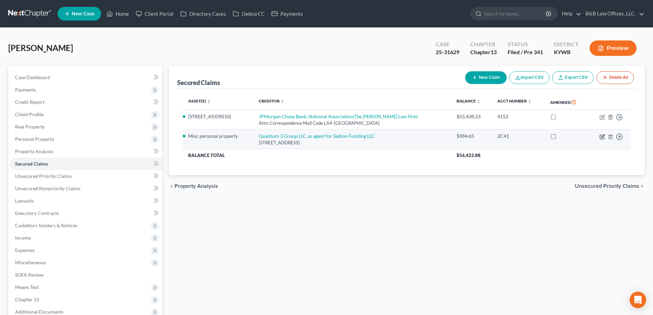
click at [601, 139] on icon "button" at bounding box center [601, 136] width 5 height 5
select select "50"
select select "0"
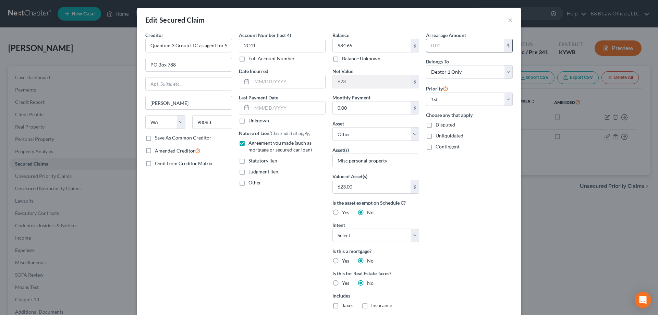
click at [448, 44] on input "text" at bounding box center [465, 45] width 78 height 13
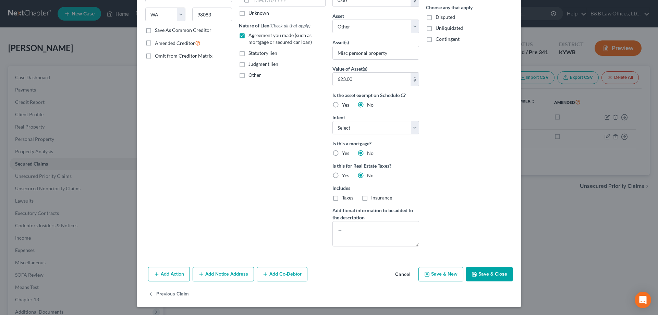
type input "623"
click at [472, 276] on icon "button" at bounding box center [474, 274] width 4 height 4
select select
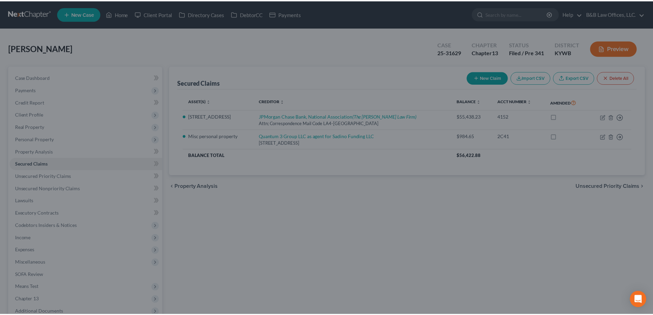
scroll to position [33, 0]
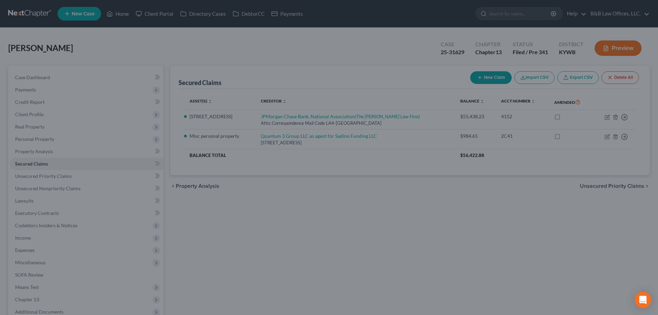
type input "623.00"
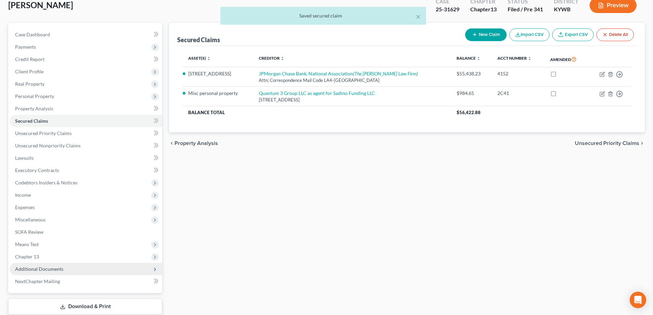
scroll to position [86, 0]
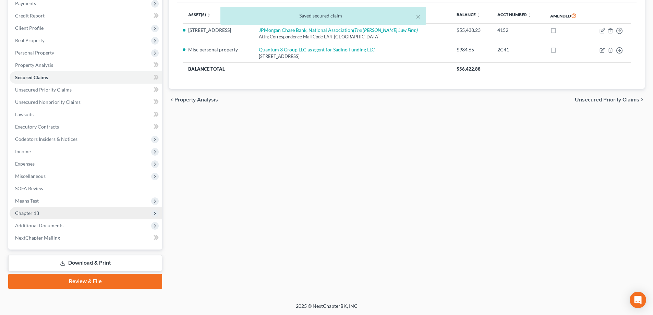
click at [36, 216] on span "Chapter 13" at bounding box center [86, 213] width 152 height 12
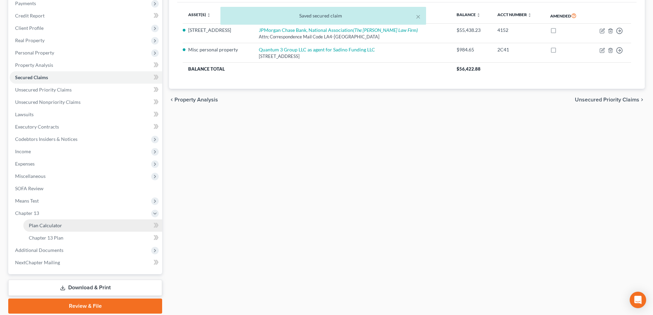
click at [41, 225] on span "Plan Calculator" at bounding box center [45, 225] width 33 height 6
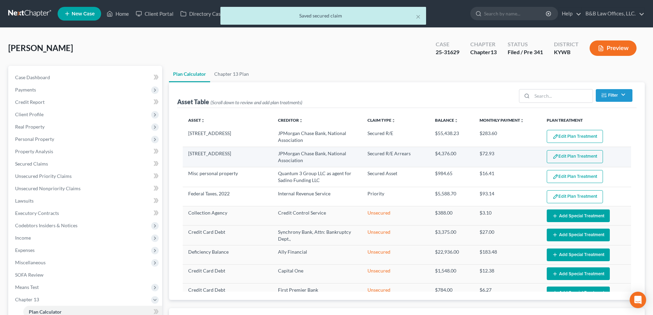
select select "59"
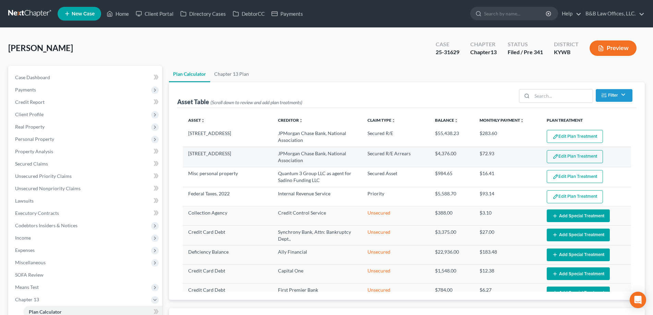
click at [558, 153] on button "Edit Plan Treatment" at bounding box center [574, 156] width 56 height 13
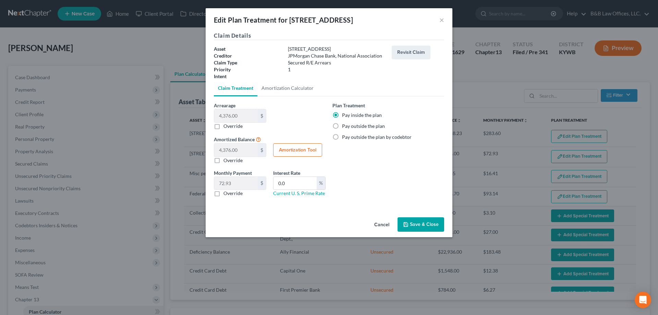
click at [385, 224] on button "Cancel" at bounding box center [382, 225] width 26 height 14
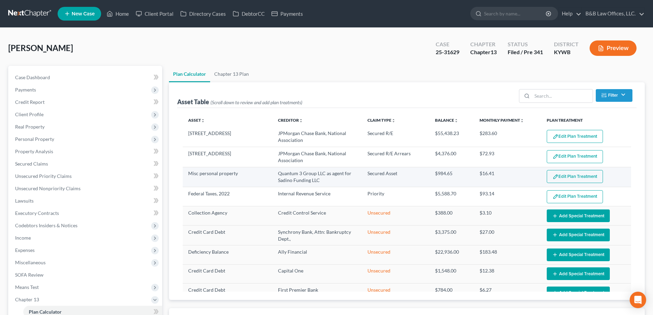
click at [582, 174] on button "Edit Plan Treatment" at bounding box center [574, 176] width 56 height 13
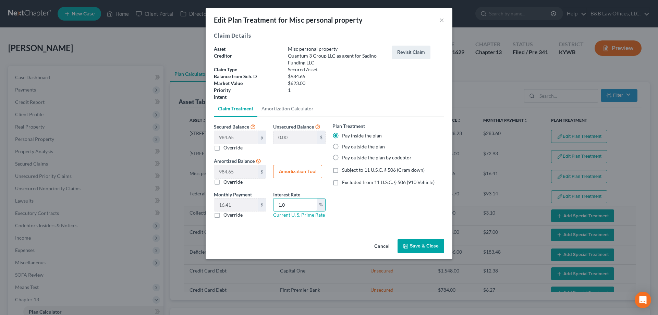
drag, startPoint x: 295, startPoint y: 206, endPoint x: 269, endPoint y: 207, distance: 26.1
click at [269, 207] on div "Monthly Payment 16.41 $ 0.00 $ Override Interest Rate 1.0 % Current U. S. Prime…" at bounding box center [269, 207] width 119 height 33
type input "0"
click at [342, 171] on label "Subject to 11 U.S.C. § 506 (Cram down)" at bounding box center [383, 169] width 83 height 7
click at [345, 171] on input "Subject to 11 U.S.C. § 506 (Cram down)" at bounding box center [347, 168] width 4 height 4
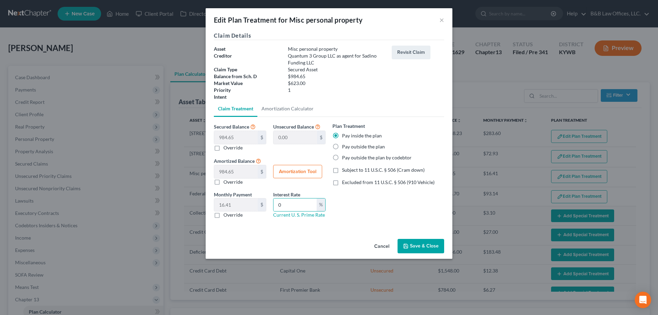
checkbox input "true"
drag, startPoint x: 417, startPoint y: 246, endPoint x: 360, endPoint y: 211, distance: 66.3
click at [407, 228] on div "Edit Plan Treatment for Misc personal property × Claim Details Asset Misc perso…" at bounding box center [329, 133] width 247 height 250
click at [415, 245] on button "Save & Close" at bounding box center [420, 246] width 47 height 14
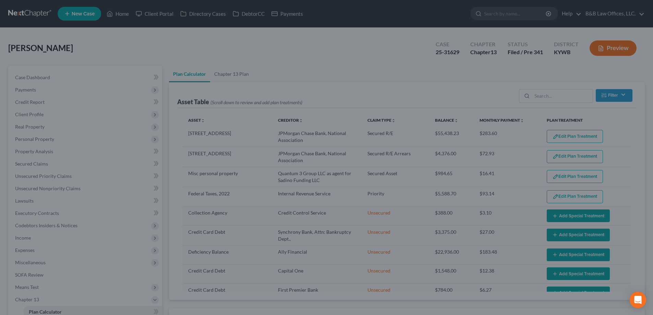
select select "59"
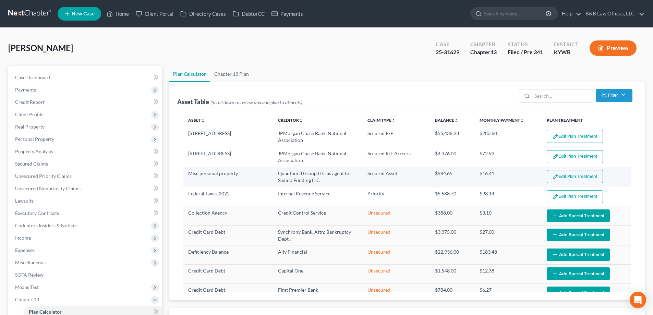
click at [558, 177] on button "Edit Plan Treatment" at bounding box center [574, 176] width 56 height 13
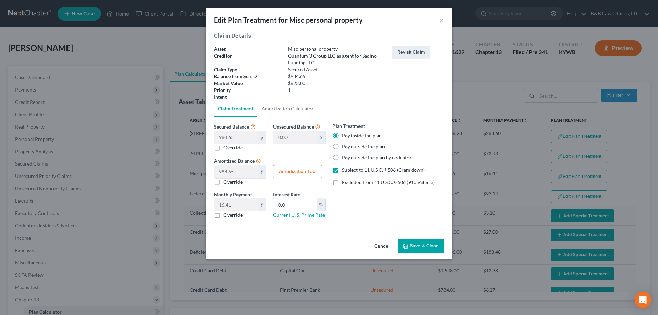
click at [432, 245] on button "Save & Close" at bounding box center [420, 246] width 47 height 14
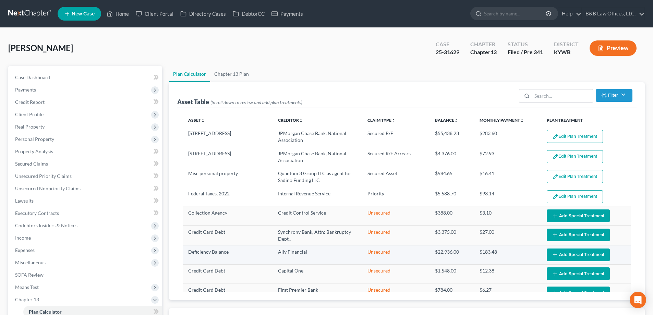
select select "59"
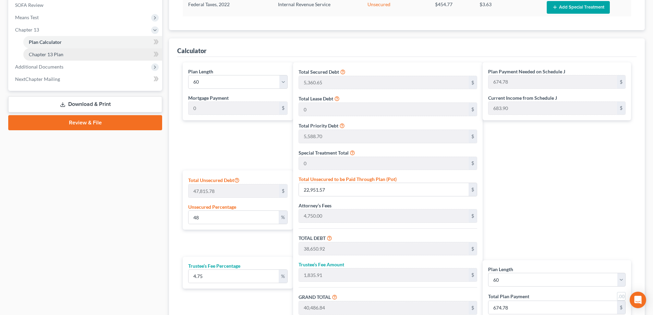
scroll to position [206, 0]
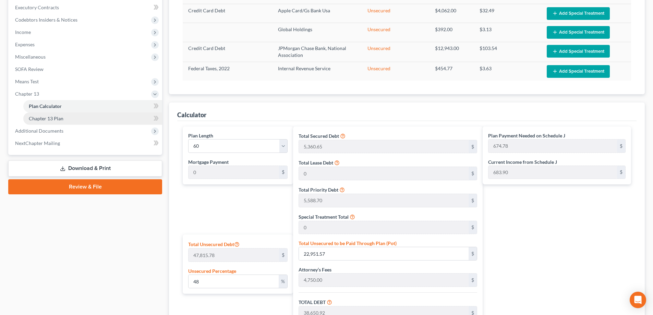
click at [48, 119] on span "Chapter 13 Plan" at bounding box center [46, 118] width 35 height 6
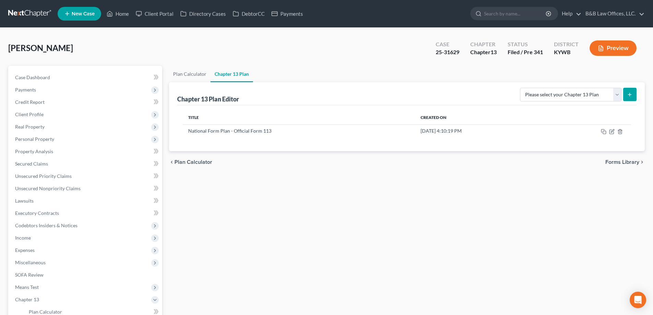
click at [629, 96] on icon "submit" at bounding box center [629, 94] width 5 height 5
drag, startPoint x: 619, startPoint y: 92, endPoint x: 605, endPoint y: 100, distance: 16.3
click at [619, 92] on select "Please select your Chapter 13 Plan National Form Plan - Official Form 113" at bounding box center [570, 95] width 101 height 14
select select "0"
click at [522, 88] on select "Please select your Chapter 13 Plan National Form Plan - Official Form 113" at bounding box center [570, 95] width 101 height 14
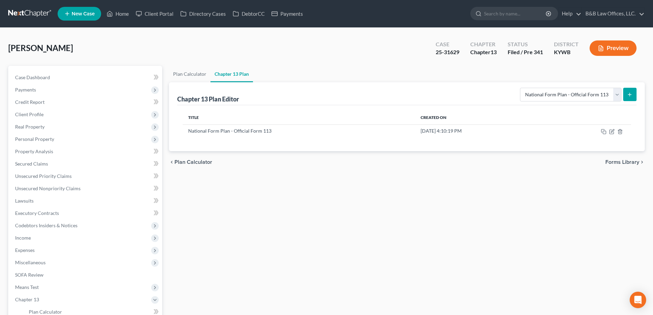
click at [626, 93] on button "submit" at bounding box center [629, 94] width 13 height 13
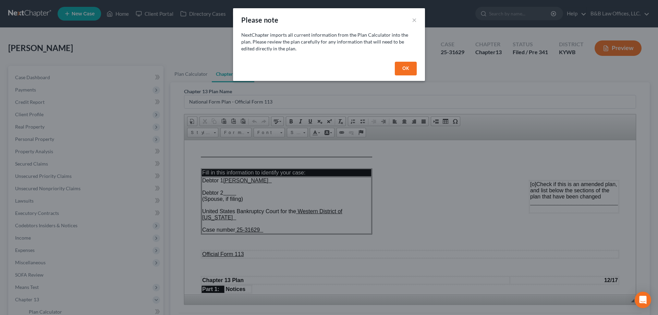
click at [404, 67] on button "OK" at bounding box center [406, 69] width 22 height 14
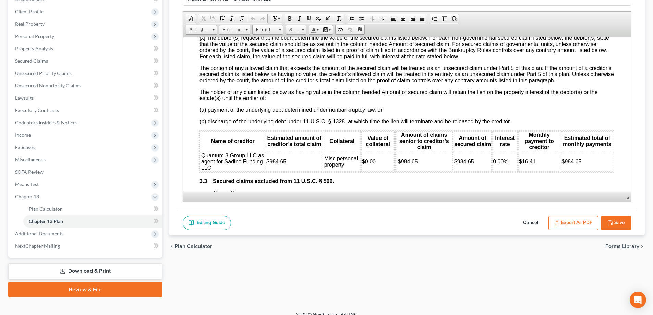
scroll to position [891, 0]
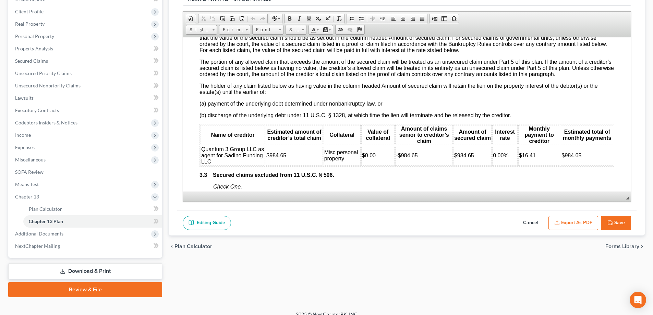
click at [579, 224] on button "Export as PDF" at bounding box center [573, 223] width 50 height 14
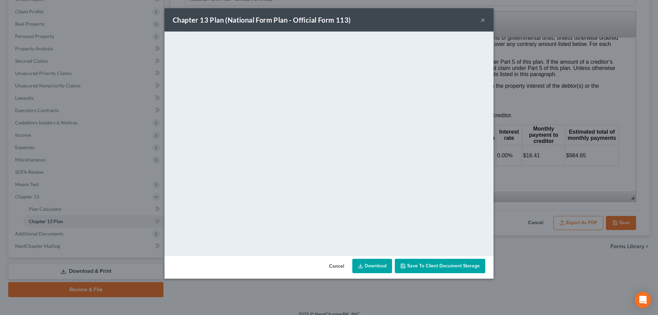
click at [483, 19] on button "×" at bounding box center [482, 20] width 5 height 8
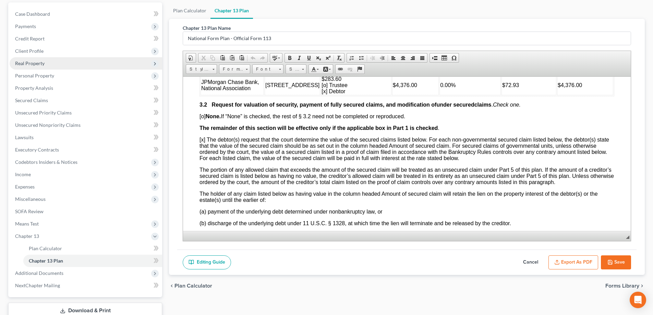
scroll to position [0, 0]
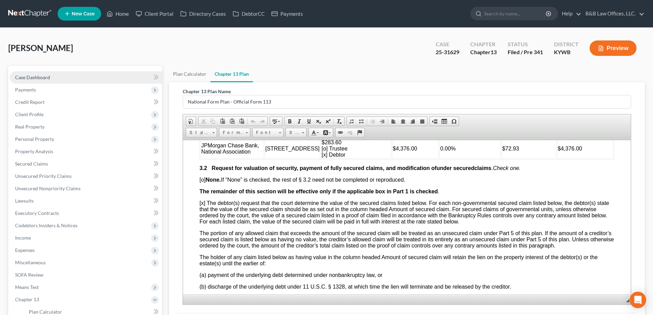
click at [55, 82] on link "Case Dashboard" at bounding box center [86, 77] width 152 height 12
select select "2"
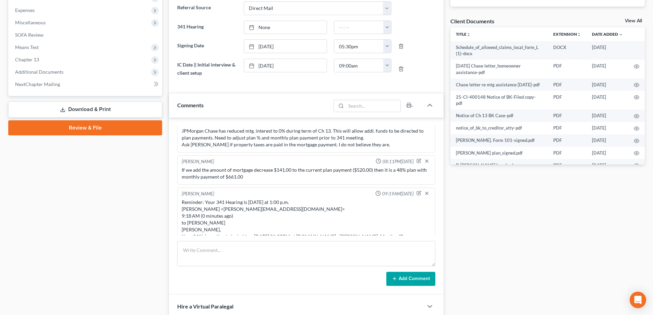
scroll to position [1088, 0]
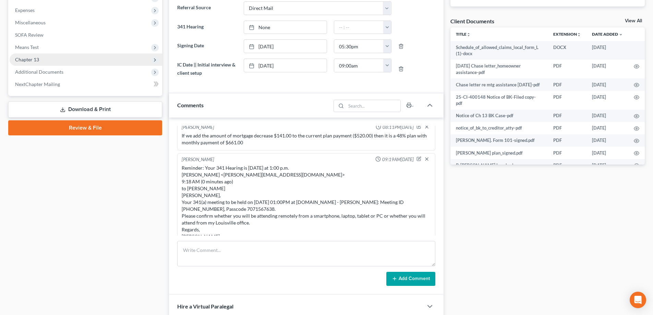
click at [75, 60] on span "Chapter 13" at bounding box center [86, 59] width 152 height 12
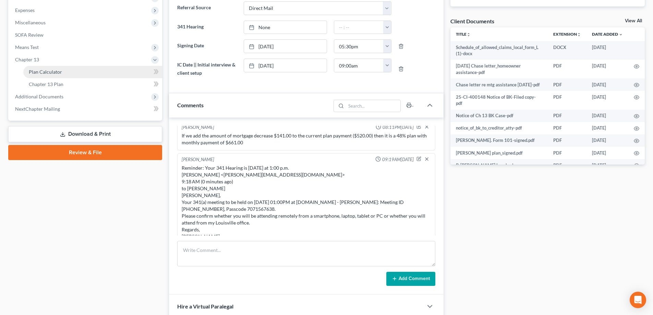
click at [62, 69] on link "Plan Calculator" at bounding box center [92, 72] width 139 height 12
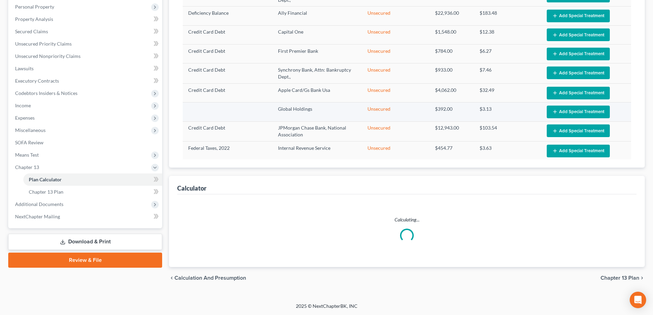
scroll to position [113, 0]
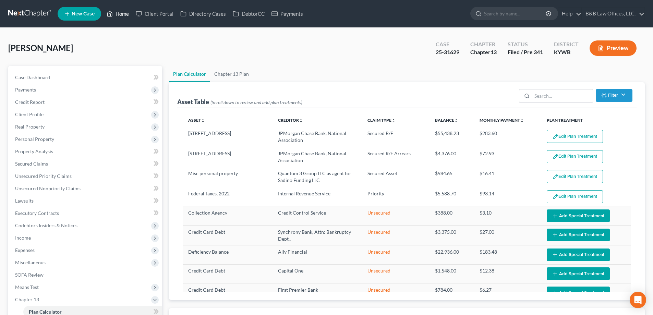
click at [122, 14] on link "Home" at bounding box center [117, 14] width 29 height 12
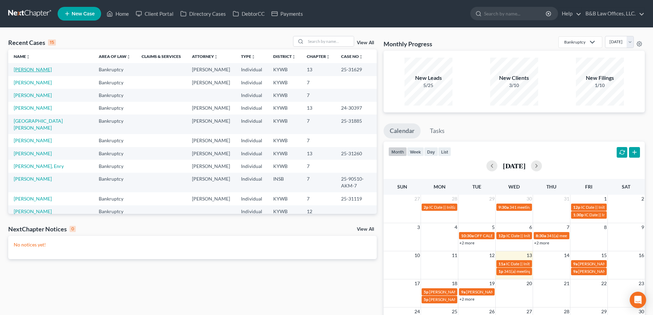
click at [27, 71] on link "[PERSON_NAME]" at bounding box center [33, 69] width 38 height 6
select select "2"
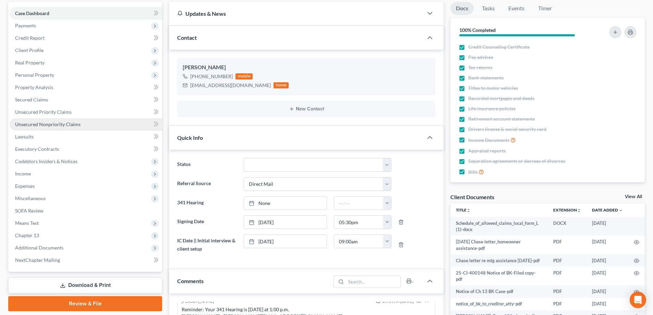
scroll to position [137, 0]
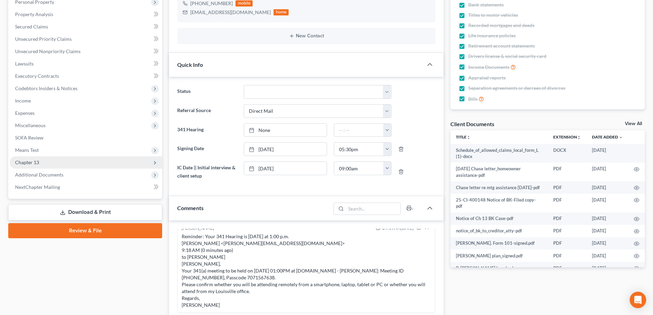
click at [40, 165] on span "Chapter 13" at bounding box center [86, 162] width 152 height 12
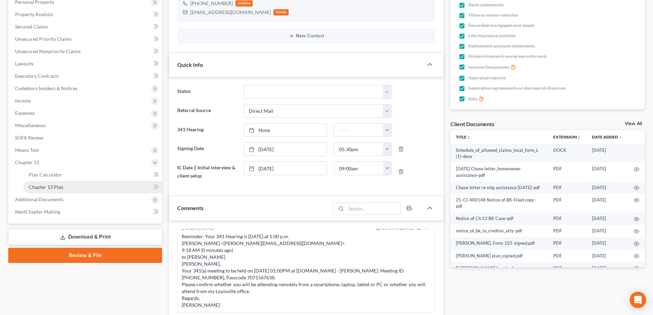
click at [42, 183] on link "Chapter 13 Plan" at bounding box center [92, 187] width 139 height 12
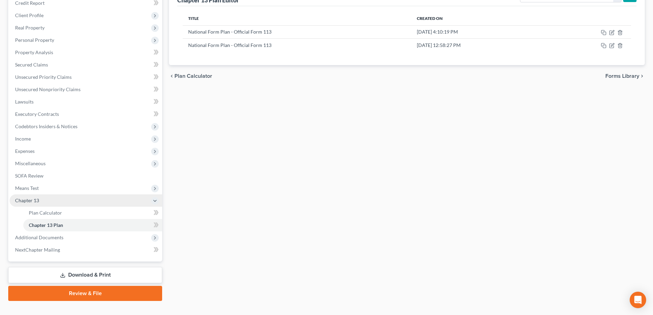
scroll to position [103, 0]
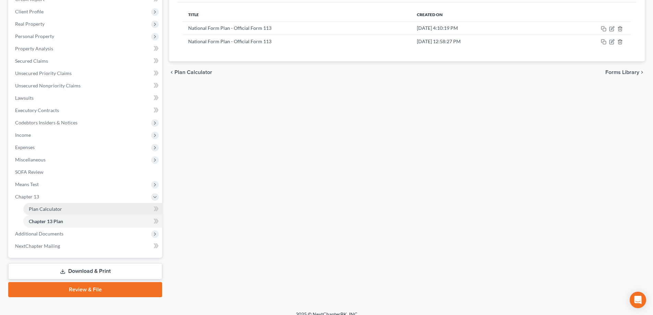
click at [59, 209] on span "Plan Calculator" at bounding box center [45, 209] width 33 height 6
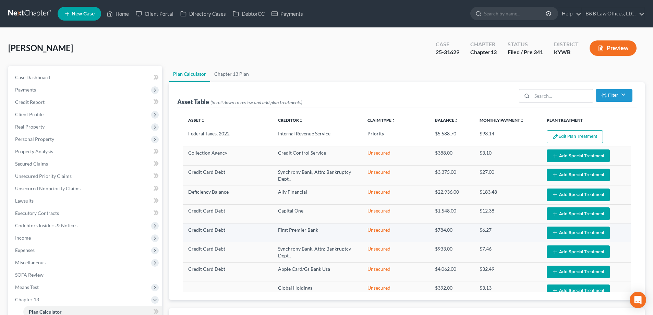
scroll to position [113, 0]
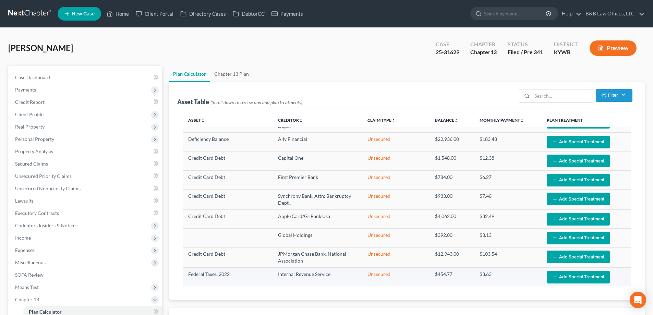
select select "59"
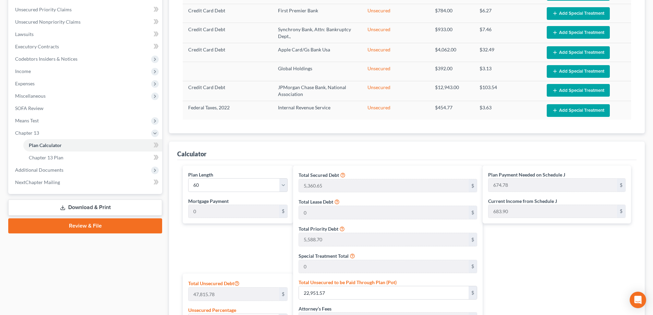
scroll to position [201, 0]
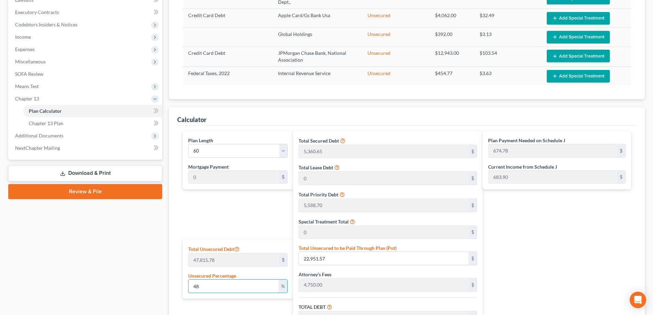
drag, startPoint x: 220, startPoint y: 284, endPoint x: 178, endPoint y: 286, distance: 41.5
click at [186, 287] on div "Total Unsecured Debt 47,815.78 $ Unsecured Percentage 48 %" at bounding box center [238, 268] width 110 height 59
type input "4"
type input "1,912.63"
type input "17,611.98"
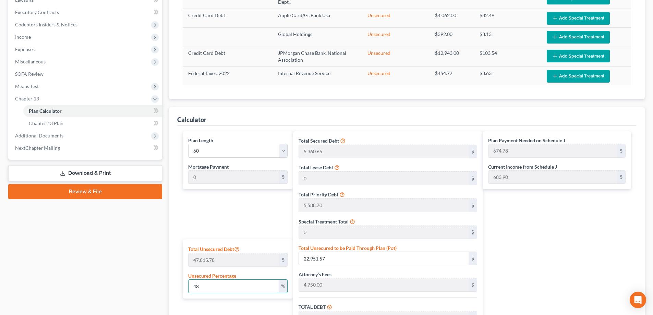
type input "836.56"
type input "18,448.55"
type input "307.47"
type input "47"
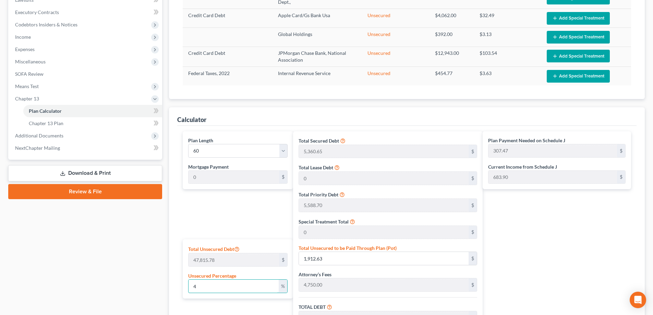
type input "22,473.41"
type input "38,172.76"
type input "1,813.20"
type input "39,985.97"
type input "666.43"
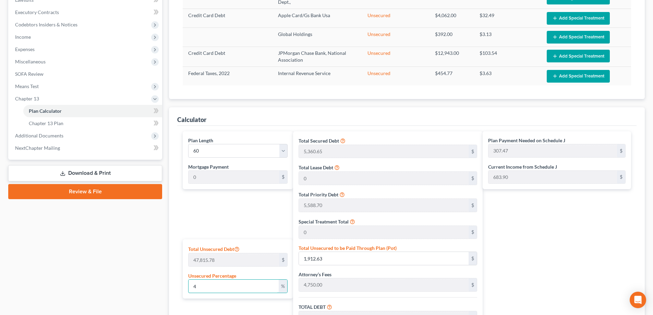
type input "666.43"
click at [207, 287] on input "47" at bounding box center [233, 286] width 90 height 13
type input "4"
type input "1,912.63"
type input "17,611.98"
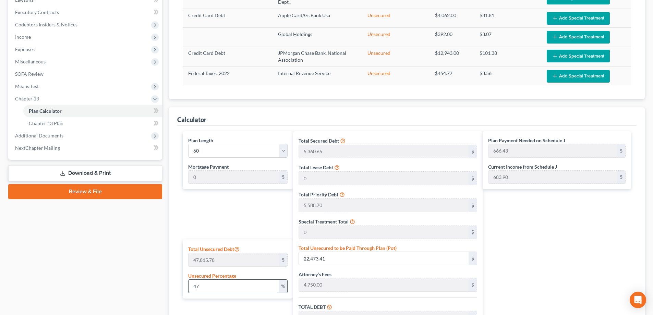
type input "836.56"
type input "18,448.55"
type input "307.47"
type input "46"
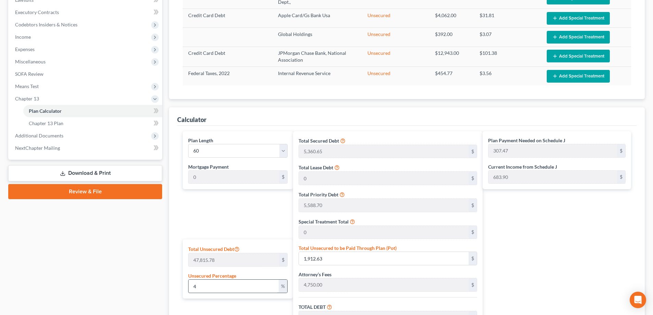
type input "21,995.25"
type input "37,694.60"
type input "1,790.49"
type input "39,485.10"
type input "658.08"
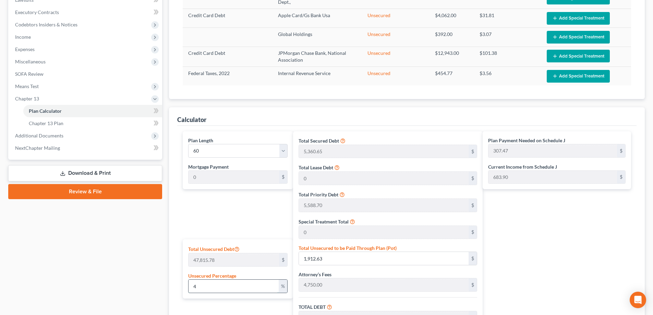
type input "658.08"
type input "46"
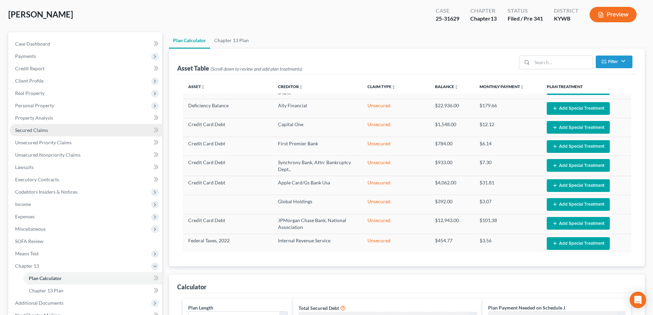
scroll to position [0, 0]
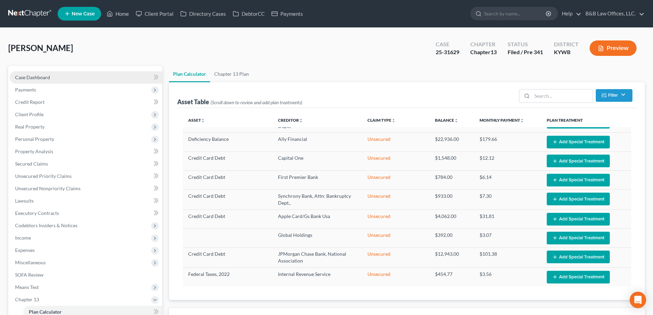
click at [66, 79] on link "Case Dashboard" at bounding box center [86, 77] width 152 height 12
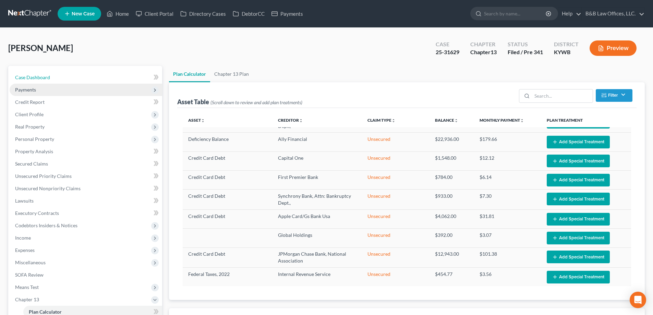
select select "2"
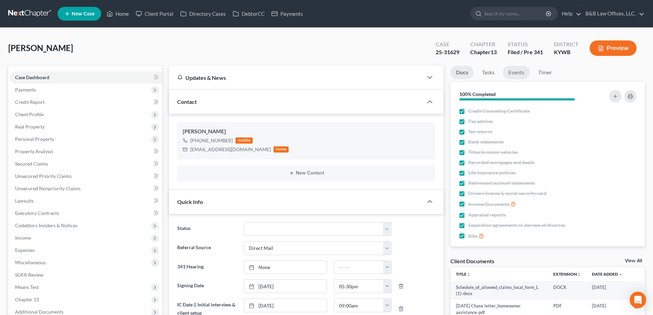
scroll to position [88, 0]
click at [513, 74] on link "Events" at bounding box center [516, 72] width 27 height 13
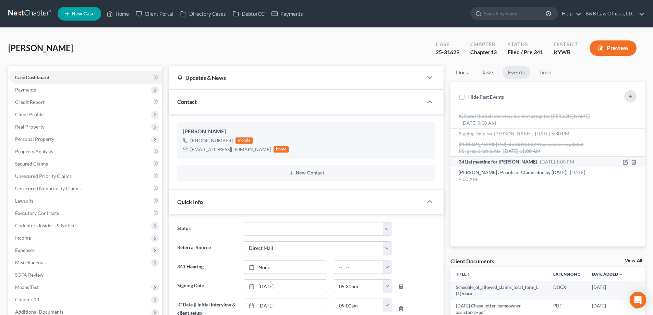
click at [492, 160] on span "341(a) meeting for [PERSON_NAME]" at bounding box center [497, 162] width 78 height 6
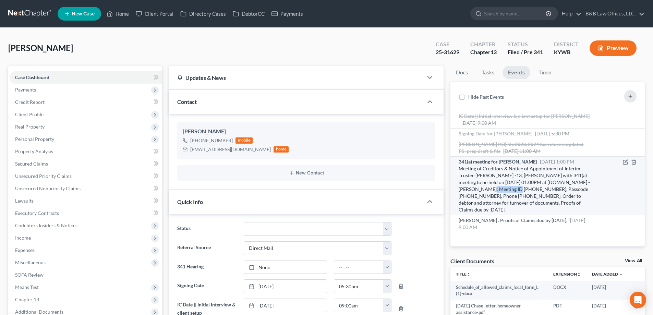
drag, startPoint x: 483, startPoint y: 189, endPoint x: 512, endPoint y: 190, distance: 29.5
click at [512, 191] on div "Meeting of Creditors & Notice of Appointment of Interim Trustee [PERSON_NAME] -…" at bounding box center [524, 189] width 132 height 48
copy div "[PHONE_NUMBER]"
drag, startPoint x: 535, startPoint y: 189, endPoint x: 562, endPoint y: 190, distance: 26.7
click at [562, 190] on div "Meeting of Creditors & Notice of Appointment of Interim Trustee [PERSON_NAME] -…" at bounding box center [524, 189] width 132 height 48
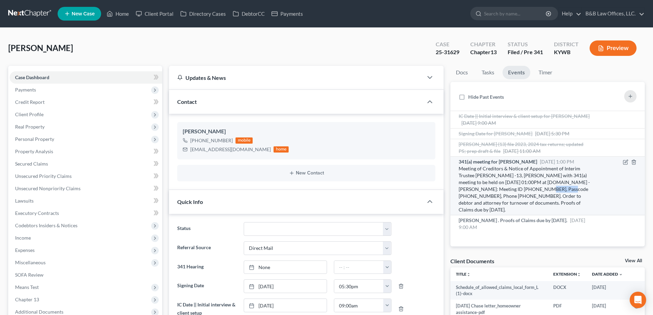
copy div "7071567638"
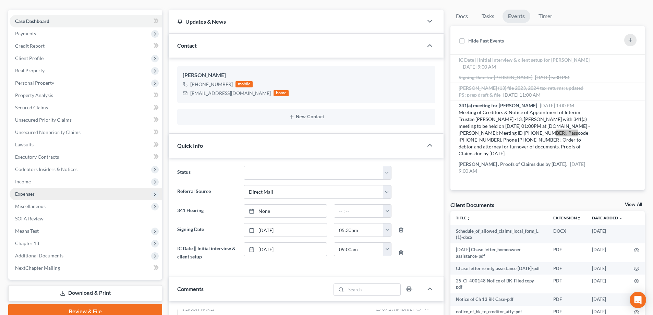
scroll to position [69, 0]
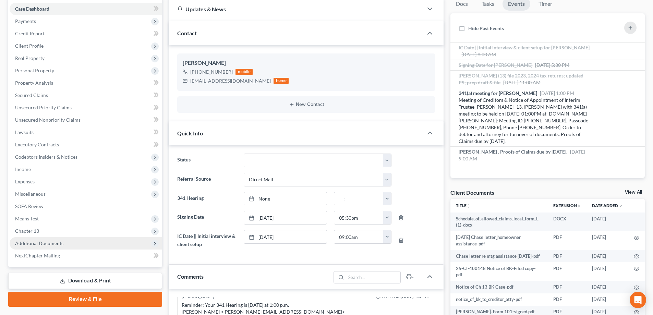
click at [73, 243] on span "Additional Documents" at bounding box center [86, 243] width 152 height 12
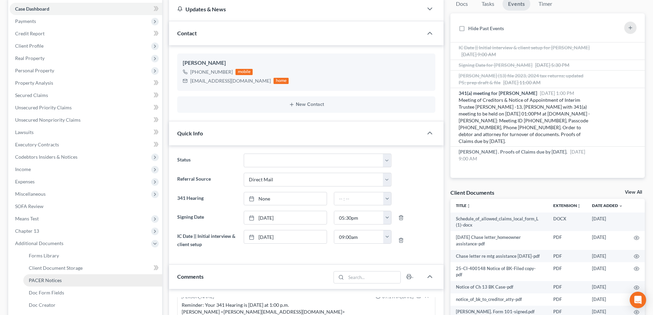
click at [76, 277] on link "PACER Notices" at bounding box center [92, 280] width 139 height 12
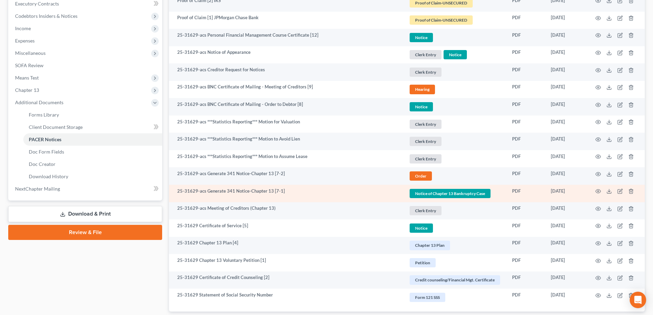
scroll to position [254, 0]
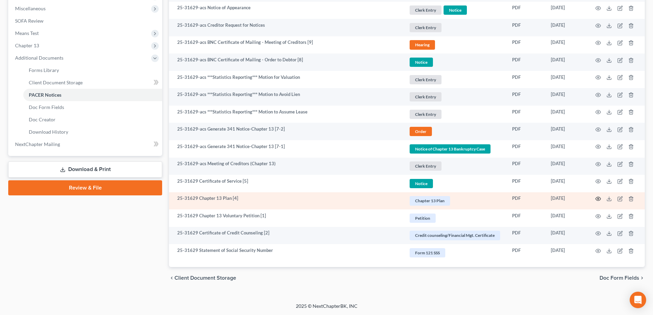
click at [597, 196] on icon "button" at bounding box center [597, 198] width 5 height 5
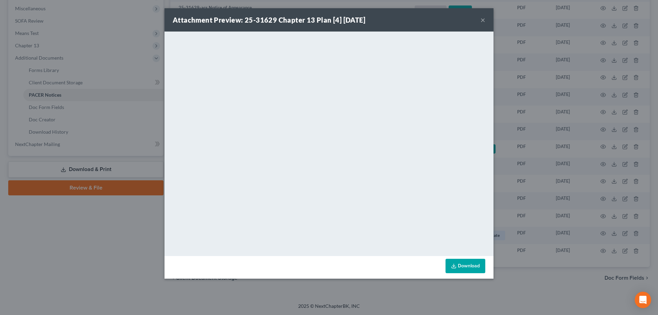
click at [481, 20] on button "×" at bounding box center [482, 20] width 5 height 8
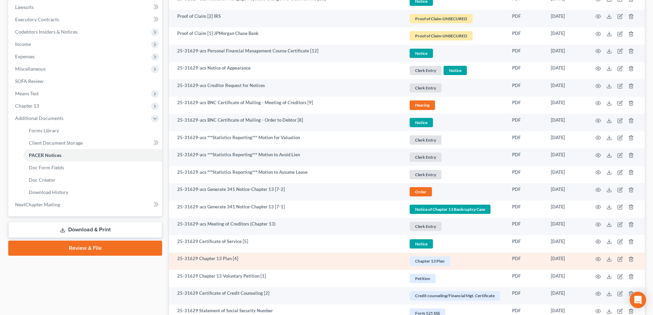
scroll to position [185, 0]
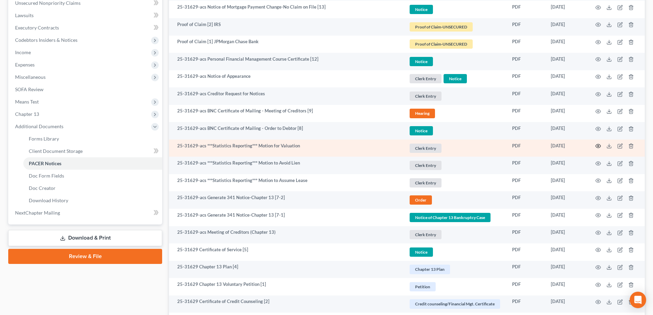
click at [598, 146] on circle "button" at bounding box center [597, 145] width 1 height 1
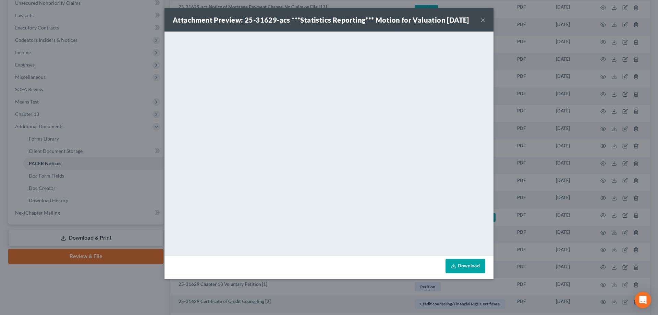
click at [482, 24] on button "×" at bounding box center [482, 20] width 5 height 8
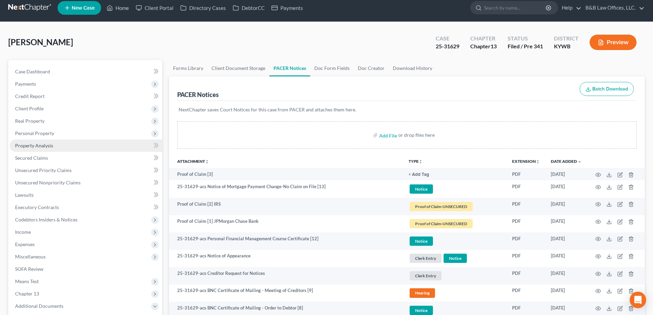
scroll to position [0, 0]
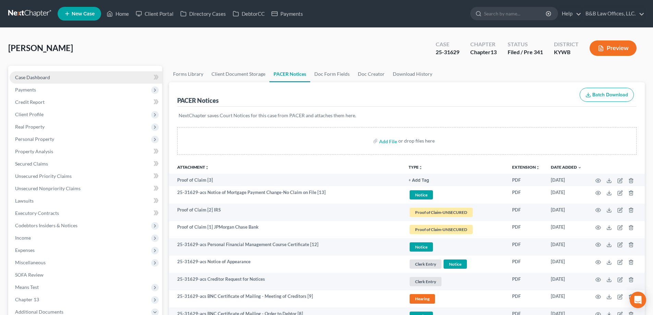
click at [29, 78] on span "Case Dashboard" at bounding box center [32, 77] width 35 height 6
select select "7"
select select "2"
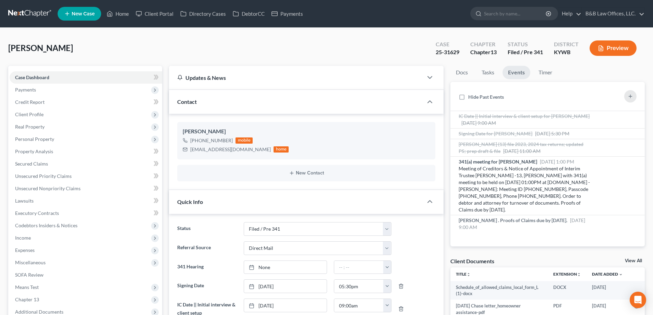
scroll to position [1122, 0]
click at [633, 259] on link "View All" at bounding box center [632, 260] width 17 height 5
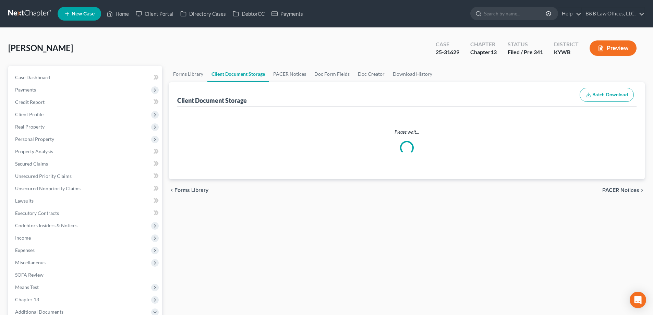
select select "7"
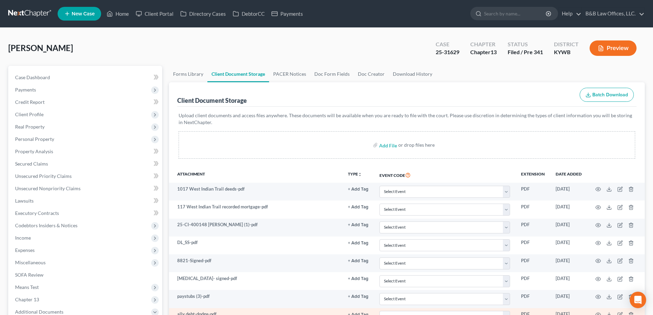
scroll to position [137, 0]
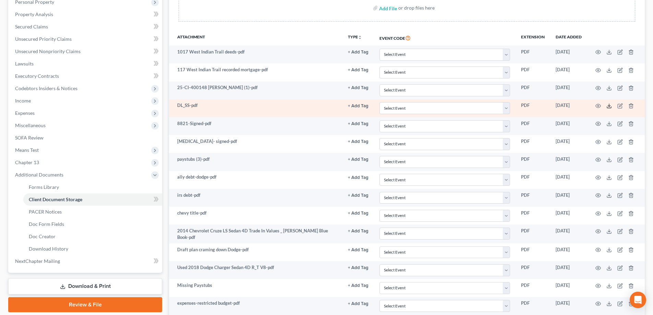
click at [609, 106] on polyline at bounding box center [609, 106] width 2 height 1
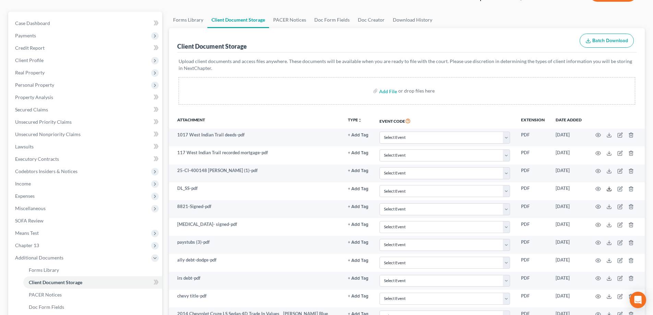
scroll to position [0, 0]
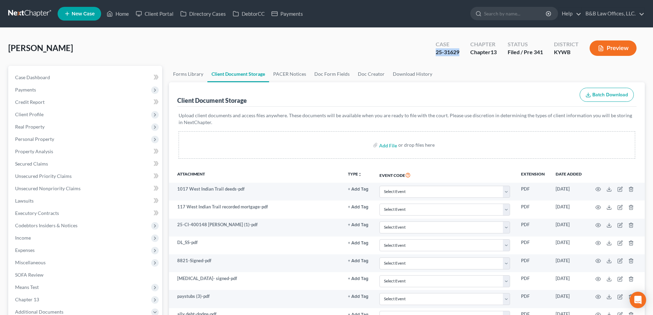
drag, startPoint x: 434, startPoint y: 52, endPoint x: 460, endPoint y: 55, distance: 26.9
click at [460, 55] on div "Case 25-31629" at bounding box center [447, 49] width 35 height 20
copy div "25-31629"
click at [26, 78] on span "Case Dashboard" at bounding box center [32, 77] width 35 height 6
select select "2"
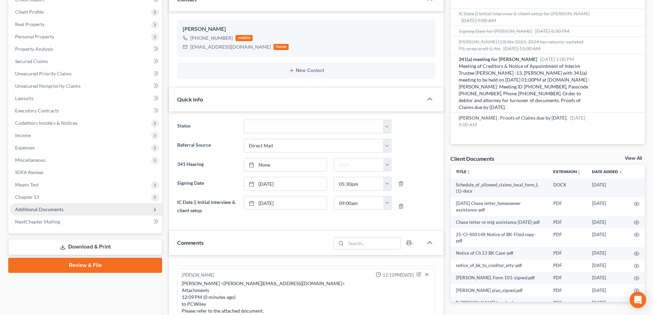
scroll to position [103, 0]
click at [49, 209] on span "Additional Documents" at bounding box center [39, 209] width 48 height 6
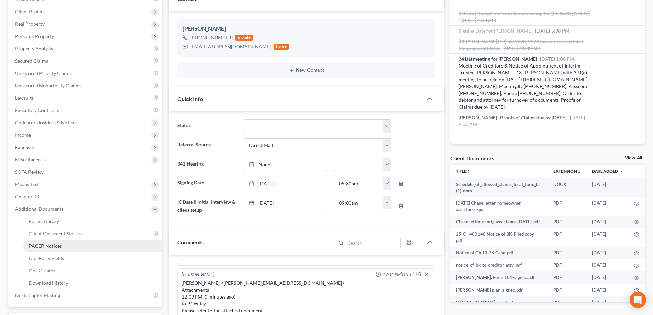
click at [57, 247] on span "PACER Notices" at bounding box center [45, 246] width 33 height 6
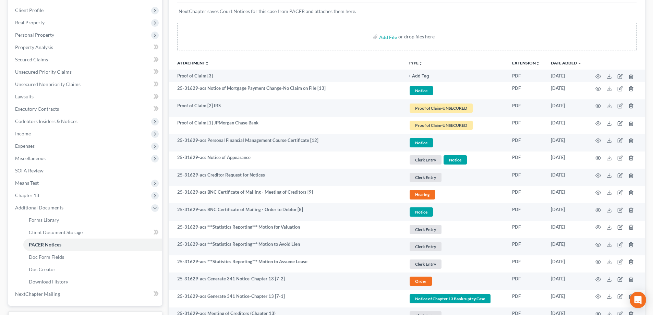
scroll to position [137, 0]
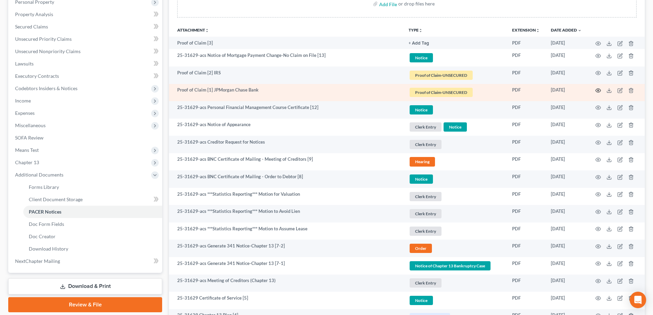
click at [597, 89] on icon "button" at bounding box center [597, 90] width 5 height 5
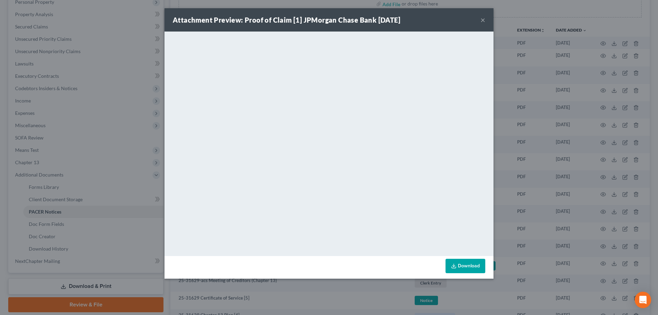
click at [482, 20] on button "×" at bounding box center [482, 20] width 5 height 8
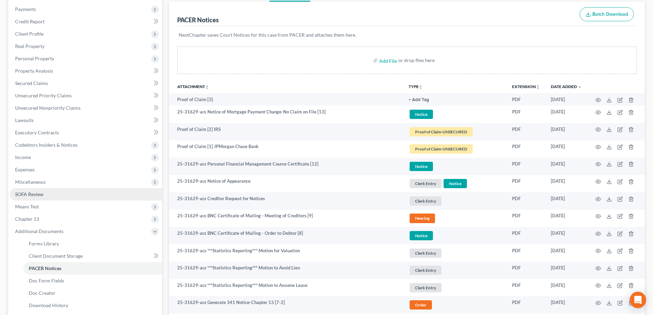
scroll to position [69, 0]
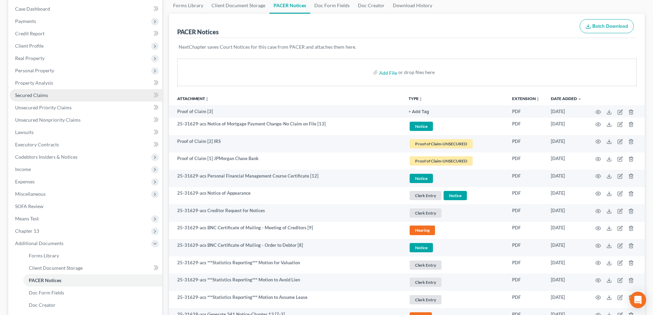
click at [42, 95] on span "Secured Claims" at bounding box center [31, 95] width 33 height 6
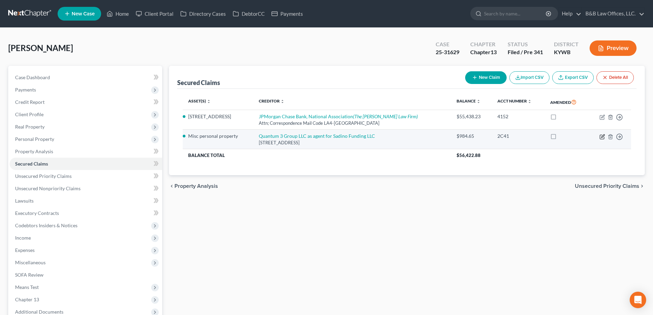
click at [600, 138] on icon "button" at bounding box center [601, 136] width 5 height 5
select select "50"
select select "0"
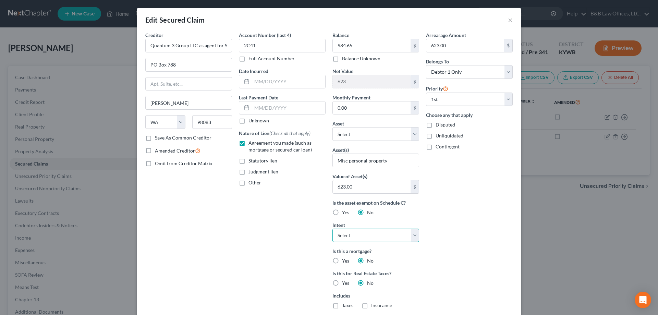
click at [413, 234] on select "Select Surrender Redeem Reaffirm Avoid Other" at bounding box center [375, 235] width 87 height 14
click at [466, 223] on div "Arrearage Amount 623.00 $ Belongs To * Select Debtor 1 Only Debtor 2 Only Debto…" at bounding box center [469, 196] width 94 height 328
click at [360, 133] on select "Select Other Multiple Assets State Street Financial (husband's pension) no cash…" at bounding box center [375, 134] width 87 height 14
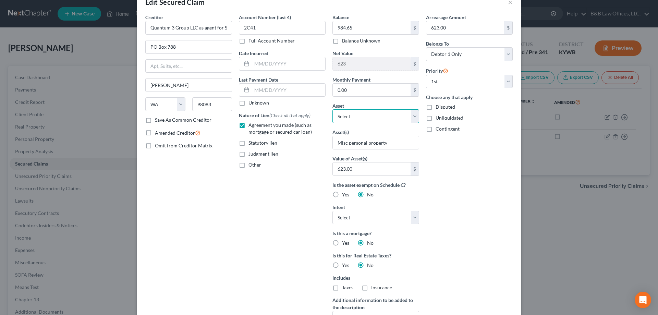
scroll to position [34, 0]
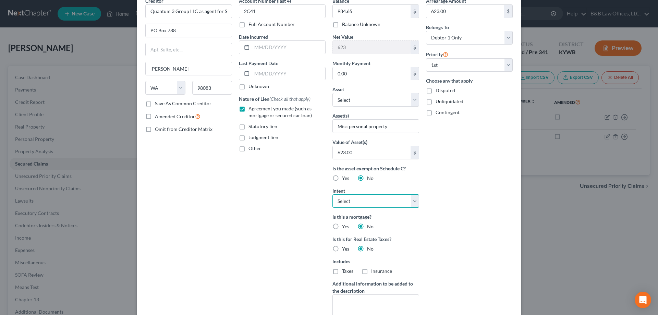
click at [409, 203] on select "Select Surrender Redeem Reaffirm Avoid Other" at bounding box center [375, 201] width 87 height 14
select select "4"
click at [332, 194] on select "Select Surrender Redeem Reaffirm Avoid Other" at bounding box center [375, 201] width 87 height 14
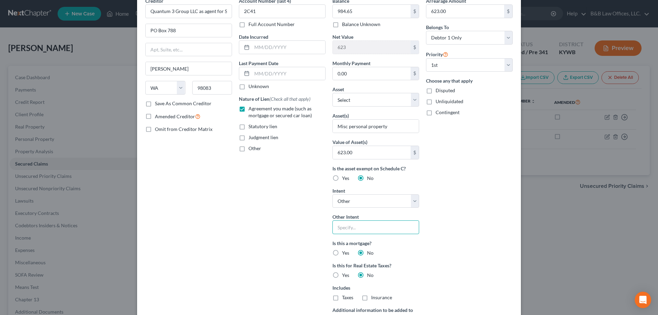
click at [360, 228] on input "text" at bounding box center [375, 227] width 87 height 14
type input "Cram Down"
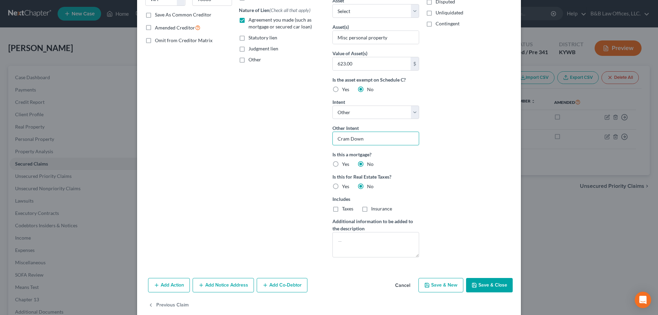
scroll to position [134, 0]
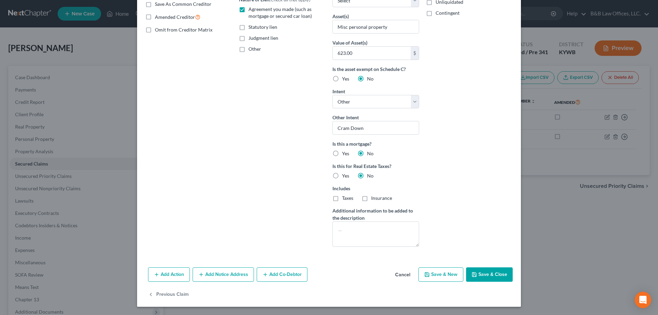
click at [477, 275] on button "Save & Close" at bounding box center [489, 274] width 47 height 14
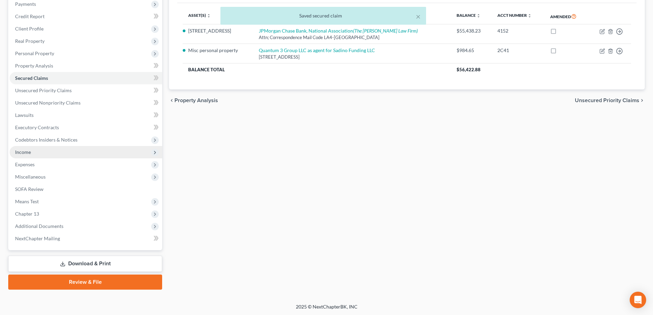
scroll to position [86, 0]
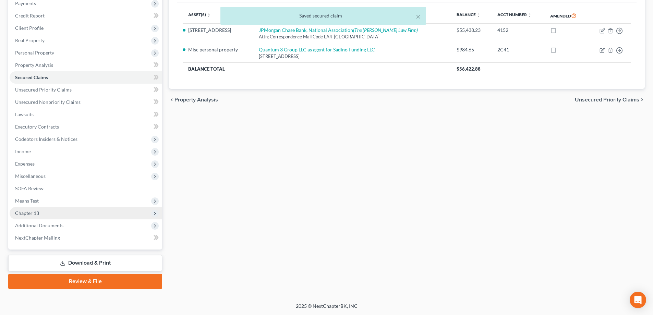
click at [46, 212] on span "Chapter 13" at bounding box center [86, 213] width 152 height 12
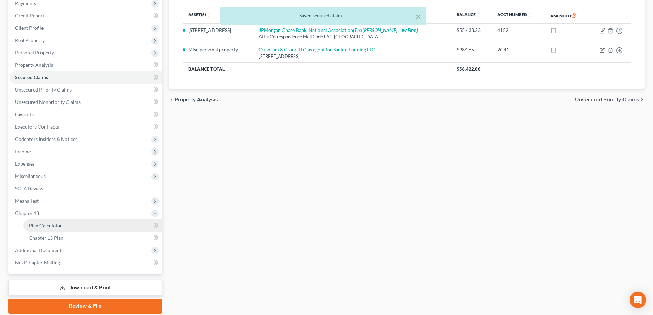
click at [79, 227] on link "Plan Calculator" at bounding box center [92, 225] width 139 height 12
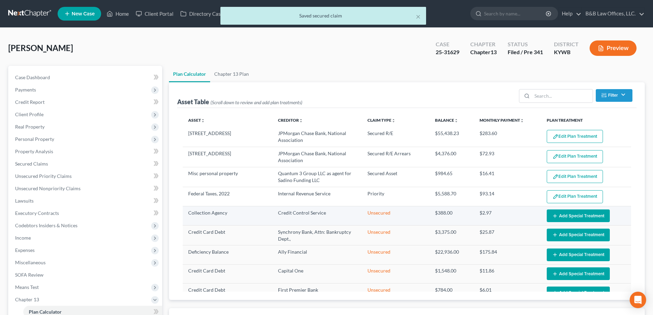
select select "59"
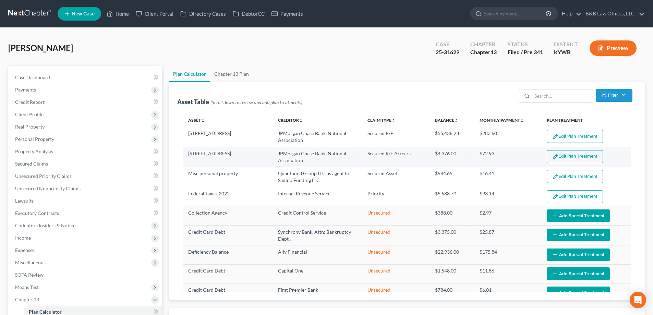
click at [557, 151] on button "Edit Plan Treatment" at bounding box center [574, 156] width 56 height 13
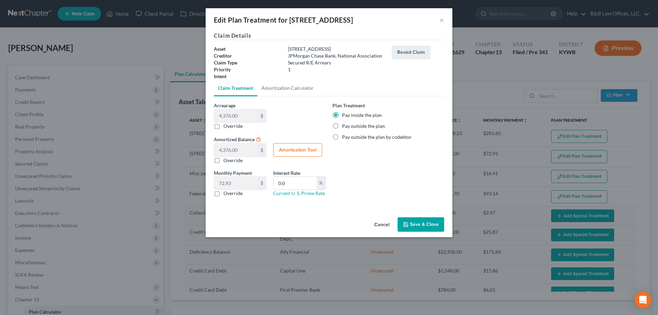
click at [379, 223] on button "Cancel" at bounding box center [382, 225] width 26 height 14
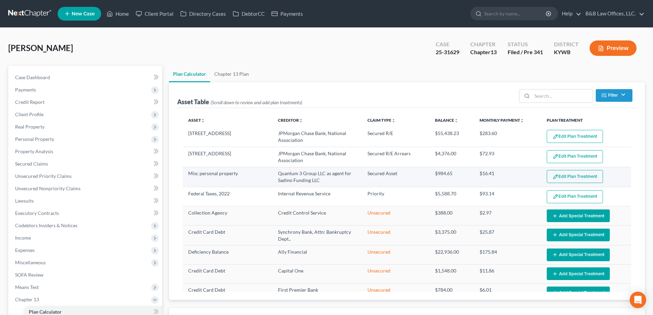
click at [559, 183] on button "Edit Plan Treatment" at bounding box center [574, 176] width 56 height 13
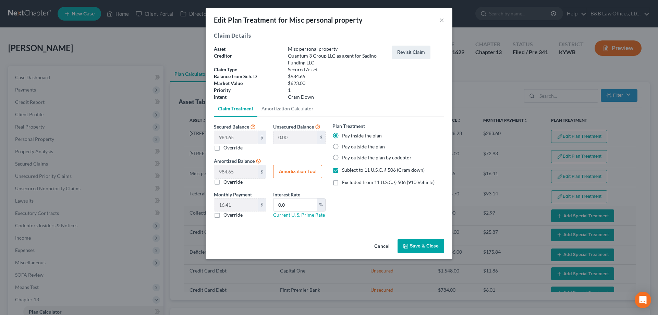
click at [223, 150] on label "Override" at bounding box center [232, 147] width 19 height 7
click at [226, 149] on input "Override" at bounding box center [228, 146] width 4 height 4
checkbox input "true"
type input "984.65"
type input "0.00"
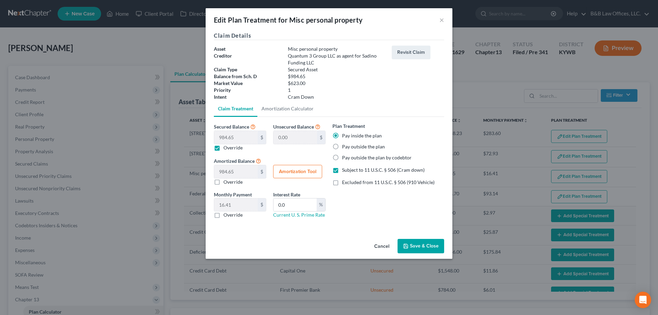
type input "0"
click at [234, 137] on input "0.00" at bounding box center [236, 137] width 44 height 13
type input "6"
type input "978.65"
type input "6.00"
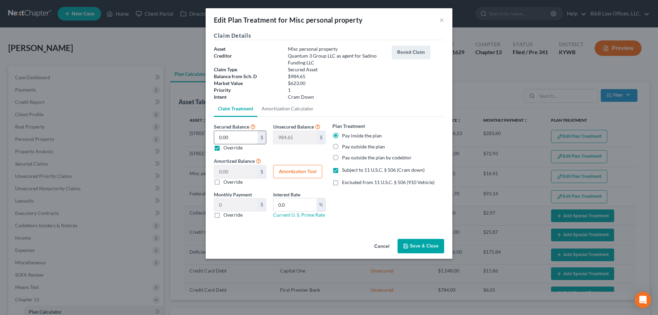
type input "0.10"
type input "62"
type input "922.65"
type input "62.00"
type input "1.03"
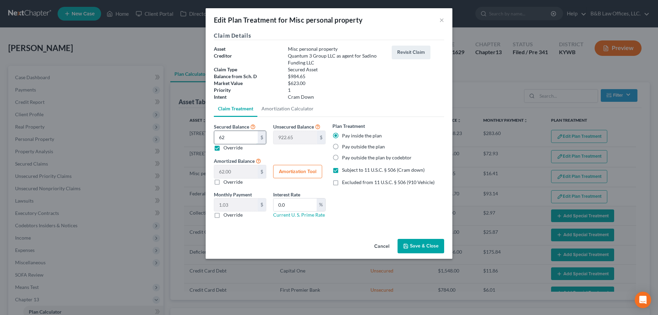
type input "623"
type input "361.65"
type input "623.00"
type input "10.38"
type input "623"
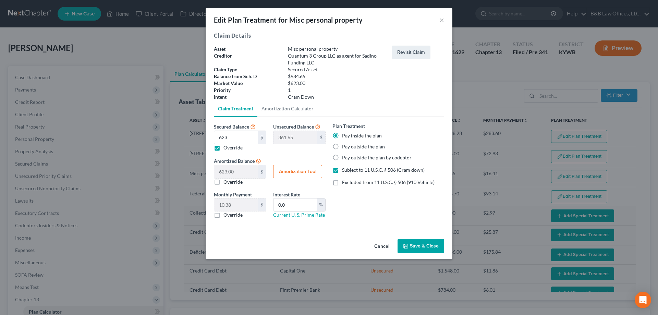
click at [412, 246] on button "Save & Close" at bounding box center [420, 246] width 47 height 14
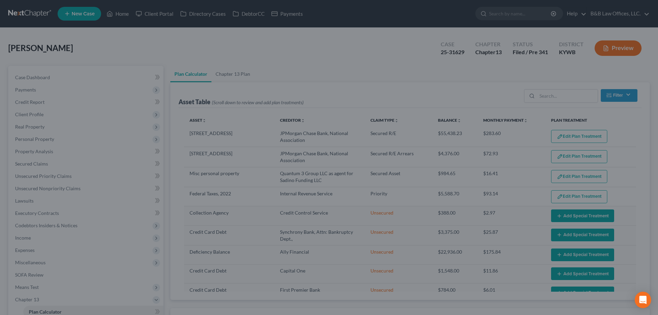
select select "59"
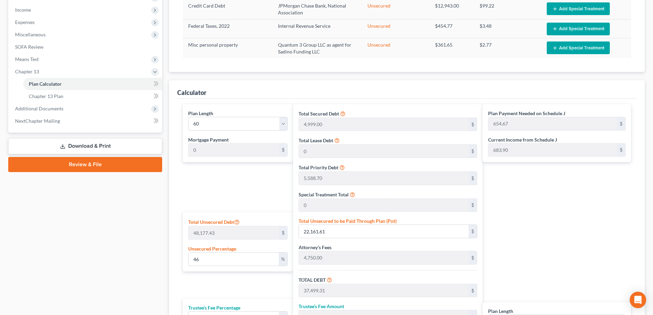
scroll to position [240, 0]
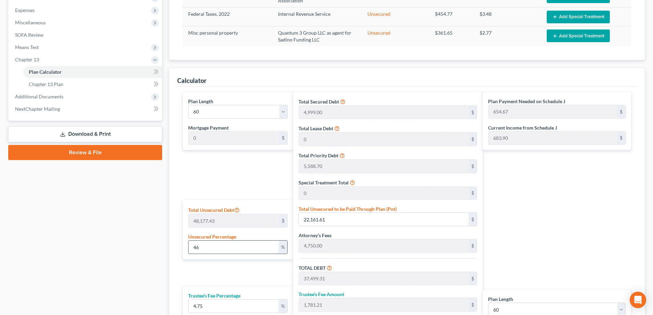
click at [216, 249] on input "46" at bounding box center [233, 246] width 90 height 13
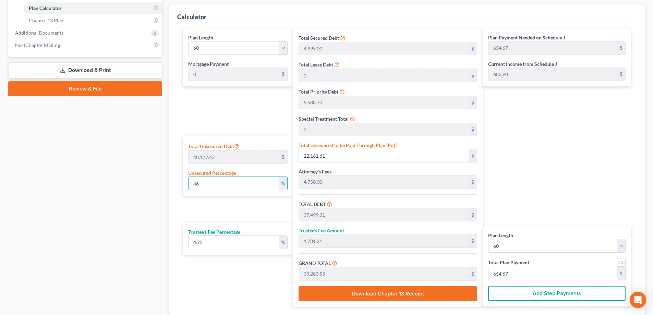
scroll to position [343, 0]
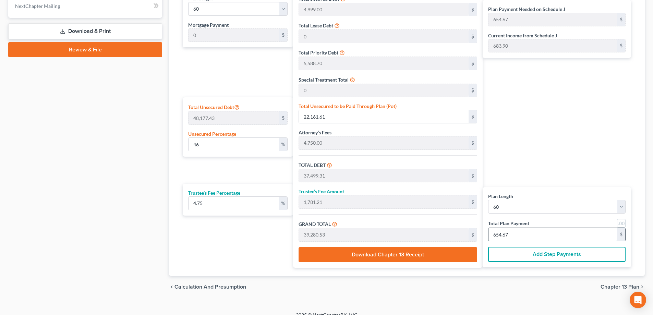
click at [510, 238] on input "654.67" at bounding box center [552, 234] width 128 height 13
type input "0"
type input "343.67"
type input "16.32"
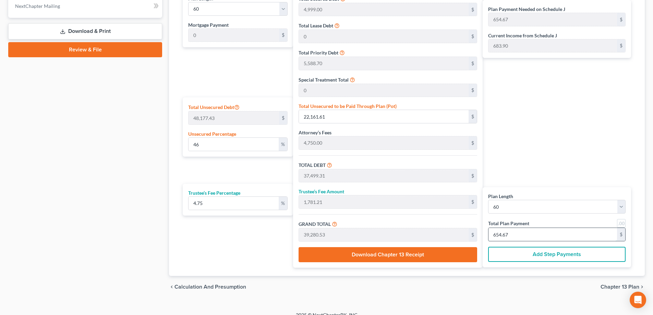
type input "360.00"
type input "6"
type input "3,780.42"
type input "179.57"
type input "3,960.00"
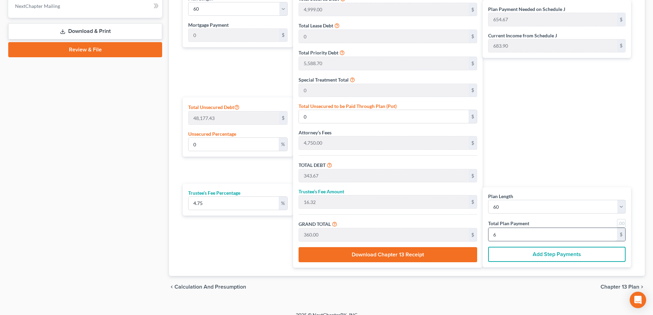
type input "66"
type input "46.75"
type input "22,523.87"
type input "37,861.57"
type input "1,798.42"
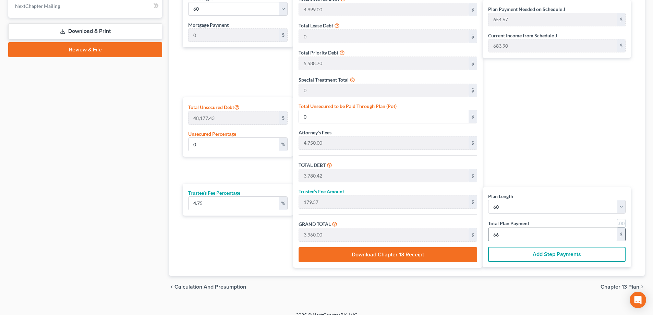
type input "39,660.00"
type input "661"
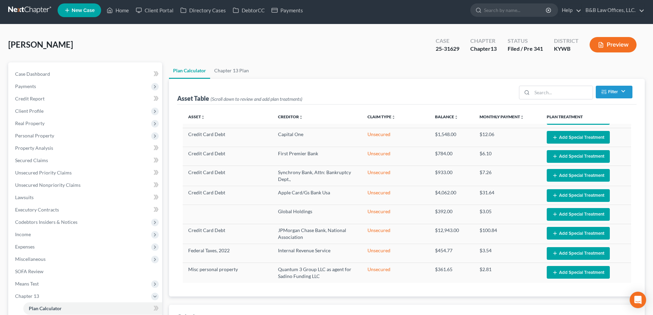
scroll to position [0, 0]
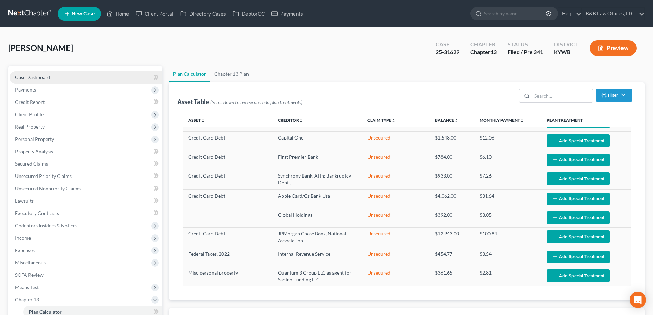
click at [51, 79] on link "Case Dashboard" at bounding box center [86, 77] width 152 height 12
select select "2"
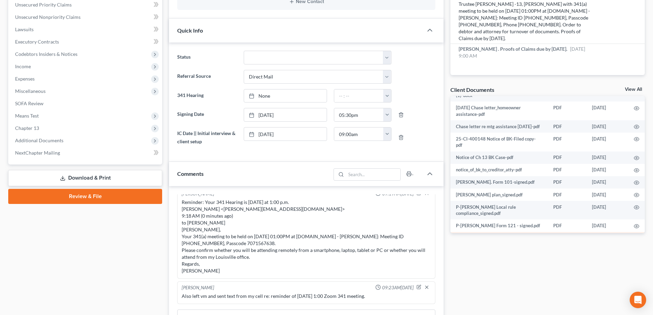
scroll to position [137, 0]
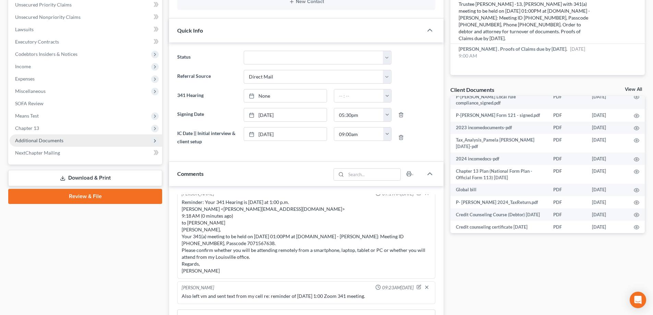
click at [43, 138] on span "Additional Documents" at bounding box center [39, 140] width 48 height 6
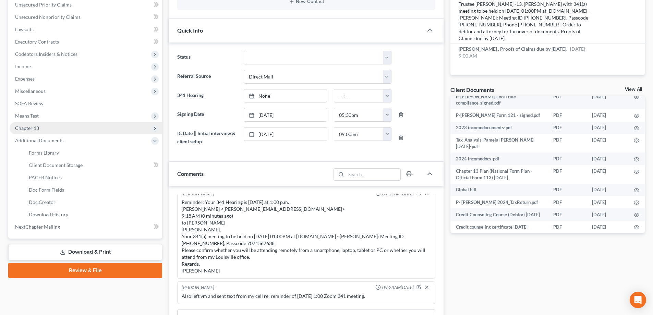
click at [42, 128] on span "Chapter 13" at bounding box center [86, 128] width 152 height 12
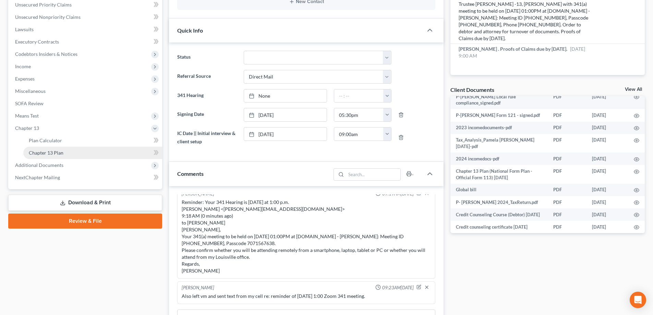
click at [55, 153] on span "Chapter 13 Plan" at bounding box center [46, 153] width 35 height 6
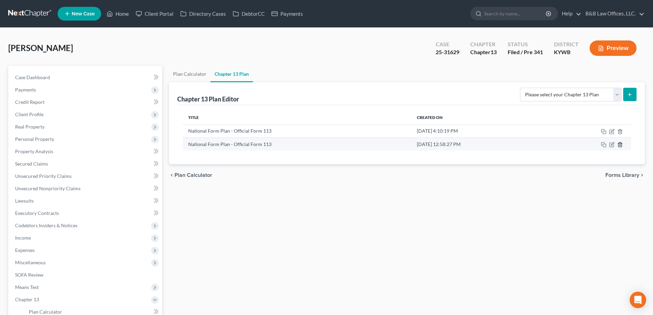
click at [620, 146] on icon "button" at bounding box center [619, 144] width 5 height 5
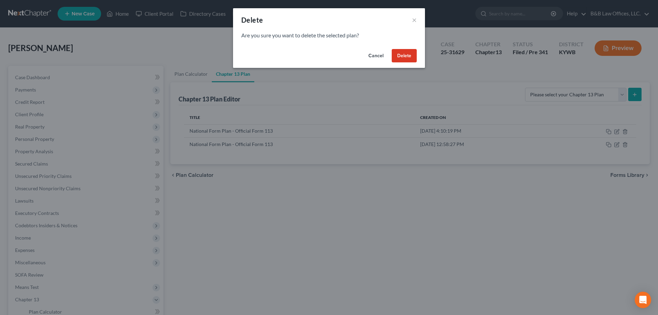
click at [400, 49] on button "Delete" at bounding box center [404, 56] width 25 height 14
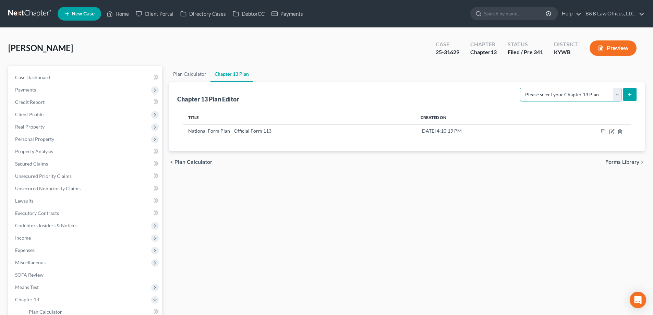
click at [618, 96] on select "Please select your Chapter 13 Plan National Form Plan - Official Form 113" at bounding box center [570, 95] width 101 height 14
select select "0"
click at [522, 88] on select "Please select your Chapter 13 Plan National Form Plan - Official Form 113" at bounding box center [570, 95] width 101 height 14
click at [625, 95] on button "submit" at bounding box center [629, 94] width 13 height 13
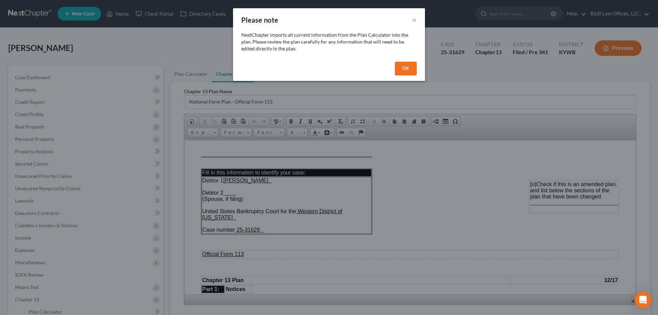
click at [404, 72] on button "OK" at bounding box center [406, 69] width 22 height 14
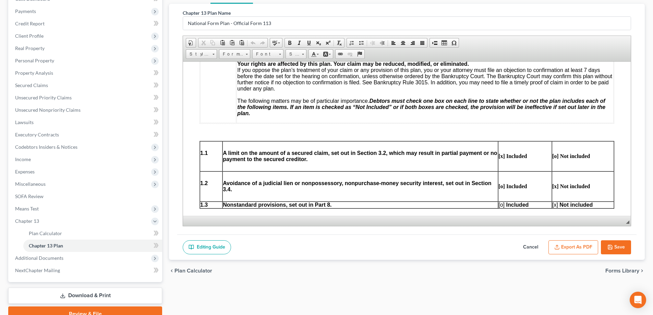
scroll to position [111, 0]
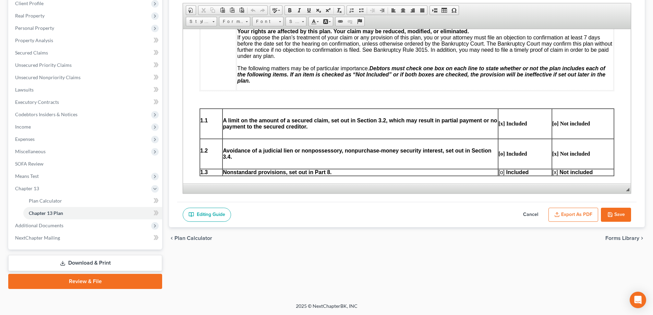
click at [618, 214] on button "Save" at bounding box center [615, 215] width 30 height 14
select select "0"
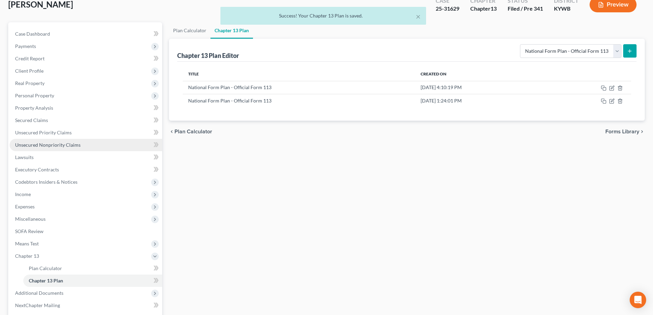
scroll to position [0, 0]
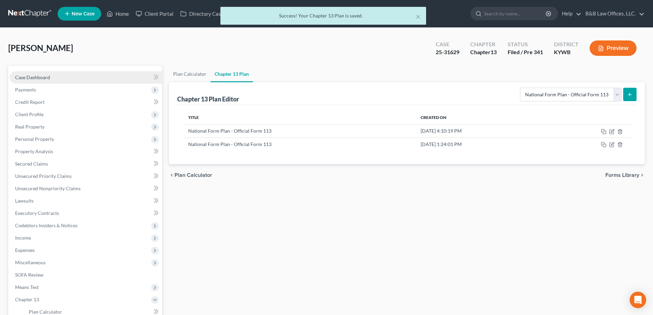
click at [54, 76] on link "Case Dashboard" at bounding box center [86, 77] width 152 height 12
select select "7"
select select "2"
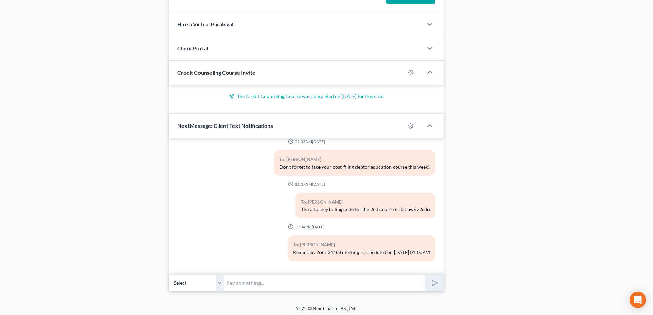
scroll to position [524, 0]
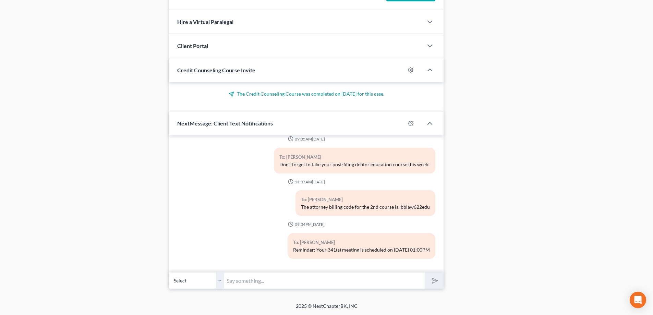
click at [271, 283] on input "text" at bounding box center [324, 280] width 201 height 17
type input "[PERSON_NAME] you are up"
click at [424, 272] on button "submit" at bounding box center [433, 280] width 19 height 16
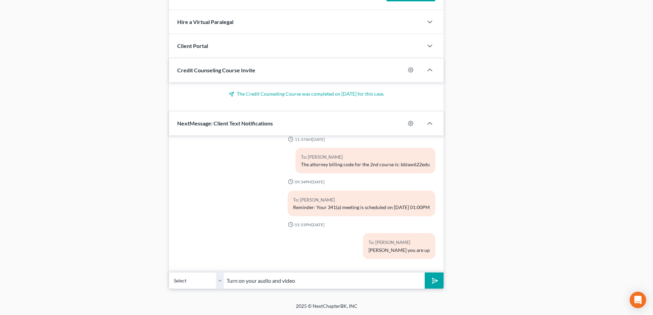
type input "Turn on your audio and video"
click at [424, 272] on button "submit" at bounding box center [433, 280] width 19 height 16
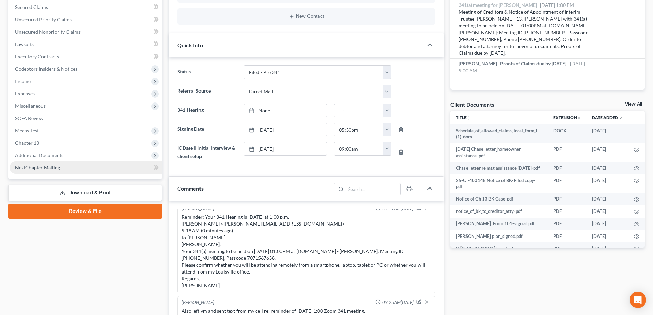
scroll to position [171, 0]
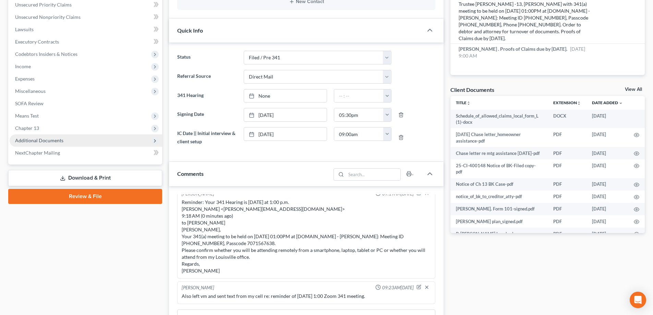
click at [87, 140] on span "Additional Documents" at bounding box center [86, 140] width 152 height 12
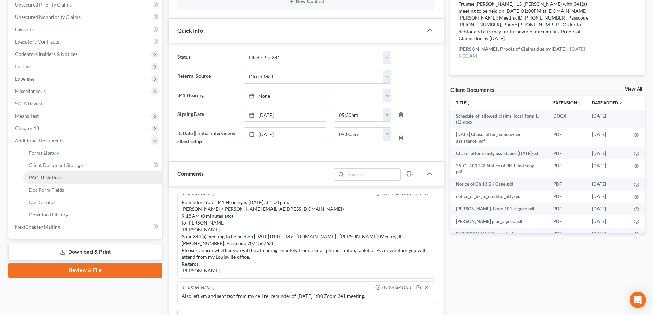
click at [82, 176] on link "PACER Notices" at bounding box center [92, 177] width 139 height 12
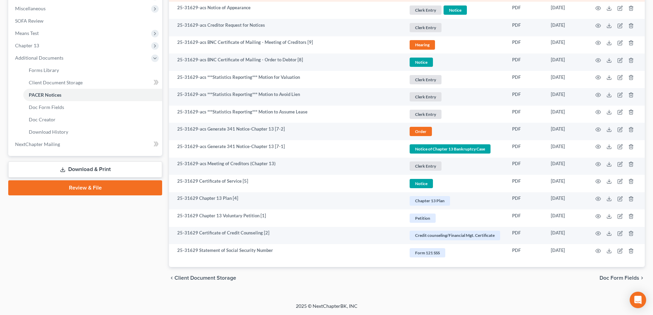
scroll to position [48, 0]
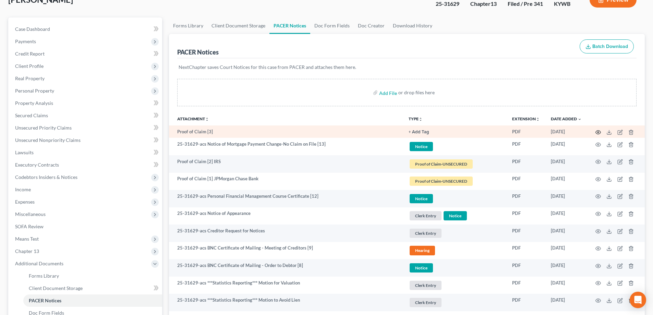
click at [597, 133] on circle "button" at bounding box center [597, 132] width 1 height 1
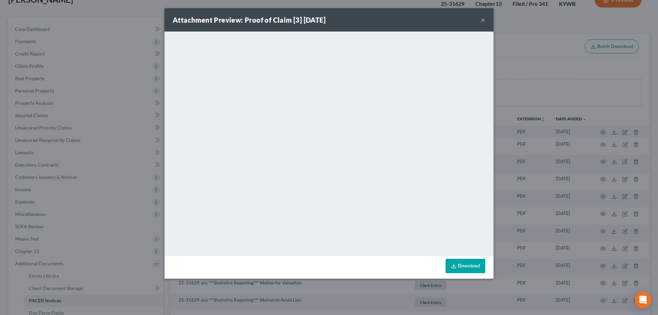
click at [485, 22] on div "Attachment Preview: Proof of Claim [3] 08/13/2025 ×" at bounding box center [328, 19] width 329 height 23
click at [481, 22] on button "×" at bounding box center [482, 20] width 5 height 8
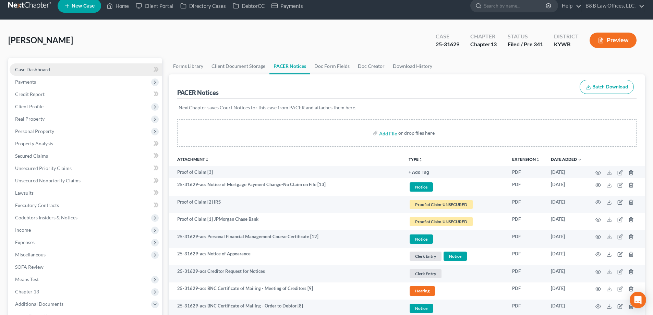
scroll to position [0, 0]
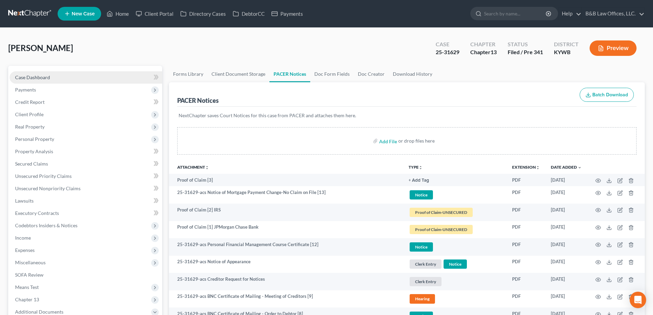
click at [41, 78] on span "Case Dashboard" at bounding box center [32, 77] width 35 height 6
select select "2"
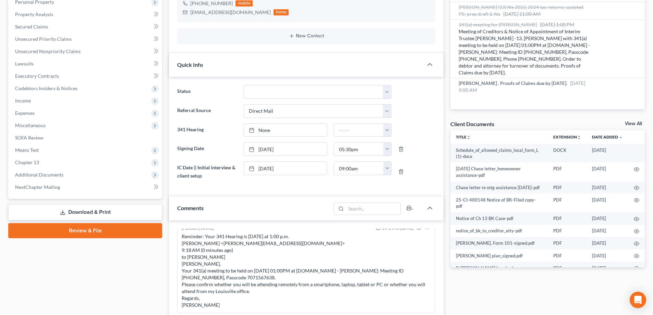
scroll to position [274, 0]
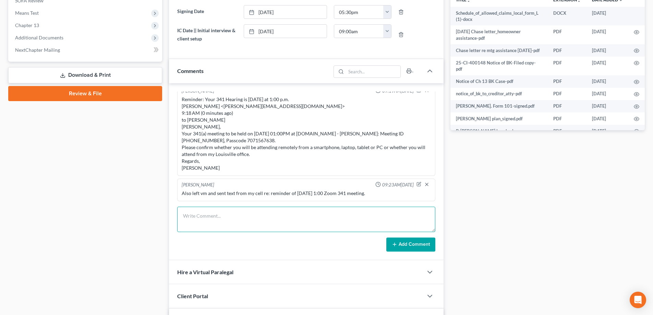
click at [222, 212] on textarea at bounding box center [306, 219] width 258 height 25
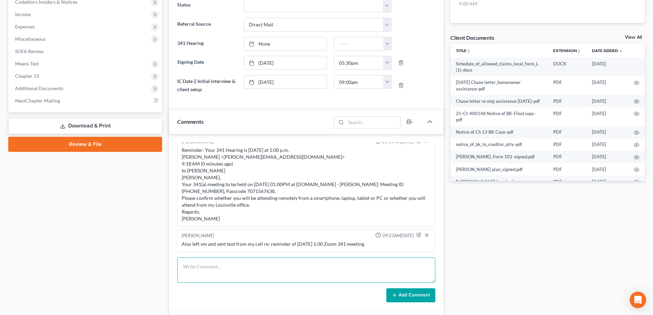
scroll to position [137, 0]
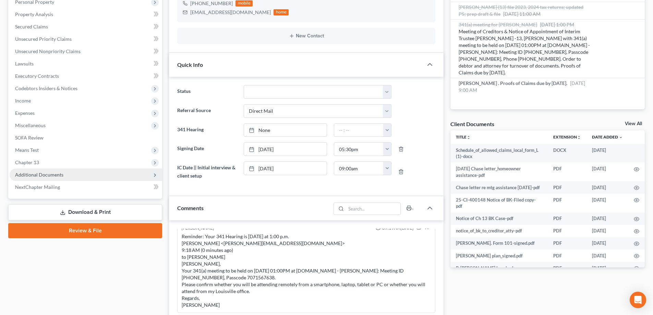
click at [79, 171] on span "Additional Documents" at bounding box center [86, 175] width 152 height 12
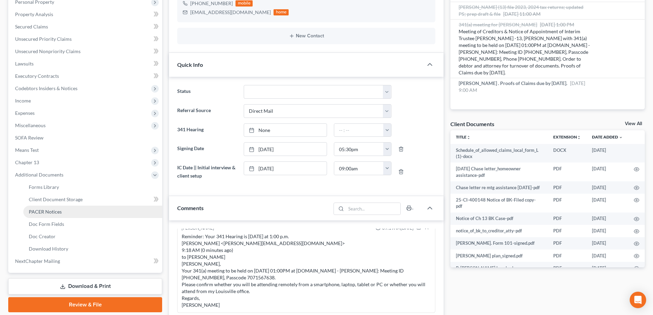
click at [60, 211] on span "PACER Notices" at bounding box center [45, 212] width 33 height 6
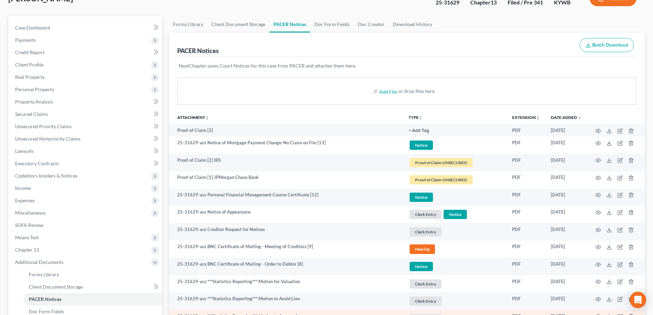
scroll to position [48, 0]
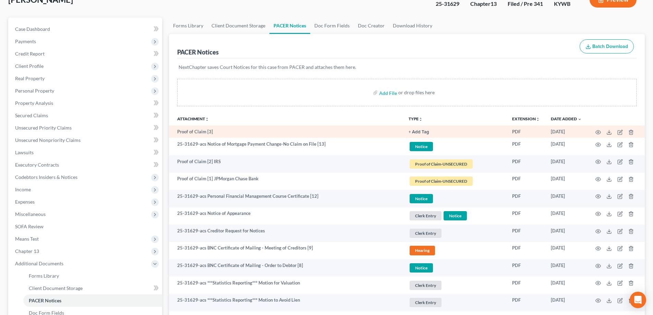
click at [433, 133] on link "+ Add Tag" at bounding box center [454, 131] width 92 height 7
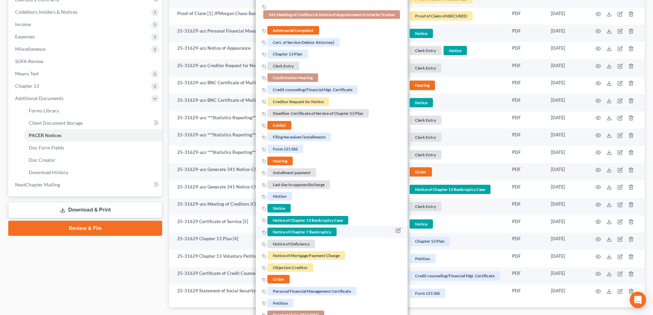
scroll to position [288, 0]
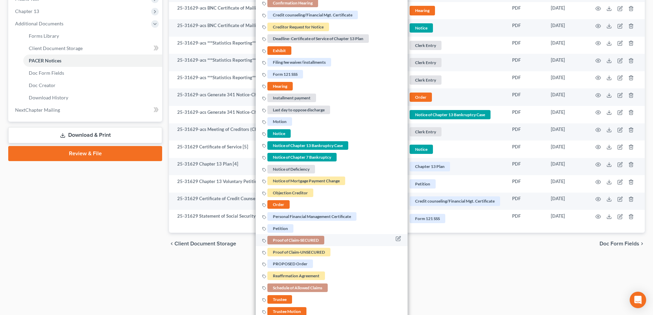
click at [281, 242] on span "Proof of Claim-SECURED" at bounding box center [295, 240] width 57 height 9
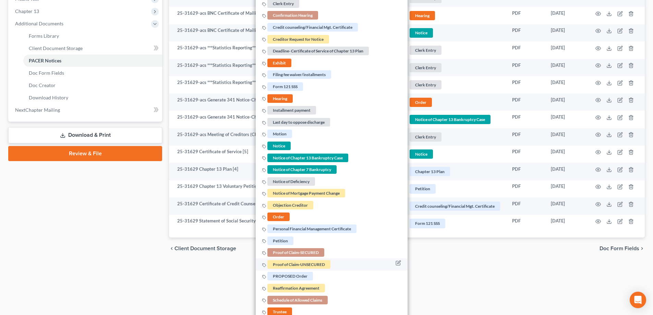
click at [288, 264] on span "Proof of Claim-UNSECURED" at bounding box center [298, 264] width 63 height 9
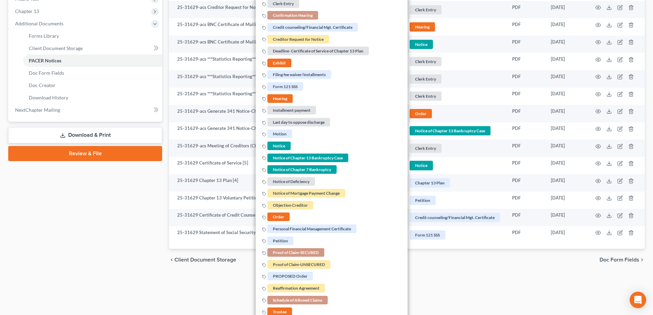
click at [135, 261] on div "Case Dashboard Payments Invoices Payments Payments Credit Report Client Profile" at bounding box center [85, 24] width 161 height 493
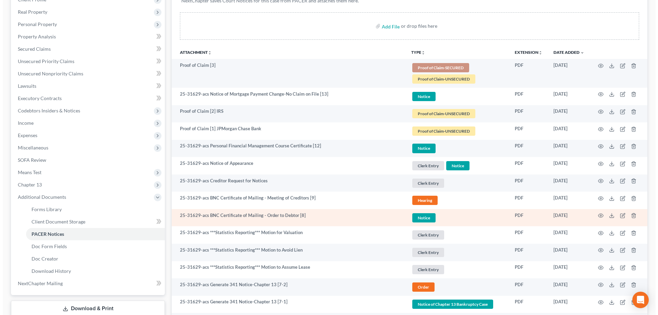
scroll to position [103, 0]
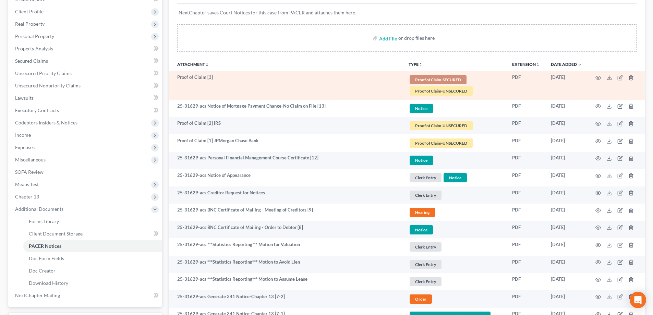
click at [608, 78] on icon at bounding box center [608, 77] width 5 height 5
click at [619, 79] on icon "button" at bounding box center [619, 77] width 5 height 5
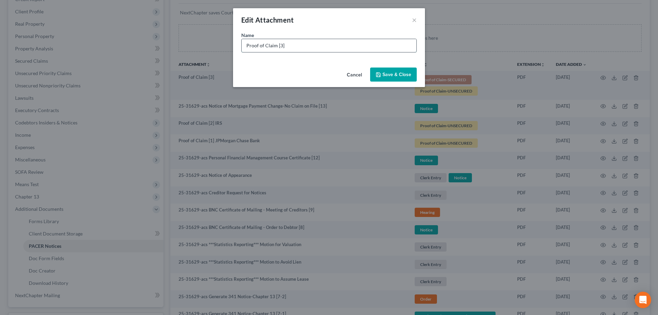
click at [322, 44] on input "Proof of Claim [3]" at bounding box center [329, 45] width 175 height 13
paste input "Quantum3 Group LLC as agent for Sadino Funding LLC"
type input "Proof of Claim [3] Quantum3 Group LLC as agent for Sadino Funding LLC (Tire Dis…"
click at [389, 80] on button "Save & Close" at bounding box center [393, 74] width 47 height 14
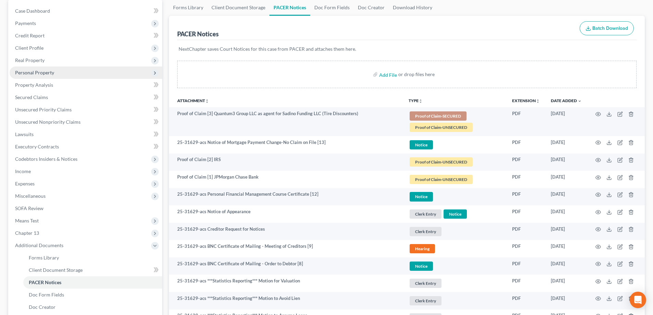
scroll to position [34, 0]
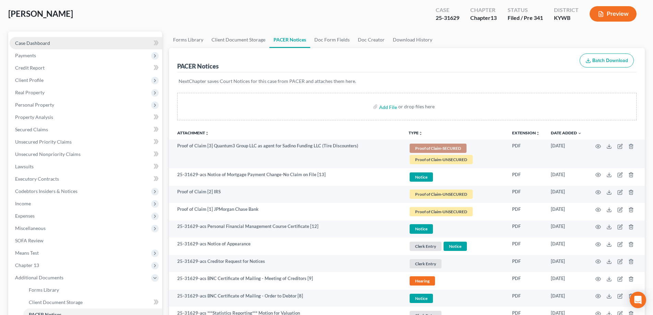
click at [45, 45] on span "Case Dashboard" at bounding box center [32, 43] width 35 height 6
select select "2"
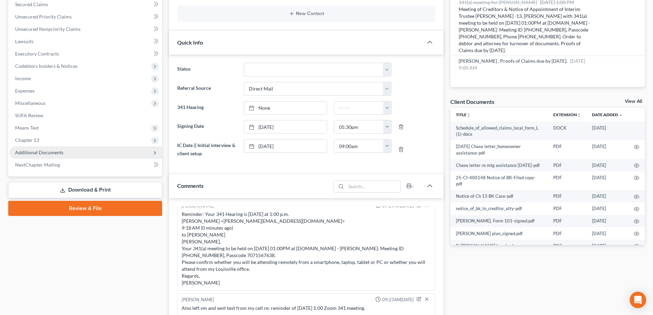
scroll to position [171, 0]
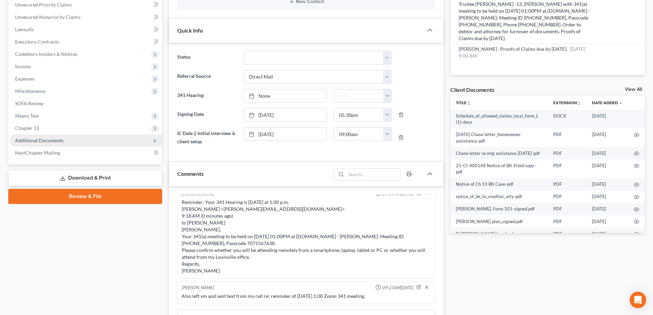
click at [54, 140] on span "Additional Documents" at bounding box center [39, 140] width 48 height 6
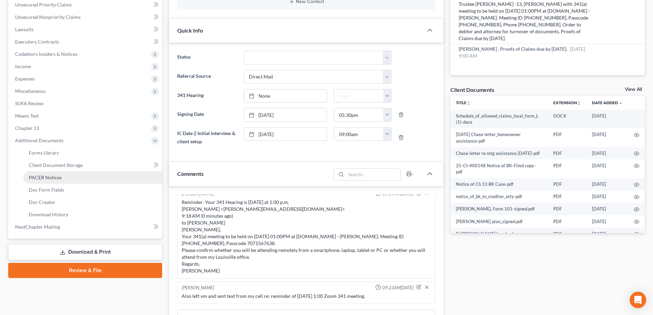
click at [73, 179] on link "PACER Notices" at bounding box center [92, 177] width 139 height 12
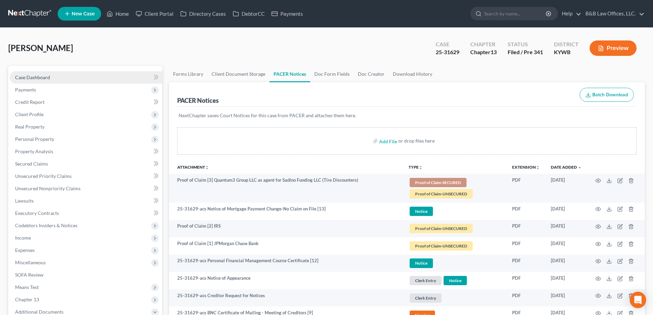
click at [52, 78] on link "Case Dashboard" at bounding box center [86, 77] width 152 height 12
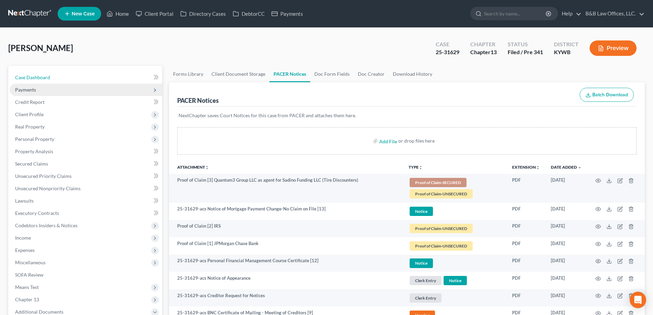
select select "2"
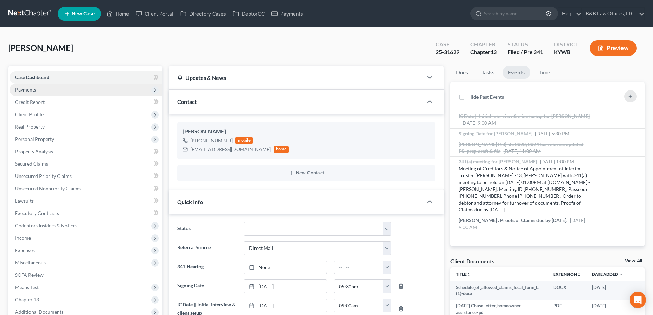
click at [37, 92] on span "Payments" at bounding box center [86, 90] width 152 height 12
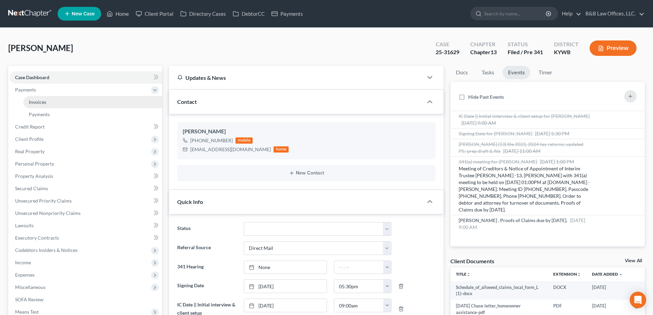
scroll to position [162, 0]
click at [39, 101] on span "Invoices" at bounding box center [37, 102] width 17 height 6
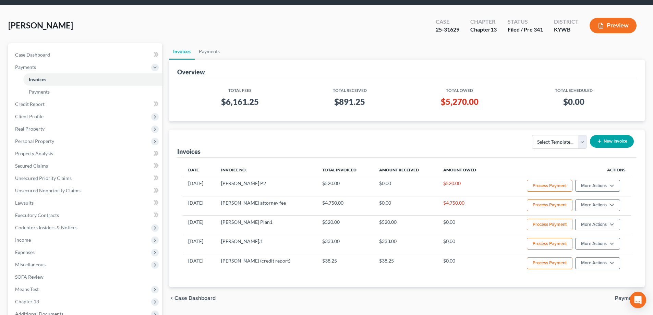
scroll to position [34, 0]
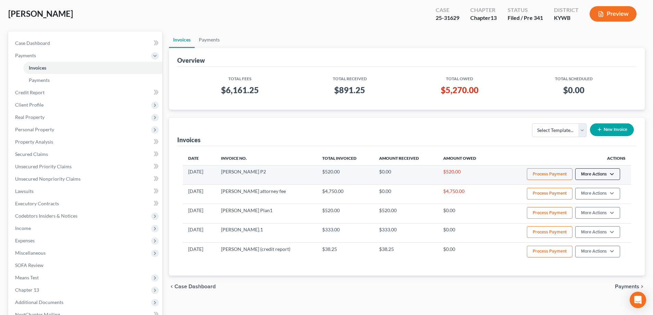
click at [589, 170] on button "More Actions" at bounding box center [597, 174] width 45 height 12
click at [588, 215] on link "Delete" at bounding box center [607, 212] width 80 height 12
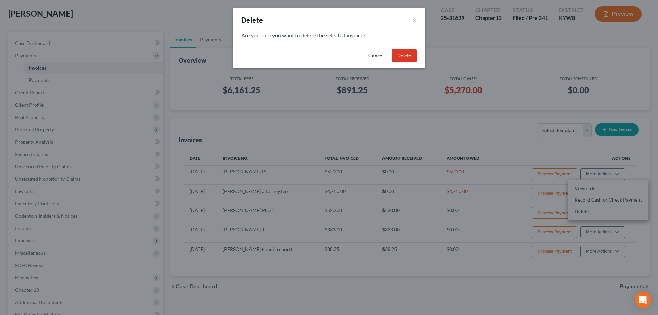
click at [409, 58] on button "Delete" at bounding box center [404, 56] width 25 height 14
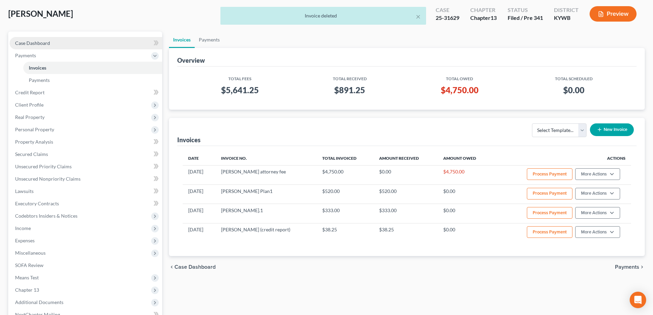
click at [50, 38] on link "Case Dashboard" at bounding box center [86, 43] width 152 height 12
select select "2"
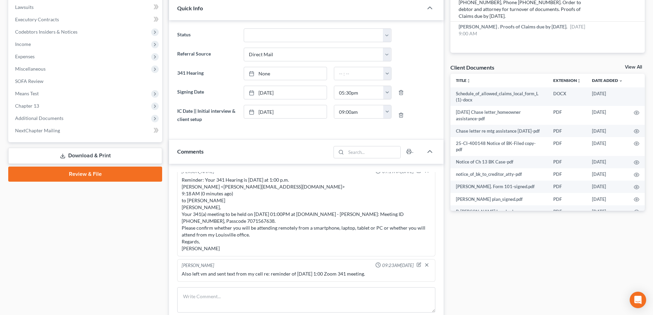
scroll to position [274, 0]
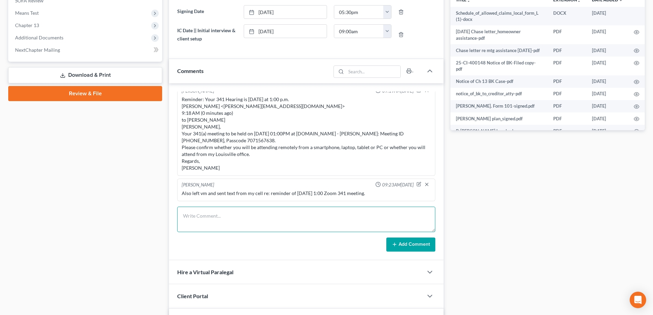
click at [212, 220] on textarea at bounding box center [306, 219] width 258 height 25
type textarea "P"
type textarea "I"
click at [217, 228] on textarea "No issues with 341 - based on what Trustee Lawrence said I do not believe there…" at bounding box center [306, 219] width 258 height 25
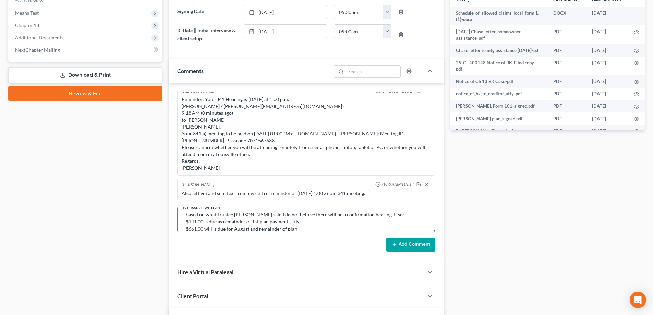
scroll to position [16, 0]
type textarea "No issues with 341 - based on what Trustee Lawrence said I do not believe there…"
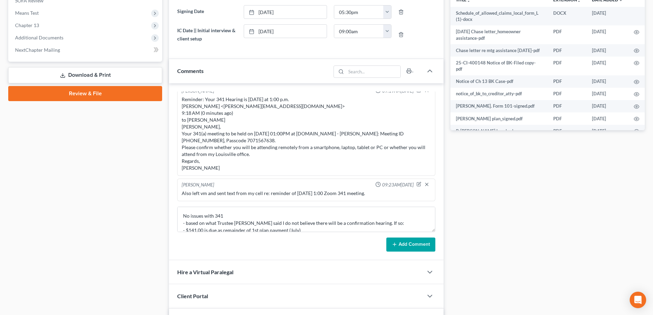
click at [401, 243] on button "Add Comment" at bounding box center [410, 244] width 49 height 14
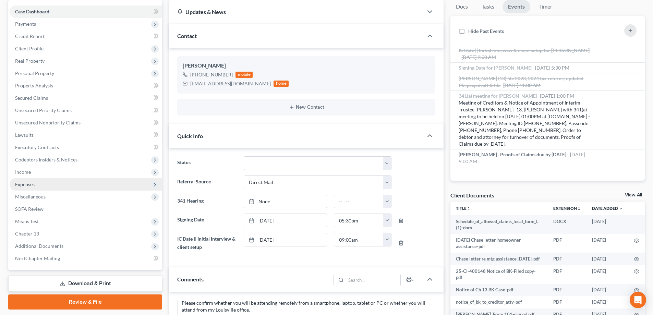
scroll to position [69, 0]
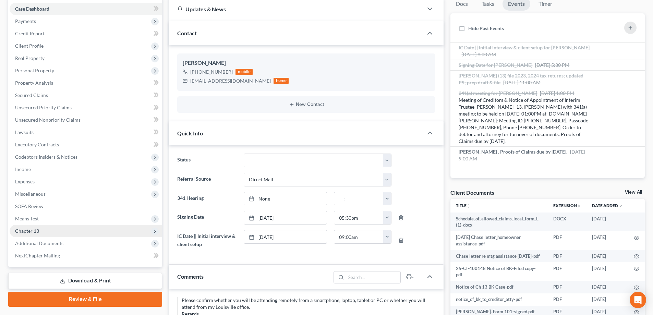
click at [54, 236] on span "Chapter 13" at bounding box center [86, 231] width 152 height 12
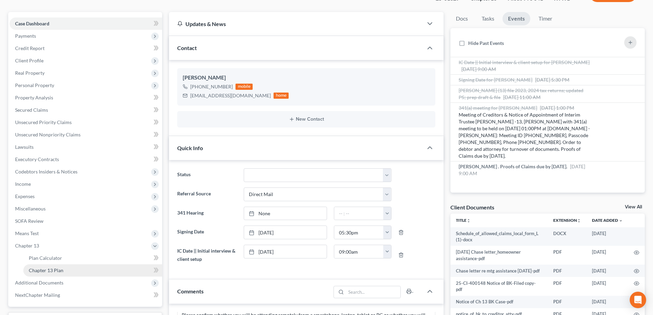
scroll to position [171, 0]
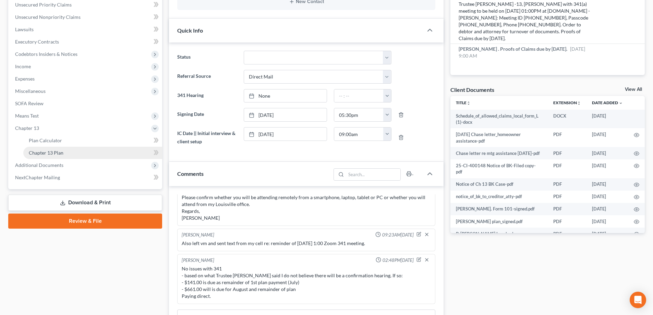
click at [60, 153] on span "Chapter 13 Plan" at bounding box center [46, 153] width 35 height 6
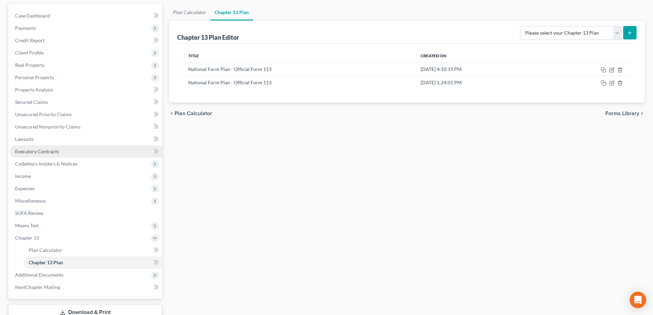
scroll to position [111, 0]
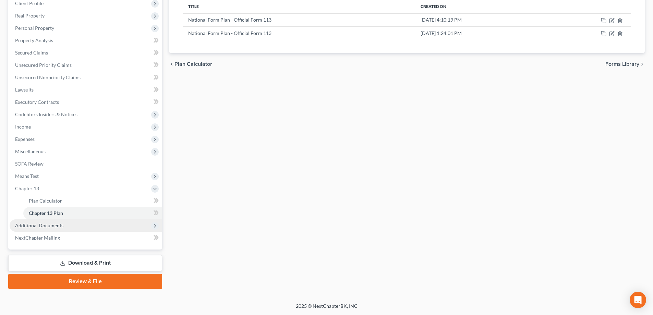
click at [58, 228] on span "Additional Documents" at bounding box center [86, 225] width 152 height 12
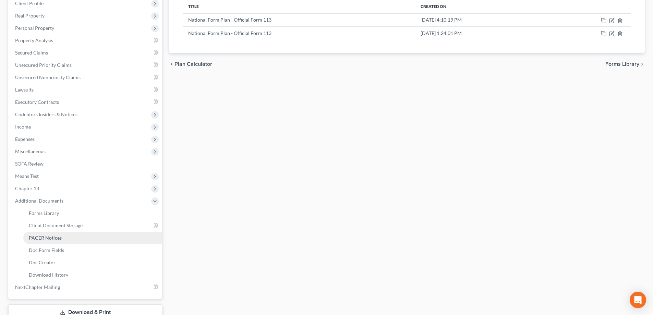
click at [61, 236] on link "PACER Notices" at bounding box center [92, 238] width 139 height 12
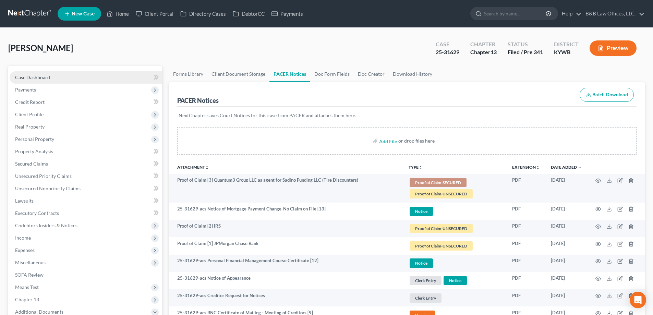
click at [70, 75] on link "Case Dashboard" at bounding box center [86, 77] width 152 height 12
select select "2"
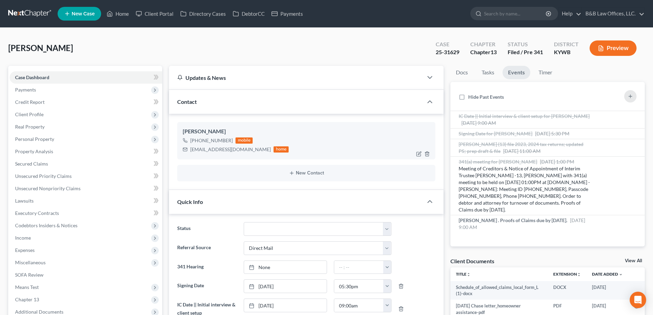
click at [191, 150] on div "proberts40213@gmail.com" at bounding box center [230, 149] width 81 height 7
drag, startPoint x: 190, startPoint y: 150, endPoint x: 239, endPoint y: 151, distance: 49.3
click at [248, 151] on div "proberts40213@gmail.com home" at bounding box center [236, 149] width 106 height 9
copy div "proberts40213@gmail.com"
drag, startPoint x: 60, startPoint y: 92, endPoint x: 63, endPoint y: 96, distance: 4.6
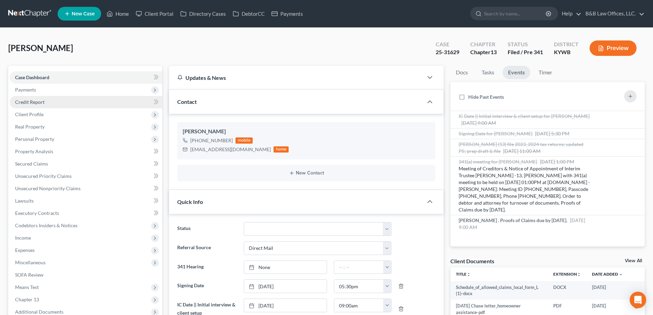
click at [60, 92] on span "Payments" at bounding box center [86, 90] width 152 height 12
click at [69, 104] on link "Invoices" at bounding box center [92, 102] width 139 height 12
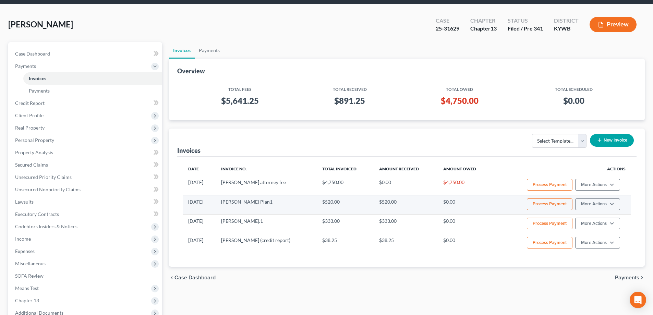
scroll to position [34, 0]
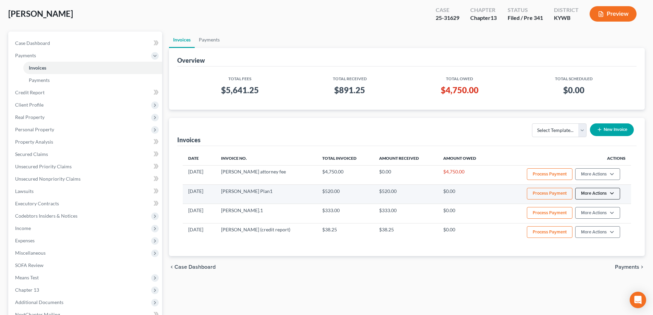
click at [596, 180] on button "More Actions" at bounding box center [597, 174] width 45 height 12
click at [589, 209] on link "View/Edit" at bounding box center [607, 208] width 80 height 12
select select "1"
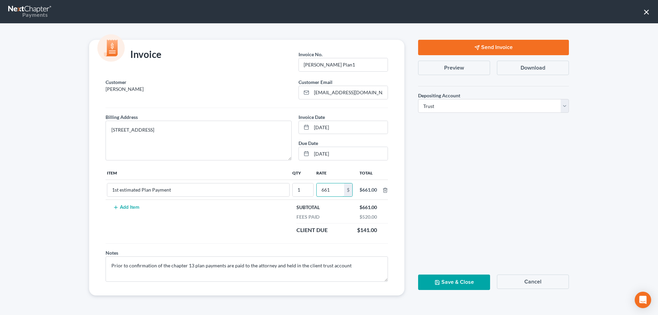
type input "661"
click at [461, 285] on button "Save & Close" at bounding box center [454, 281] width 72 height 15
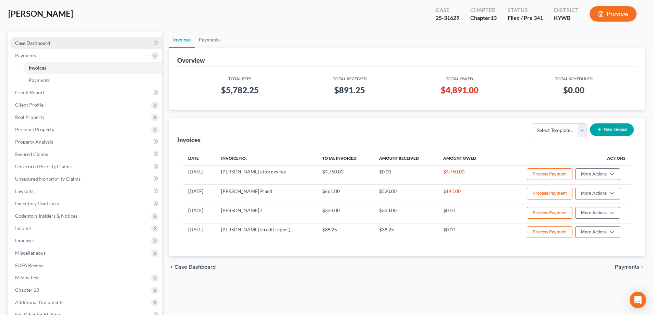
click at [53, 43] on link "Case Dashboard" at bounding box center [86, 43] width 152 height 12
select select "2"
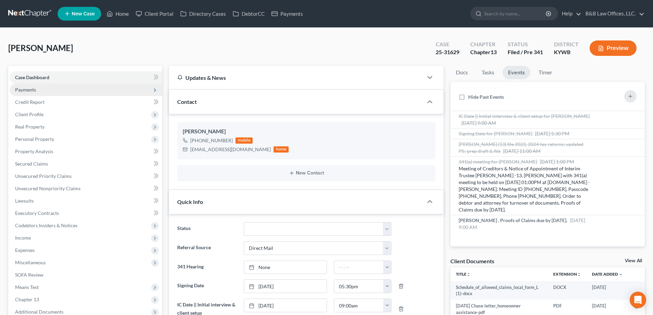
scroll to position [162, 0]
drag, startPoint x: 96, startPoint y: 43, endPoint x: 12, endPoint y: 50, distance: 84.9
click at [12, 50] on div "Roberts, Pamela Upgraded Case 25-31629 Chapter Chapter 13 Status Filed / Pre 34…" at bounding box center [326, 51] width 636 height 30
click at [12, 50] on span "[PERSON_NAME]" at bounding box center [40, 48] width 65 height 10
click at [70, 49] on div "Roberts, Pamela Upgraded Case 25-31629 Chapter Chapter 13 Status Filed / Pre 34…" at bounding box center [326, 51] width 636 height 30
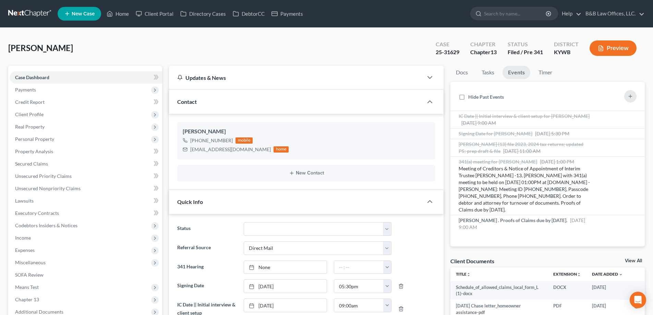
click at [70, 49] on div "Roberts, Pamela Upgraded Case 25-31629 Chapter Chapter 13 Status Filed / Pre 34…" at bounding box center [326, 51] width 636 height 30
drag, startPoint x: 64, startPoint y: 49, endPoint x: 58, endPoint y: 47, distance: 5.6
click at [65, 48] on span "[PERSON_NAME]" at bounding box center [40, 48] width 65 height 10
drag, startPoint x: 58, startPoint y: 47, endPoint x: -9, endPoint y: 44, distance: 67.6
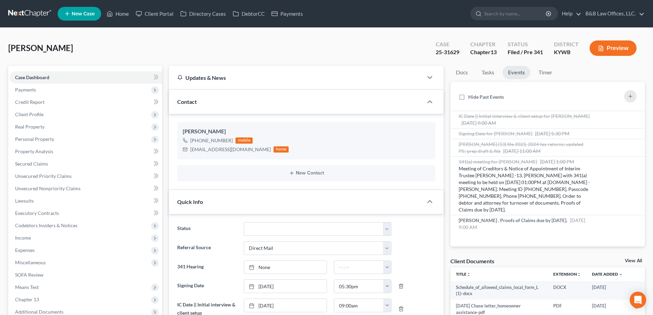
copy span "[PERSON_NAME]"
click at [29, 94] on span "Payments" at bounding box center [86, 90] width 152 height 12
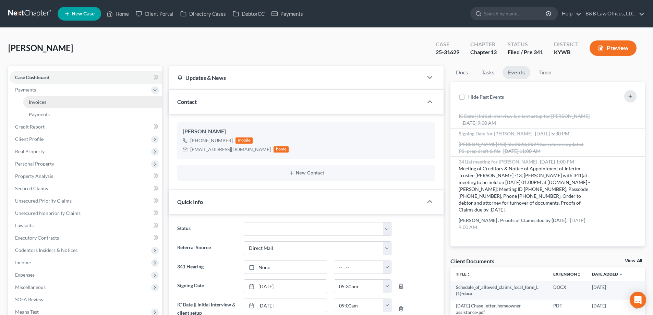
click at [45, 105] on link "Invoices" at bounding box center [92, 102] width 139 height 12
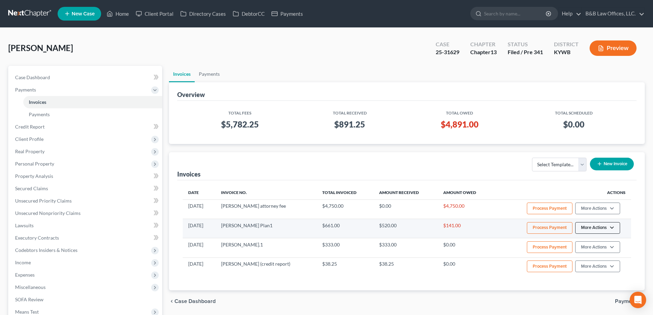
click at [597, 214] on button "More Actions" at bounding box center [597, 208] width 45 height 12
click at [591, 241] on link "View/Edit" at bounding box center [607, 242] width 80 height 12
select select "1"
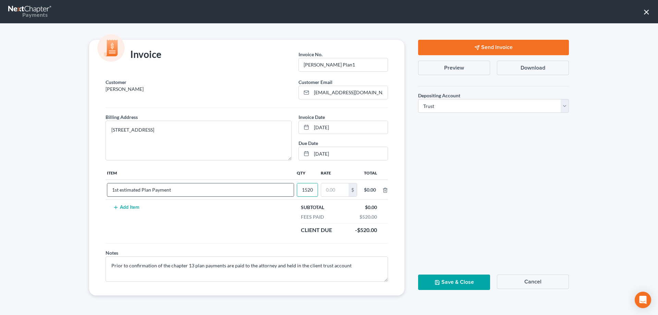
drag, startPoint x: 314, startPoint y: 190, endPoint x: 271, endPoint y: 186, distance: 42.6
click at [271, 189] on tr "1st estimated Plan Payment 1520 $ $0.00" at bounding box center [247, 190] width 282 height 20
type input "1"
type input "520"
click at [459, 286] on button "Save & Close" at bounding box center [454, 281] width 72 height 15
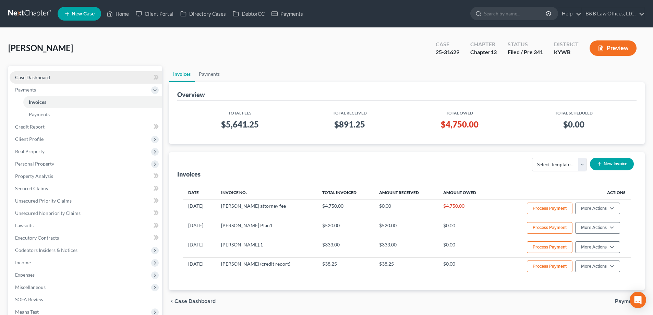
click at [49, 79] on span "Case Dashboard" at bounding box center [32, 77] width 35 height 6
select select "2"
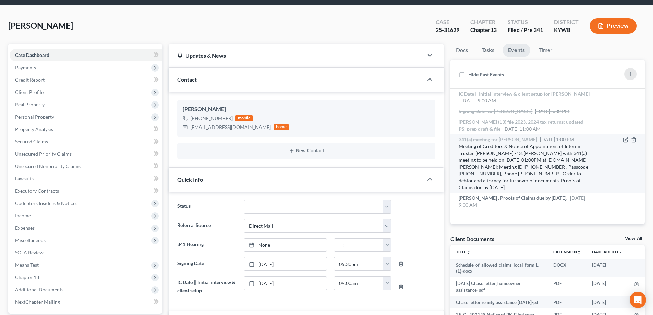
scroll to position [34, 0]
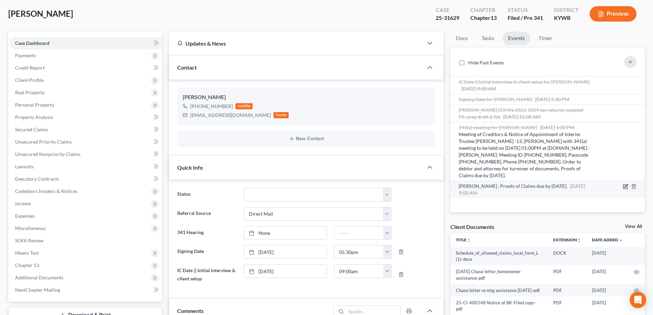
click at [626, 184] on icon "button" at bounding box center [625, 185] width 3 height 3
select select "Days"
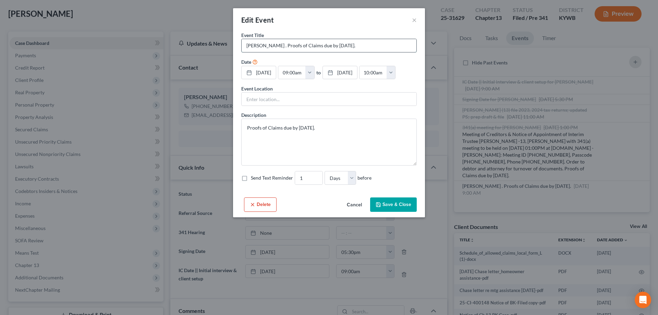
click at [381, 48] on input "Pamela Roberts . Proofs of Claims due by 9/17/2025." at bounding box center [329, 45] width 175 height 13
drag, startPoint x: 361, startPoint y: 49, endPoint x: 358, endPoint y: 45, distance: 4.8
click at [358, 45] on input "Pamela Roberts . Proofs of Claims due by 9/17/2025. fILE sac" at bounding box center [329, 45] width 175 height 13
click at [357, 44] on input "Pamela Roberts . Proofs of Claims due by 9/17/2025. fILE sac" at bounding box center [329, 45] width 175 height 13
type input "Pamela Roberts . Proofs of Claims due by 9/17/2025. FILE SAC"
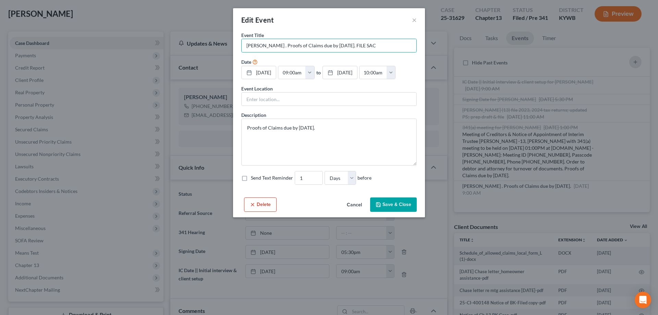
click at [398, 208] on button "Save & Close" at bounding box center [393, 204] width 47 height 14
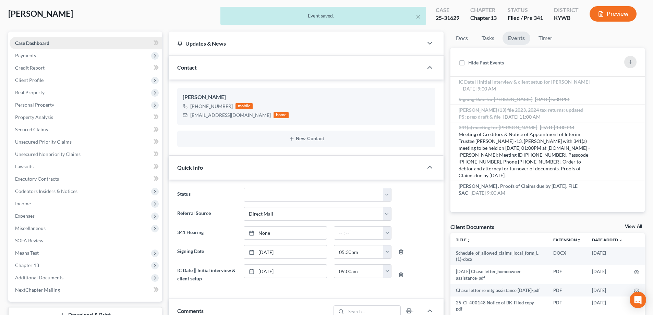
click at [78, 40] on link "Case Dashboard" at bounding box center [86, 43] width 152 height 12
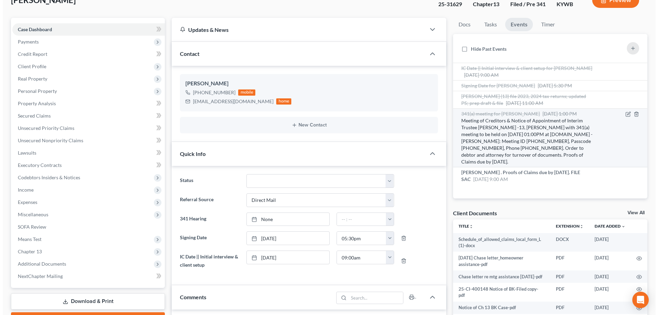
scroll to position [0, 0]
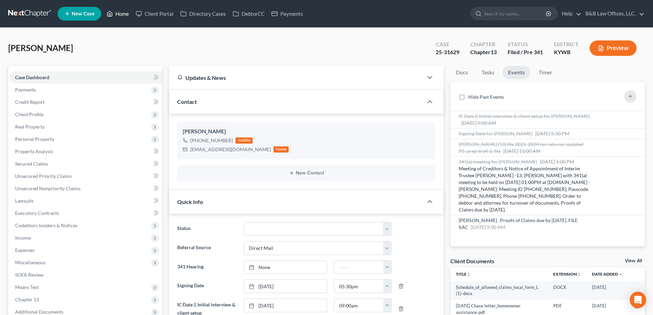
click at [122, 14] on link "Home" at bounding box center [117, 14] width 29 height 12
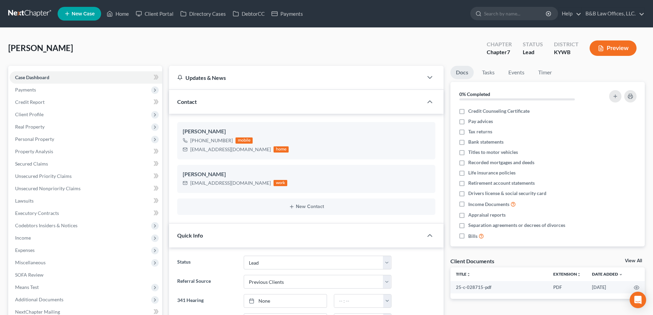
select select "10"
select select "1"
click at [57, 74] on link "Case Dashboard" at bounding box center [86, 77] width 152 height 12
click at [46, 110] on span "Client Profile" at bounding box center [86, 114] width 152 height 12
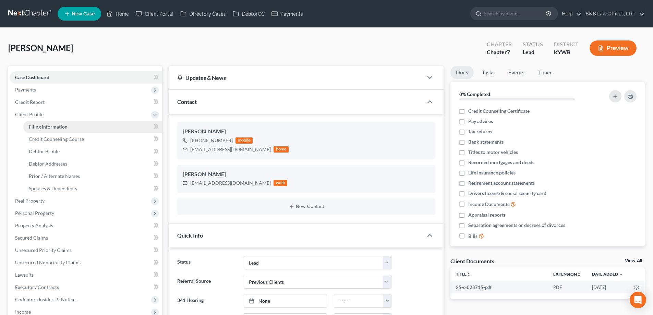
click at [54, 129] on span "Filing Information" at bounding box center [48, 127] width 39 height 6
select select "1"
select select "0"
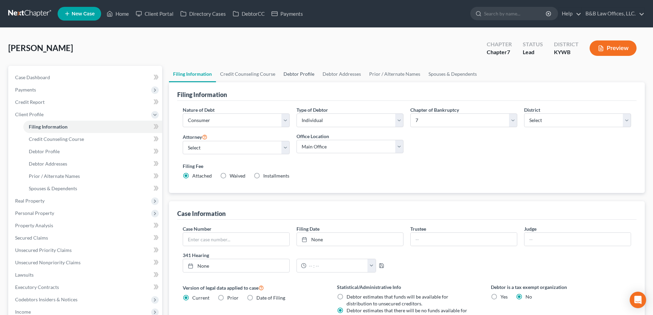
click at [302, 74] on link "Debtor Profile" at bounding box center [298, 74] width 39 height 16
select select "1"
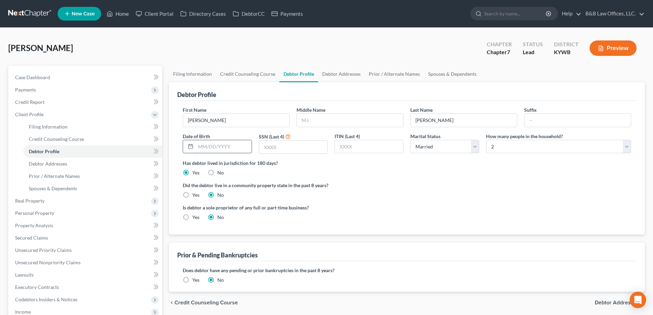
click at [216, 145] on input "text" at bounding box center [223, 146] width 55 height 13
type input "[DATE]"
click at [281, 147] on input "text" at bounding box center [293, 146] width 68 height 13
type input "0791"
click at [346, 72] on link "Debtor Addresses" at bounding box center [341, 74] width 47 height 16
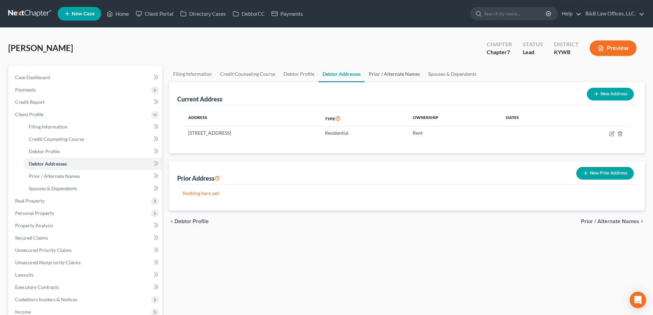
click at [381, 74] on link "Prior / Alternate Names" at bounding box center [393, 74] width 59 height 16
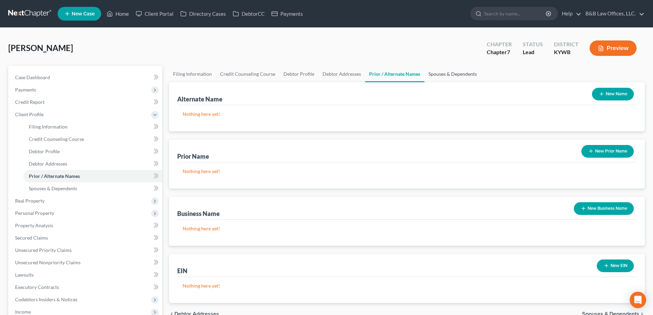
click at [449, 74] on link "Spouses & Dependents" at bounding box center [452, 74] width 57 height 16
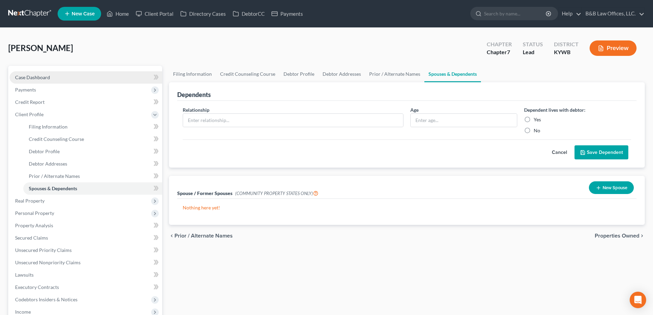
click at [39, 75] on span "Case Dashboard" at bounding box center [32, 77] width 35 height 6
select select "1"
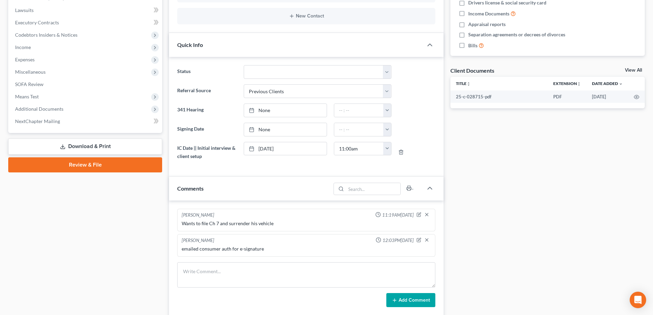
scroll to position [206, 0]
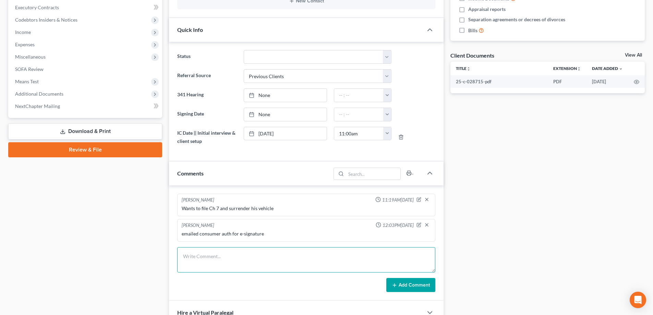
click at [202, 256] on textarea at bounding box center [306, 259] width 258 height 25
type textarea "724-06-0791"
click at [409, 283] on button "Add Comment" at bounding box center [410, 285] width 49 height 14
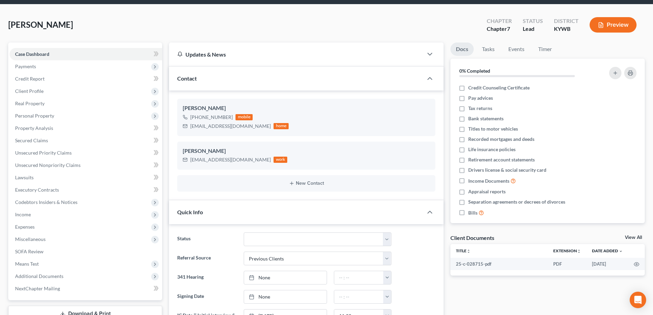
scroll to position [0, 0]
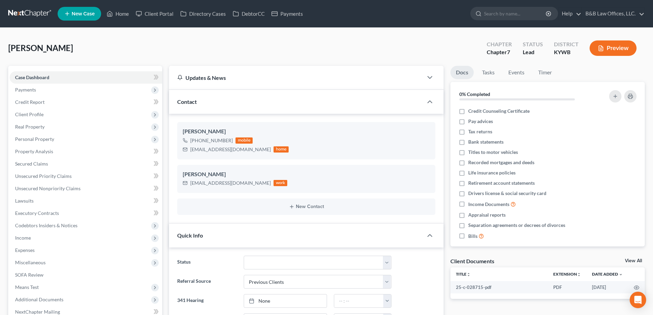
click at [631, 261] on link "View All" at bounding box center [632, 260] width 17 height 5
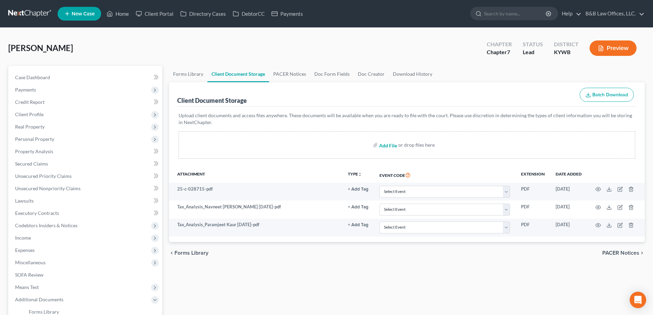
click at [390, 146] on input "file" at bounding box center [387, 145] width 16 height 12
type input "C:\fakepath\DL and SS.pdf"
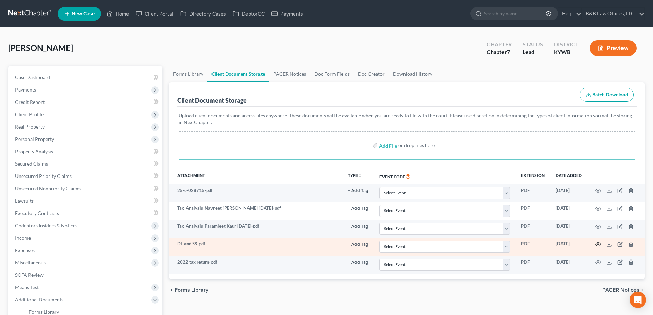
click at [596, 244] on icon "button" at bounding box center [597, 244] width 5 height 5
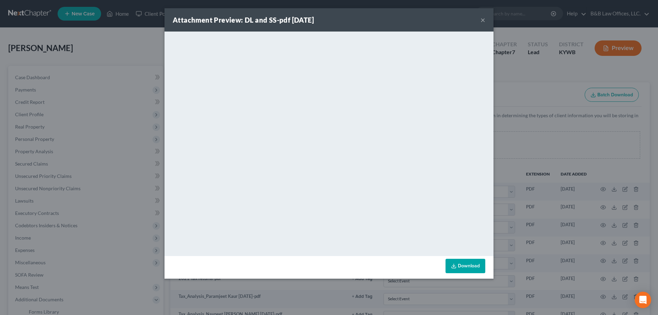
click at [484, 18] on button "×" at bounding box center [482, 20] width 5 height 8
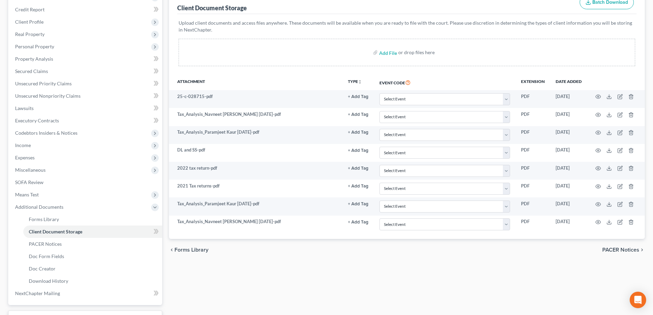
scroll to position [103, 0]
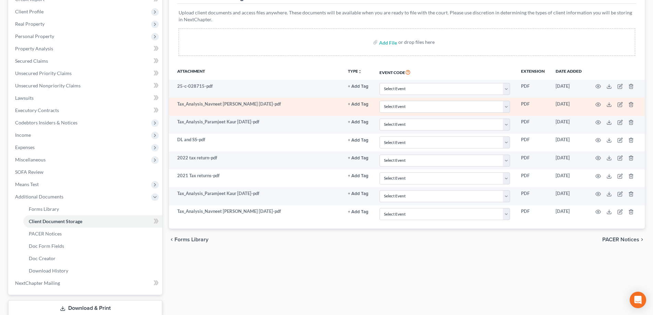
click at [226, 108] on td "Tax_Analysis_Navneet [PERSON_NAME] [DATE]-pdf" at bounding box center [255, 107] width 173 height 18
click at [598, 106] on icon "button" at bounding box center [597, 104] width 5 height 5
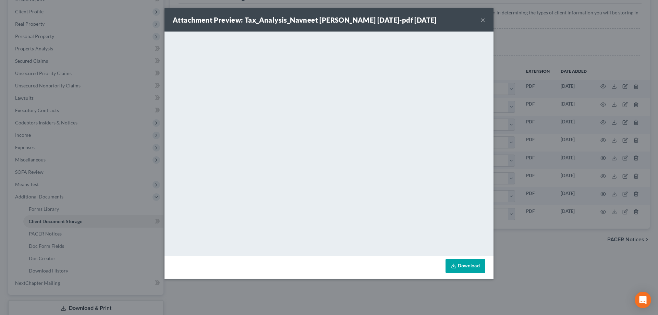
click at [483, 21] on button "×" at bounding box center [482, 20] width 5 height 8
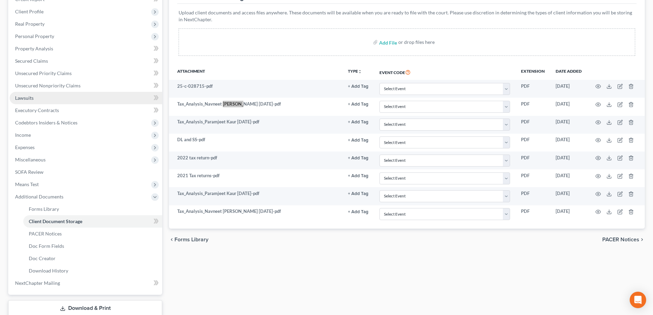
scroll to position [0, 0]
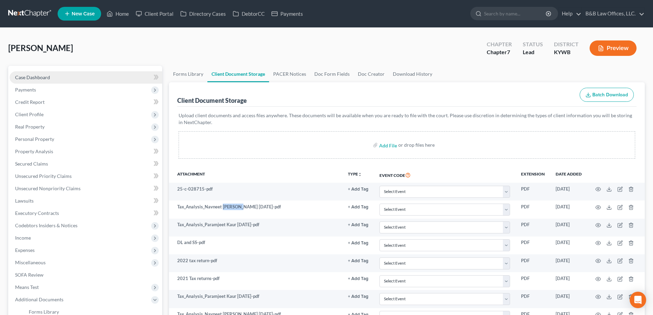
click at [42, 75] on span "Case Dashboard" at bounding box center [32, 77] width 35 height 6
select select "1"
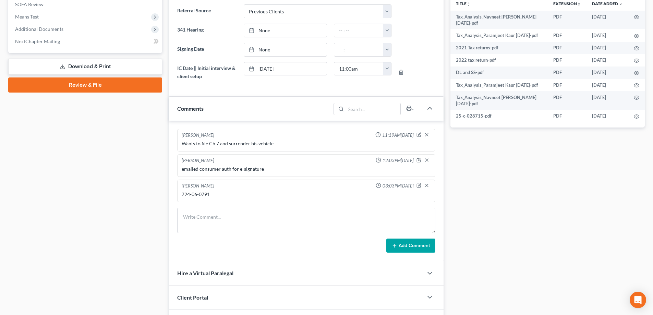
scroll to position [308, 0]
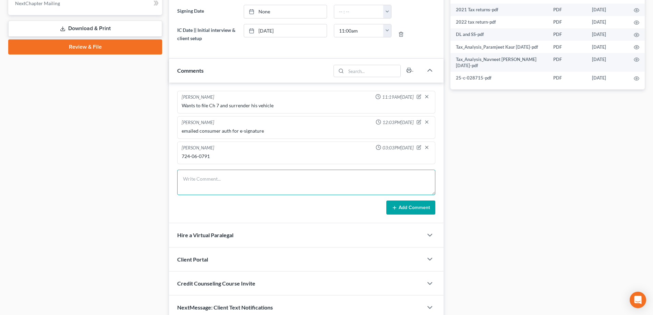
click at [216, 179] on textarea at bounding box center [306, 182] width 258 height 25
drag, startPoint x: 408, startPoint y: 207, endPoint x: 371, endPoint y: 190, distance: 40.6
click at [374, 195] on form "THS report indicates IRS has not received 2022, 2023 or 2024 tax returns. Add C…" at bounding box center [306, 192] width 258 height 45
click at [367, 183] on textarea "THS report indicates IRS has not received 2022, 2023 or 2024 tax returns." at bounding box center [306, 182] width 258 height 25
paste textarea "[PERSON_NAME]"
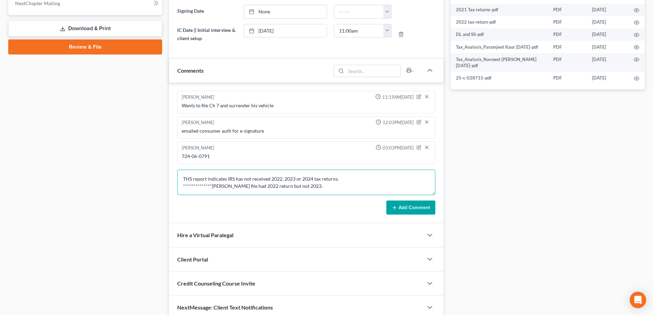
click at [323, 184] on textarea "**********" at bounding box center [306, 182] width 258 height 25
type textarea "**********"
click at [412, 203] on button "Add Comment" at bounding box center [410, 207] width 49 height 14
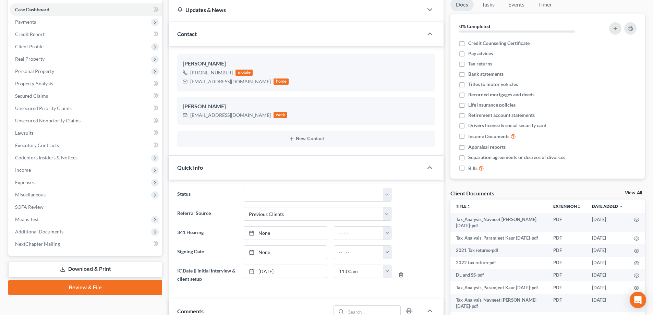
scroll to position [69, 0]
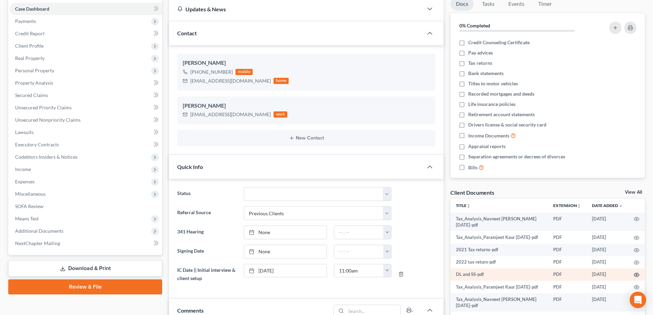
click at [636, 274] on circle "button" at bounding box center [635, 274] width 1 height 1
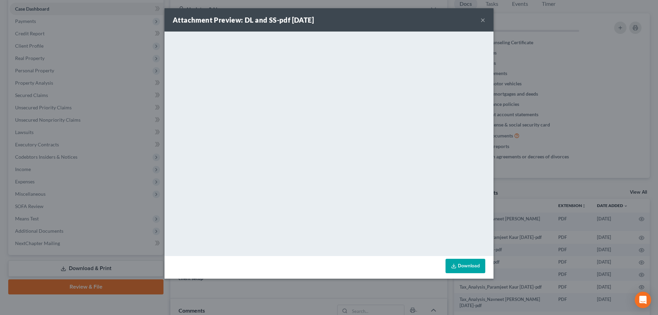
click at [484, 19] on button "×" at bounding box center [482, 20] width 5 height 8
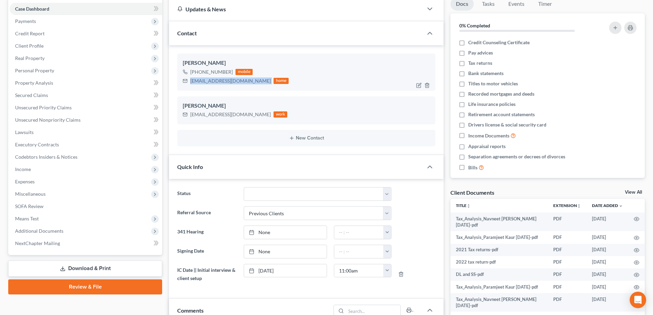
drag, startPoint x: 188, startPoint y: 81, endPoint x: 246, endPoint y: 85, distance: 57.7
click at [246, 85] on div "[PERSON_NAME] [PHONE_NUMBER] mobile [EMAIL_ADDRESS][DOMAIN_NAME] home" at bounding box center [306, 71] width 258 height 37
copy div "[EMAIL_ADDRESS][DOMAIN_NAME]"
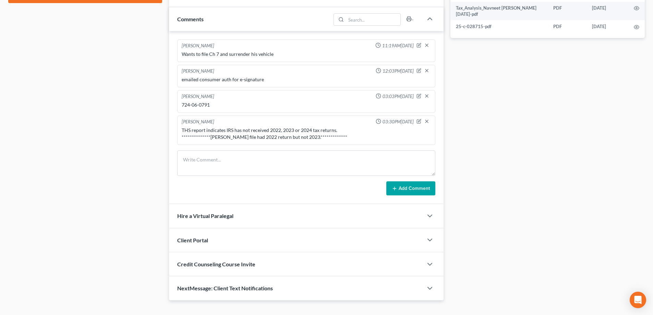
scroll to position [371, 0]
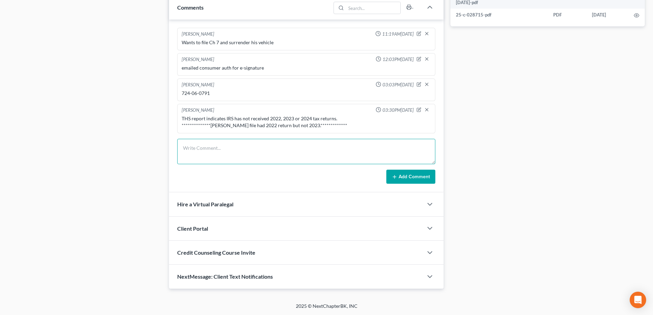
click at [203, 154] on textarea at bounding box center [306, 151] width 258 height 25
paste textarea "Freetaxusa Navneet1122 Na724406079!"
type textarea "Freetaxusa Navneet1122 Na724406079!"
click at [402, 179] on button "Add Comment" at bounding box center [410, 177] width 49 height 14
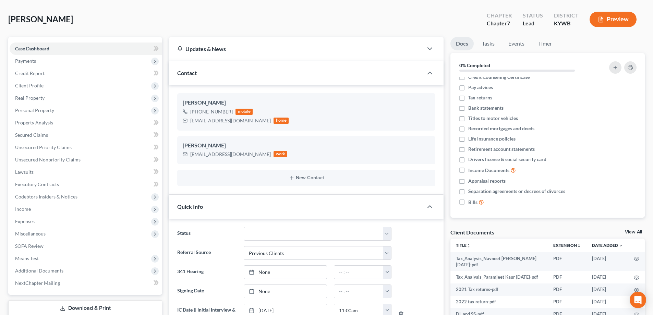
scroll to position [6, 0]
click at [631, 232] on link "View All" at bounding box center [632, 232] width 17 height 5
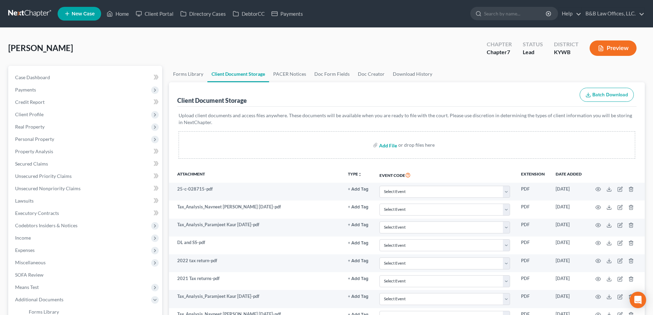
click at [382, 146] on input "file" at bounding box center [387, 145] width 16 height 12
type input "C:\fakepath\Vehicle title.pdf"
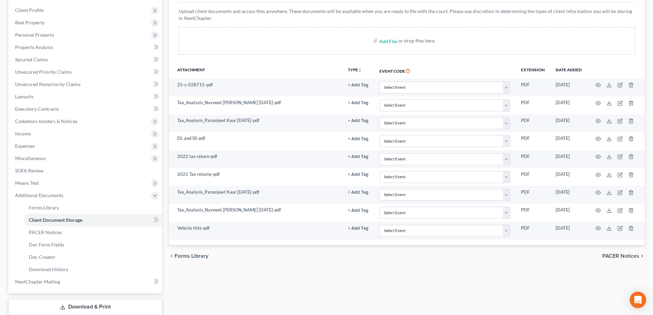
scroll to position [148, 0]
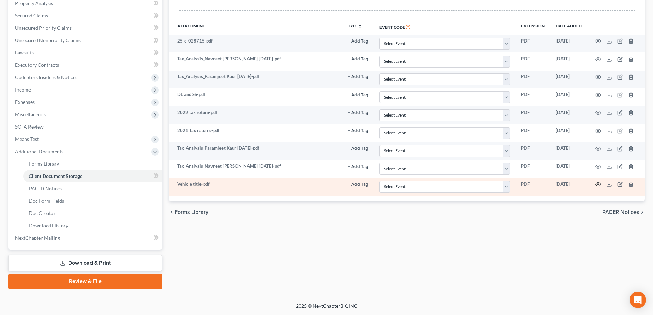
click at [597, 183] on icon "button" at bounding box center [597, 184] width 5 height 5
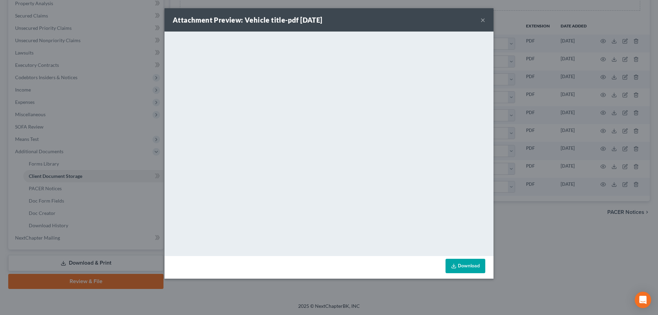
click at [483, 20] on button "×" at bounding box center [482, 20] width 5 height 8
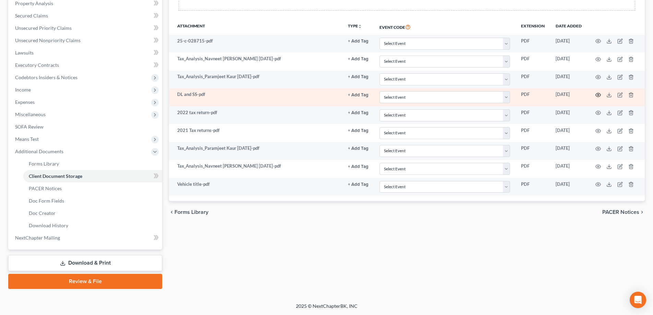
click at [597, 94] on icon "button" at bounding box center [597, 94] width 5 height 5
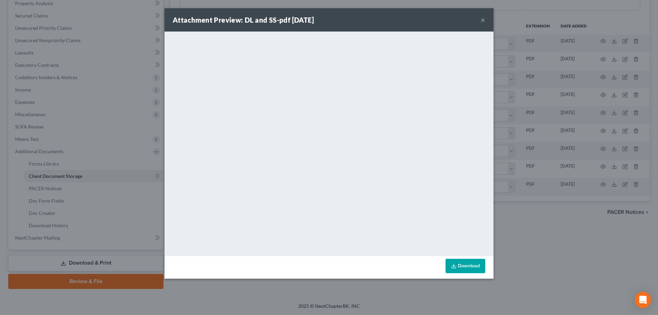
click at [482, 20] on button "×" at bounding box center [482, 20] width 5 height 8
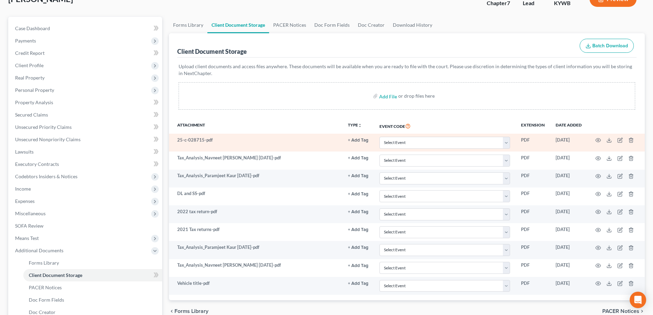
scroll to position [45, 0]
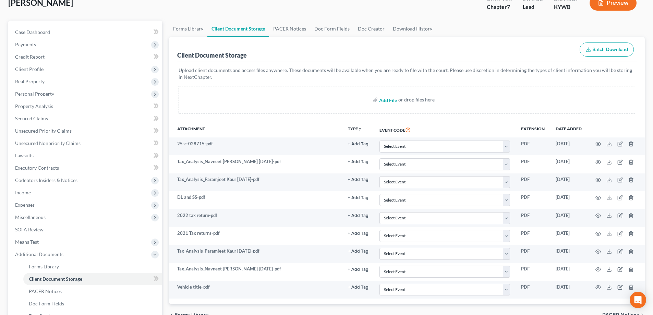
click at [388, 100] on input "file" at bounding box center [387, 100] width 16 height 12
type input "C:\fakepath\2023 Uber 1099.pdf"
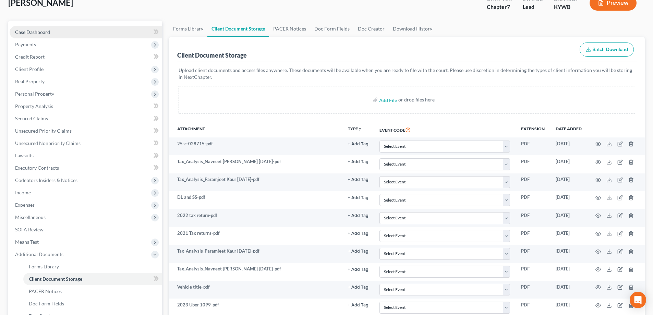
click at [70, 33] on link "Case Dashboard" at bounding box center [86, 32] width 152 height 12
select select "1"
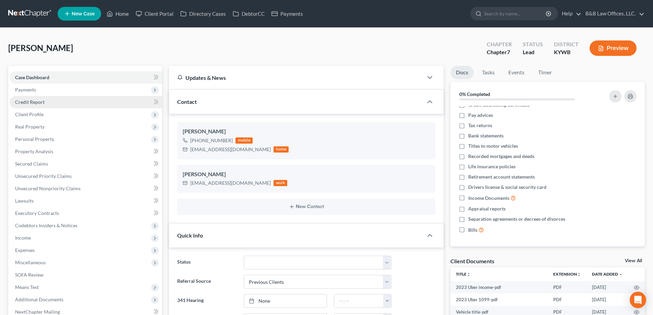
click at [50, 101] on link "Credit Report" at bounding box center [86, 102] width 152 height 12
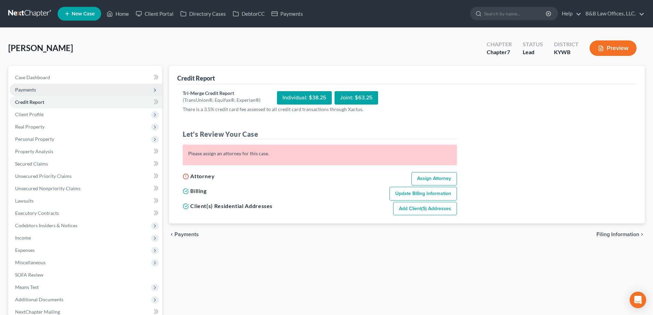
click at [49, 92] on span "Payments" at bounding box center [86, 90] width 152 height 12
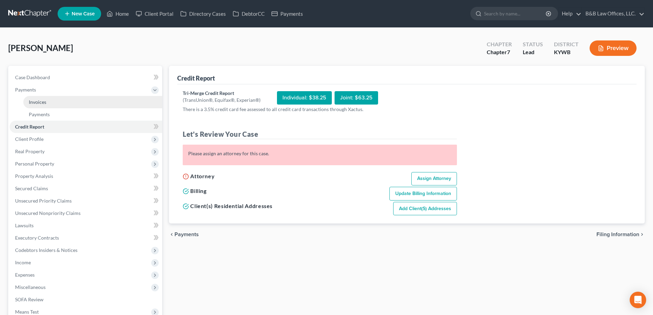
click at [51, 102] on link "Invoices" at bounding box center [92, 102] width 139 height 12
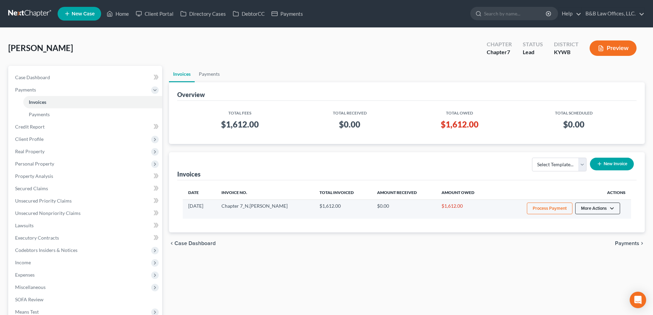
click at [605, 207] on button "More Actions" at bounding box center [597, 208] width 45 height 12
click at [589, 223] on link "View/Edit" at bounding box center [607, 223] width 80 height 12
select select "0"
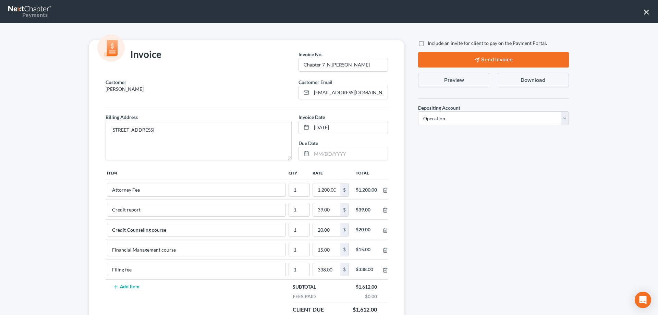
click at [647, 11] on button "×" at bounding box center [646, 11] width 7 height 11
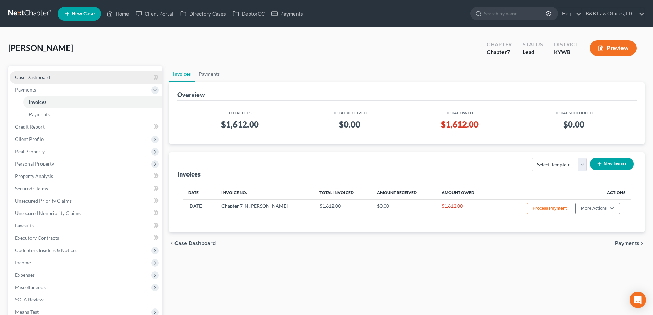
click at [39, 73] on link "Case Dashboard" at bounding box center [86, 77] width 152 height 12
select select "1"
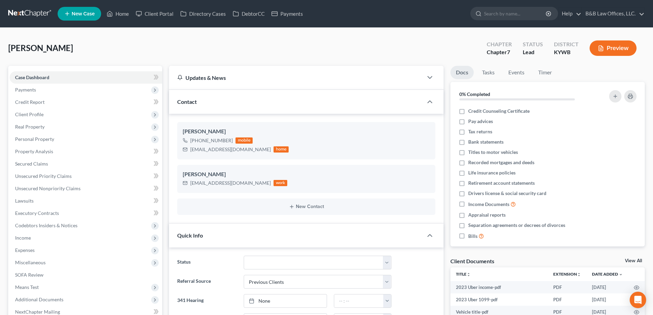
scroll to position [6, 0]
click at [634, 260] on link "View All" at bounding box center [632, 260] width 17 height 5
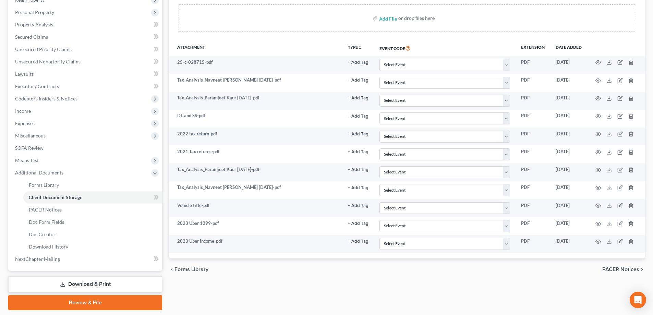
scroll to position [103, 0]
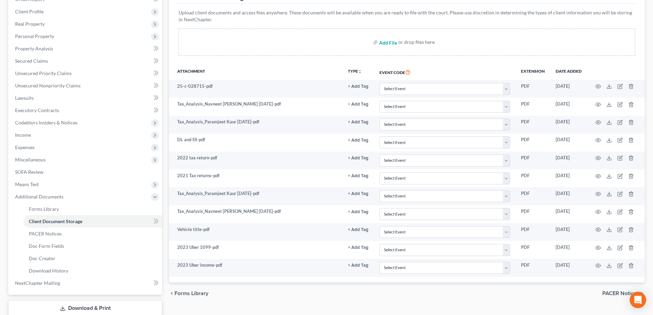
click at [385, 43] on input "file" at bounding box center [387, 42] width 16 height 12
type input "C:\fakepath\BK [MEDICAL_DATA] Chapter 7_NC.doc"
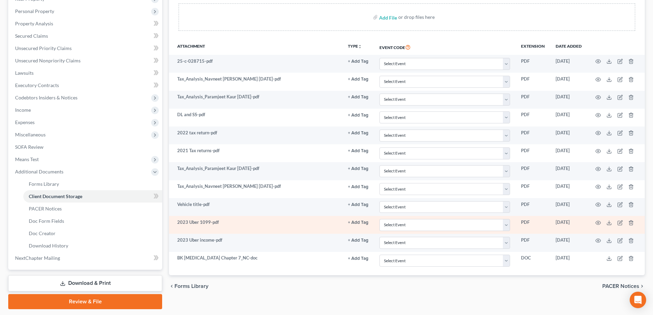
scroll to position [148, 0]
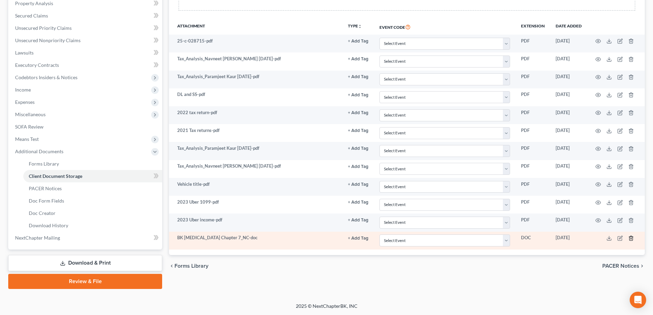
click at [629, 239] on icon "button" at bounding box center [630, 238] width 3 height 4
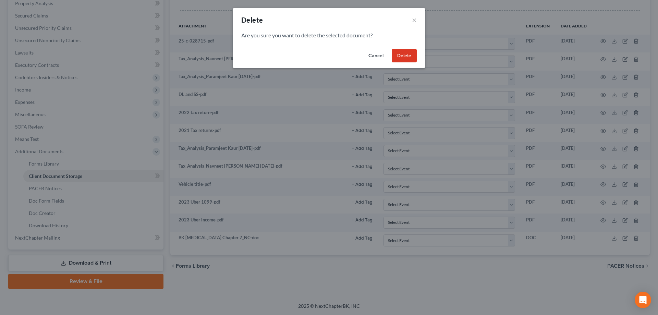
click at [406, 54] on button "Delete" at bounding box center [404, 56] width 25 height 14
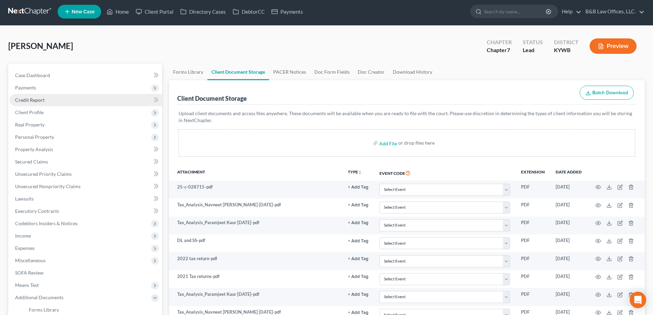
scroll to position [0, 0]
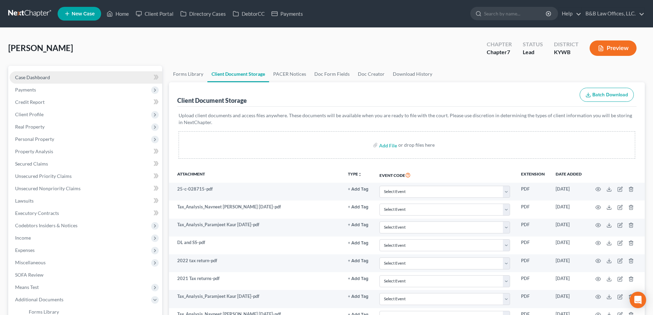
click at [29, 76] on span "Case Dashboard" at bounding box center [32, 77] width 35 height 6
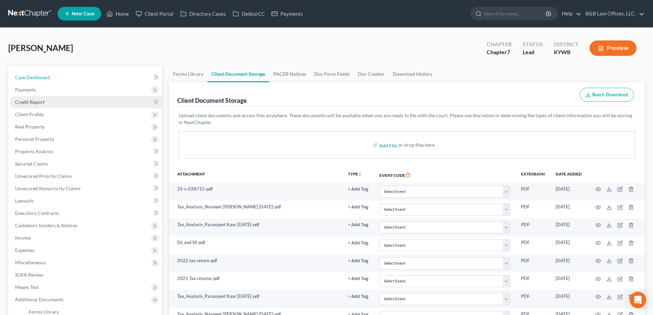
select select "10"
select select "1"
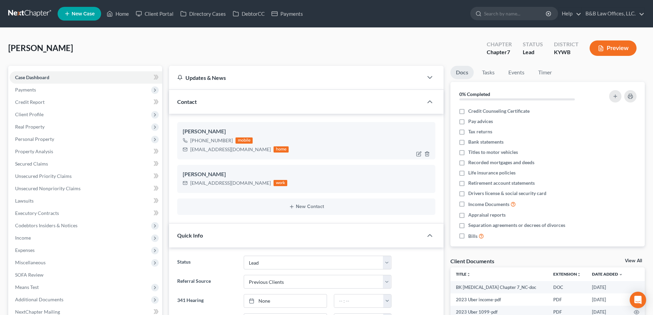
scroll to position [35, 0]
click at [489, 70] on link "Tasks" at bounding box center [488, 72] width 24 height 13
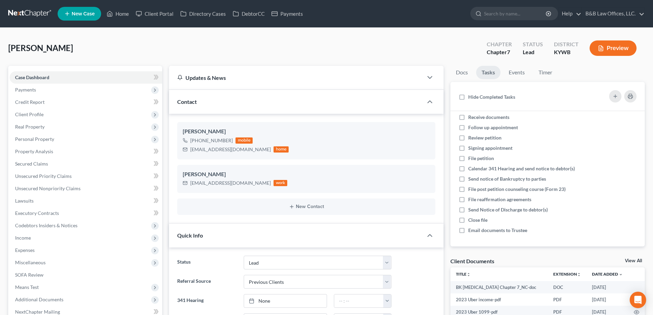
scroll to position [0, 0]
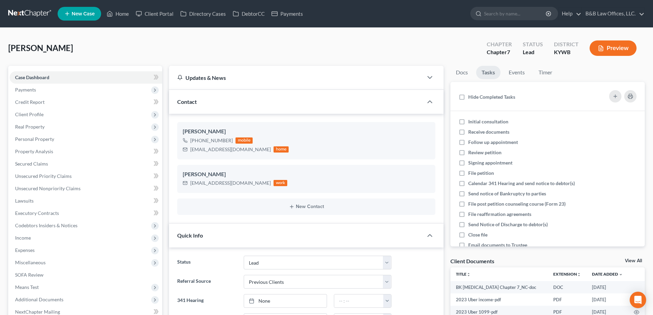
drag, startPoint x: 82, startPoint y: 51, endPoint x: -9, endPoint y: 53, distance: 90.1
copy span "[PERSON_NAME]"
click at [611, 96] on button "button" at bounding box center [615, 96] width 12 height 12
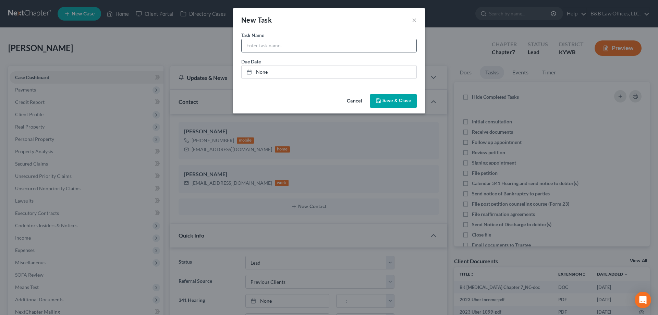
click at [256, 45] on input "text" at bounding box center [329, 45] width 175 height 13
paste input "[PERSON_NAME]"
type input "[PERSON_NAME] (7) receive documents, deal with tax issues, paid to file"
click at [273, 68] on link "None" at bounding box center [329, 71] width 175 height 13
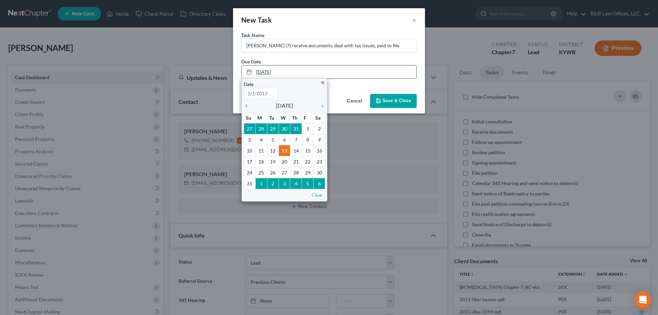
type input "[DATE]"
click at [322, 106] on icon "chevron_right" at bounding box center [320, 105] width 9 height 5
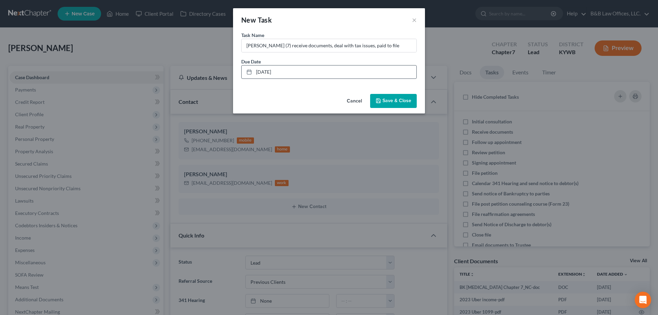
click at [395, 100] on span "Save & Close" at bounding box center [396, 101] width 29 height 6
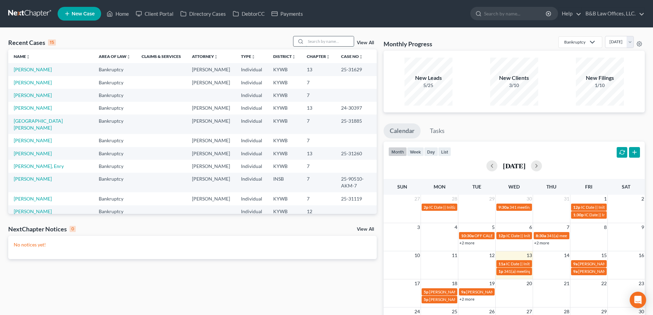
click at [331, 39] on input "search" at bounding box center [330, 41] width 48 height 10
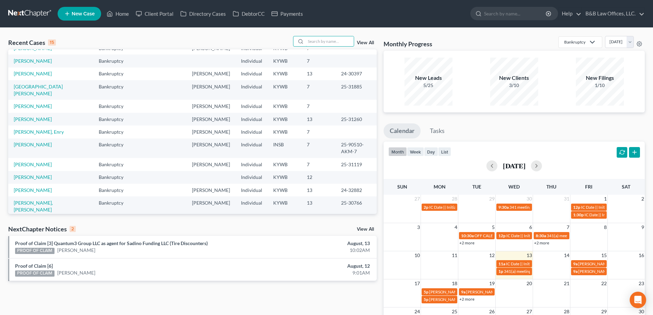
scroll to position [47, 0]
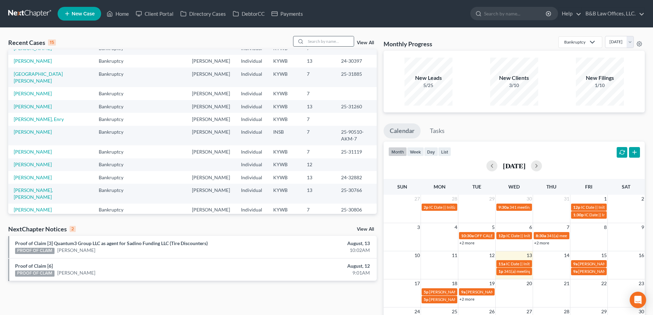
click at [331, 44] on input "search" at bounding box center [330, 41] width 48 height 10
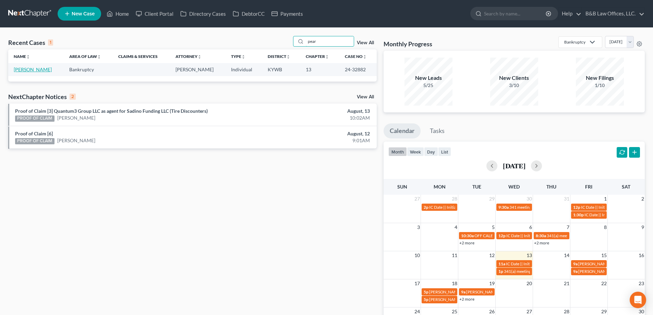
type input "pear"
click at [21, 69] on link "[PERSON_NAME]" at bounding box center [33, 69] width 38 height 6
select select "2"
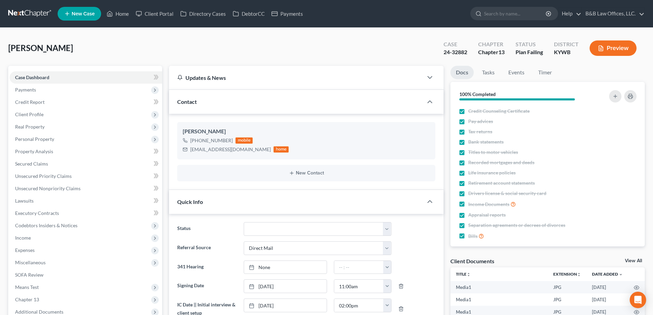
drag, startPoint x: 438, startPoint y: 50, endPoint x: 482, endPoint y: 53, distance: 44.0
click at [482, 53] on div "Case 24-32882 Chapter Chapter 13 Status Plan Failing District [GEOGRAPHIC_DATA]…" at bounding box center [541, 49] width 207 height 20
click at [459, 56] on div "24-32882" at bounding box center [455, 52] width 24 height 8
drag, startPoint x: 441, startPoint y: 53, endPoint x: 468, endPoint y: 53, distance: 27.1
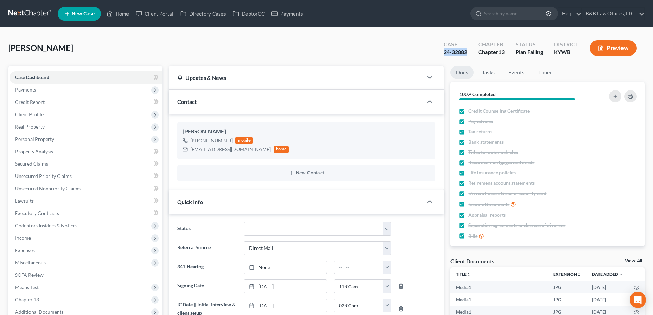
click at [468, 53] on div "Case 24-32882" at bounding box center [455, 49] width 35 height 20
copy div "24-32882"
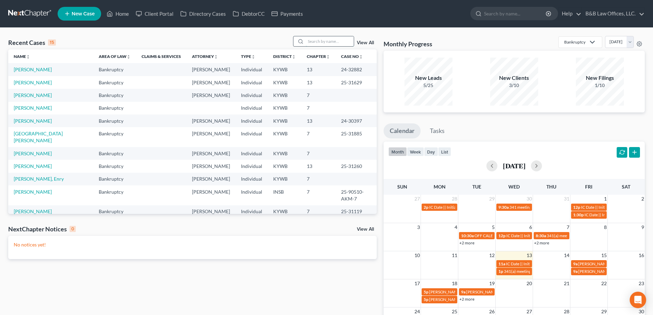
click at [324, 40] on input "search" at bounding box center [330, 41] width 48 height 10
click at [366, 39] on div "View All" at bounding box center [335, 41] width 84 height 11
click at [366, 43] on link "View All" at bounding box center [365, 42] width 17 height 5
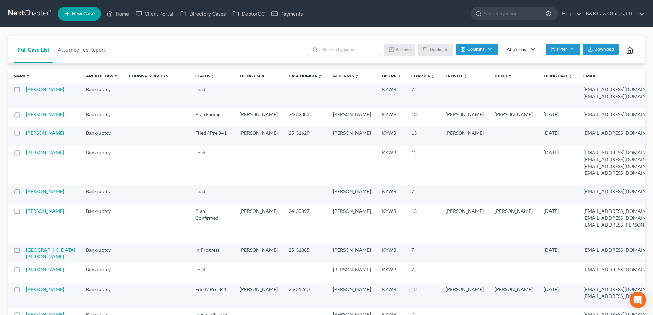
click at [567, 46] on button "Filter" at bounding box center [562, 50] width 35 height 12
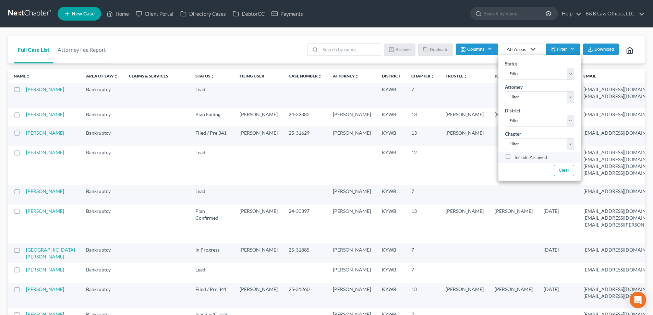
click at [514, 159] on label "Include Archived" at bounding box center [530, 157] width 33 height 8
click at [517, 158] on input "Include Archived" at bounding box center [519, 155] width 4 height 4
checkbox input "true"
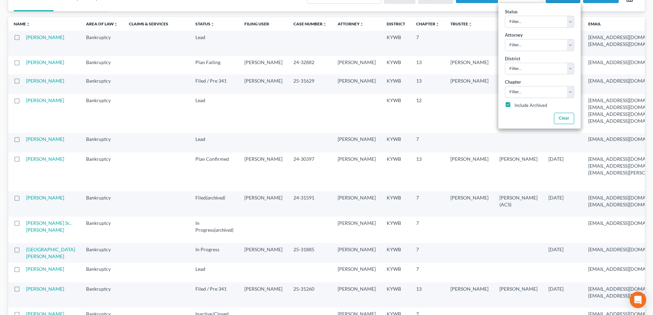
scroll to position [69, 0]
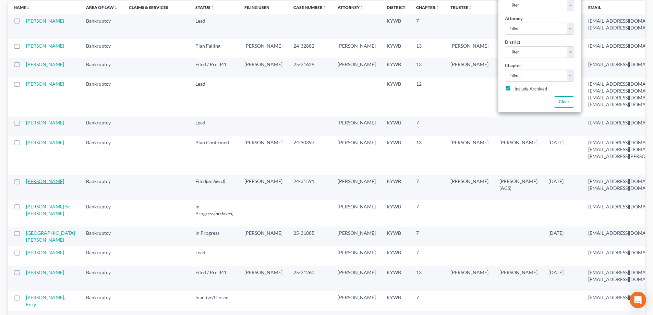
click at [32, 184] on link "[PERSON_NAME]" at bounding box center [45, 181] width 38 height 6
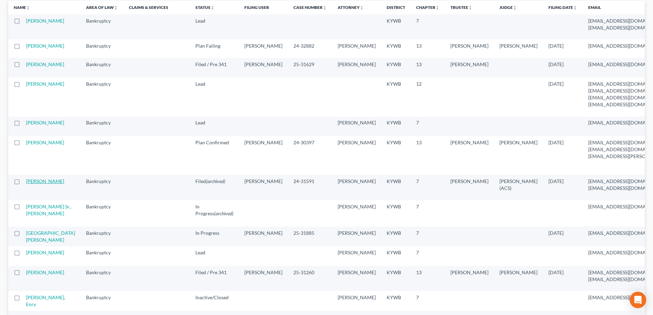
select select "2"
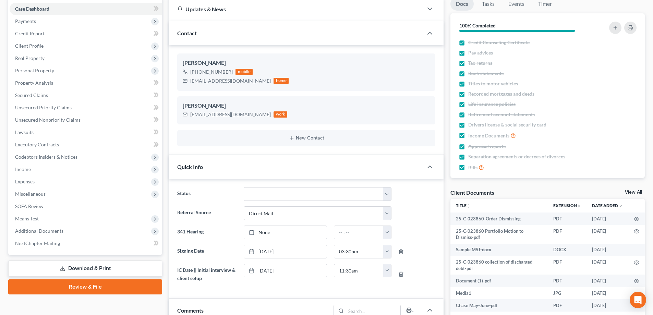
scroll to position [2080, 0]
click at [630, 192] on link "View All" at bounding box center [632, 192] width 17 height 5
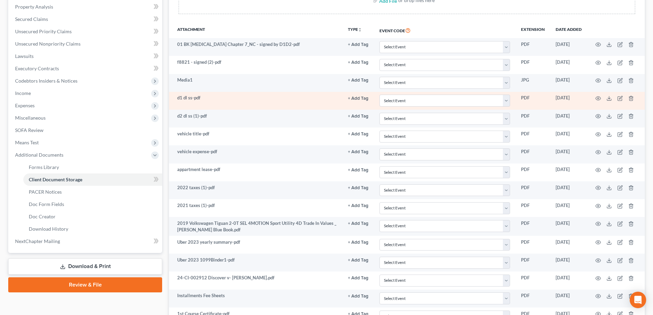
scroll to position [206, 0]
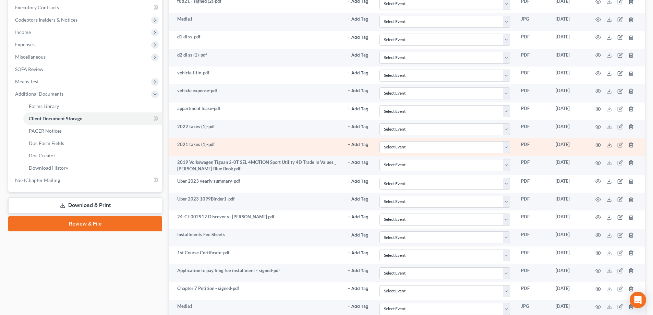
click at [609, 145] on polyline at bounding box center [609, 144] width 2 height 1
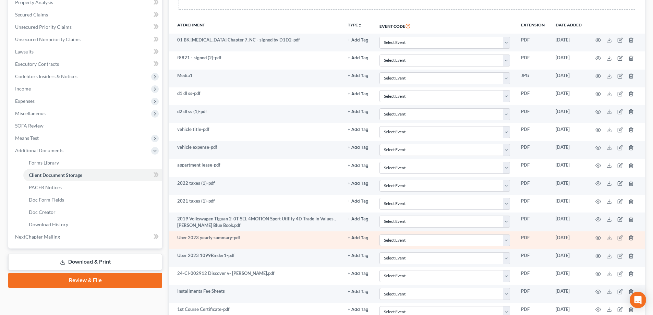
scroll to position [137, 0]
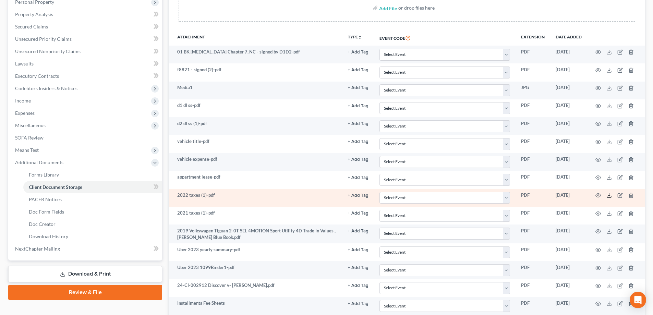
click at [609, 196] on icon at bounding box center [608, 195] width 5 height 5
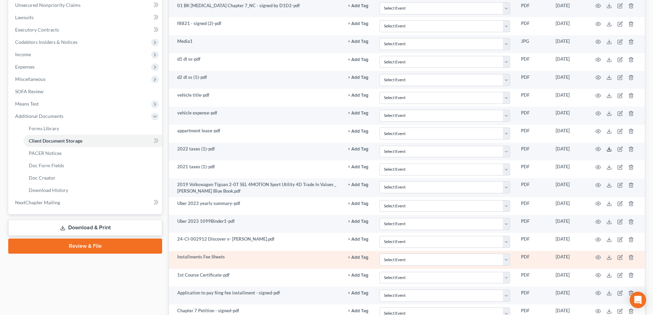
scroll to position [115, 0]
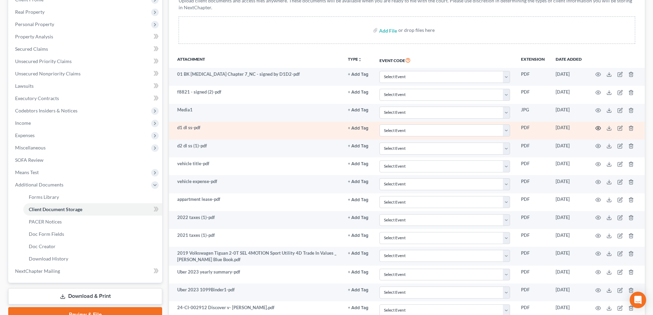
drag, startPoint x: 601, startPoint y: 129, endPoint x: 597, endPoint y: 129, distance: 4.1
click at [598, 129] on td at bounding box center [616, 131] width 58 height 18
click at [597, 129] on icon "button" at bounding box center [597, 127] width 5 height 5
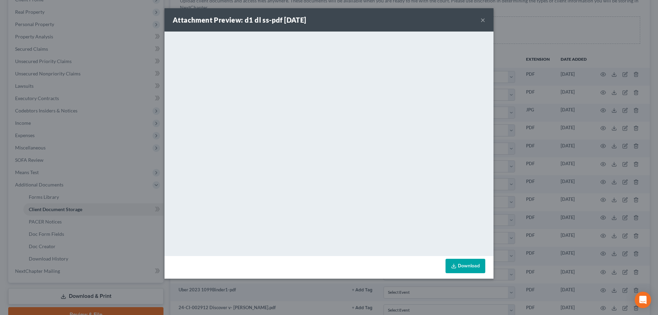
click at [484, 20] on button "×" at bounding box center [482, 20] width 5 height 8
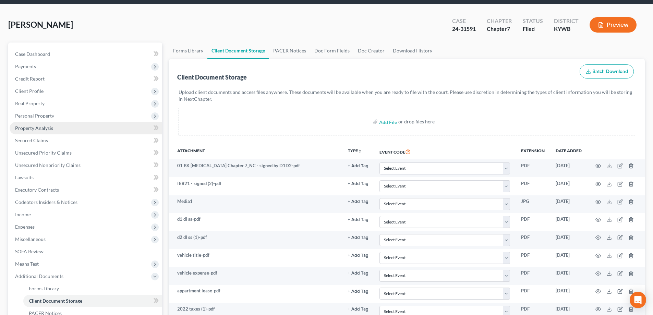
scroll to position [0, 0]
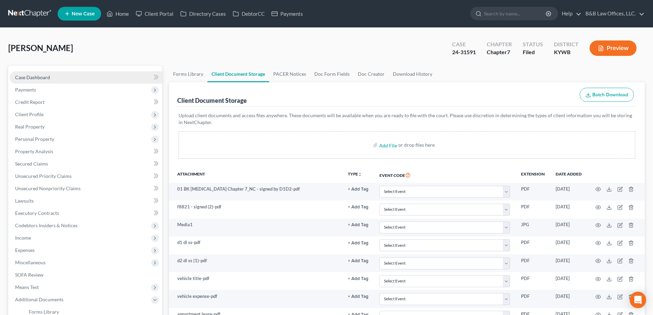
click at [70, 80] on link "Case Dashboard" at bounding box center [86, 77] width 152 height 12
select select "2"
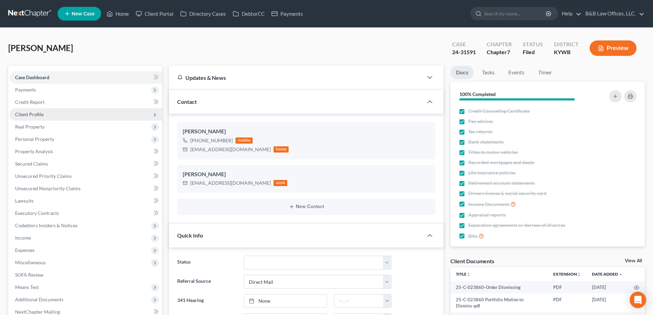
click at [35, 118] on span "Client Profile" at bounding box center [86, 114] width 152 height 12
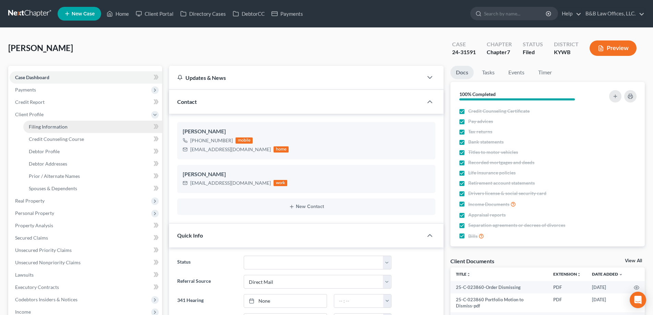
click at [54, 126] on span "Filing Information" at bounding box center [48, 127] width 39 height 6
select select "1"
select select "0"
select select "33"
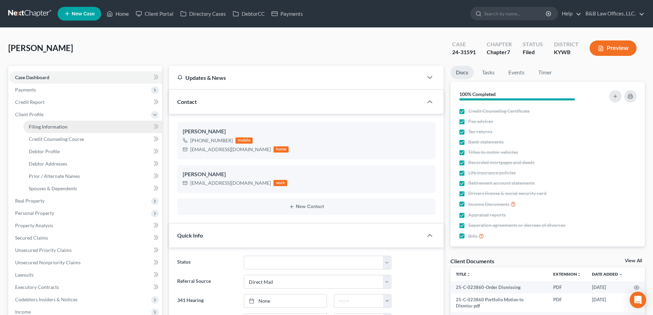
select select "0"
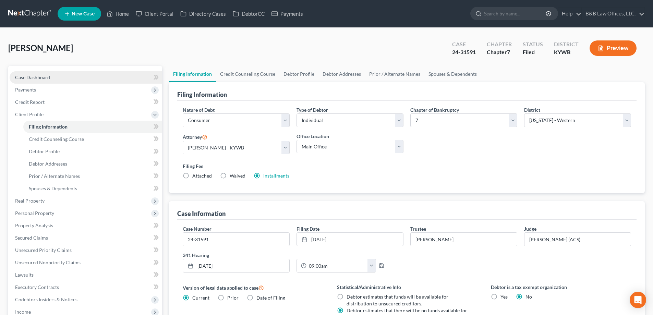
click at [41, 79] on span "Case Dashboard" at bounding box center [32, 77] width 35 height 6
select select "2"
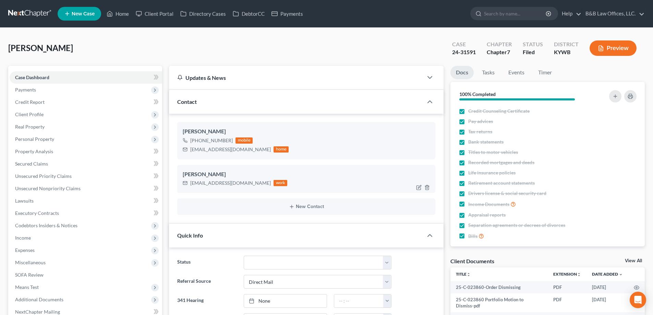
scroll to position [2080, 0]
drag, startPoint x: 192, startPoint y: 184, endPoint x: 215, endPoint y: 188, distance: 23.4
click at [215, 188] on div "[PERSON_NAME] [EMAIL_ADDRESS][DOMAIN_NAME] work" at bounding box center [306, 179] width 258 height 28
click at [196, 185] on div "[EMAIL_ADDRESS][DOMAIN_NAME]" at bounding box center [230, 182] width 81 height 7
drag, startPoint x: 189, startPoint y: 183, endPoint x: 237, endPoint y: 187, distance: 48.1
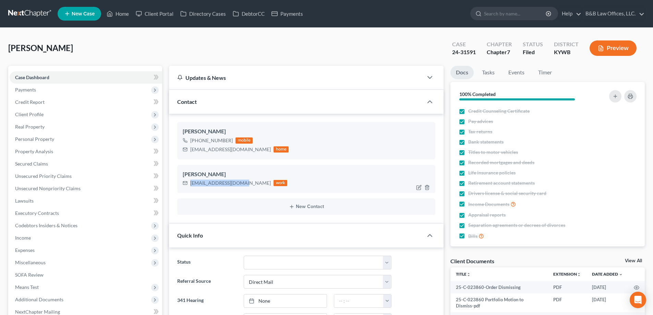
click at [241, 188] on div "[PERSON_NAME] [EMAIL_ADDRESS][DOMAIN_NAME] work" at bounding box center [306, 179] width 258 height 28
copy div "[EMAIL_ADDRESS][DOMAIN_NAME]"
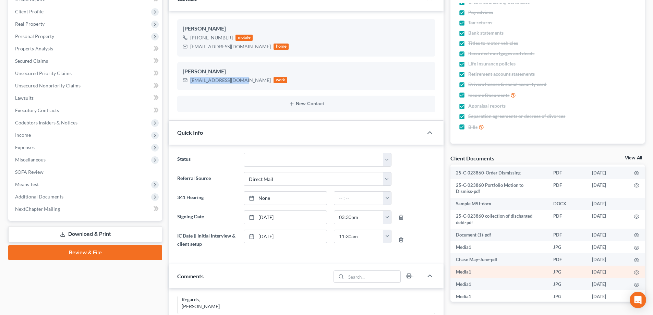
scroll to position [0, 0]
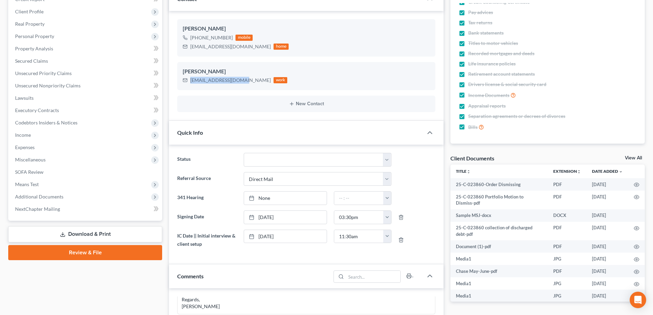
click at [630, 157] on link "View All" at bounding box center [632, 158] width 17 height 5
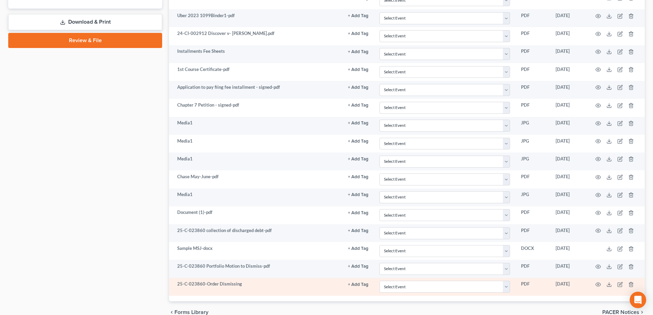
scroll to position [355, 0]
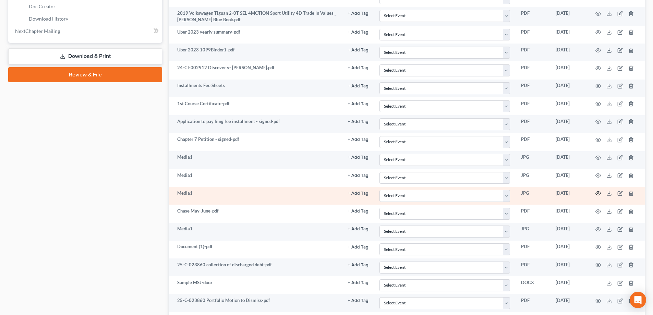
click at [597, 193] on circle "button" at bounding box center [597, 193] width 1 height 1
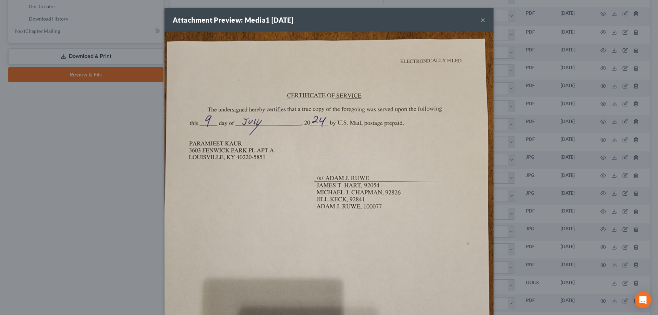
click at [480, 20] on button "×" at bounding box center [482, 20] width 5 height 8
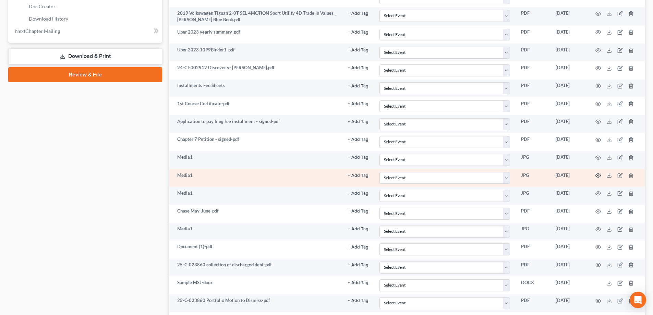
click at [595, 175] on icon "button" at bounding box center [597, 176] width 5 height 4
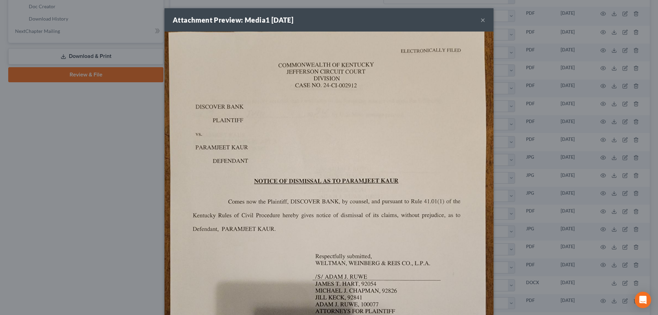
click at [477, 21] on div "Attachment Preview: Media1 [DATE] ×" at bounding box center [328, 19] width 329 height 23
click at [480, 21] on button "×" at bounding box center [482, 20] width 5 height 8
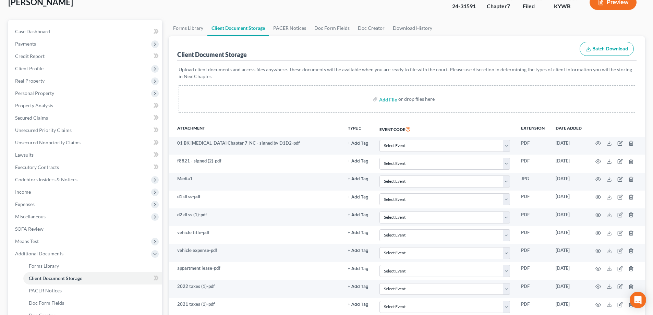
scroll to position [0, 0]
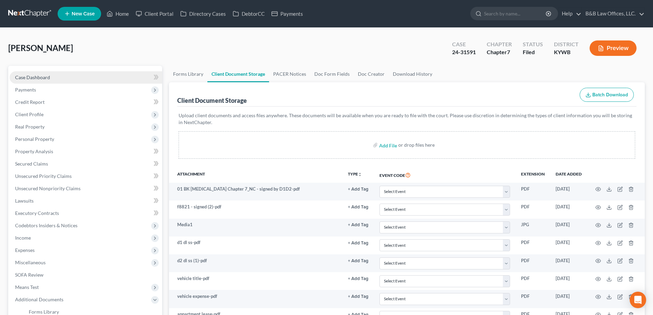
click at [48, 79] on span "Case Dashboard" at bounding box center [32, 77] width 35 height 6
select select "2"
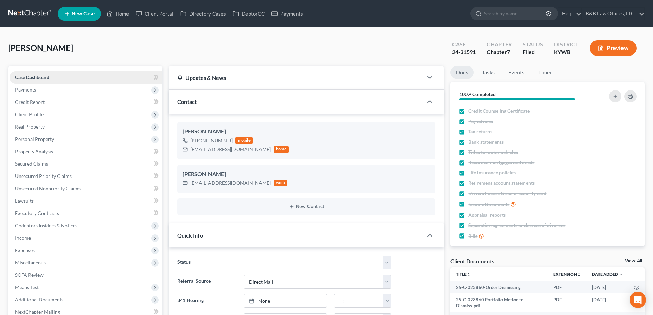
scroll to position [2080, 0]
drag, startPoint x: 106, startPoint y: 48, endPoint x: -13, endPoint y: 50, distance: 118.5
copy span "Kaur, Paramjeet"
click at [68, 48] on div "Kaur, Paramjeet Upgraded Case 24-31591 Chapter Chapter 7 Status Filed District …" at bounding box center [326, 51] width 636 height 30
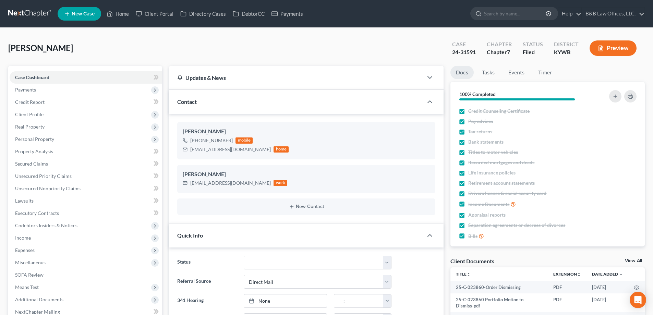
drag, startPoint x: 67, startPoint y: 48, endPoint x: 30, endPoint y: 50, distance: 37.0
click at [30, 50] on span "[PERSON_NAME]" at bounding box center [40, 48] width 65 height 10
copy span "Paramjeet"
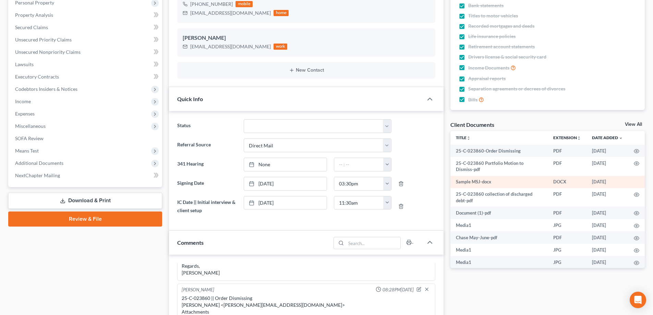
scroll to position [137, 0]
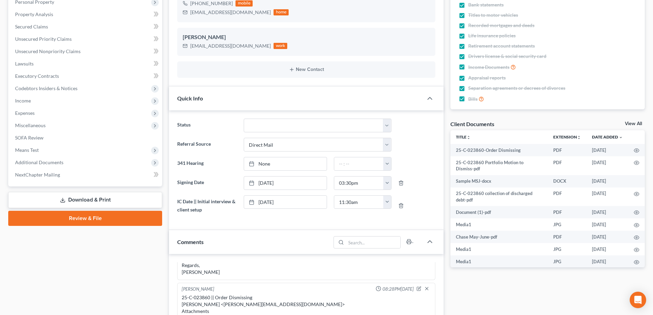
click at [634, 124] on link "View All" at bounding box center [632, 123] width 17 height 5
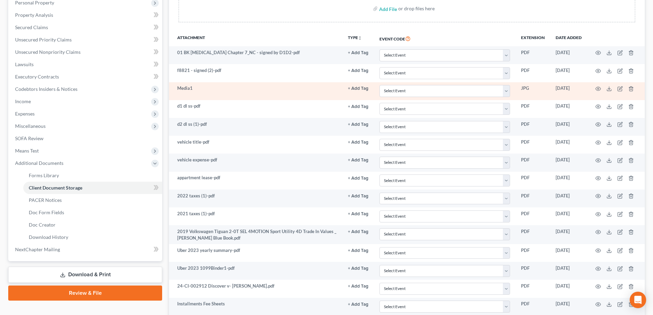
scroll to position [137, 0]
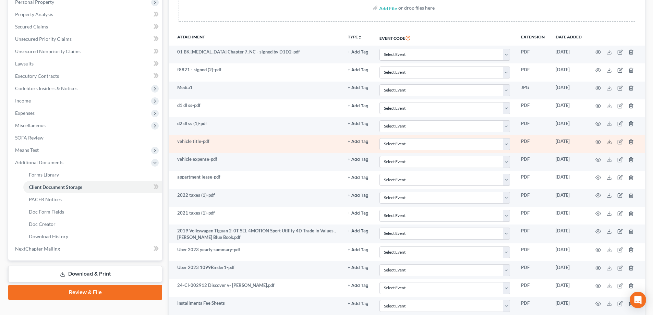
click at [609, 141] on icon at bounding box center [608, 141] width 5 height 5
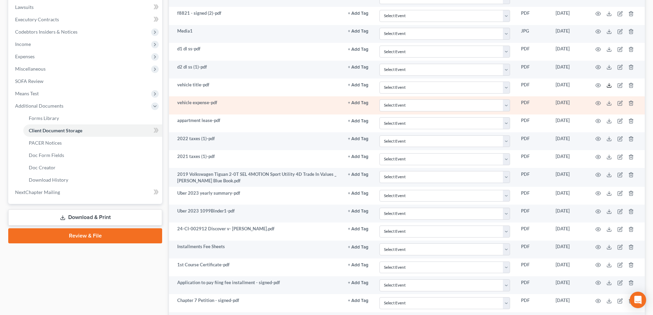
scroll to position [206, 0]
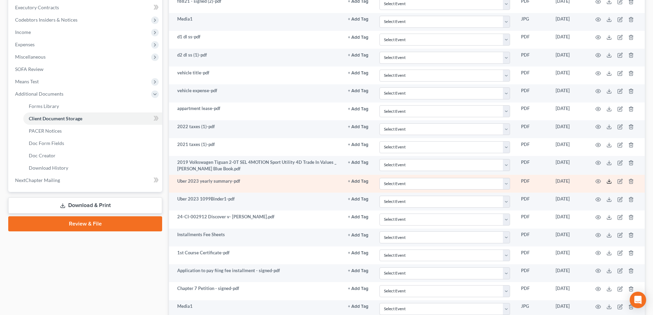
click at [610, 181] on icon at bounding box center [608, 180] width 5 height 5
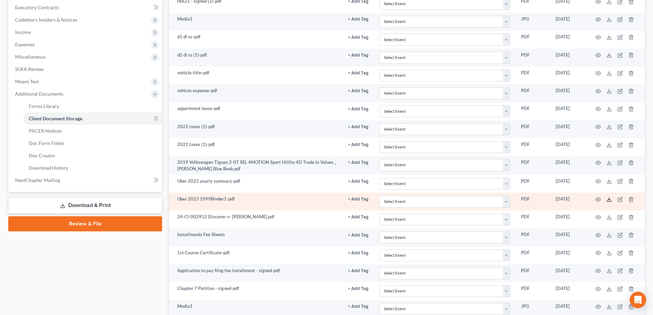
click at [609, 200] on line at bounding box center [609, 198] width 0 height 3
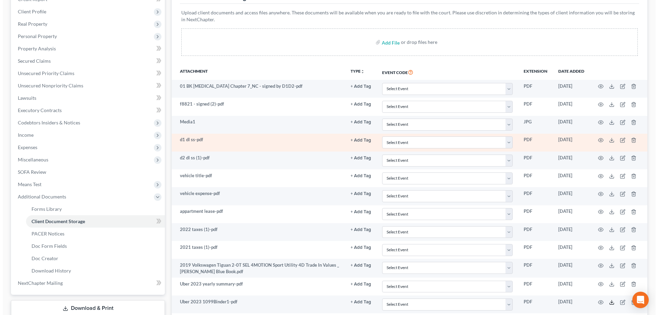
scroll to position [0, 0]
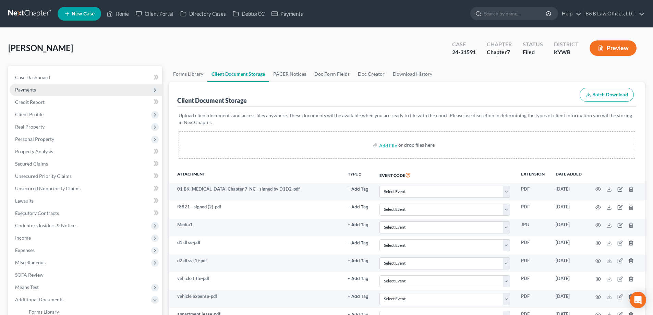
click at [37, 91] on span "Payments" at bounding box center [86, 90] width 152 height 12
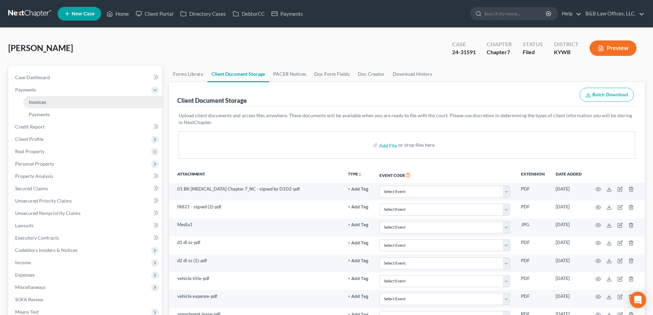
click at [38, 99] on span "Invoices" at bounding box center [37, 102] width 17 height 6
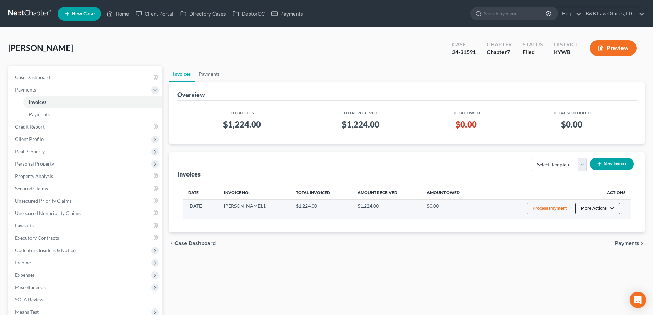
click at [590, 210] on button "More Actions" at bounding box center [597, 208] width 45 height 12
click at [583, 221] on link "View/Edit" at bounding box center [607, 223] width 80 height 12
select select "0"
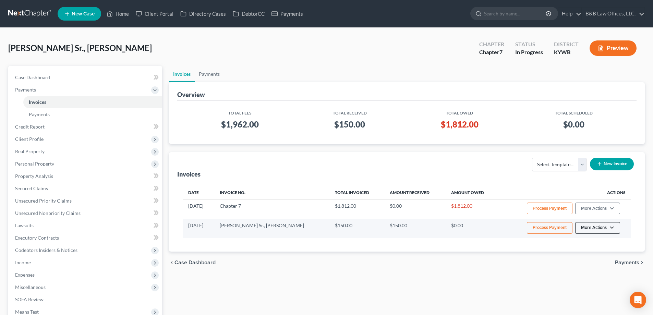
click at [600, 214] on button "More Actions" at bounding box center [597, 208] width 45 height 12
click at [586, 239] on link "View/Edit" at bounding box center [607, 242] width 80 height 12
select select "0"
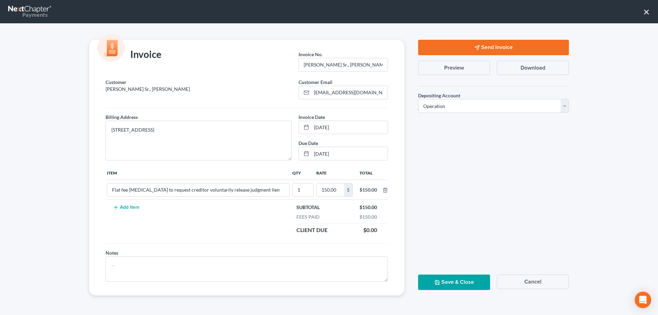
click at [521, 283] on button "Cancel" at bounding box center [533, 281] width 72 height 14
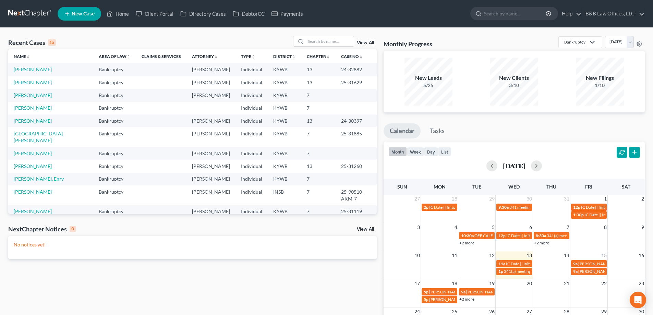
click at [366, 45] on link "View All" at bounding box center [365, 42] width 17 height 5
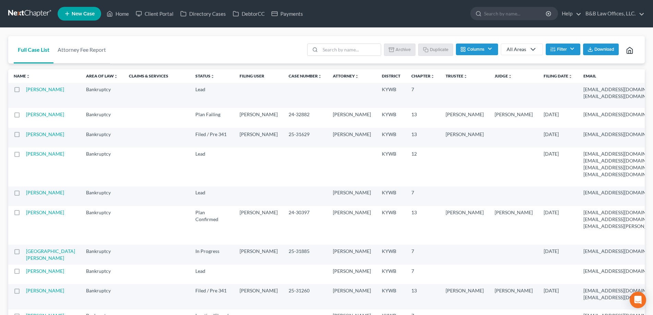
click at [555, 47] on button "Filter" at bounding box center [562, 50] width 35 height 12
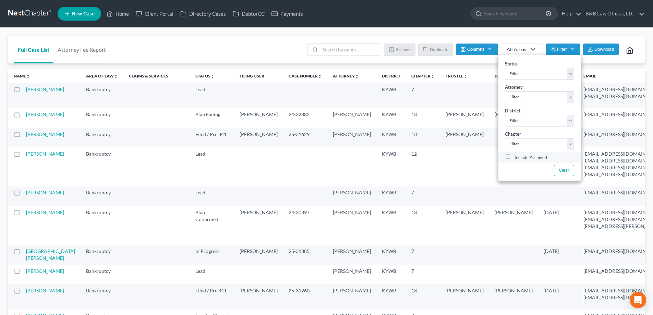
click at [514, 157] on label "Include Archived" at bounding box center [530, 157] width 33 height 8
click at [517, 157] on input "Include Archived" at bounding box center [519, 155] width 4 height 4
checkbox input "true"
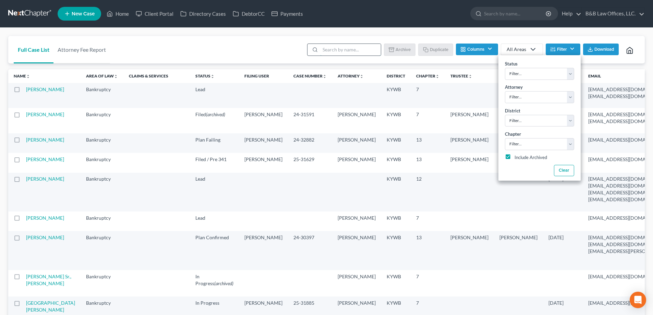
drag, startPoint x: 343, startPoint y: 53, endPoint x: 343, endPoint y: 49, distance: 4.5
click at [343, 53] on input "search" at bounding box center [350, 50] width 61 height 12
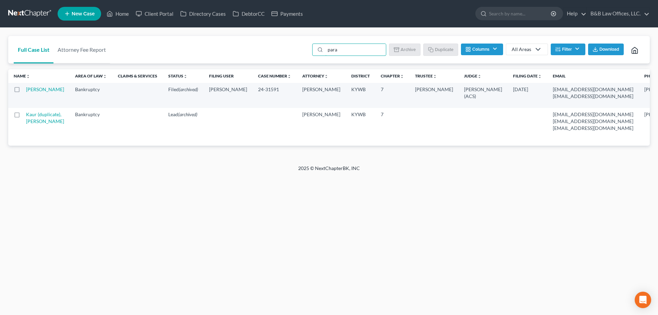
type input "para"
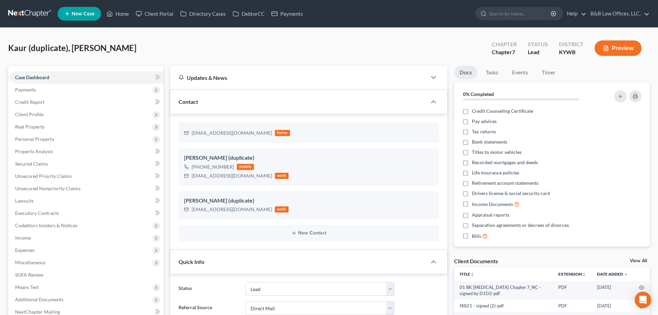
select select "10"
select select "2"
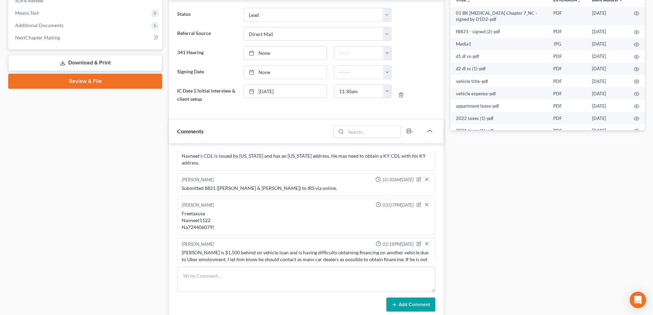
scroll to position [206, 0]
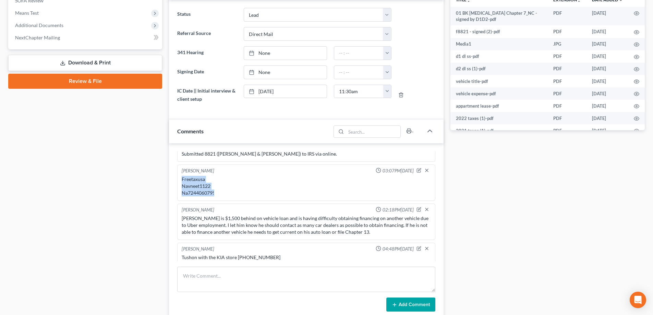
drag, startPoint x: 220, startPoint y: 187, endPoint x: 177, endPoint y: 174, distance: 43.9
click at [177, 174] on div "[PERSON_NAME] 03:07PM[DATE] Freetaxusa Navneet1122 Na724406079!" at bounding box center [306, 182] width 258 height 36
copy div "Freetaxusa Navneet1122 Na724406079!"
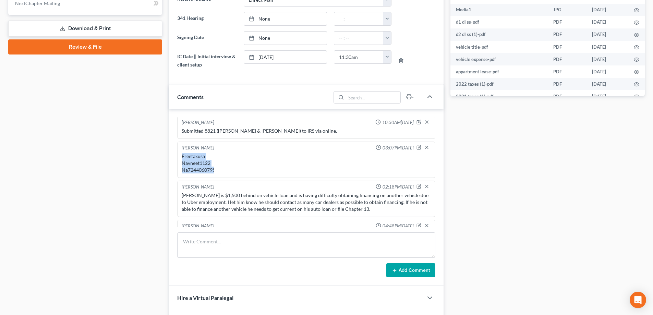
scroll to position [197, 0]
copy div "Freetaxusa Navneet1122 Na724406079!"
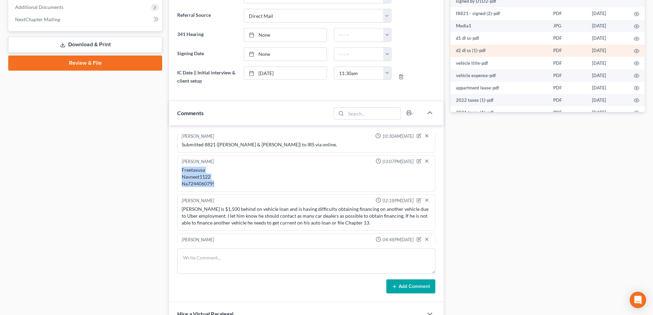
scroll to position [240, 0]
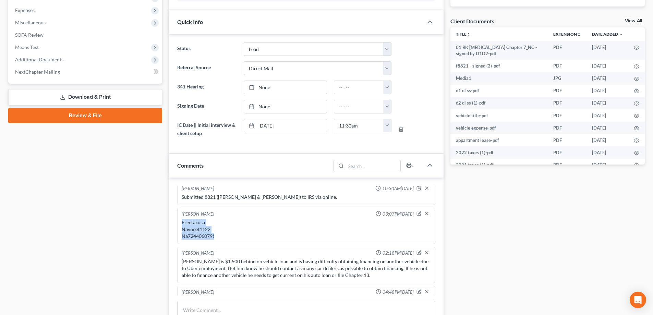
click at [629, 20] on link "View All" at bounding box center [632, 20] width 17 height 5
